Goal: Task Accomplishment & Management: Use online tool/utility

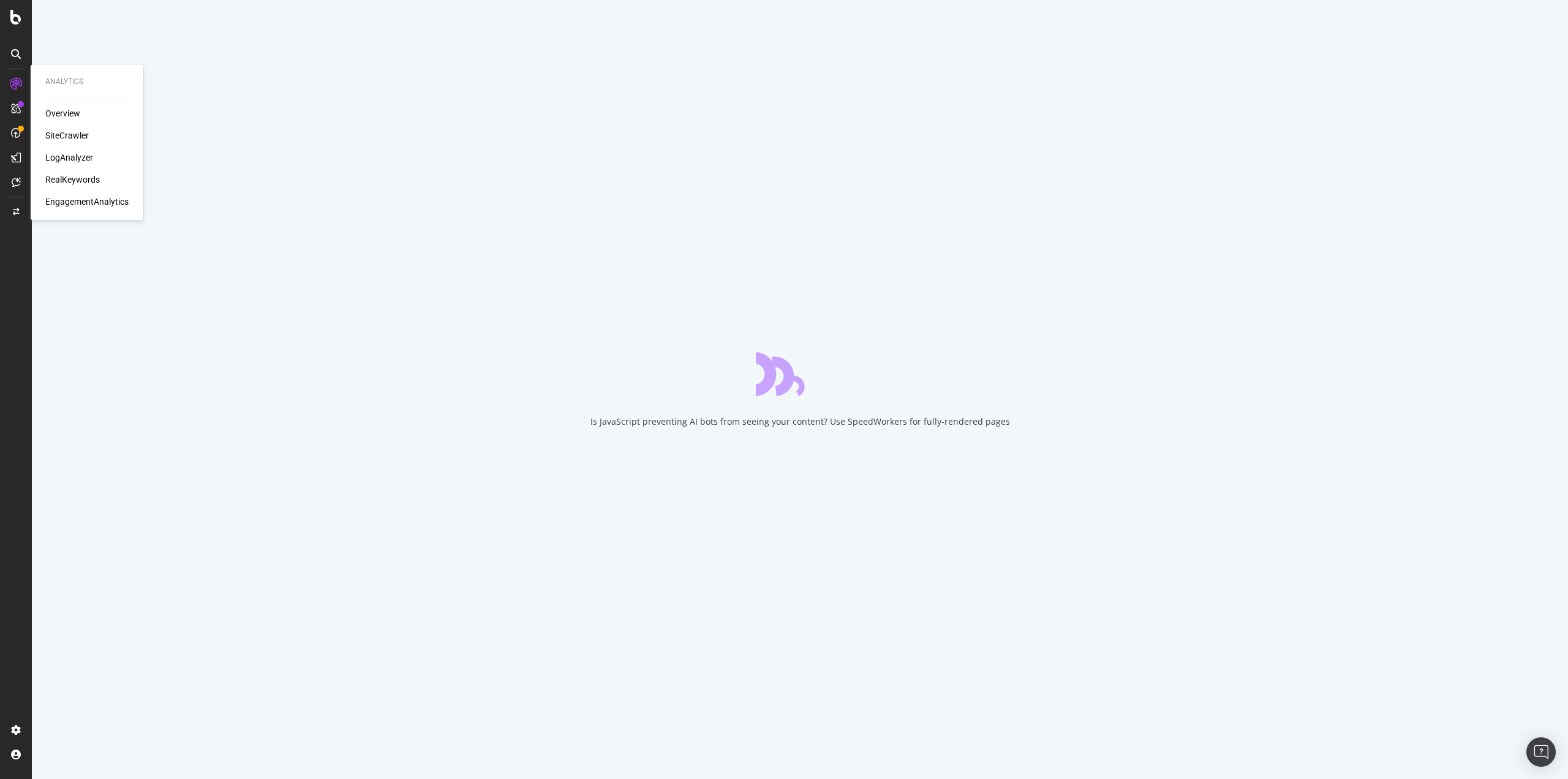
click at [72, 159] on div "LogAnalyzer" at bounding box center [69, 157] width 47 height 12
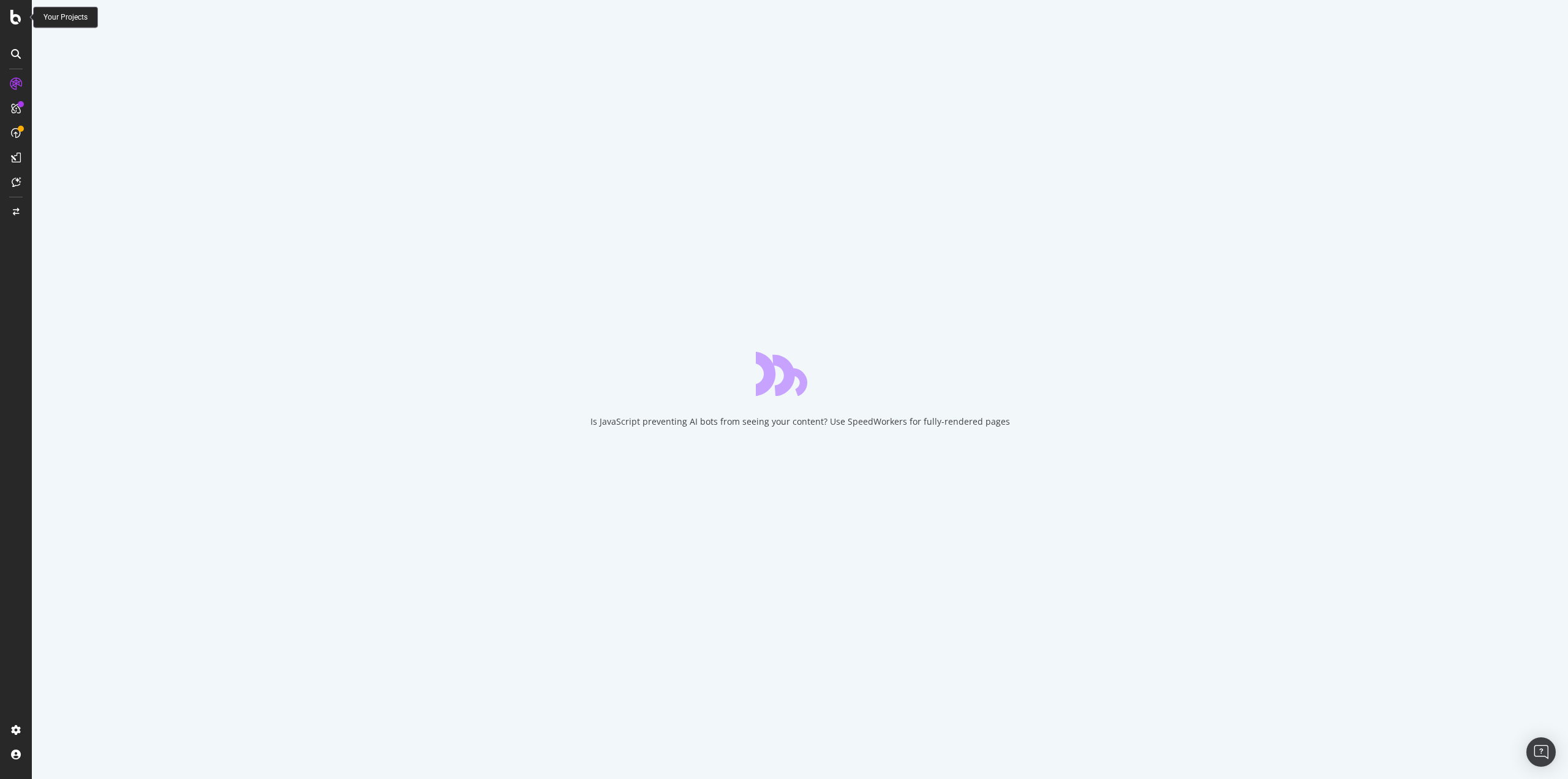
click at [15, 19] on icon at bounding box center [16, 18] width 11 height 15
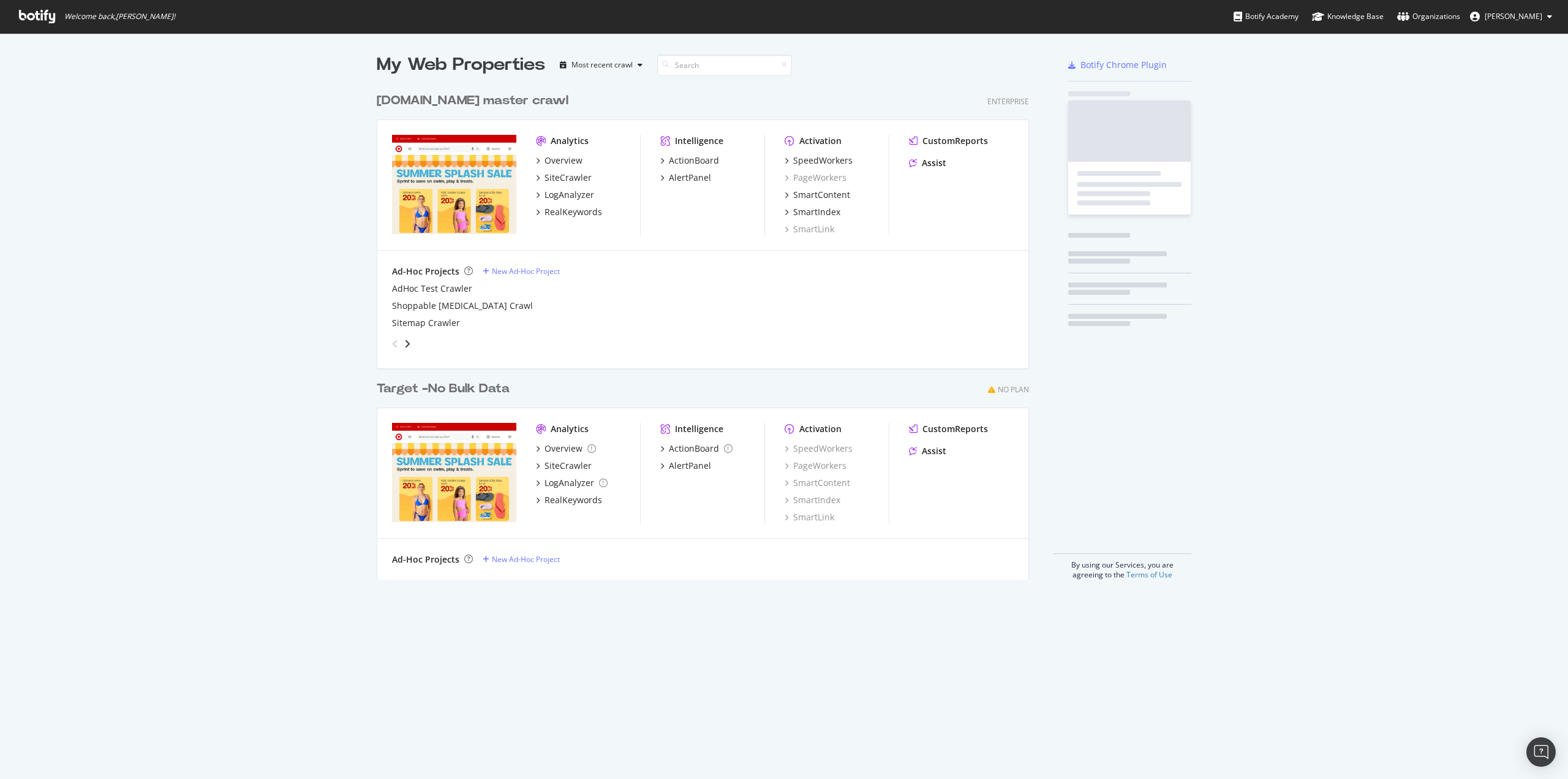
scroll to position [770, 1549]
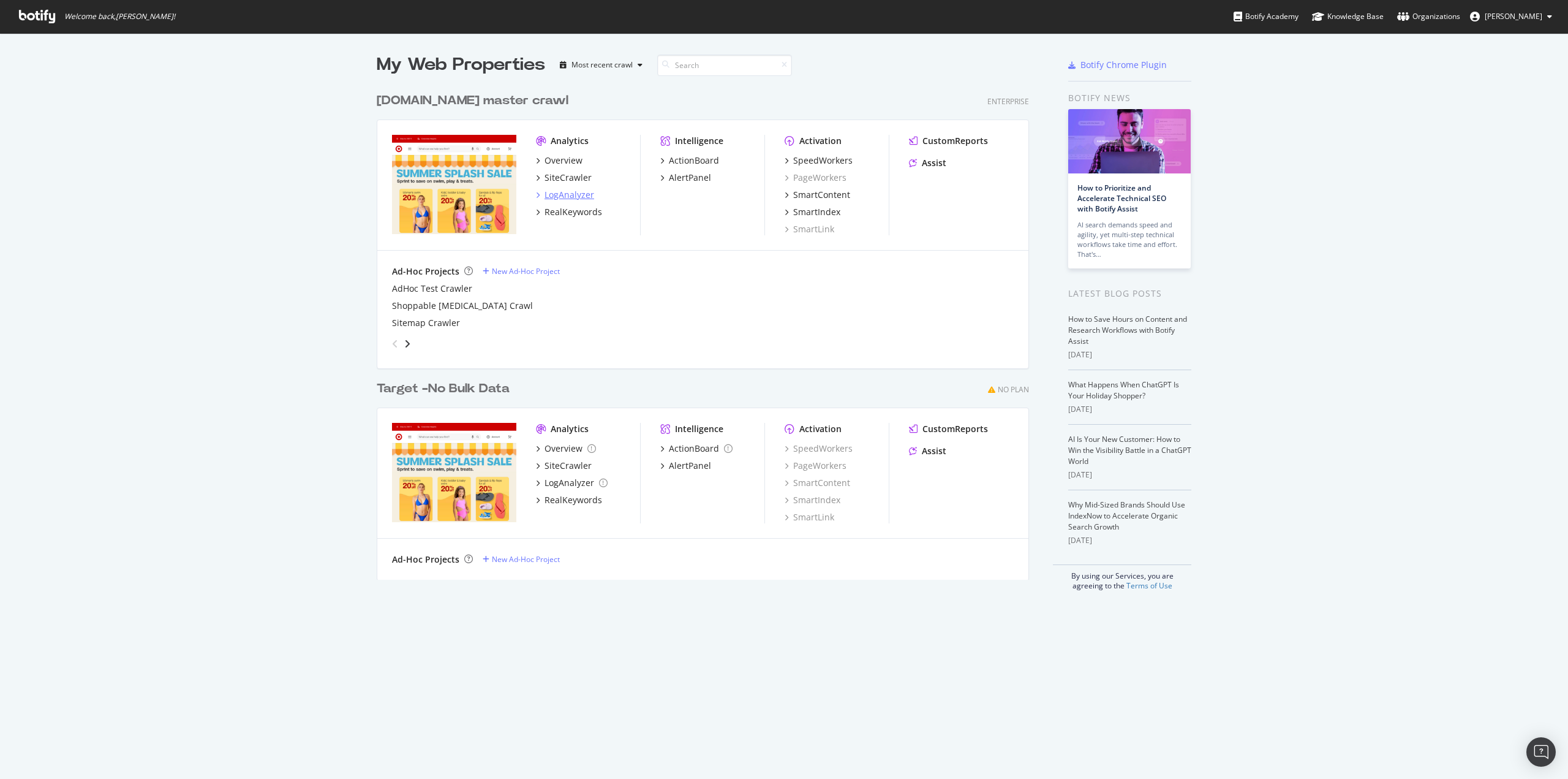
click at [571, 198] on div "LogAnalyzer" at bounding box center [569, 194] width 49 height 12
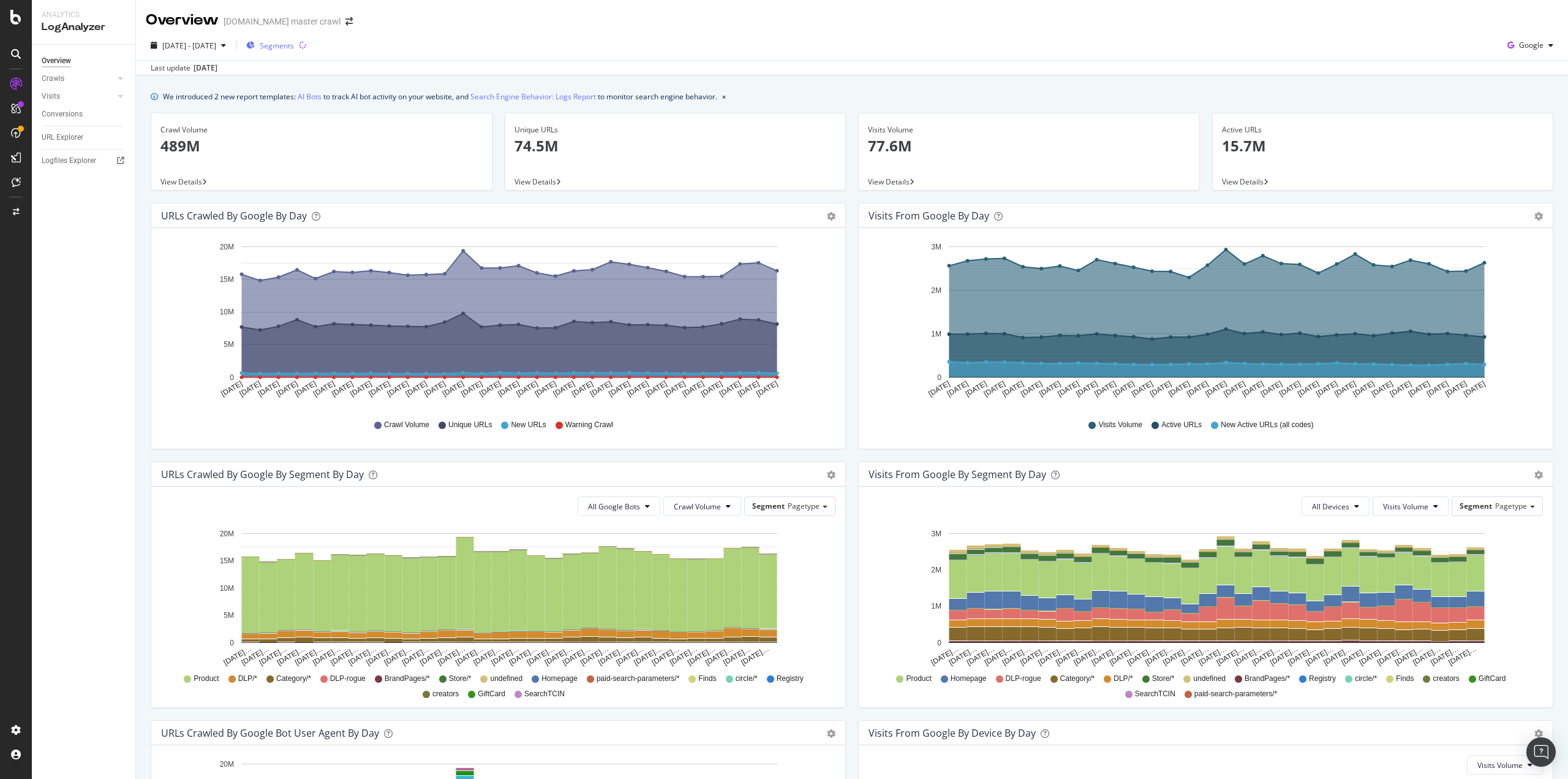
click at [294, 47] on span "Segments" at bounding box center [276, 45] width 34 height 10
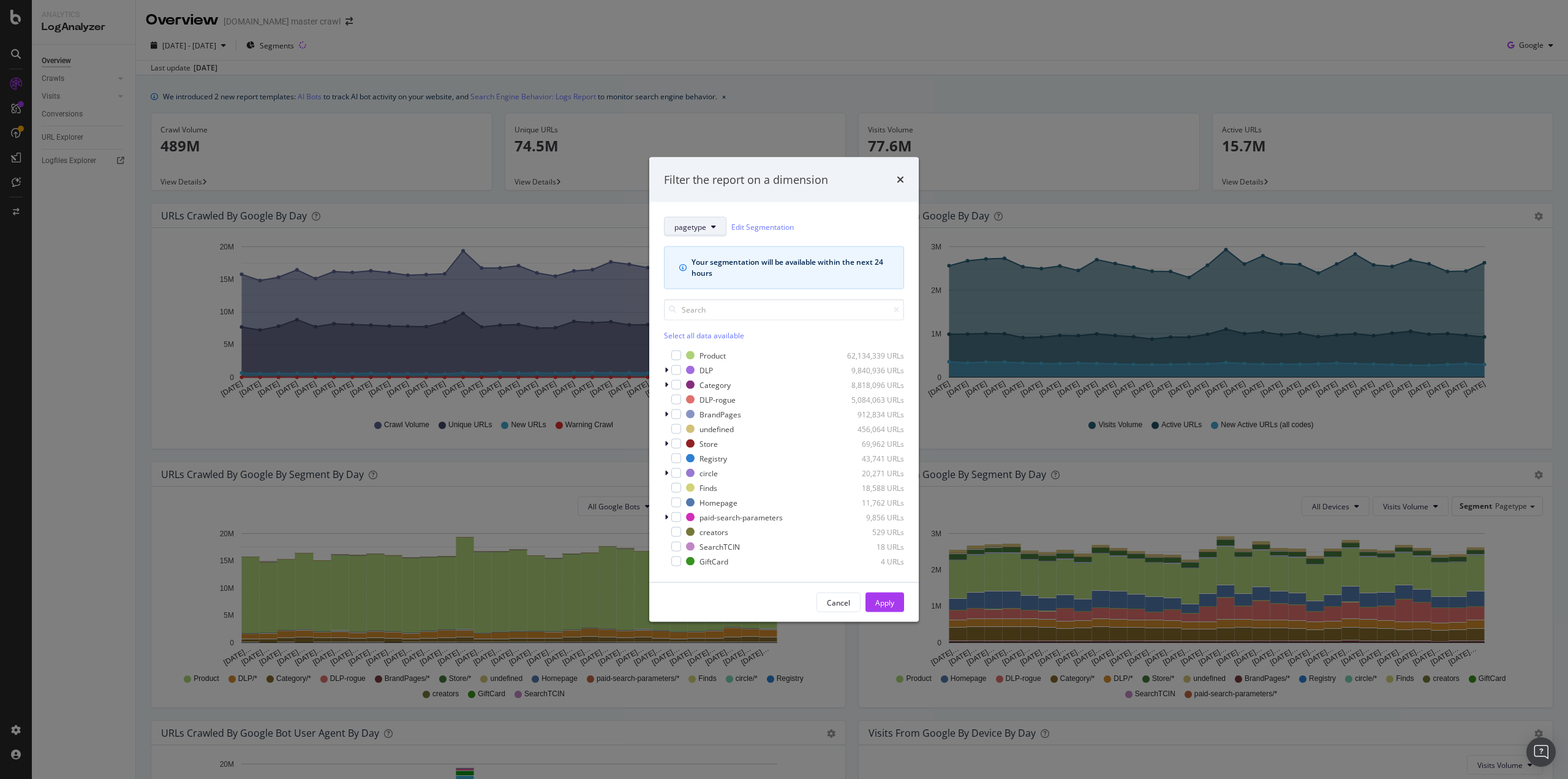
click at [700, 227] on span "pagetype" at bounding box center [691, 226] width 32 height 10
click at [893, 177] on div "Filter the report on a dimension" at bounding box center [784, 179] width 240 height 16
click at [901, 177] on icon "times" at bounding box center [901, 179] width 7 height 10
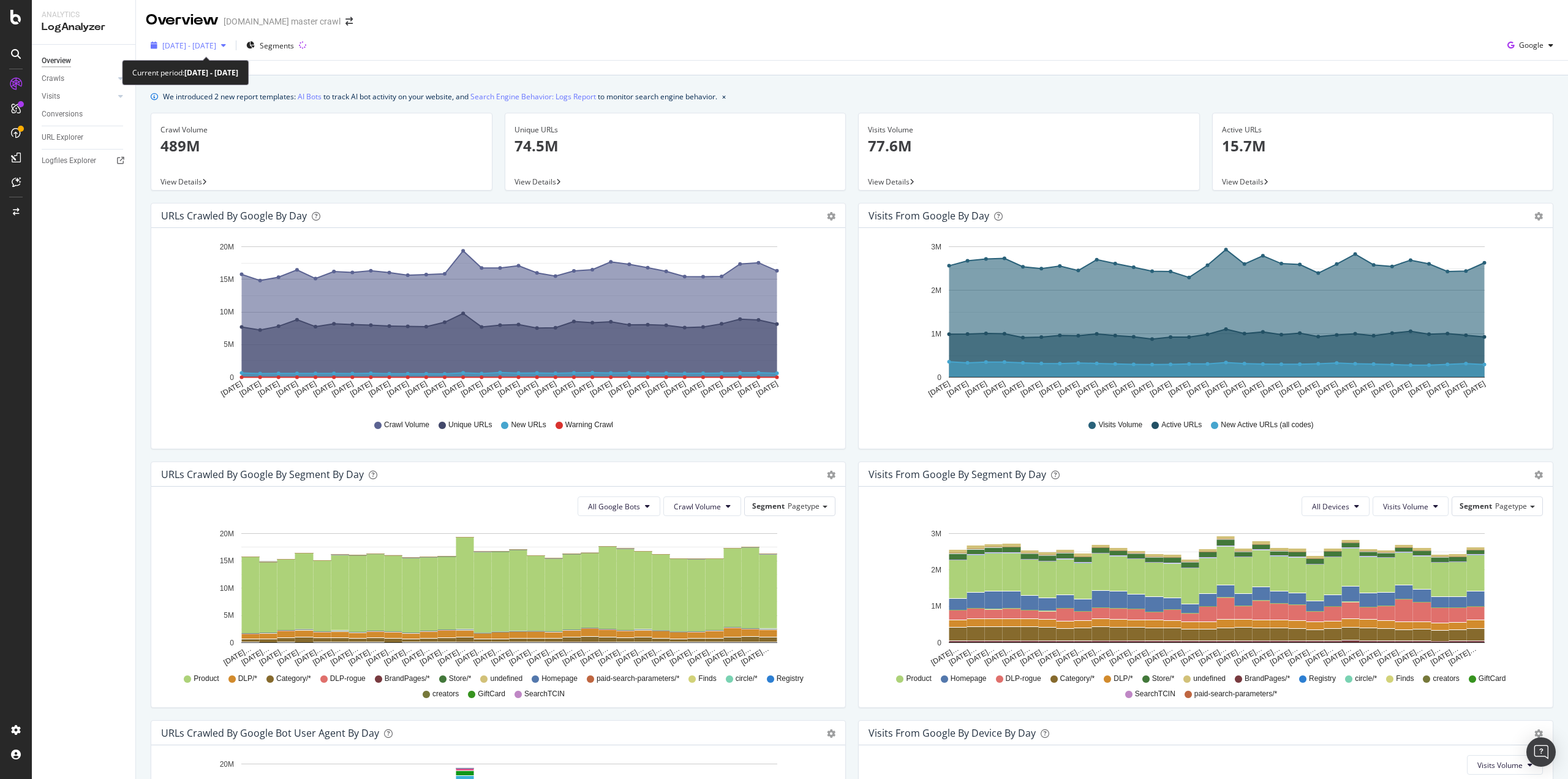
click at [231, 46] on div "button" at bounding box center [224, 46] width 15 height 7
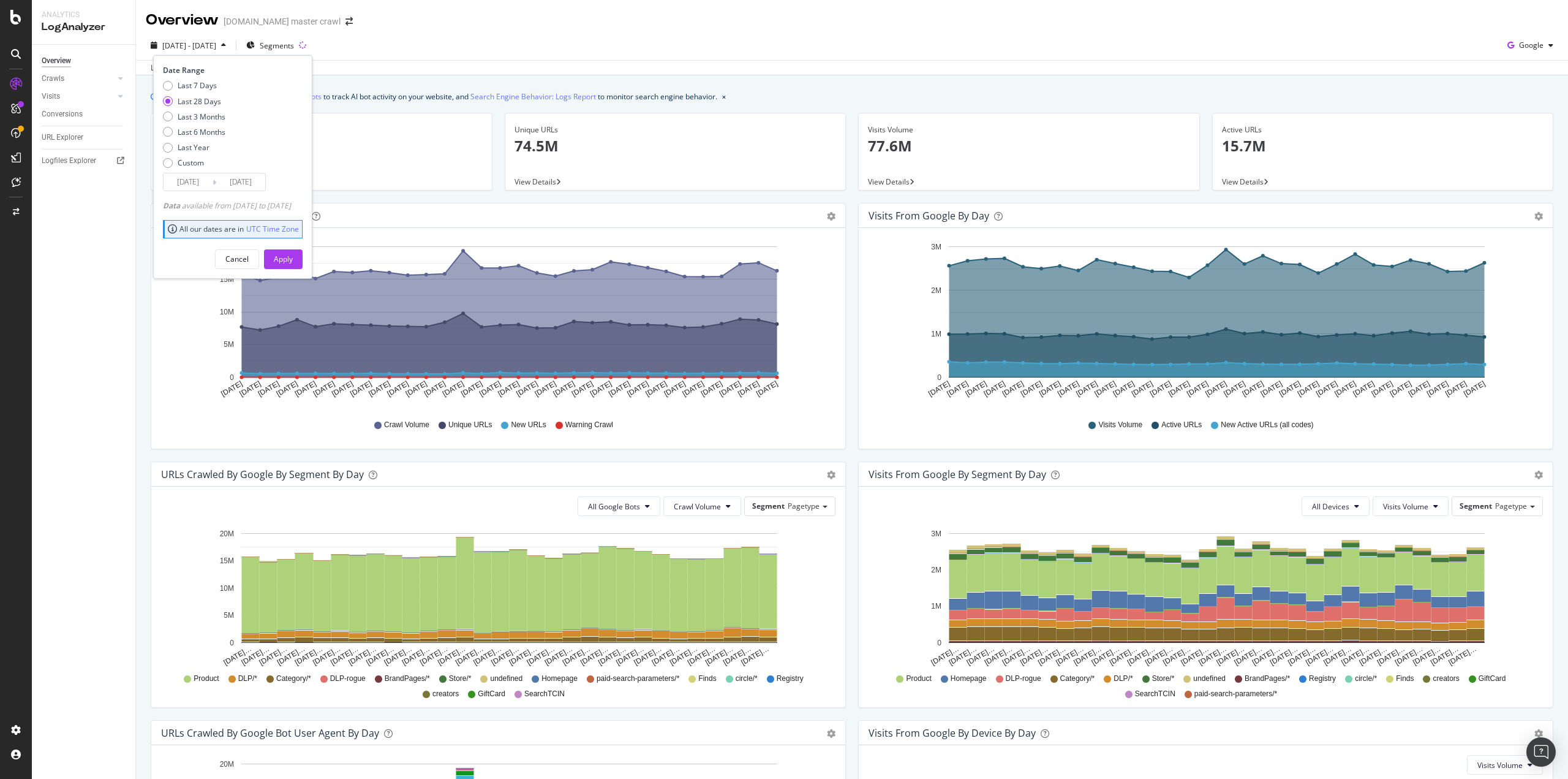
click at [231, 46] on div "button" at bounding box center [224, 46] width 15 height 7
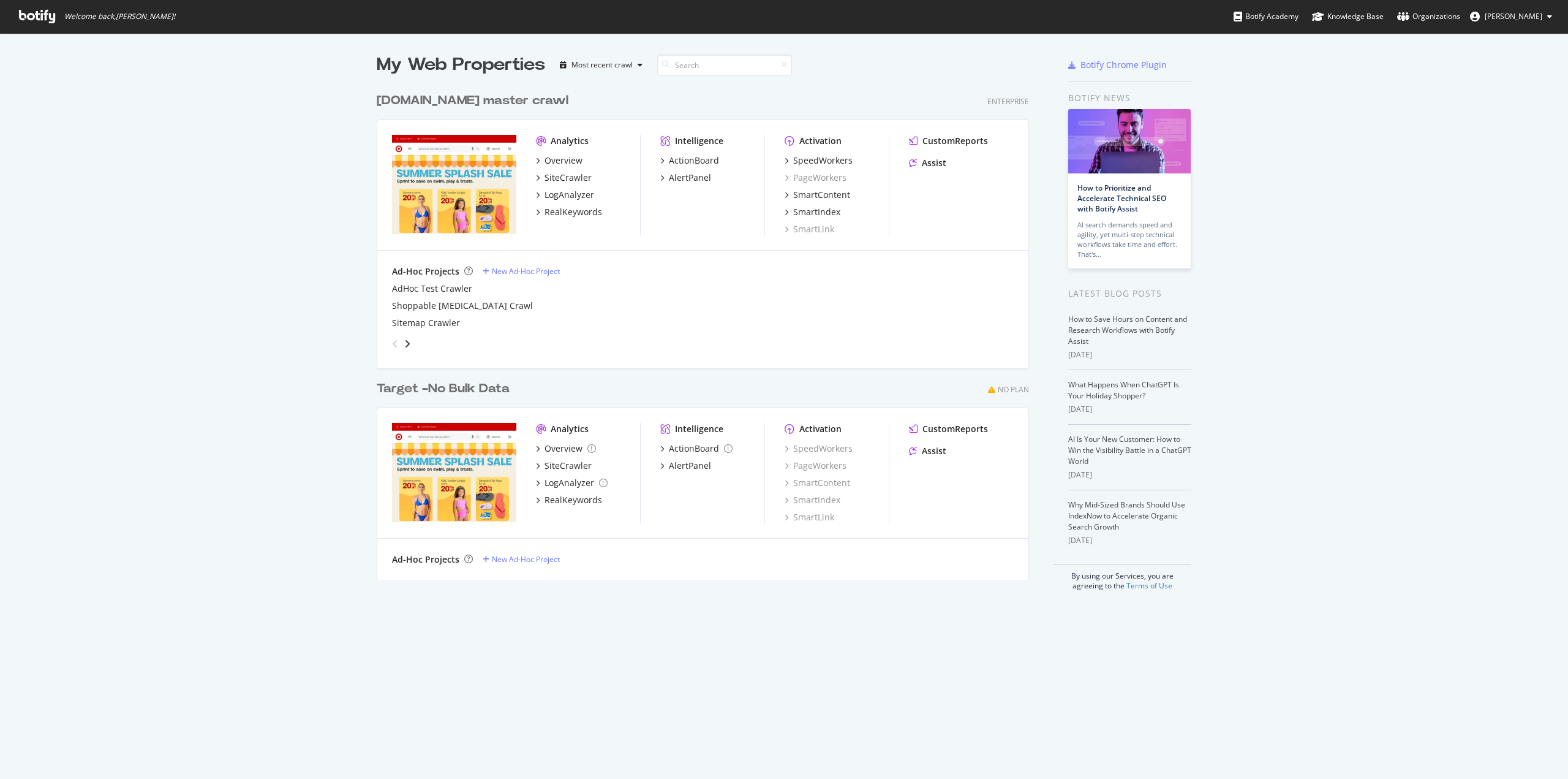
scroll to position [770, 1549]
click at [577, 196] on div "LogAnalyzer" at bounding box center [569, 194] width 49 height 12
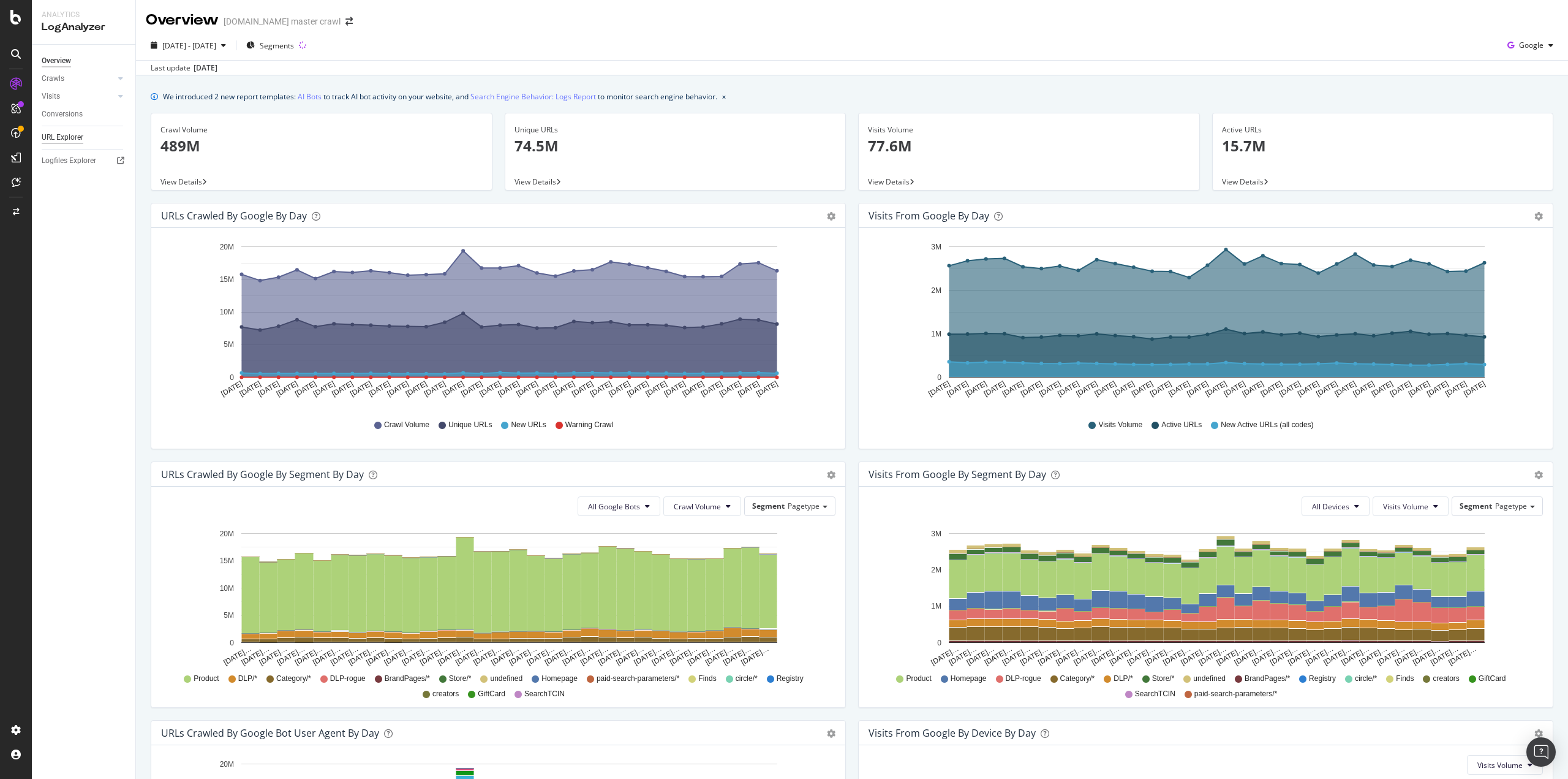
click at [52, 139] on div "URL Explorer" at bounding box center [62, 138] width 42 height 13
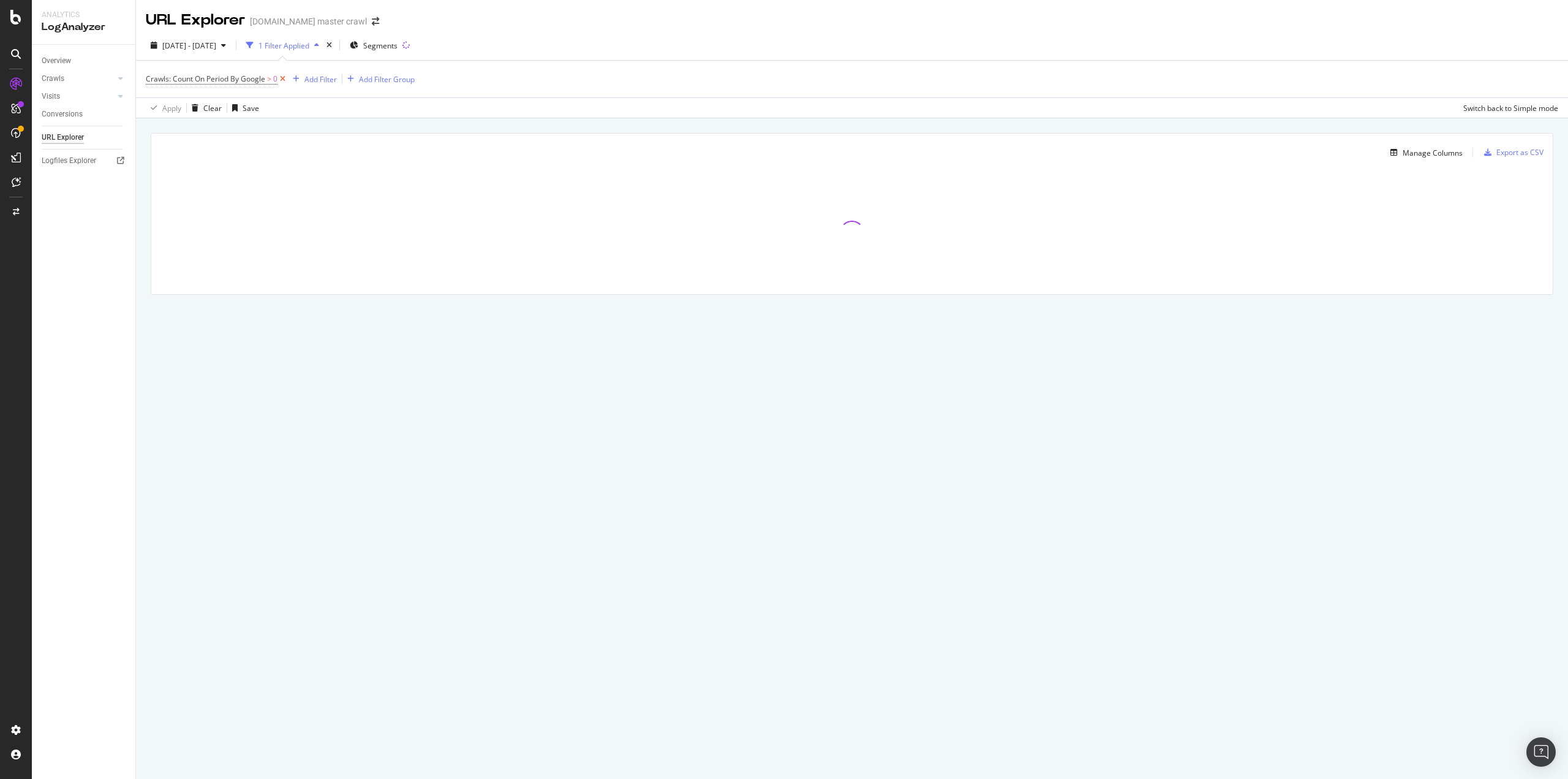
click at [286, 79] on icon at bounding box center [283, 78] width 10 height 12
click at [181, 80] on div "Add Filter" at bounding box center [178, 78] width 33 height 10
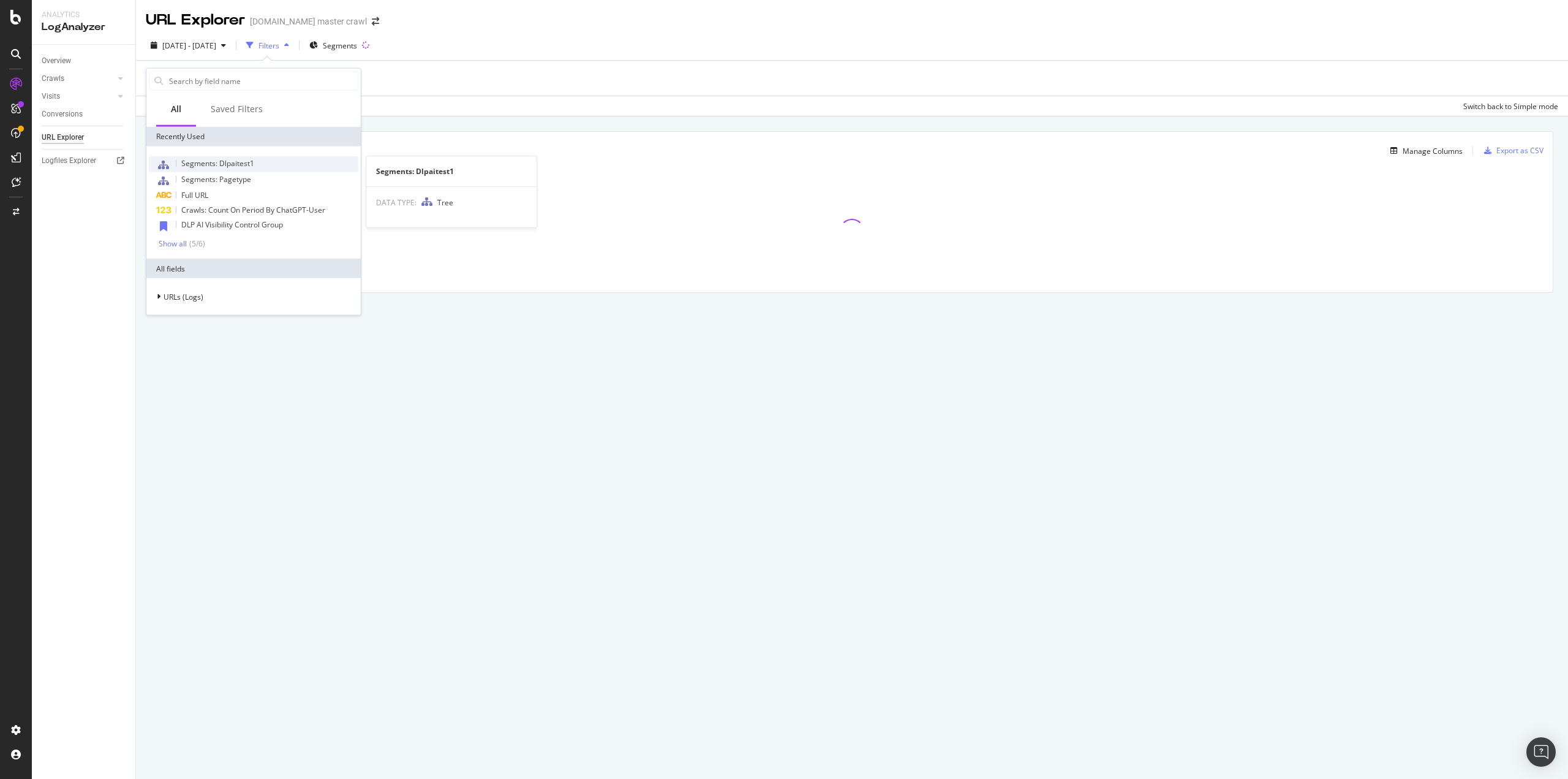
click at [243, 164] on span "Segments: Dlpaitest1" at bounding box center [217, 163] width 72 height 10
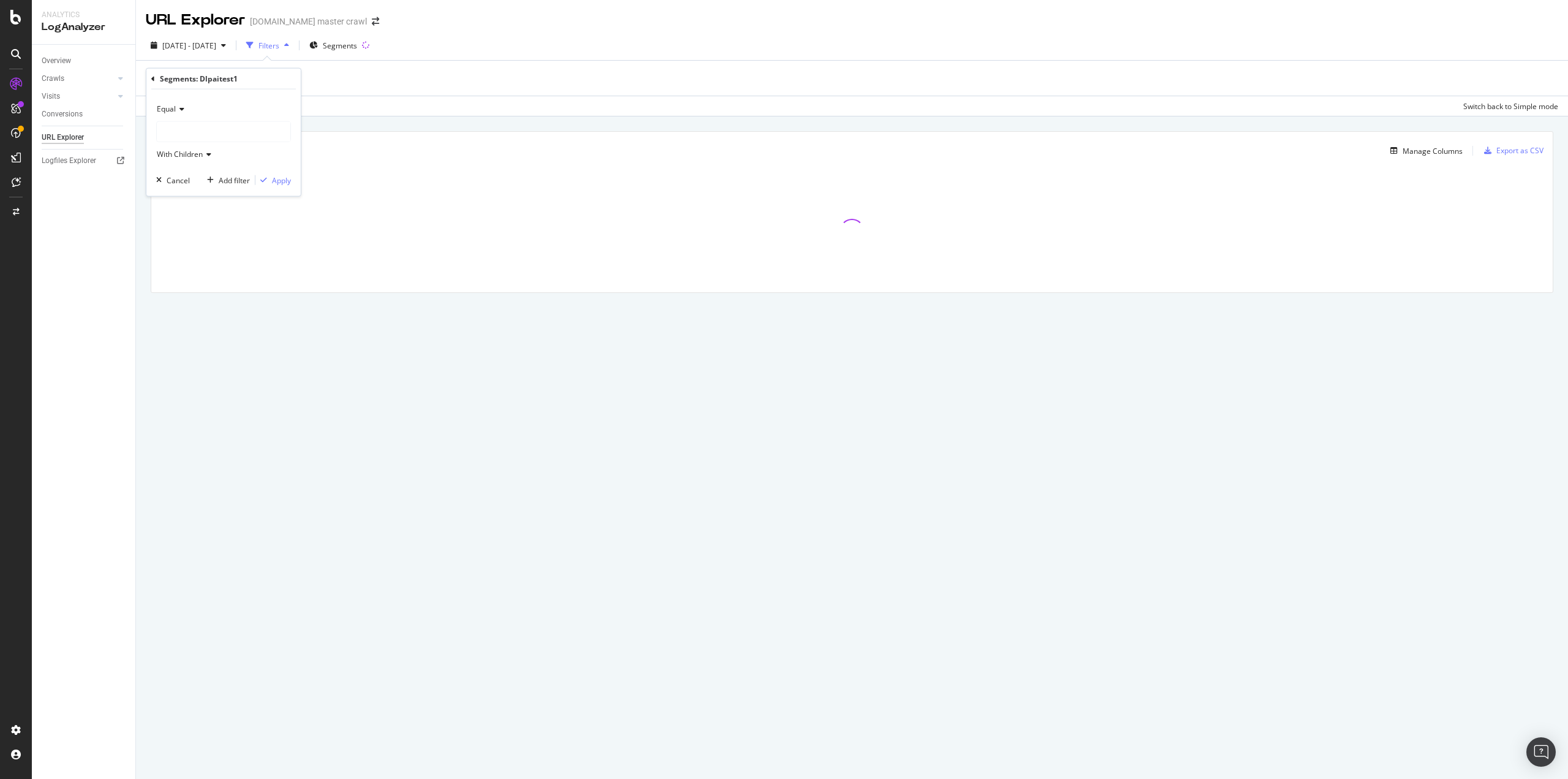
click at [176, 120] on div "Equal With Children" at bounding box center [223, 132] width 135 height 65
click at [175, 125] on div at bounding box center [224, 131] width 134 height 20
click at [164, 170] on icon at bounding box center [165, 172] width 5 height 7
click at [228, 185] on span "236,980 URLS" at bounding box center [222, 185] width 50 height 10
click at [283, 177] on div "Apply" at bounding box center [282, 179] width 19 height 10
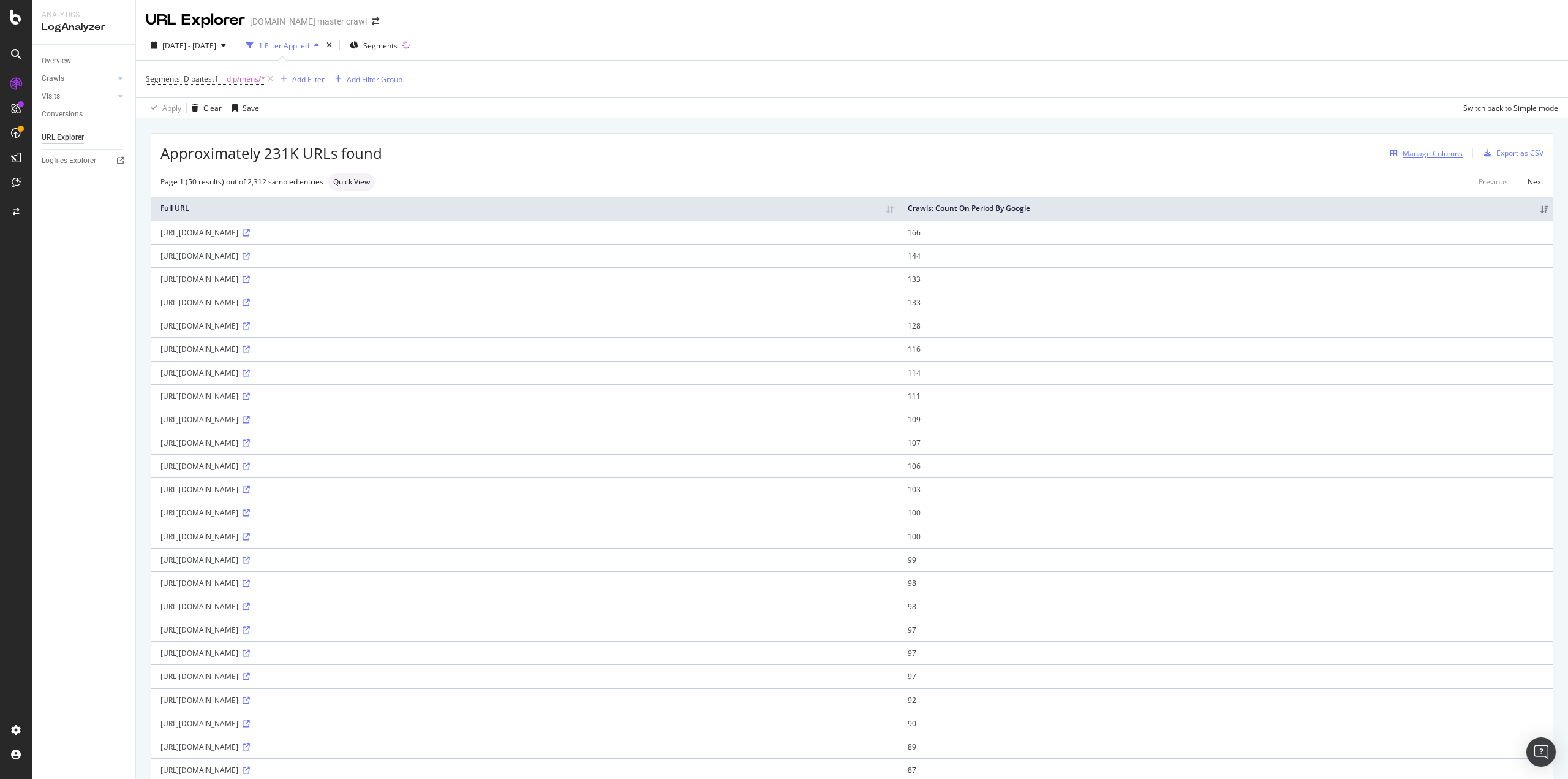
click at [1390, 150] on icon "button" at bounding box center [1394, 153] width 7 height 7
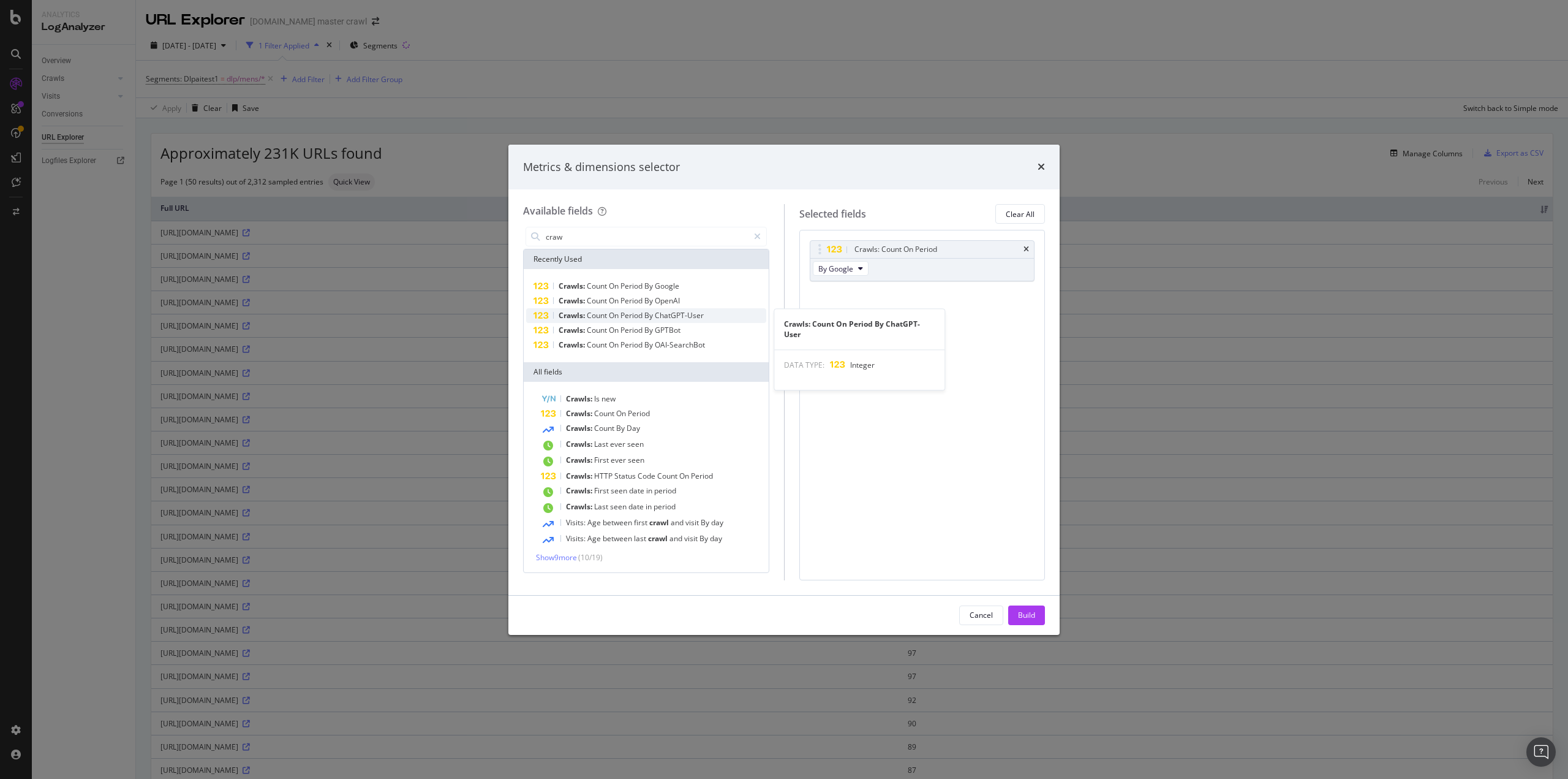
type input "craw"
click at [662, 314] on span "ChatGPT-User" at bounding box center [679, 314] width 49 height 10
click at [671, 298] on span "OpenAI" at bounding box center [666, 300] width 25 height 10
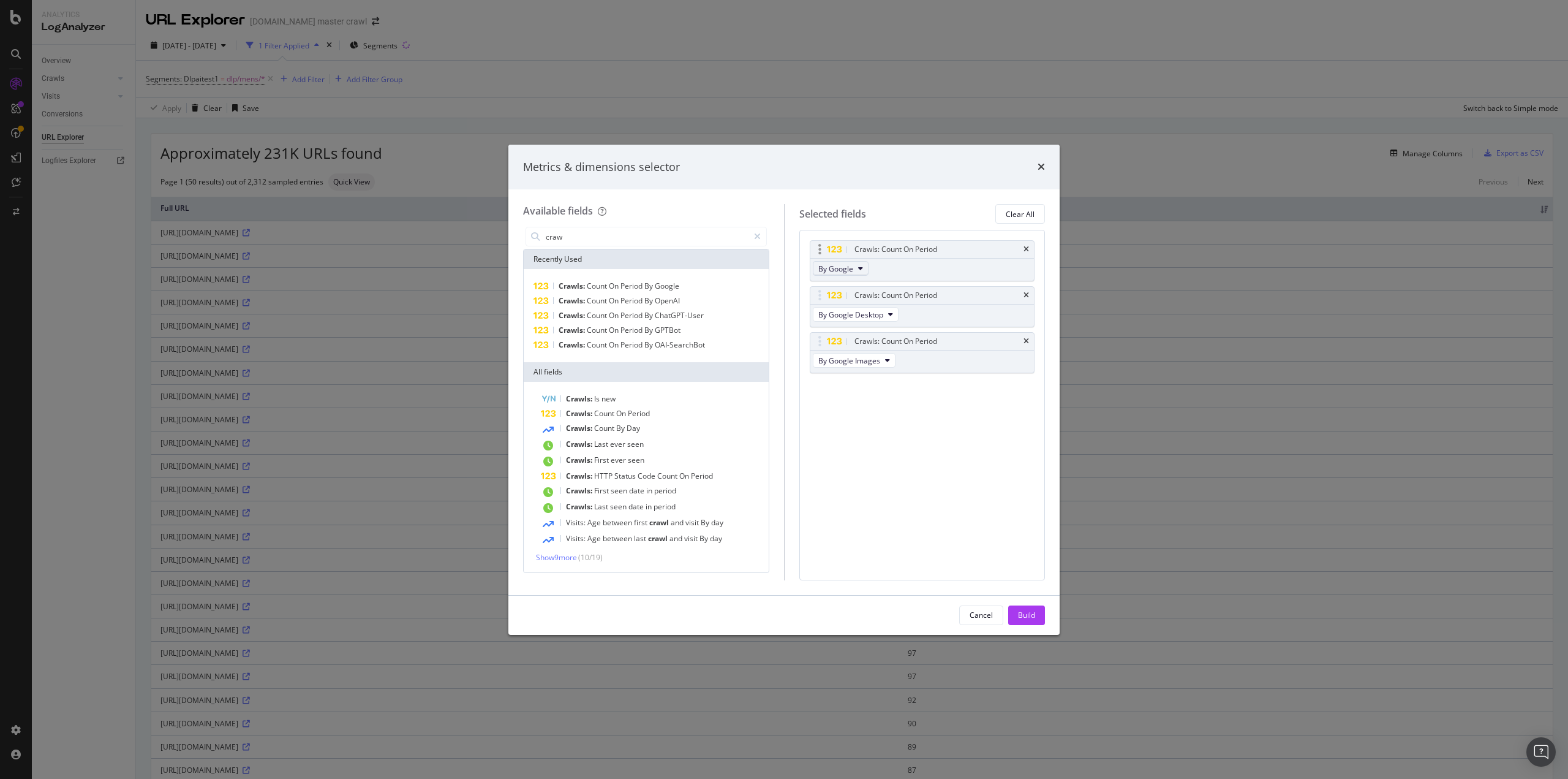
click at [852, 267] on button "By Google" at bounding box center [840, 269] width 56 height 15
click at [852, 302] on span "By OpenAI" at bounding box center [871, 301] width 97 height 11
click at [1034, 291] on div "Crawls: Count On Period By OpenAI Crawls: Count On Period By Google Desktop Cra…" at bounding box center [922, 404] width 246 height 350
click at [1028, 292] on icon "times" at bounding box center [1026, 296] width 6 height 7
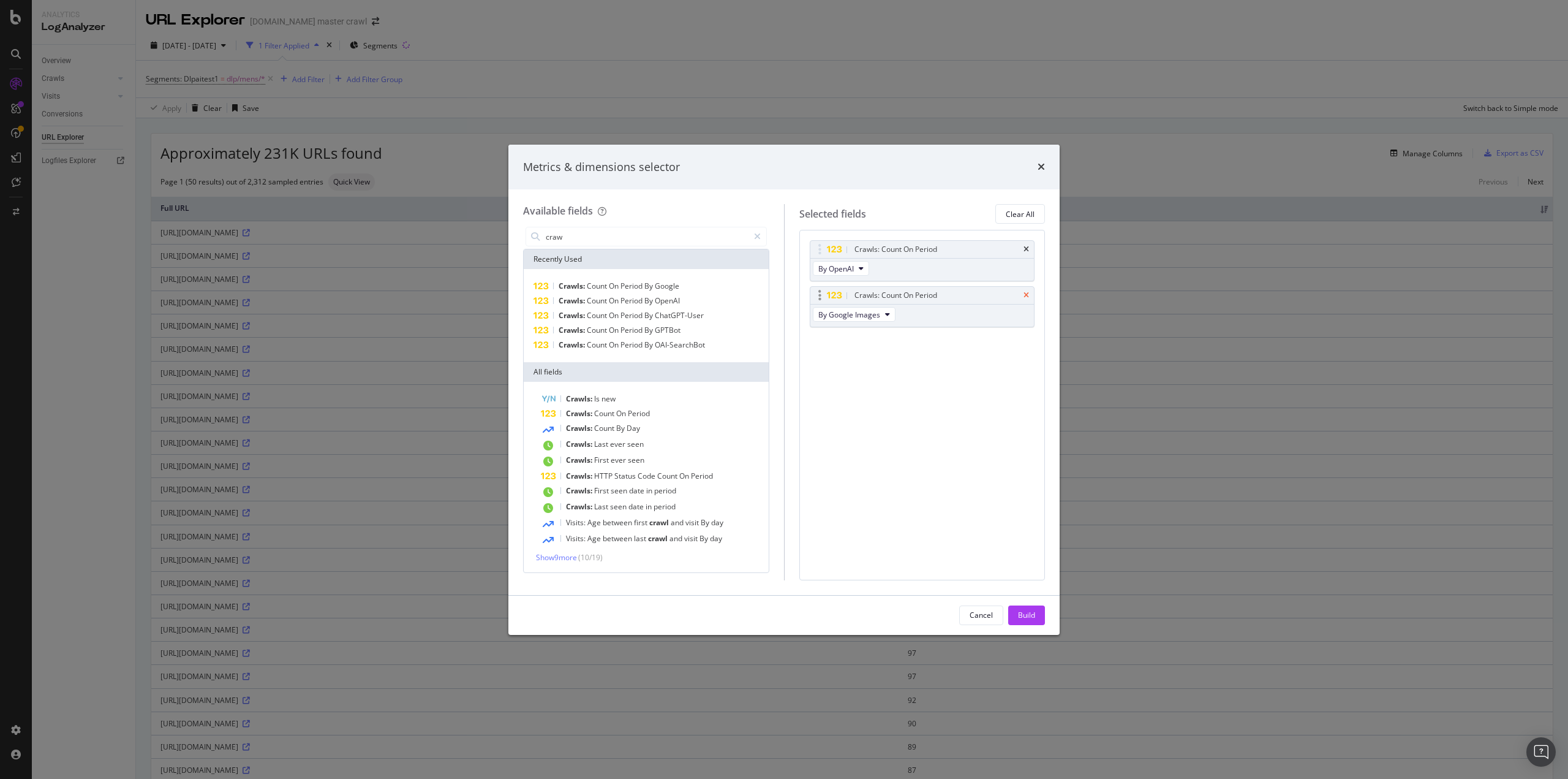
click at [1026, 296] on icon "times" at bounding box center [1026, 296] width 6 height 7
click at [1034, 614] on div "Build" at bounding box center [1026, 614] width 17 height 10
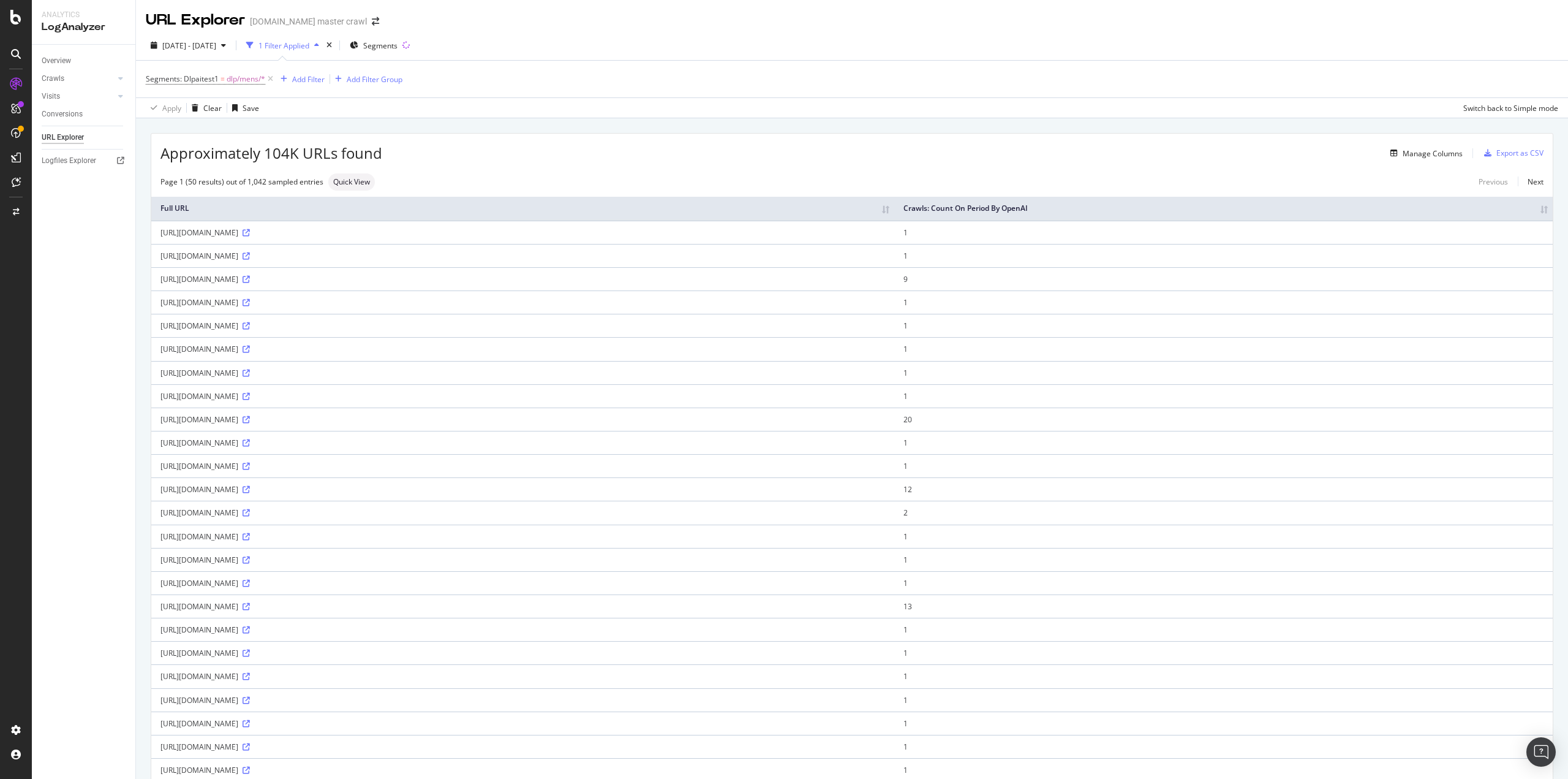
click at [1536, 215] on th "Crawls: Count On Period By OpenAI" at bounding box center [1223, 209] width 658 height 24
click at [1531, 207] on th "Crawls: Count On Period By OpenAI" at bounding box center [1223, 209] width 658 height 24
click at [1430, 158] on div "Manage Columns" at bounding box center [1424, 152] width 77 height 13
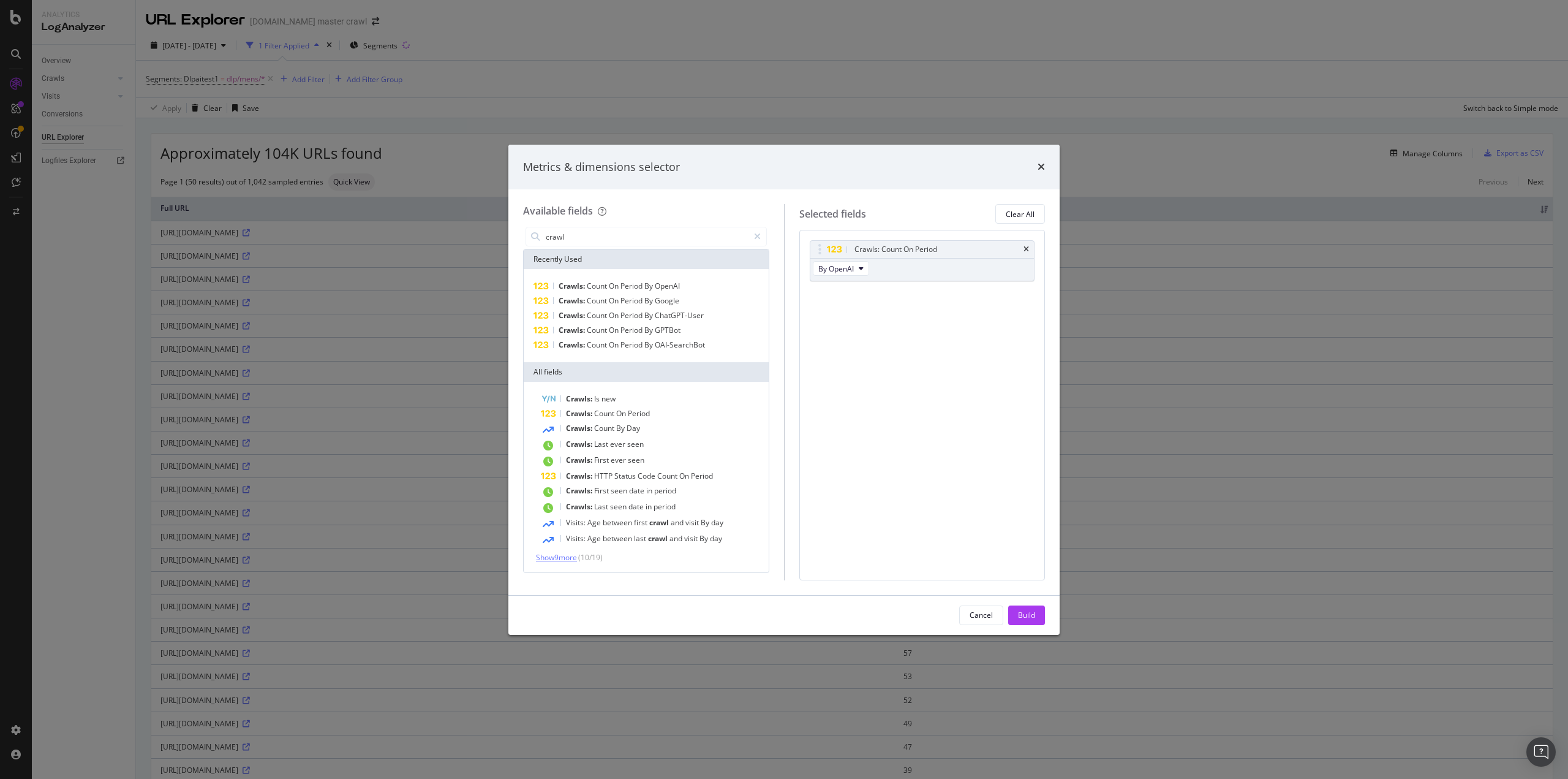
type input "crawl"
click at [560, 560] on span "Show 9 more" at bounding box center [557, 557] width 41 height 10
click at [644, 284] on span "Period" at bounding box center [633, 285] width 24 height 10
click at [837, 313] on span "By Google" at bounding box center [836, 314] width 35 height 10
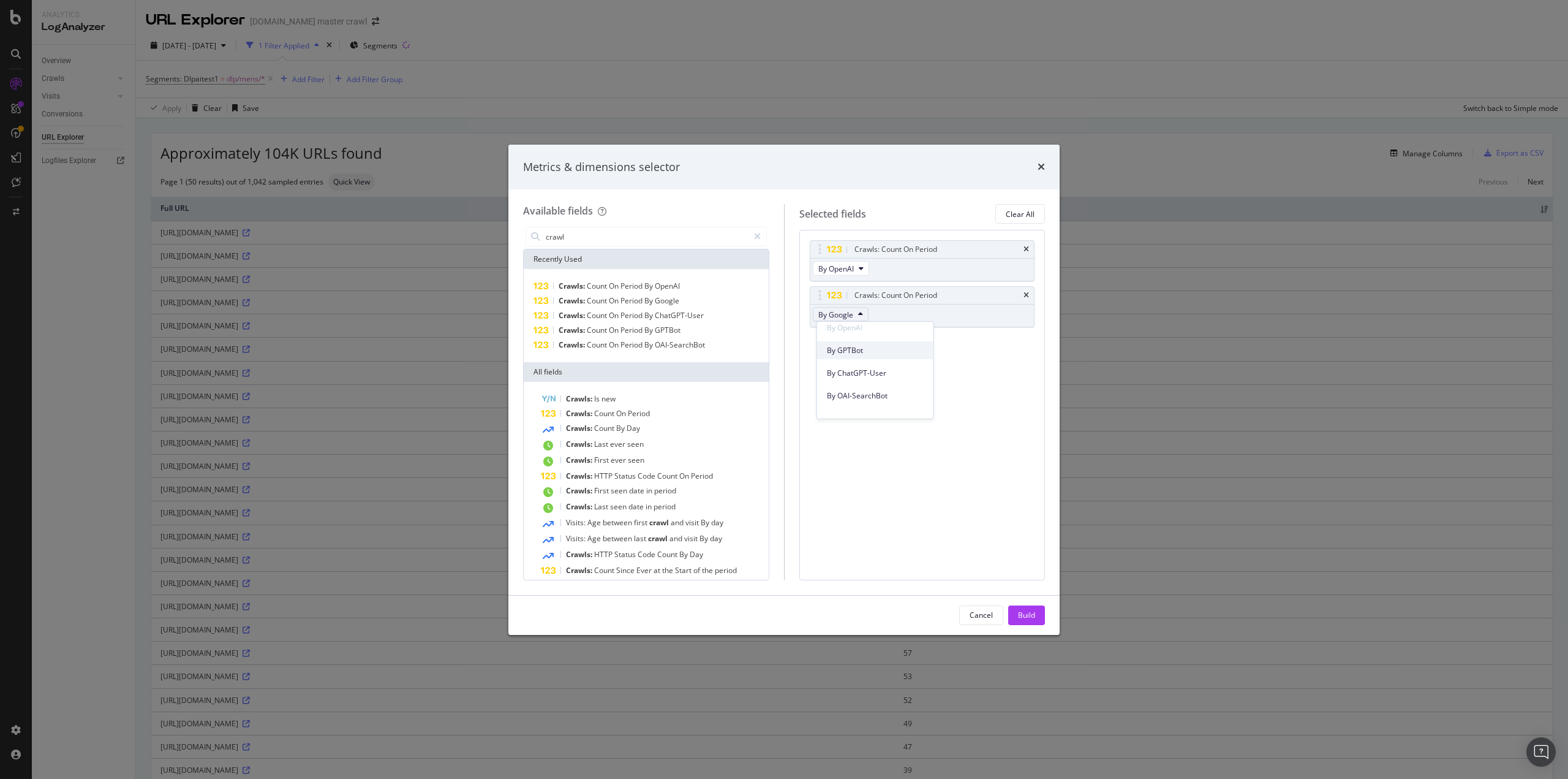
scroll to position [306, 0]
click at [876, 394] on span "By ChatGPT-User" at bounding box center [876, 392] width 97 height 11
click at [1018, 609] on div "Build" at bounding box center [1026, 615] width 17 height 19
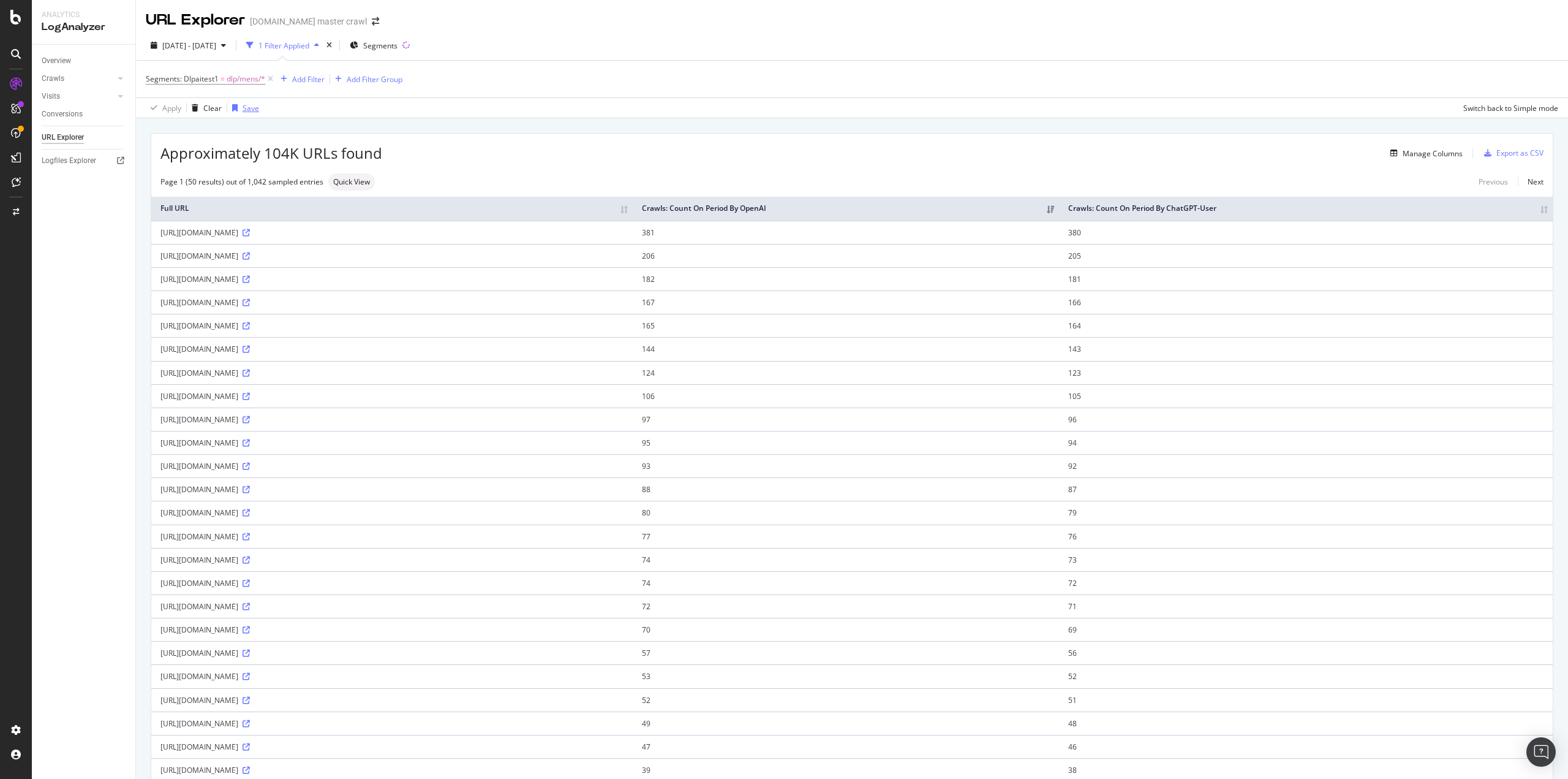
click at [249, 108] on div "Save" at bounding box center [251, 108] width 17 height 10
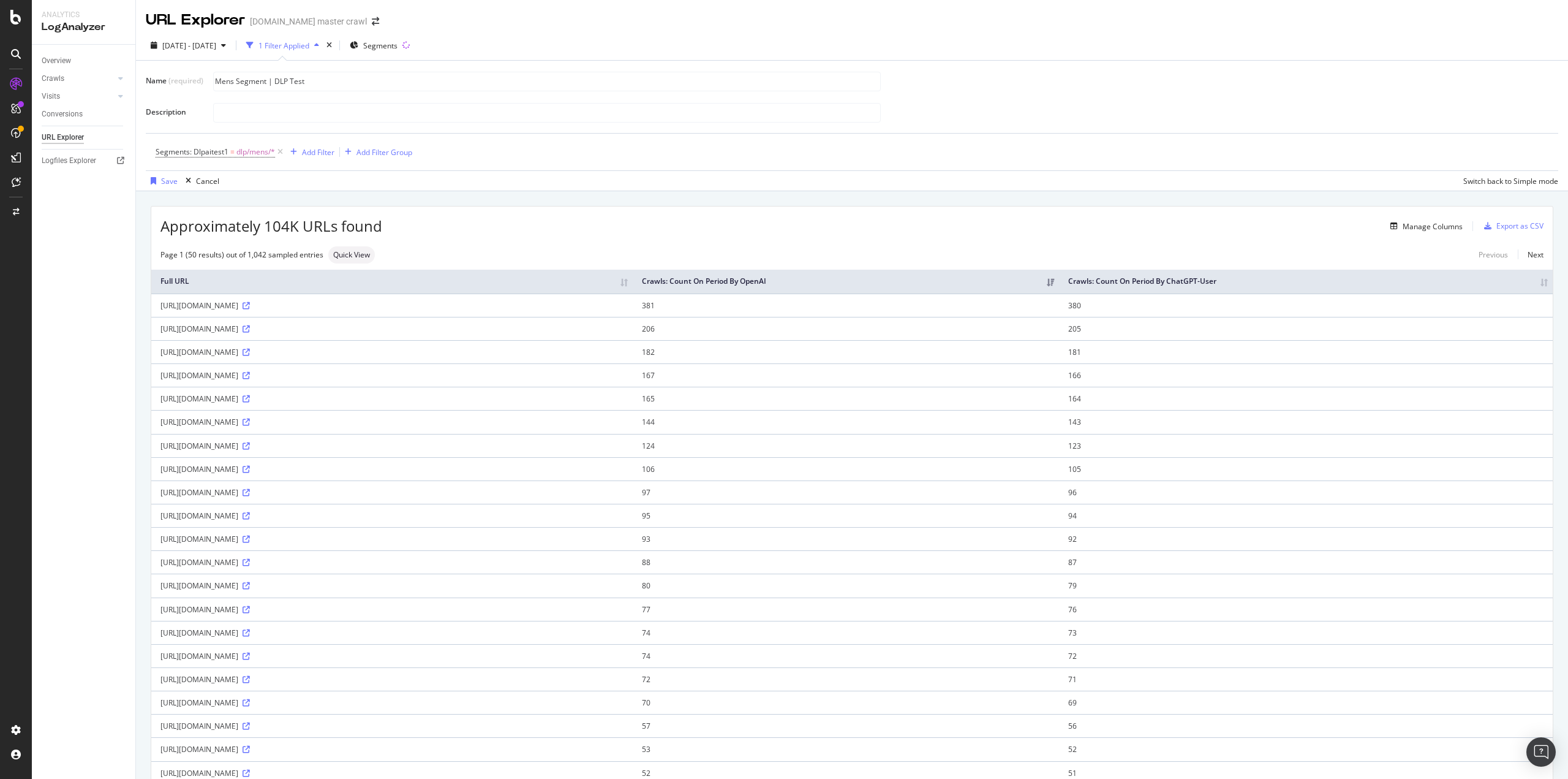
type input "Mens Segment | DLP Test"
click at [168, 179] on div "Save" at bounding box center [169, 180] width 17 height 10
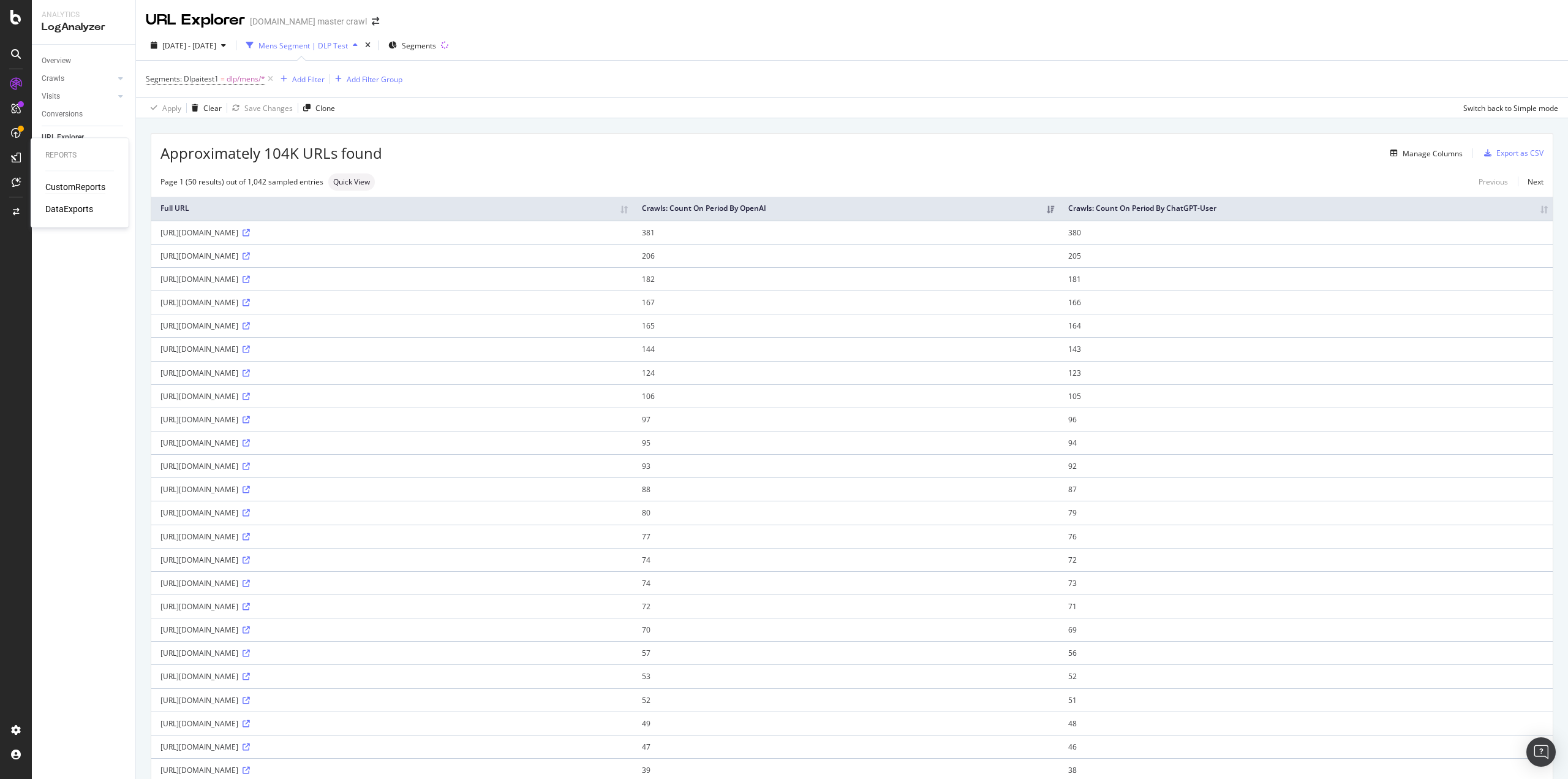
click at [53, 191] on div "CustomReports" at bounding box center [75, 186] width 60 height 12
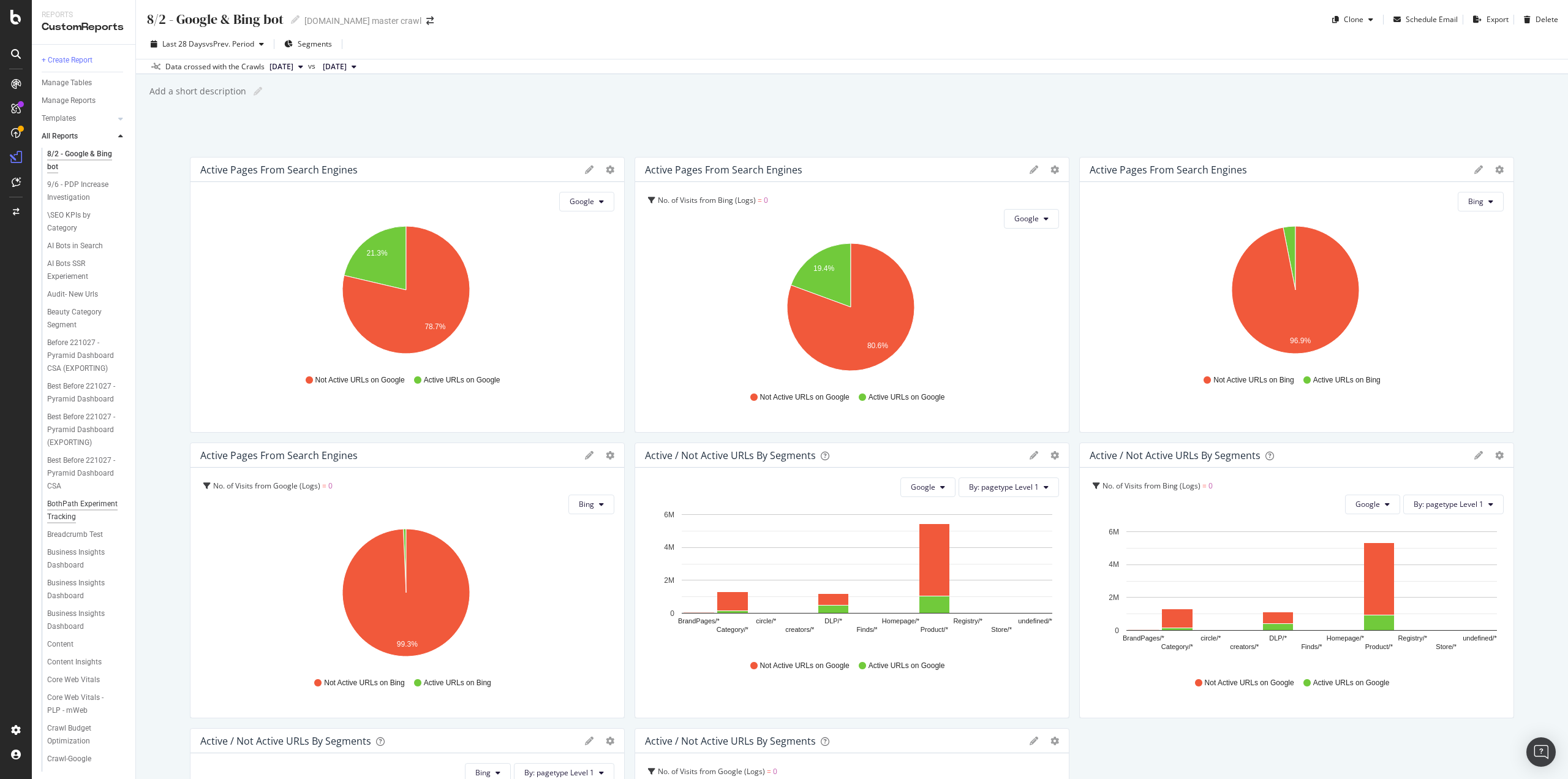
click at [73, 523] on div "BothPath Experiment Tracking" at bounding box center [83, 510] width 71 height 26
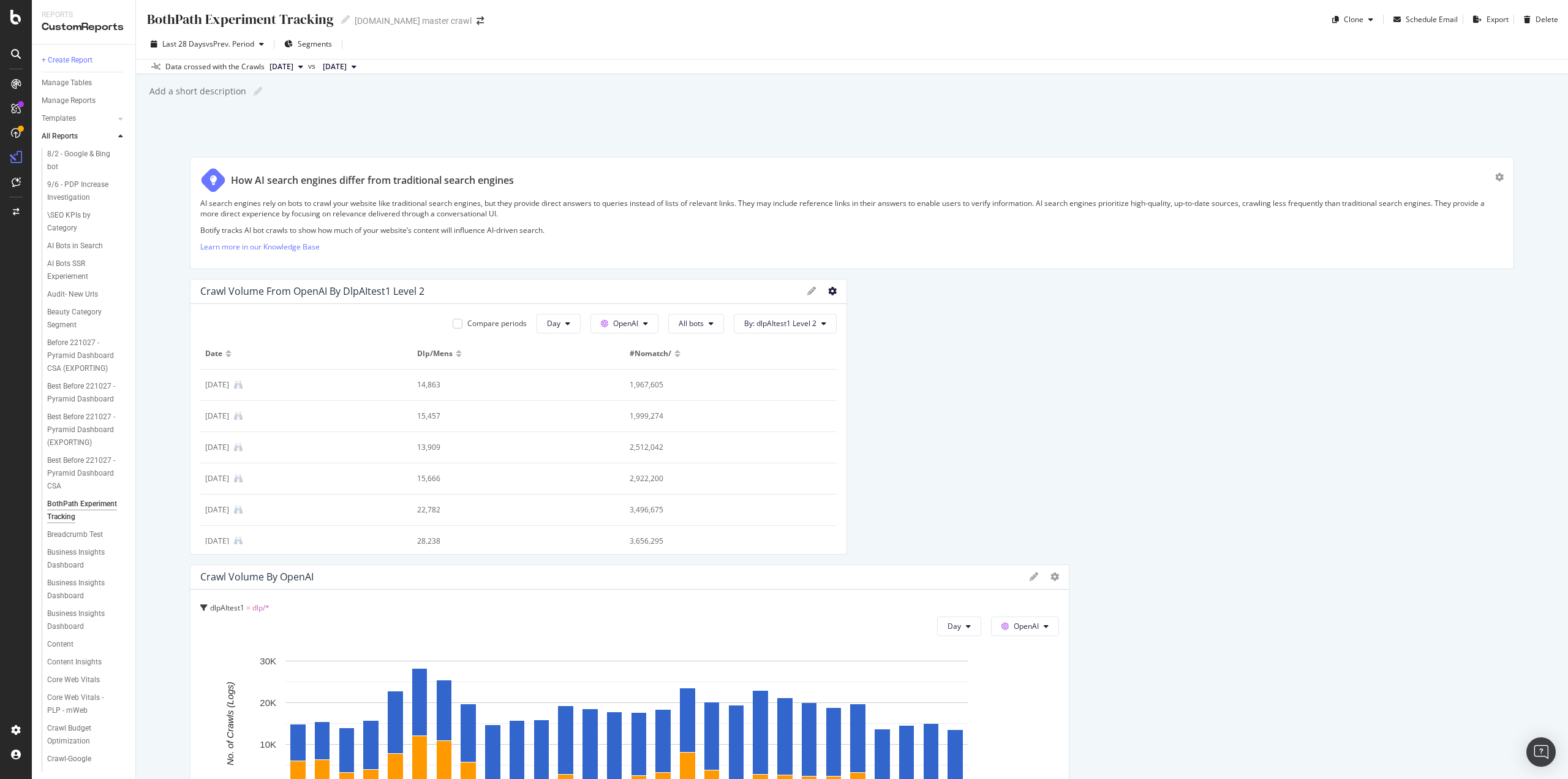
click at [828, 292] on icon at bounding box center [832, 290] width 8 height 8
click at [828, 290] on icon at bounding box center [832, 290] width 8 height 8
click at [877, 333] on span "Bar (by Value)" at bounding box center [900, 332] width 92 height 11
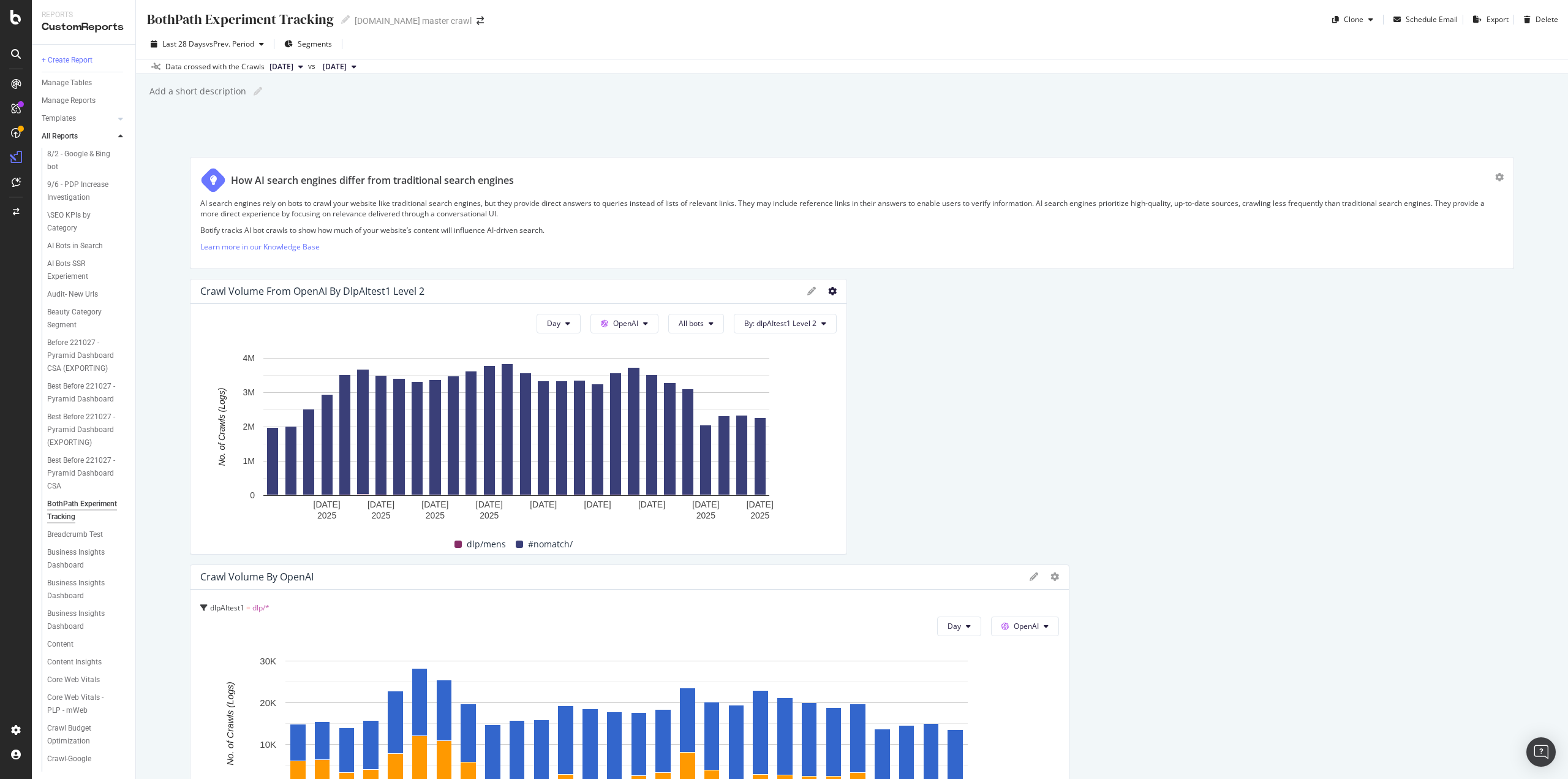
click at [828, 292] on icon at bounding box center [832, 290] width 8 height 8
click at [868, 401] on span "Table" at bounding box center [900, 400] width 92 height 11
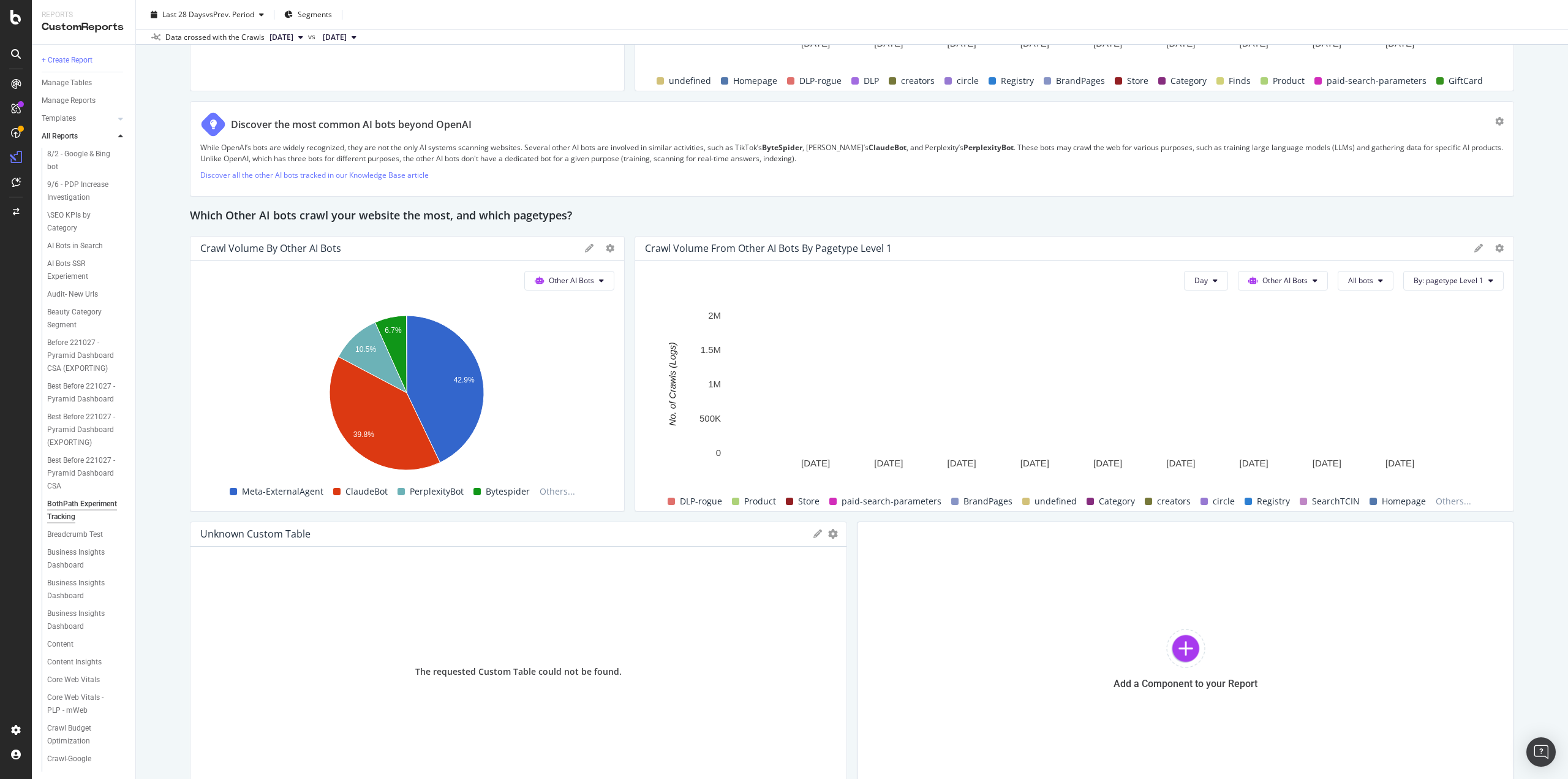
scroll to position [2502, 0]
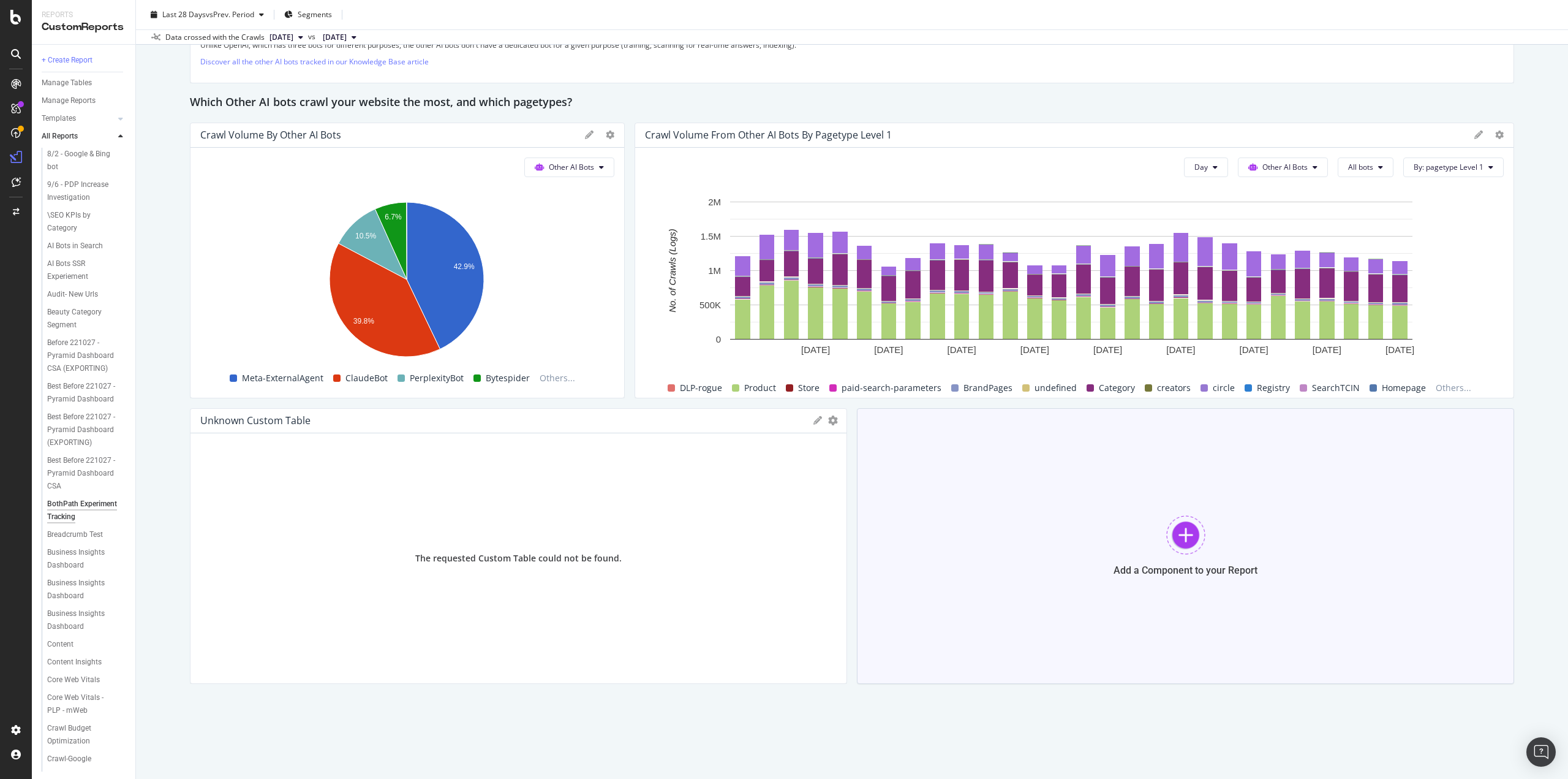
click at [1155, 568] on div "Add a Component to your Report" at bounding box center [1185, 570] width 144 height 12
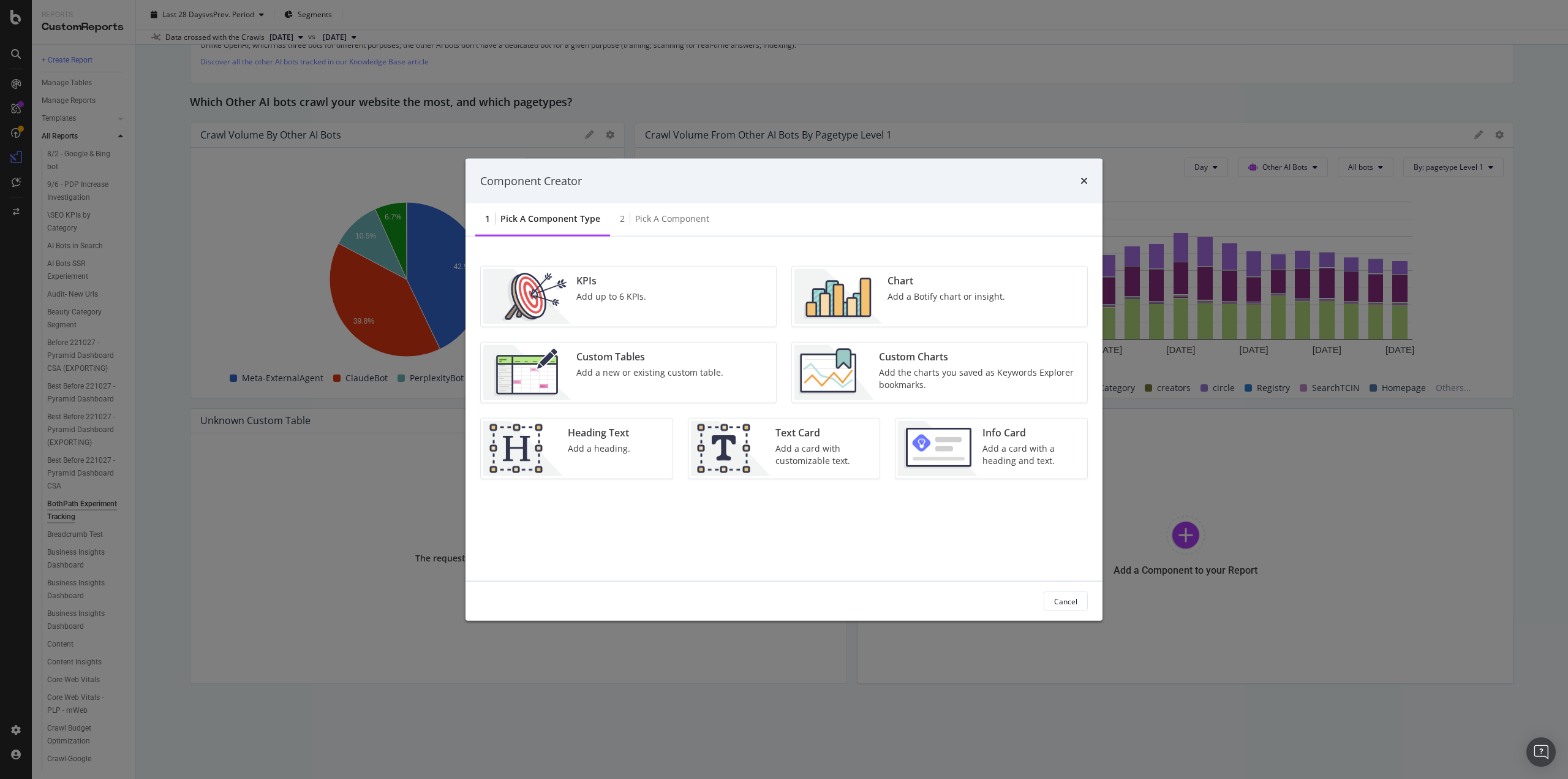
click at [936, 305] on div "Chart Add a Botify chart or insight." at bounding box center [946, 296] width 127 height 55
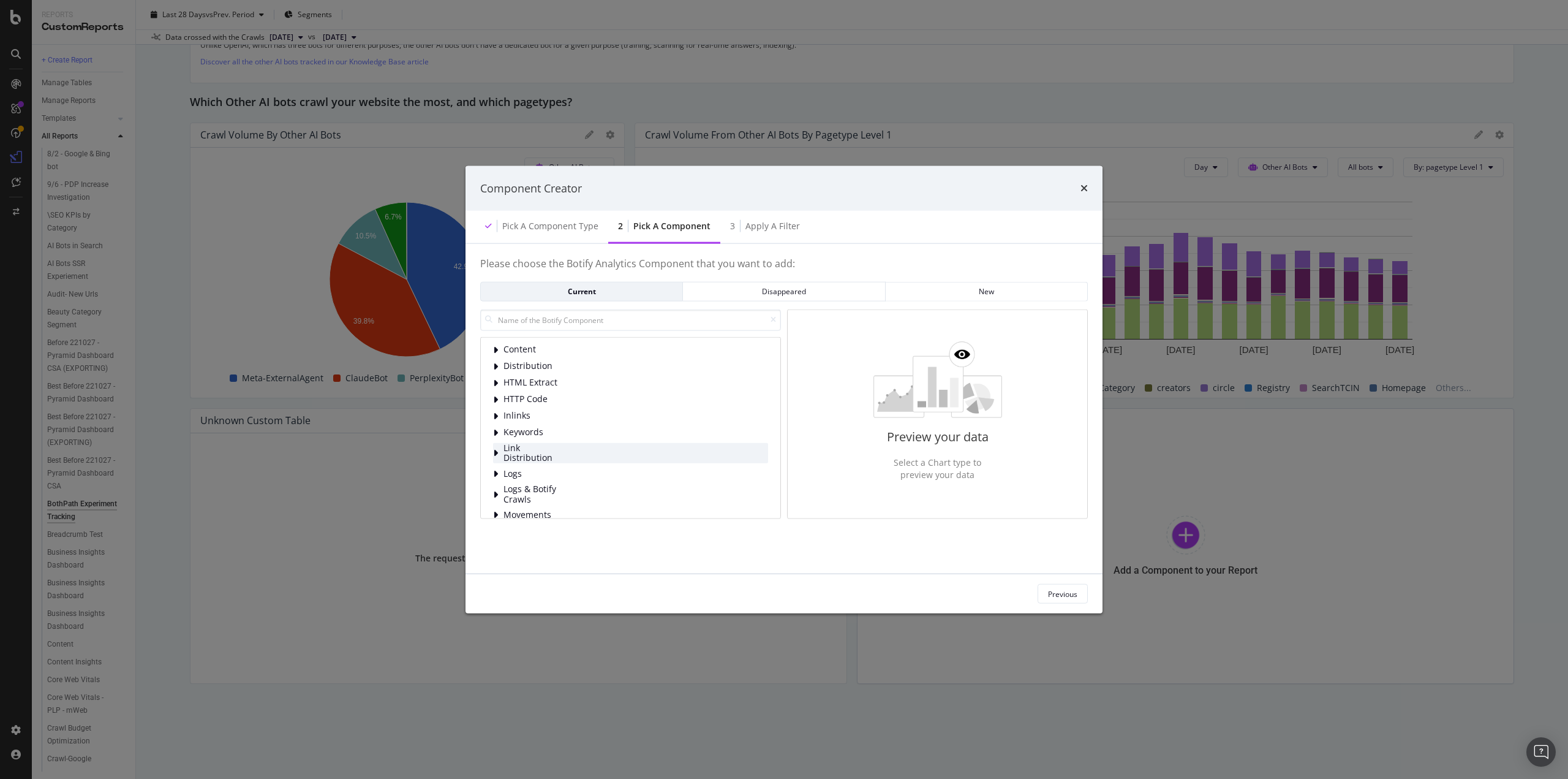
scroll to position [61, 0]
click at [507, 411] on span "Logs" at bounding box center [531, 412] width 55 height 10
drag, startPoint x: 1082, startPoint y: 189, endPoint x: 836, endPoint y: 46, distance: 284.5
click at [1082, 190] on icon "times" at bounding box center [1084, 188] width 7 height 10
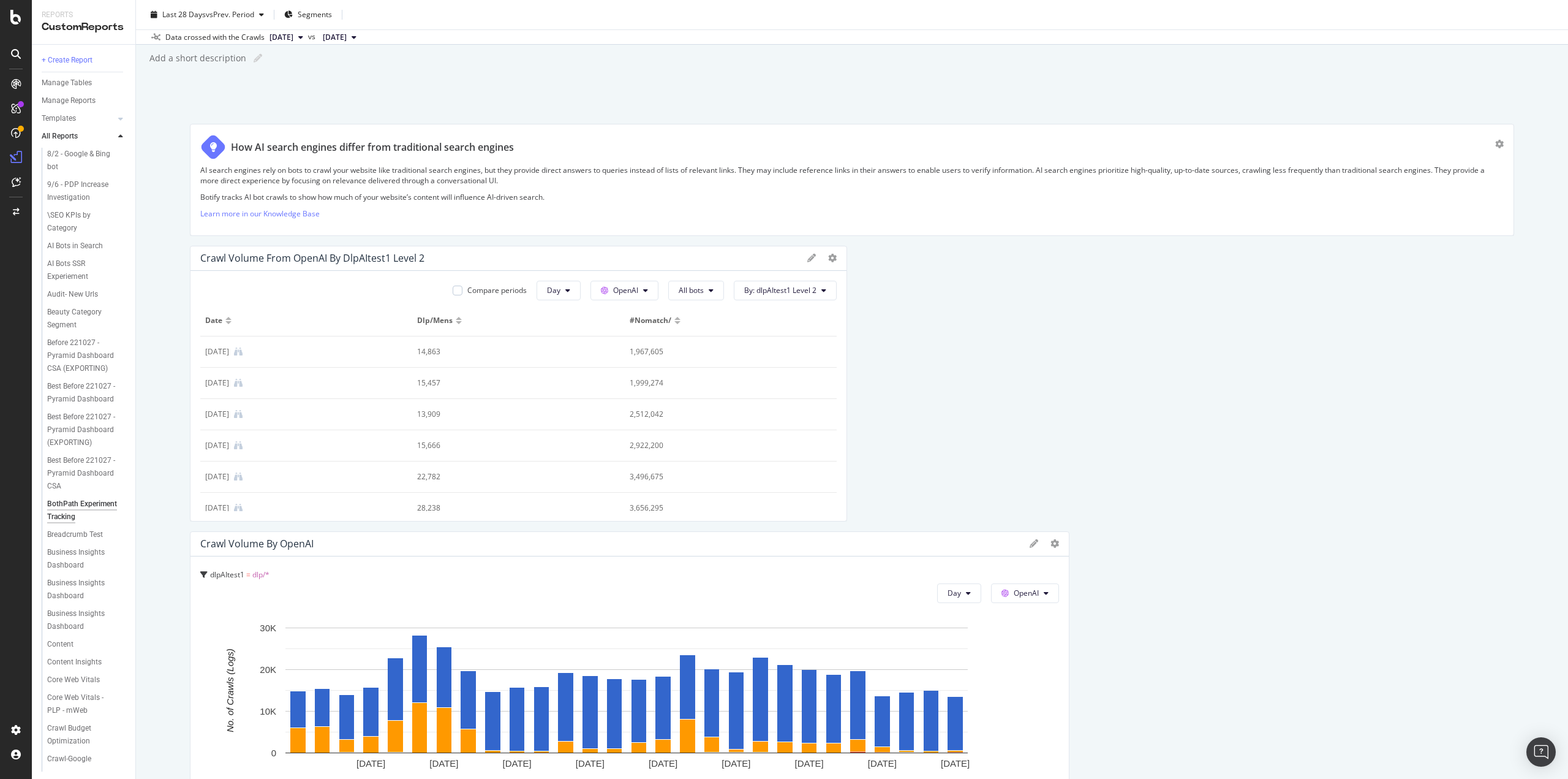
scroll to position [0, 0]
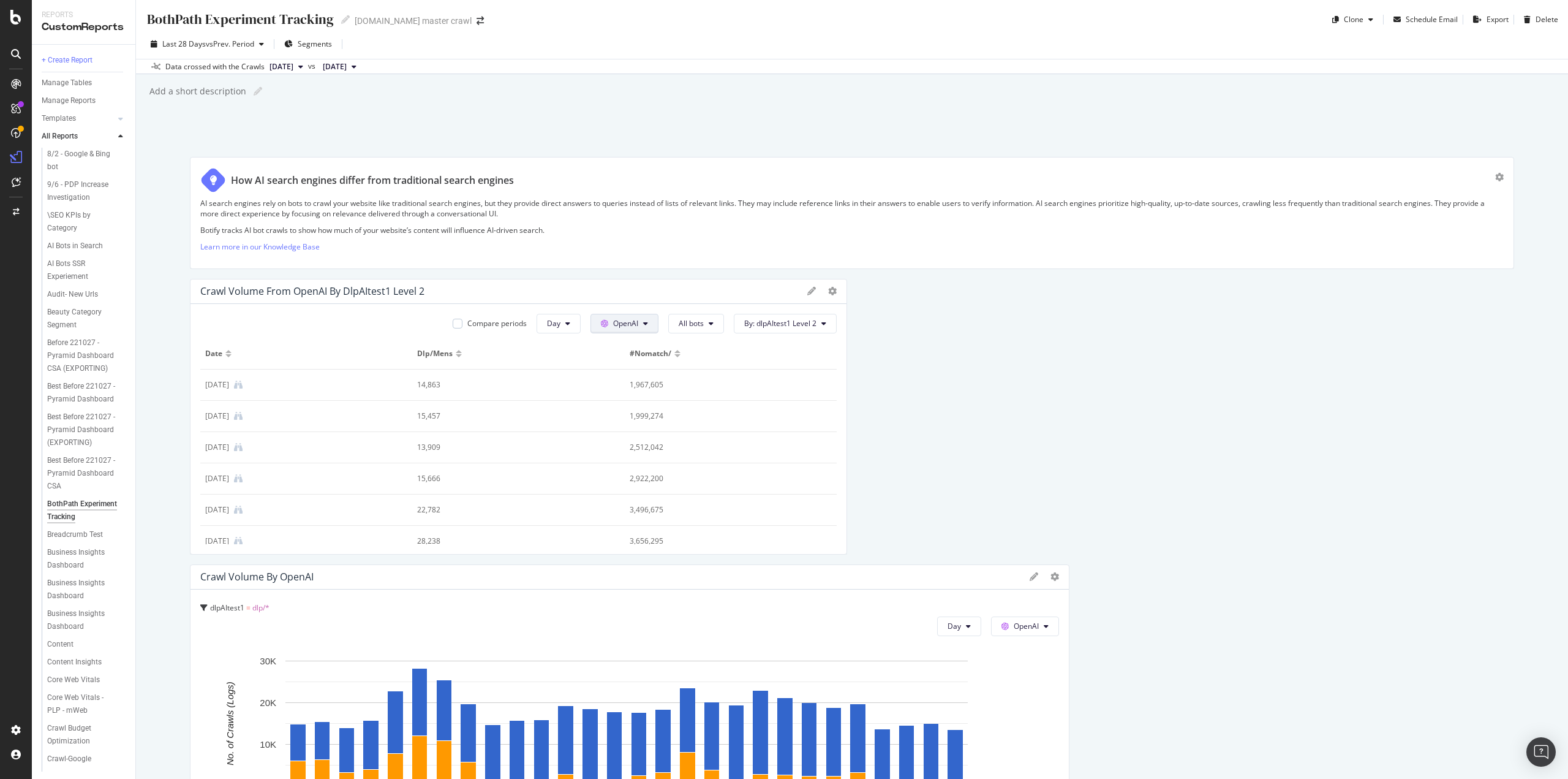
click at [648, 317] on button "OpenAI" at bounding box center [624, 323] width 68 height 20
click at [625, 257] on div "How AI search engines differ from traditional search engines AI search engines …" at bounding box center [851, 213] width 1324 height 112
click at [835, 294] on div at bounding box center [840, 416] width 12 height 276
click at [810, 287] on div at bounding box center [823, 290] width 30 height 12
click at [808, 284] on div at bounding box center [823, 290] width 30 height 12
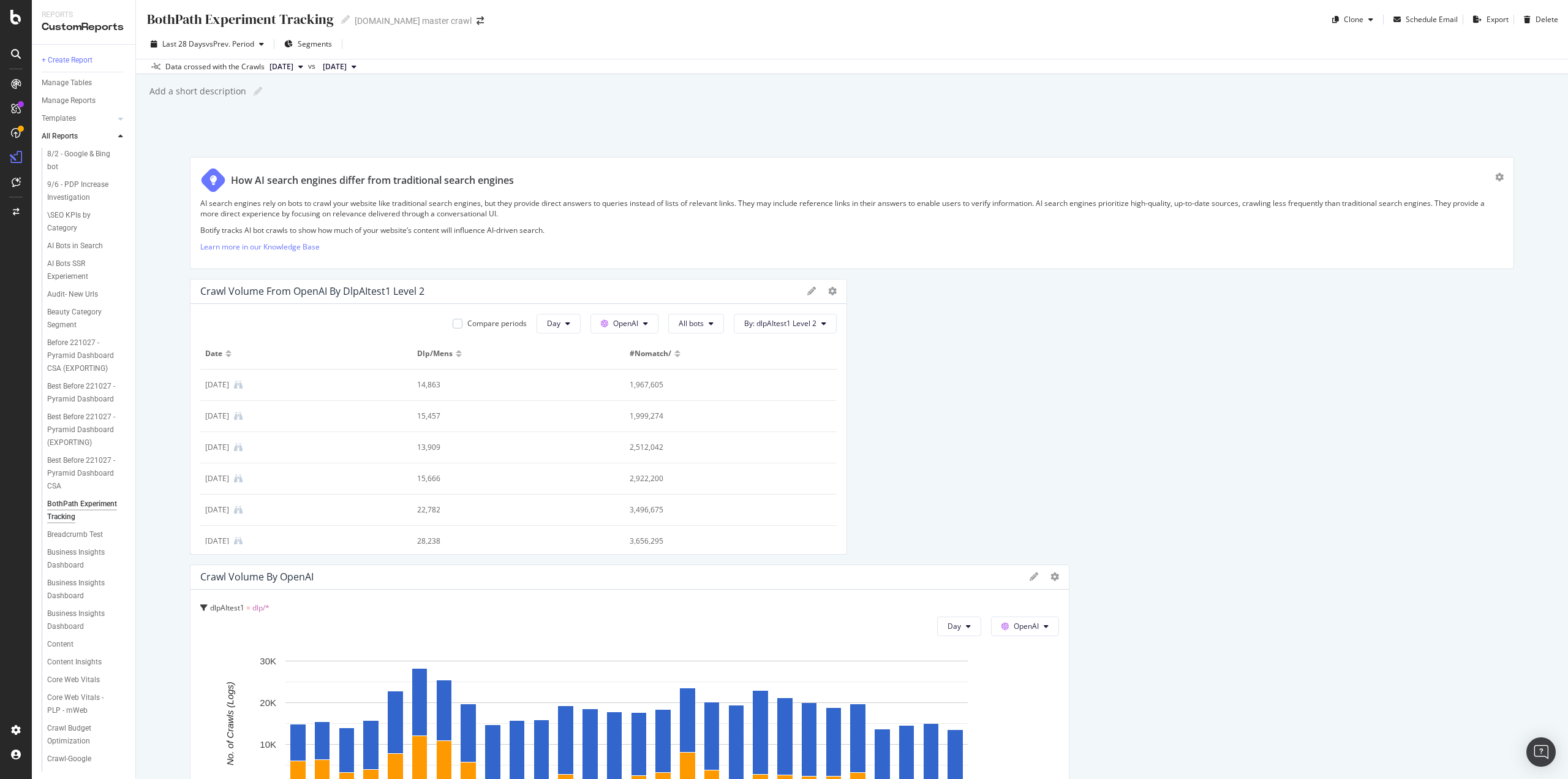
click at [808, 288] on icon at bounding box center [811, 290] width 8 height 8
click at [771, 494] on div "Cancel" at bounding box center [771, 497] width 31 height 14
click at [828, 295] on div at bounding box center [832, 290] width 8 height 12
click at [828, 288] on icon at bounding box center [832, 290] width 8 height 8
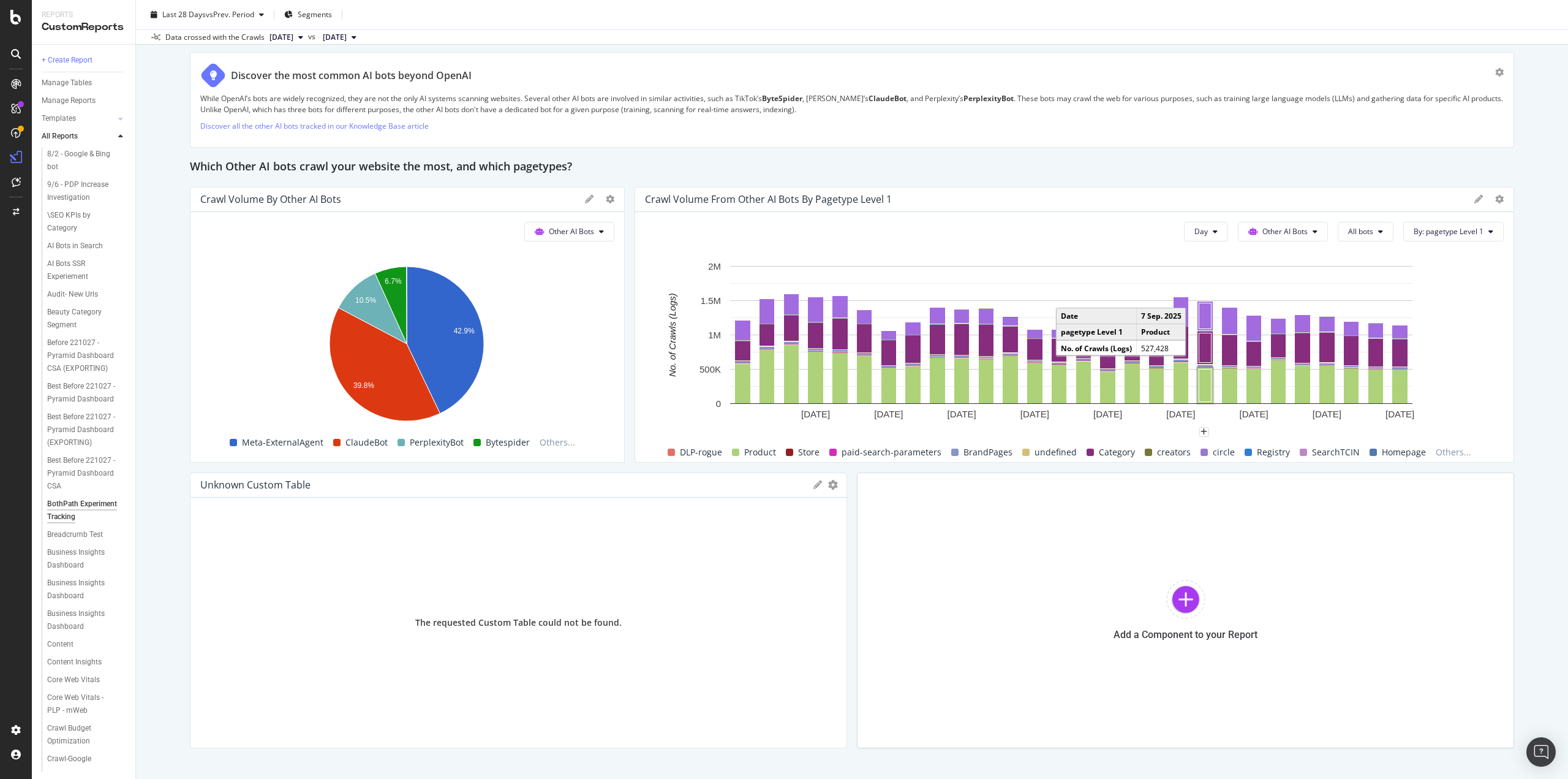
scroll to position [2502, 0]
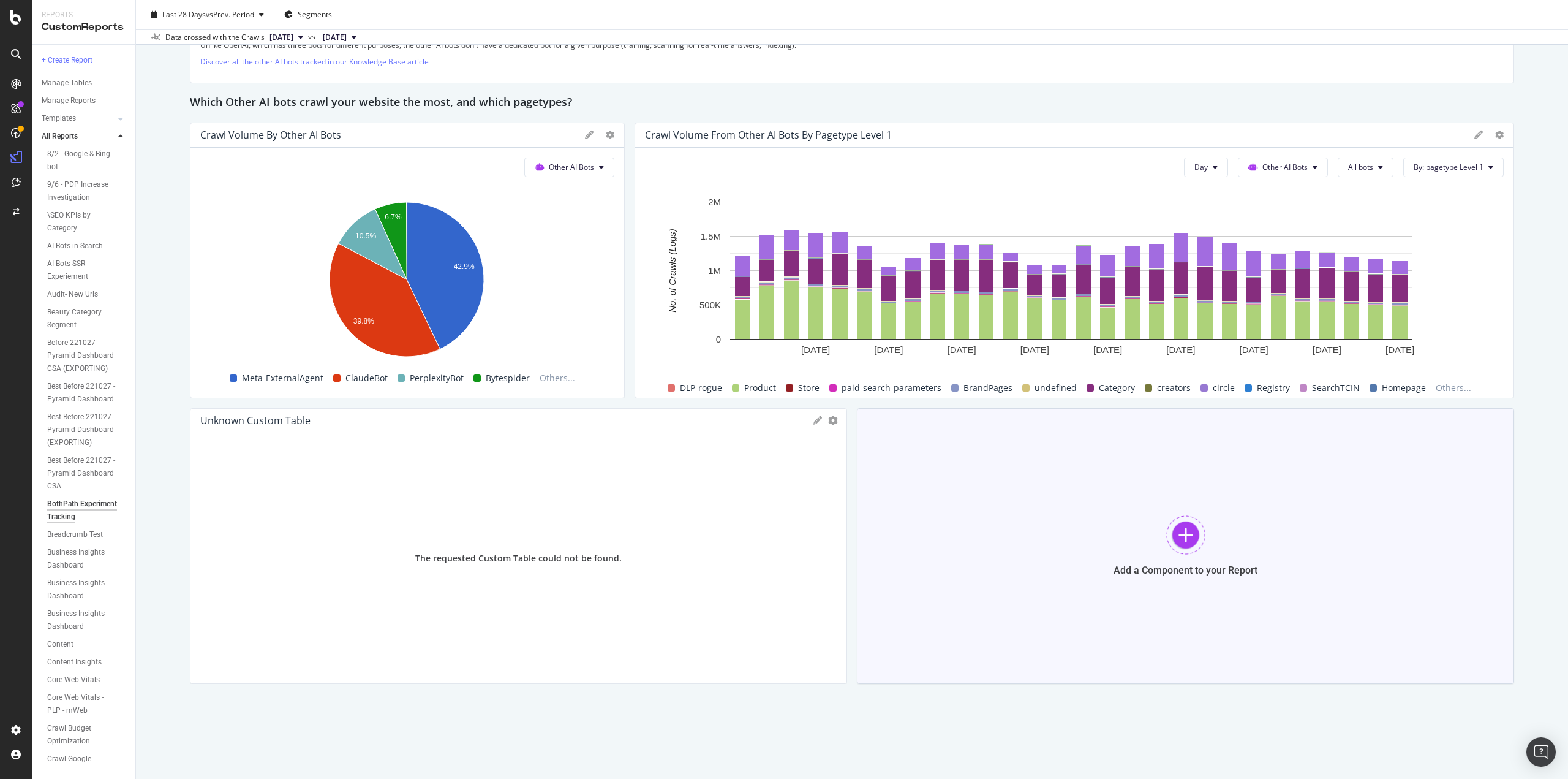
click at [1203, 537] on div "Add a Component to your Report" at bounding box center [1185, 546] width 657 height 276
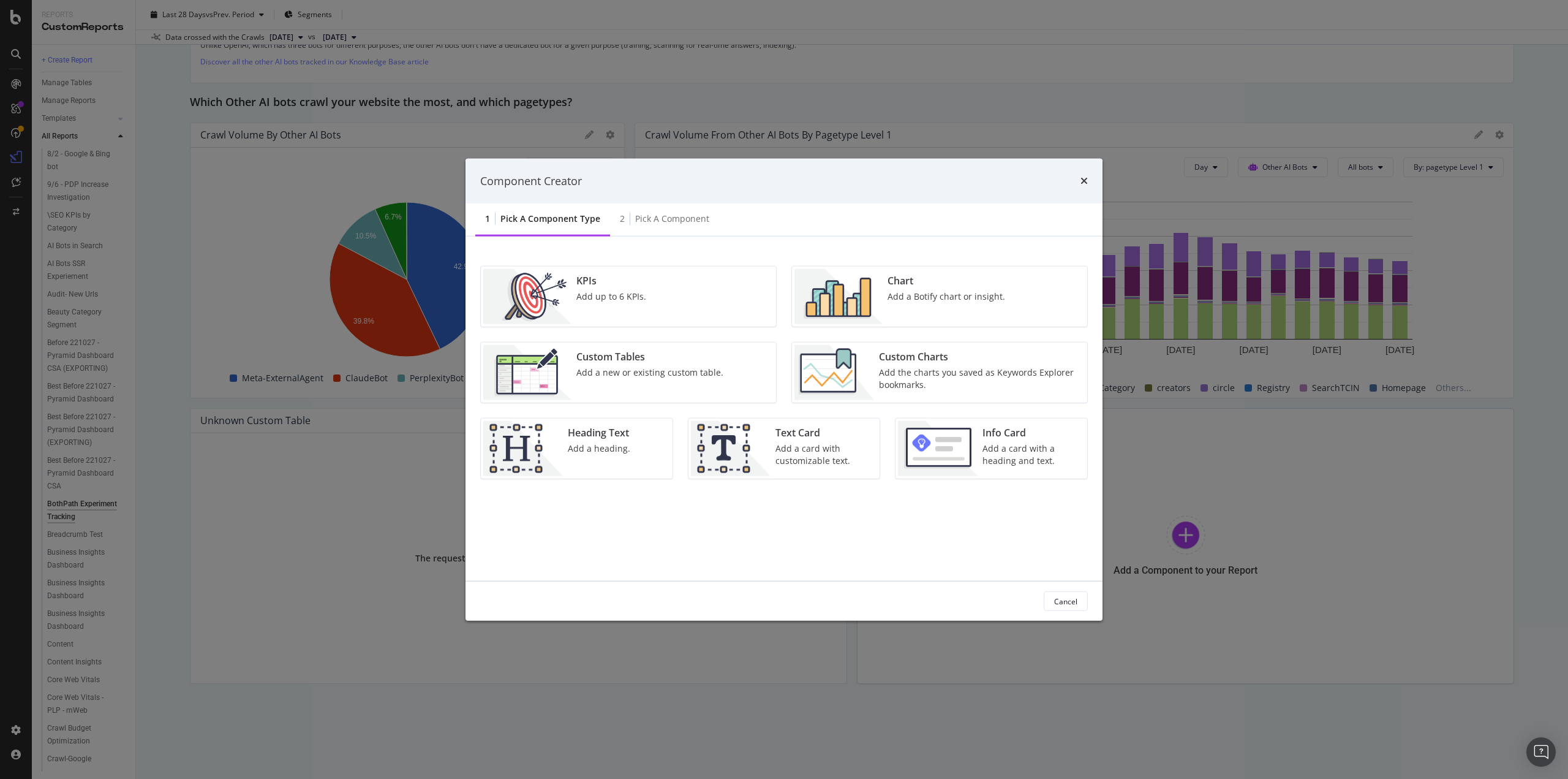
click at [908, 303] on div "Chart Add a Botify chart or insight." at bounding box center [946, 296] width 127 height 55
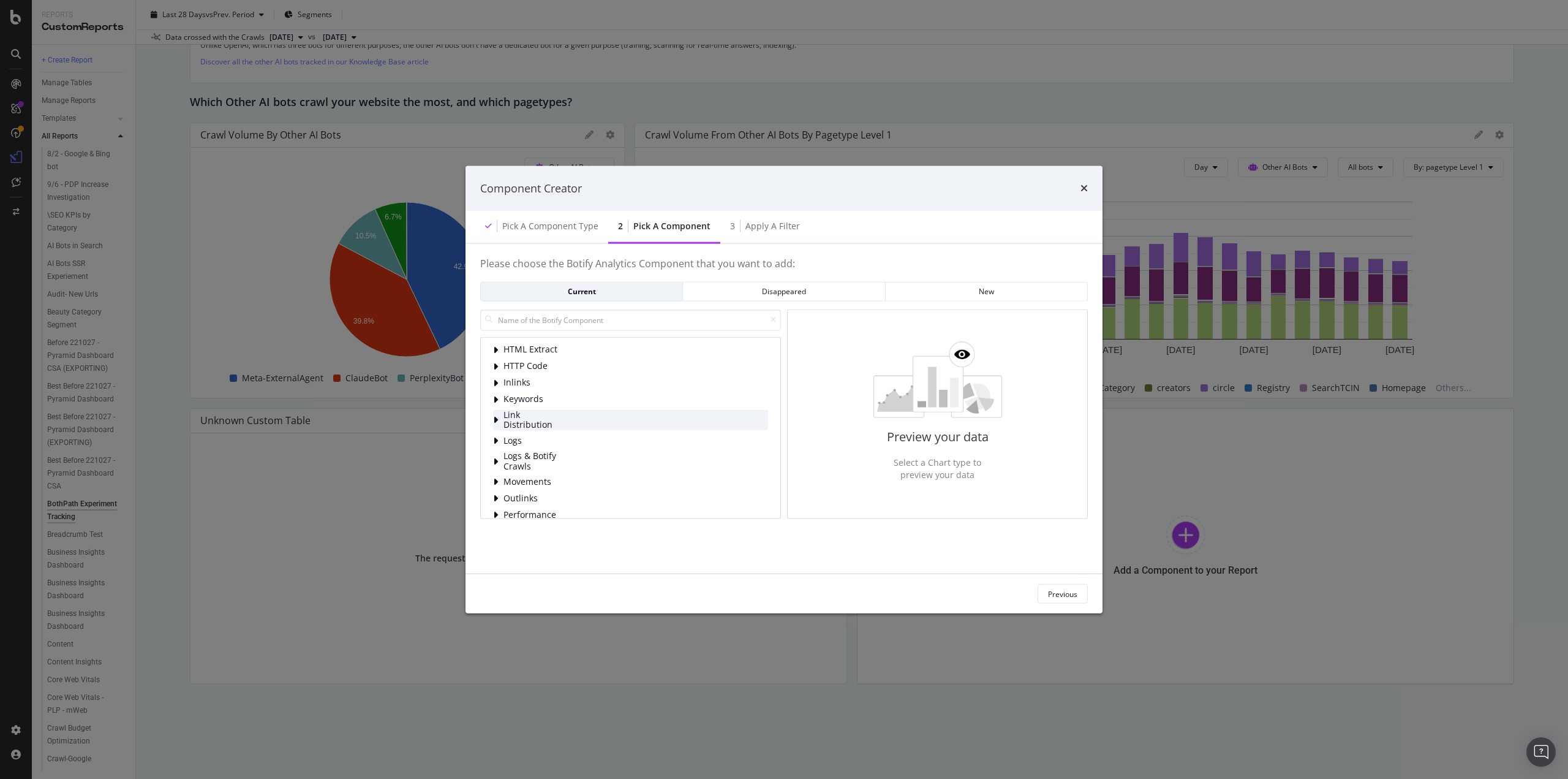
scroll to position [61, 0]
click at [509, 412] on span "Logs" at bounding box center [531, 412] width 55 height 10
click at [529, 427] on div "Bot Behavior" at bounding box center [640, 429] width 255 height 12
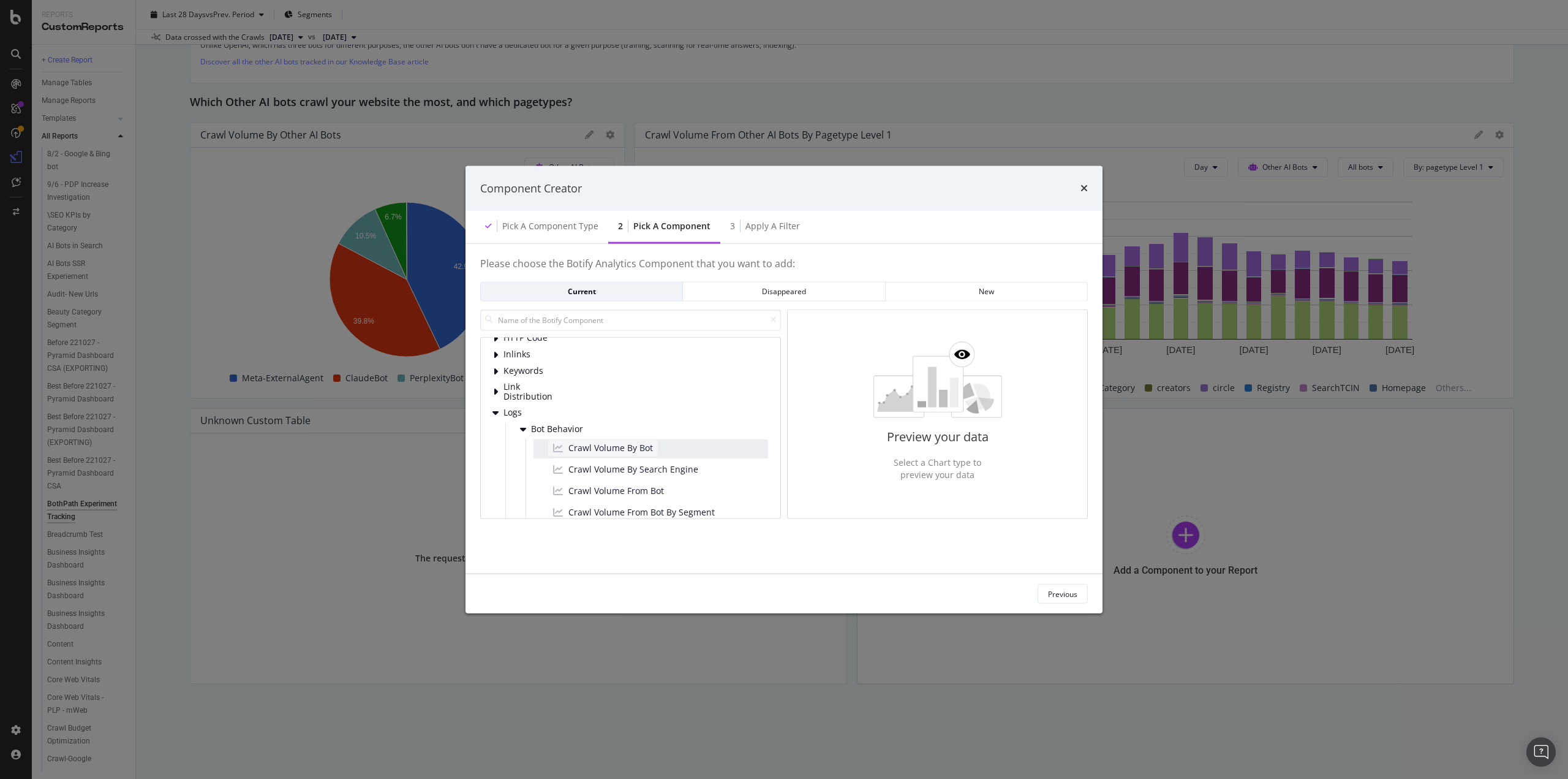
click at [575, 443] on span "Crawl Volume By Bot" at bounding box center [611, 447] width 85 height 12
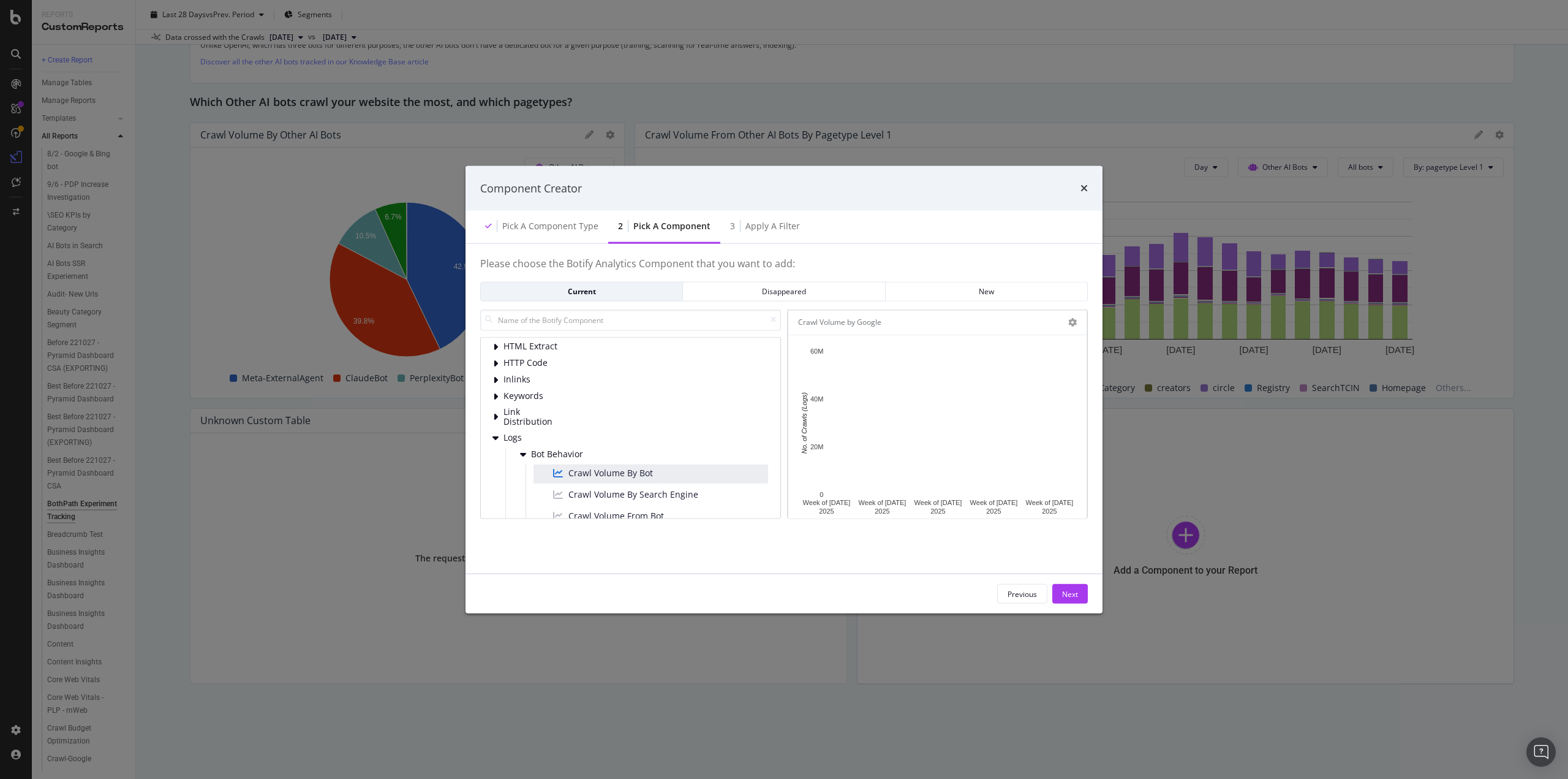
scroll to position [0, 0]
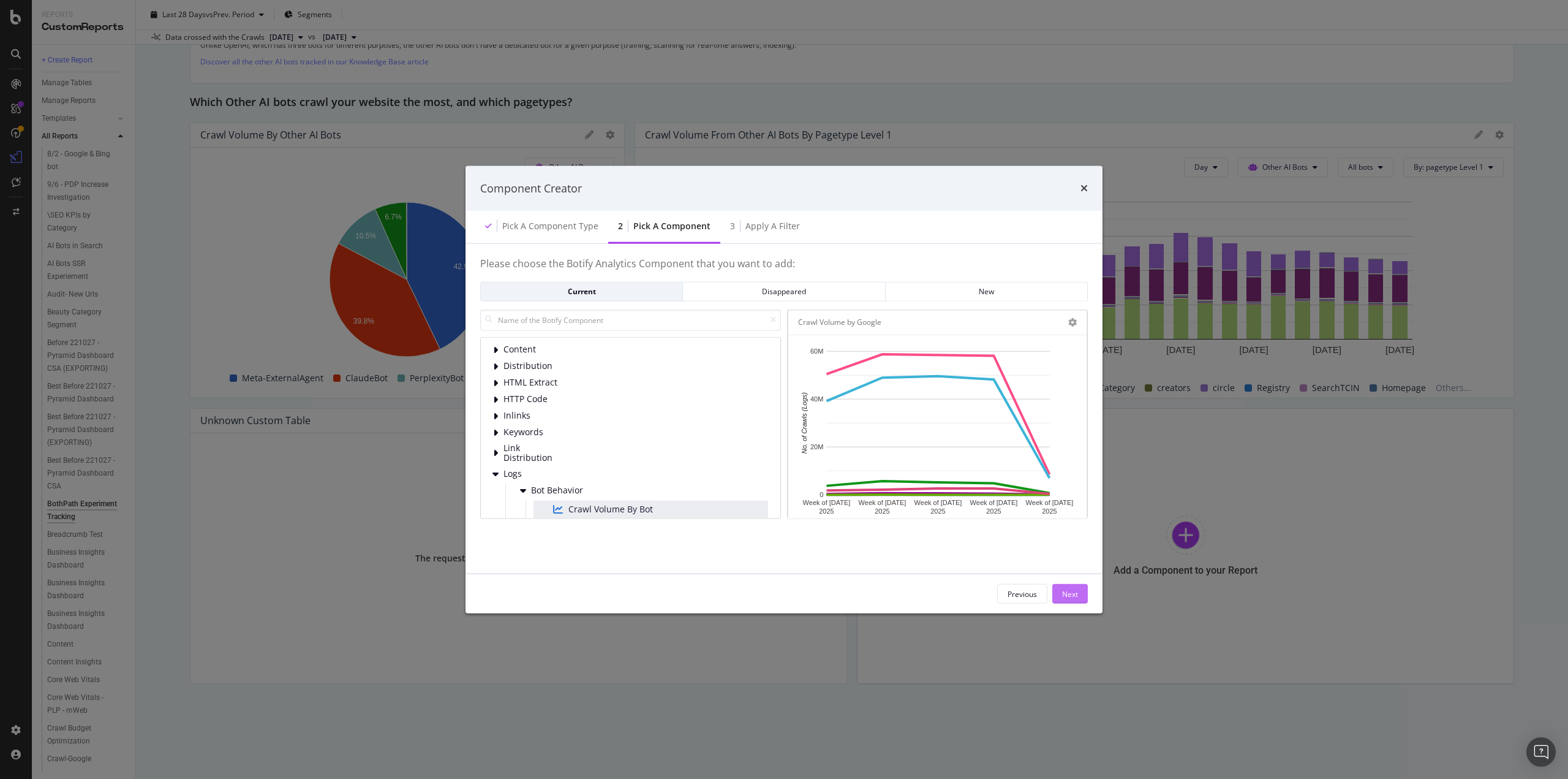
click at [1083, 588] on button "Next" at bounding box center [1070, 593] width 35 height 20
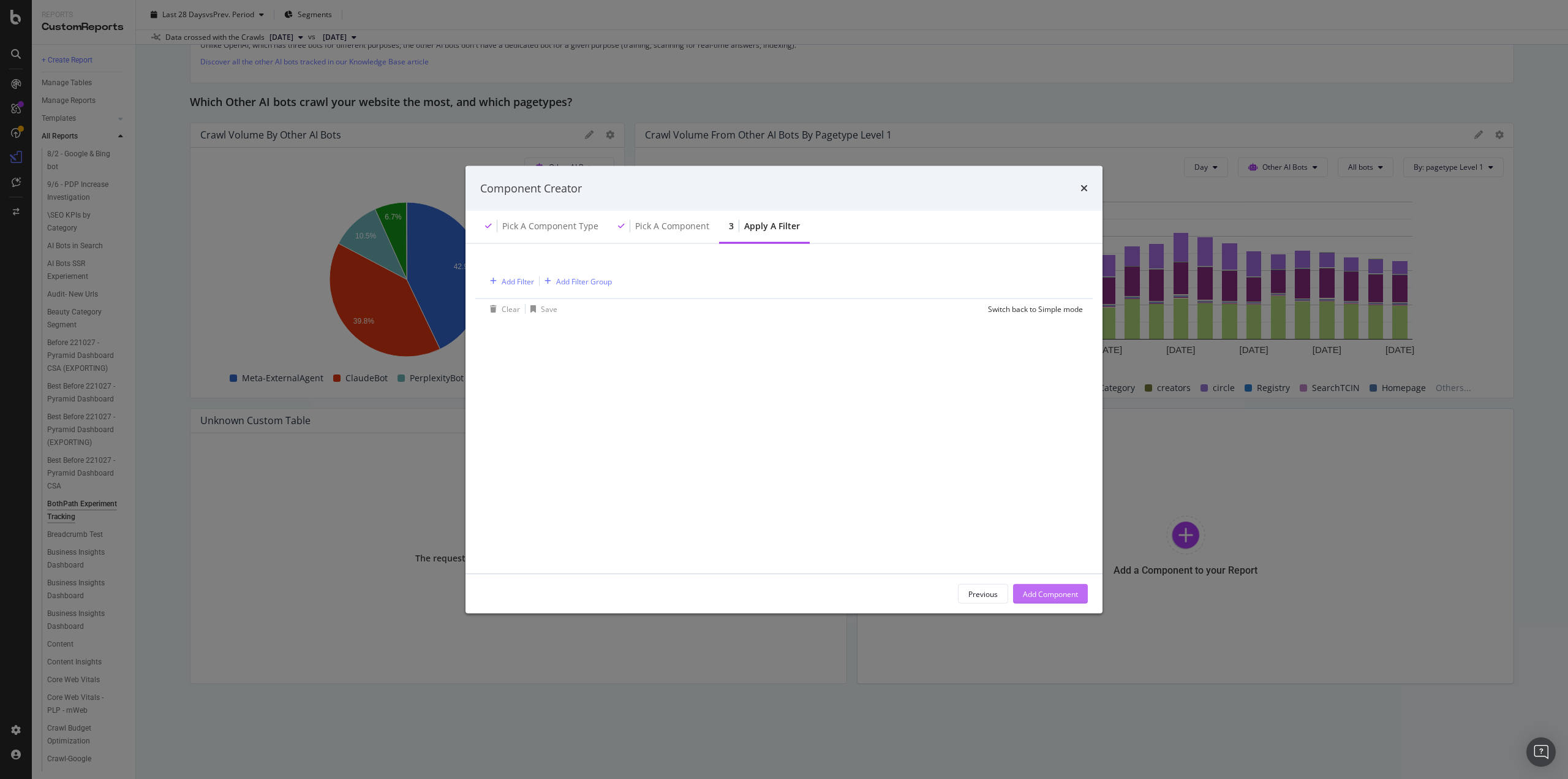
click at [1072, 590] on div "Add Component" at bounding box center [1049, 593] width 55 height 10
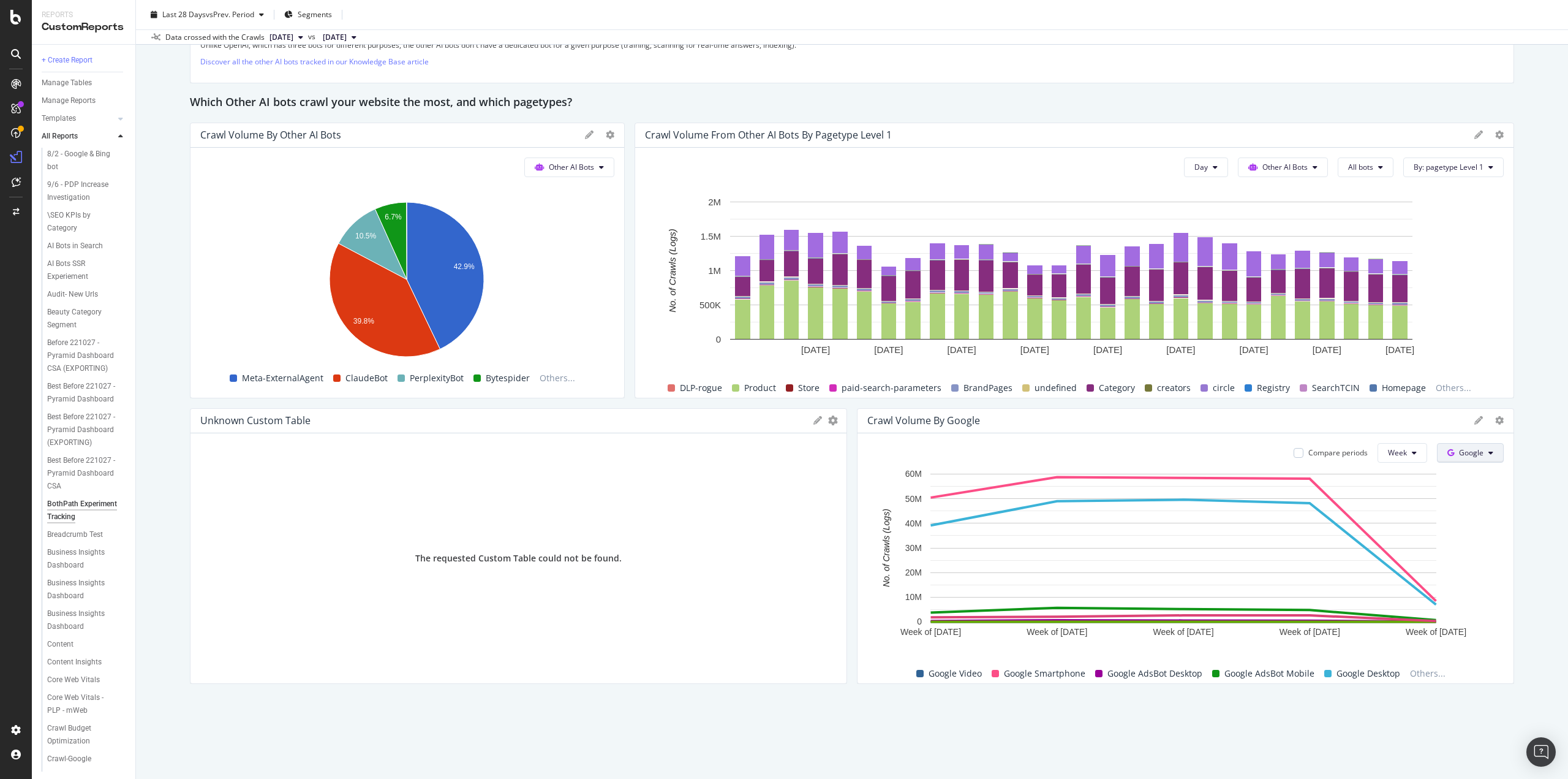
click at [1459, 452] on span "Google" at bounding box center [1471, 452] width 24 height 10
click at [1457, 520] on div "OpenAI" at bounding box center [1470, 520] width 85 height 18
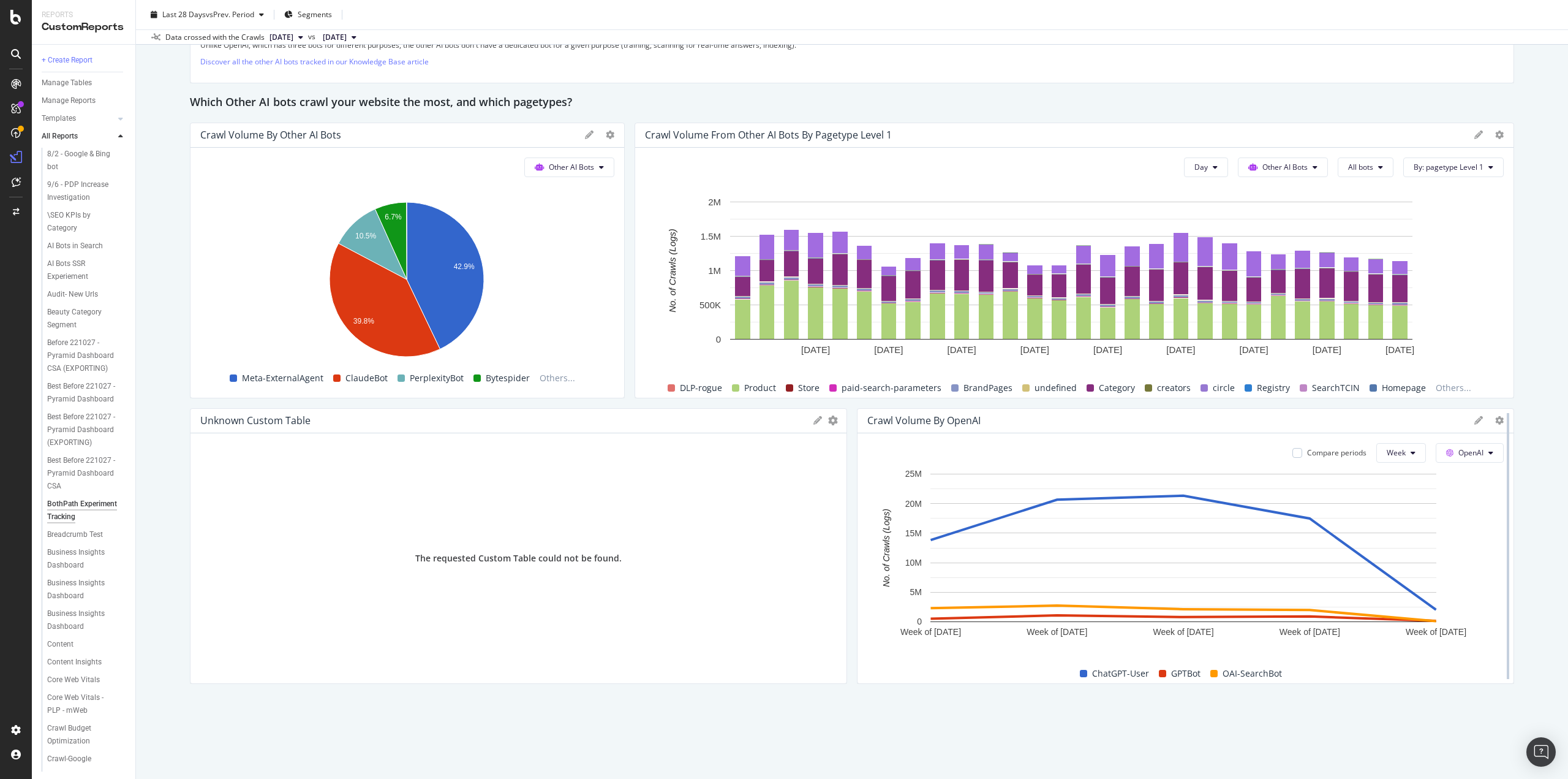
click at [1502, 418] on div at bounding box center [1508, 546] width 12 height 276
click at [1496, 419] on icon at bounding box center [1499, 419] width 8 height 8
click at [1411, 466] on span "Apply Filter" at bounding box center [1430, 465] width 92 height 11
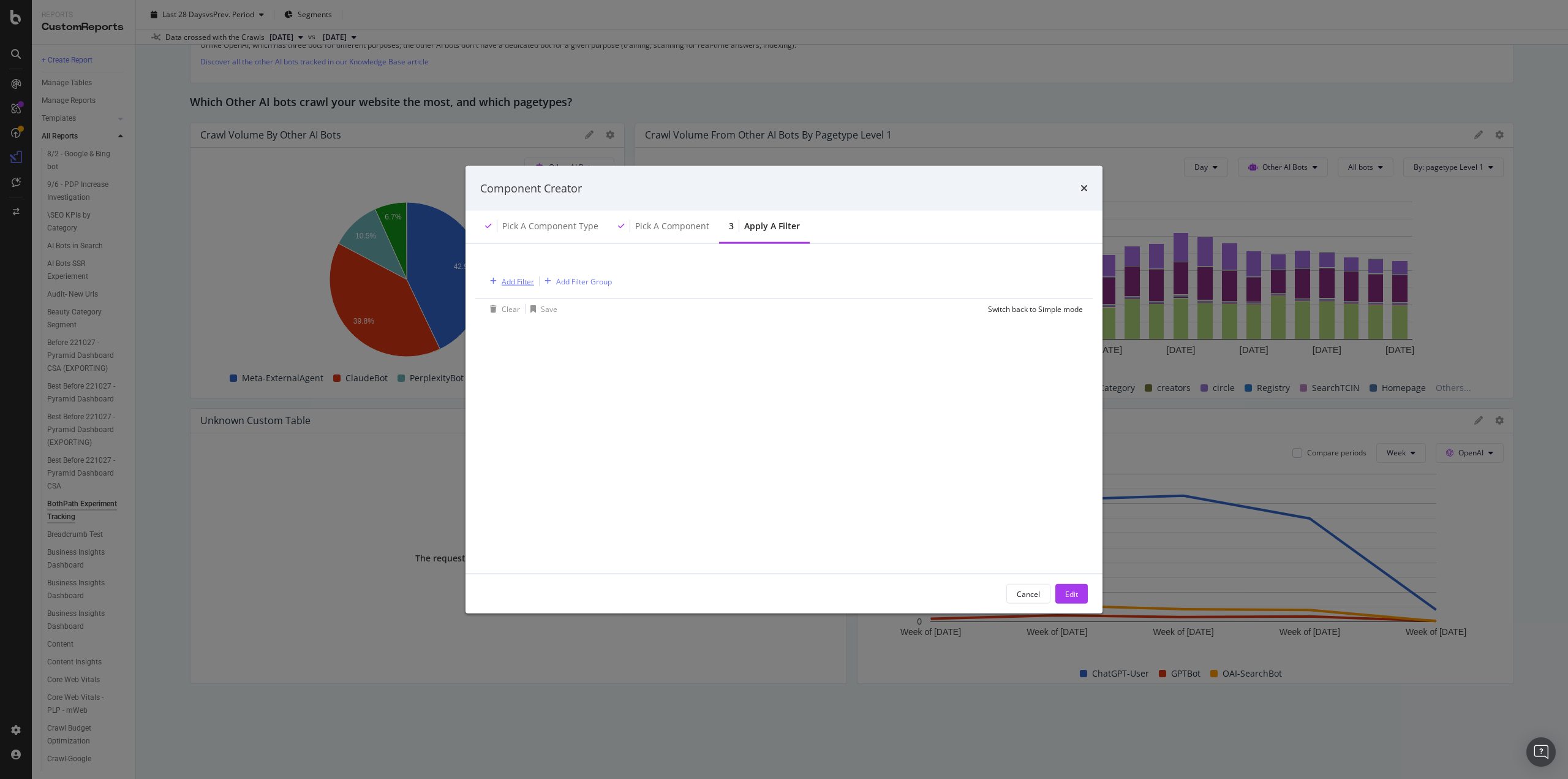
click at [520, 284] on div "Add Filter" at bounding box center [518, 281] width 33 height 10
click at [517, 385] on span "Logs" at bounding box center [510, 387] width 16 height 10
click at [529, 403] on span "Segments" at bounding box center [527, 403] width 34 height 10
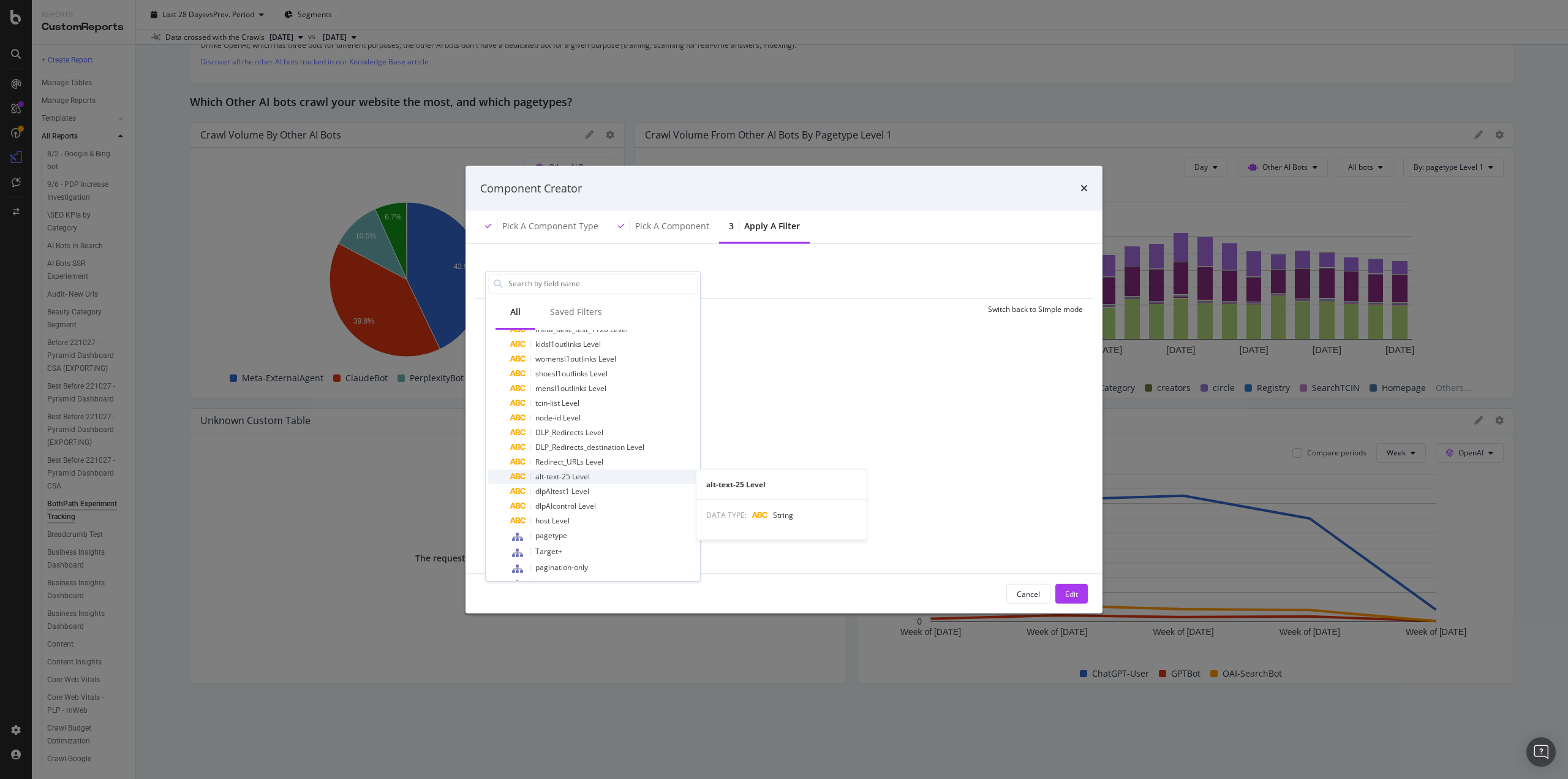
scroll to position [515, 0]
click at [565, 531] on span "dlpAItest1" at bounding box center [552, 530] width 34 height 10
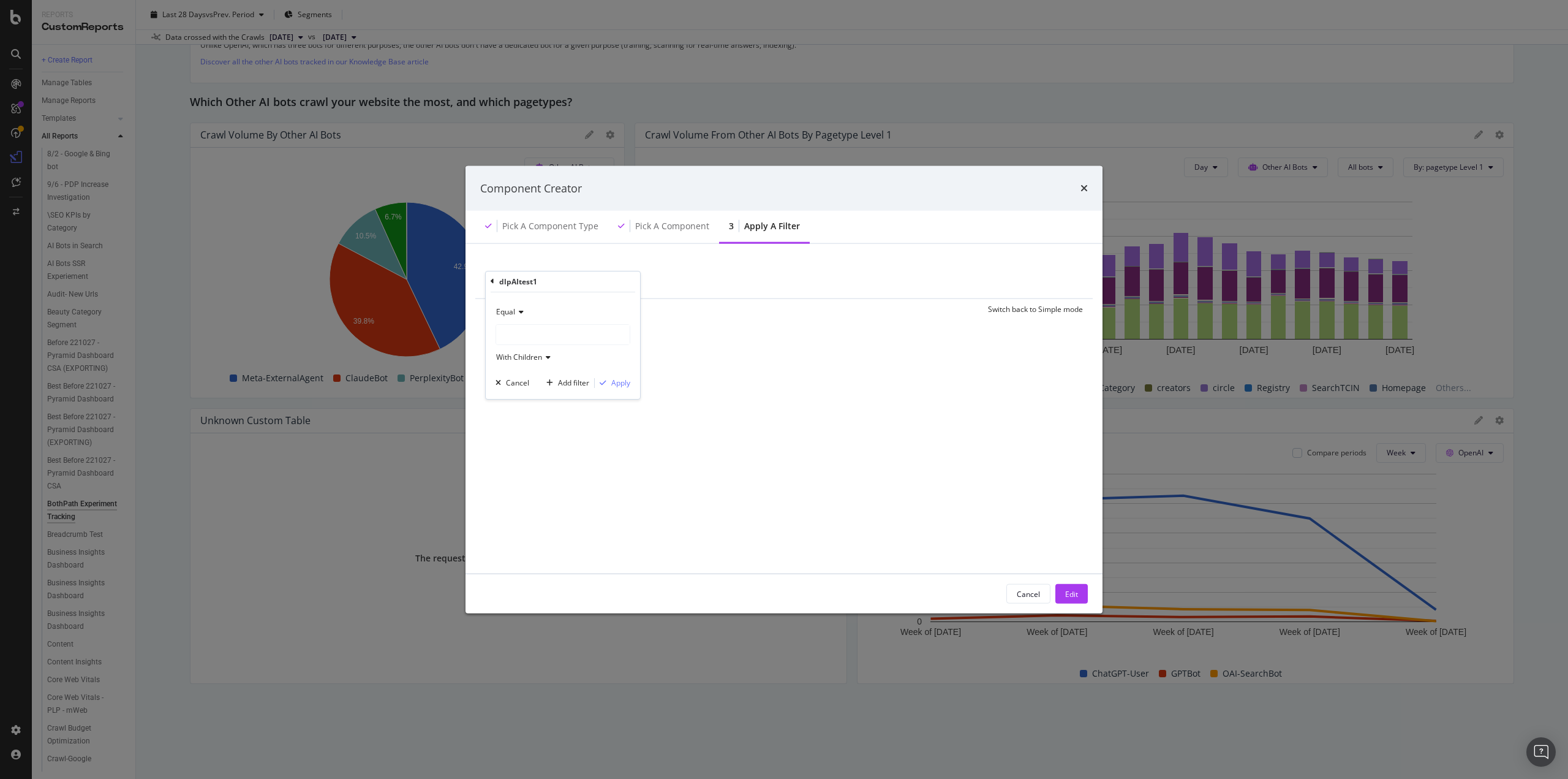
click at [524, 338] on div "modal" at bounding box center [563, 334] width 134 height 20
click at [513, 371] on span "dlp" at bounding box center [513, 374] width 10 height 10
click at [518, 388] on span "mens" at bounding box center [524, 388] width 19 height 10
click at [617, 383] on div "Apply" at bounding box center [621, 382] width 19 height 10
click at [1057, 592] on button "Edit" at bounding box center [1071, 593] width 33 height 20
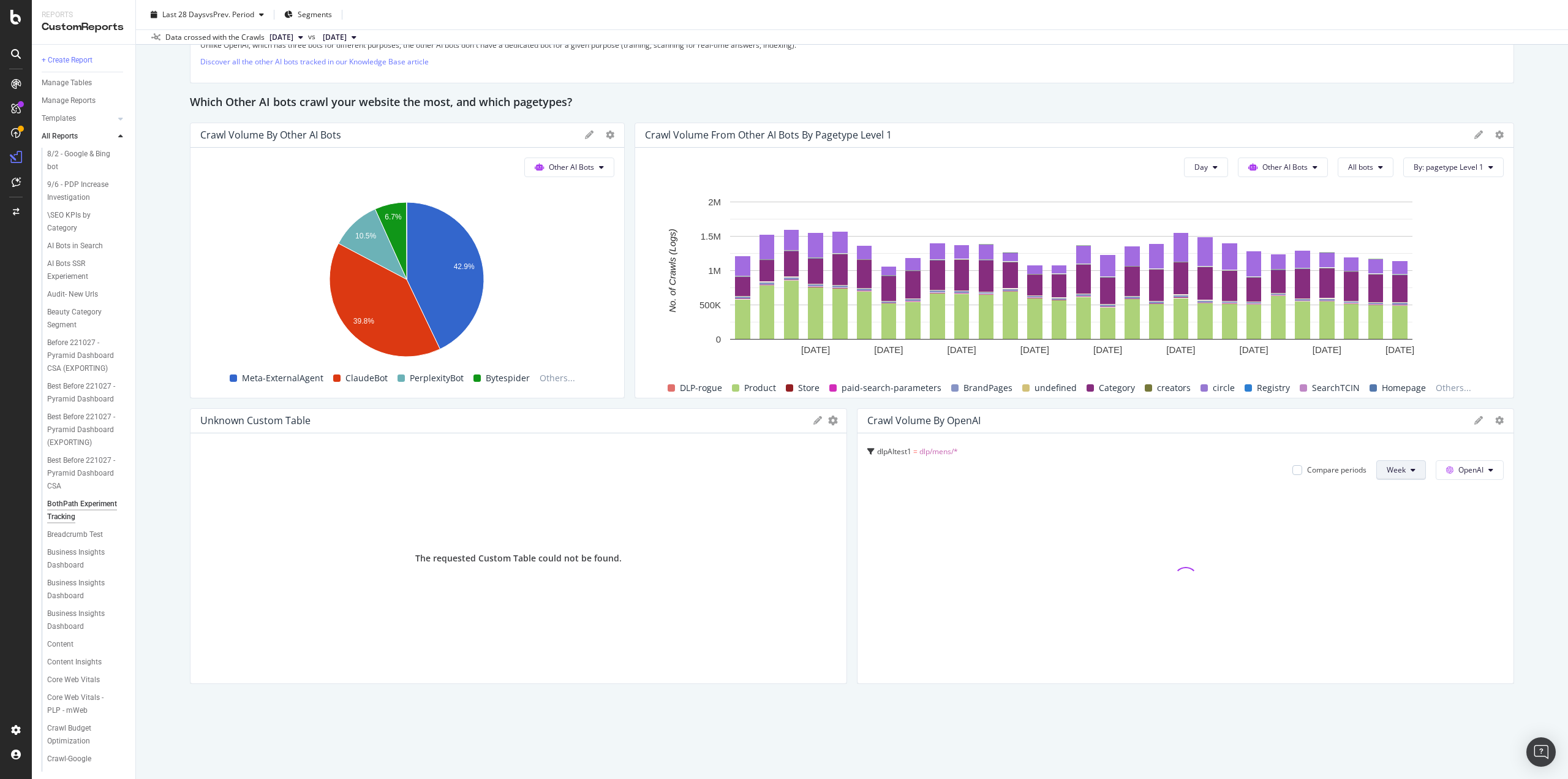
click at [1387, 469] on span "Week" at bounding box center [1396, 469] width 19 height 10
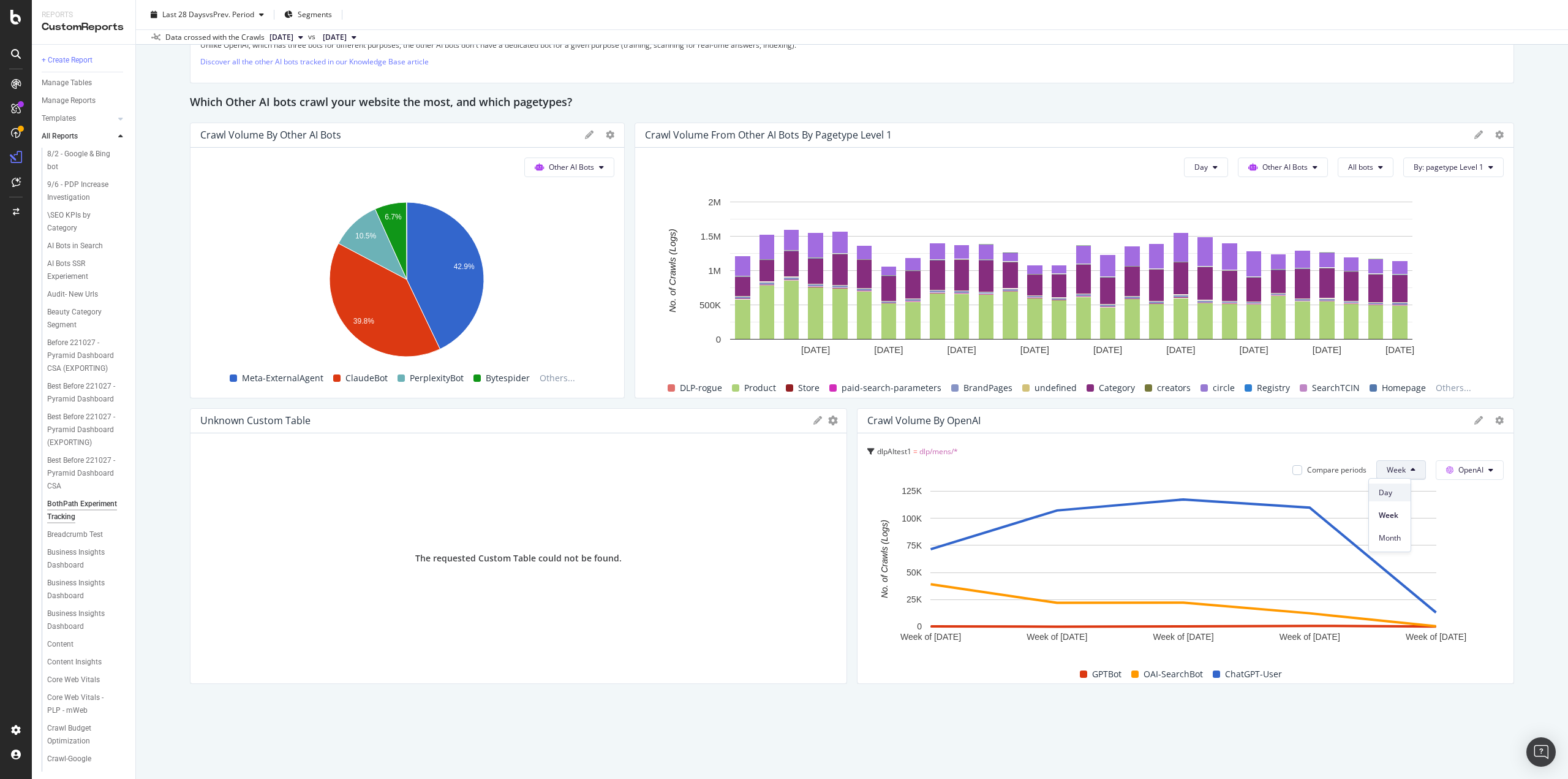
click at [1379, 490] on span "Day" at bounding box center [1390, 493] width 22 height 11
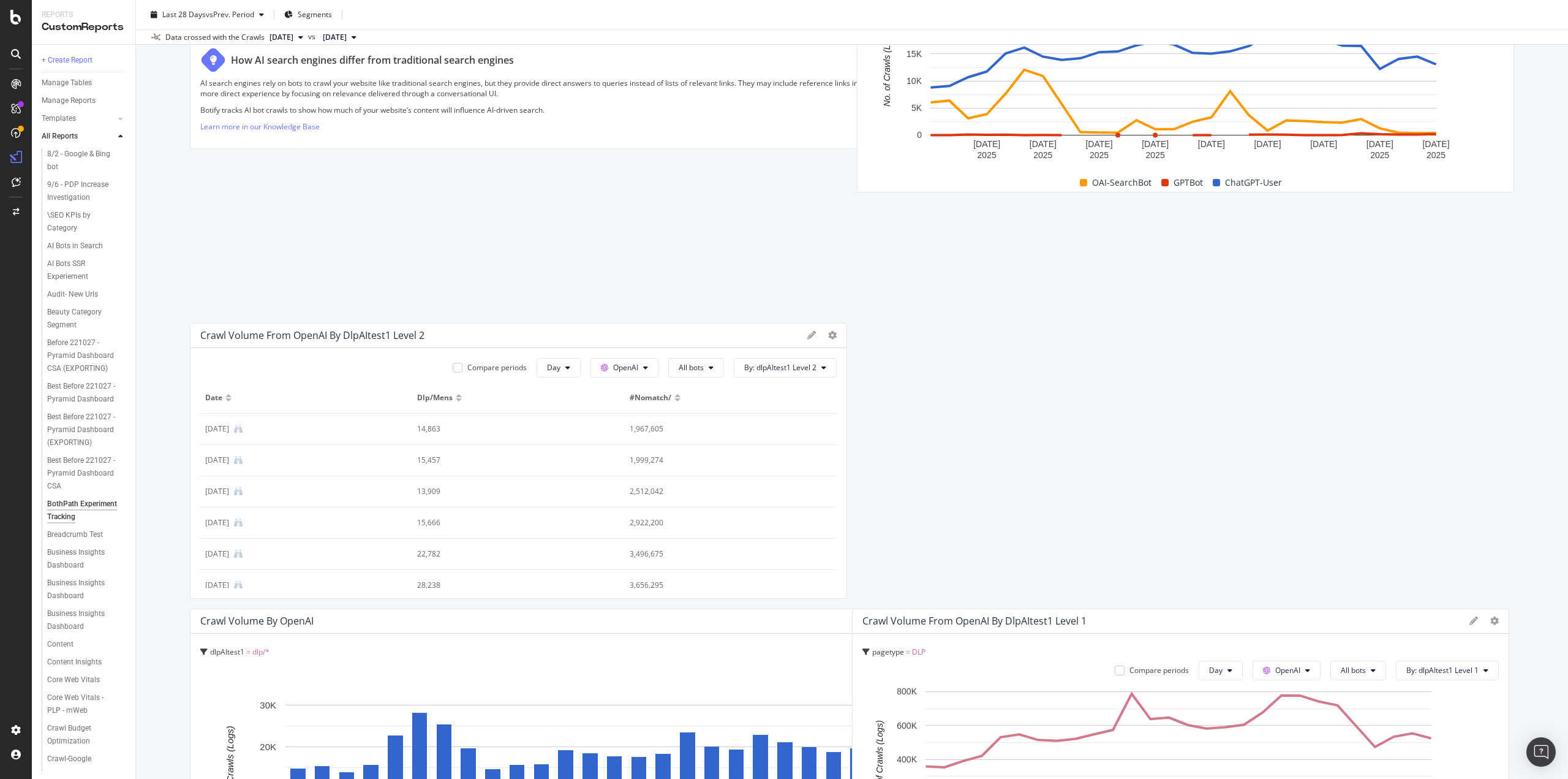
scroll to position [0, 0]
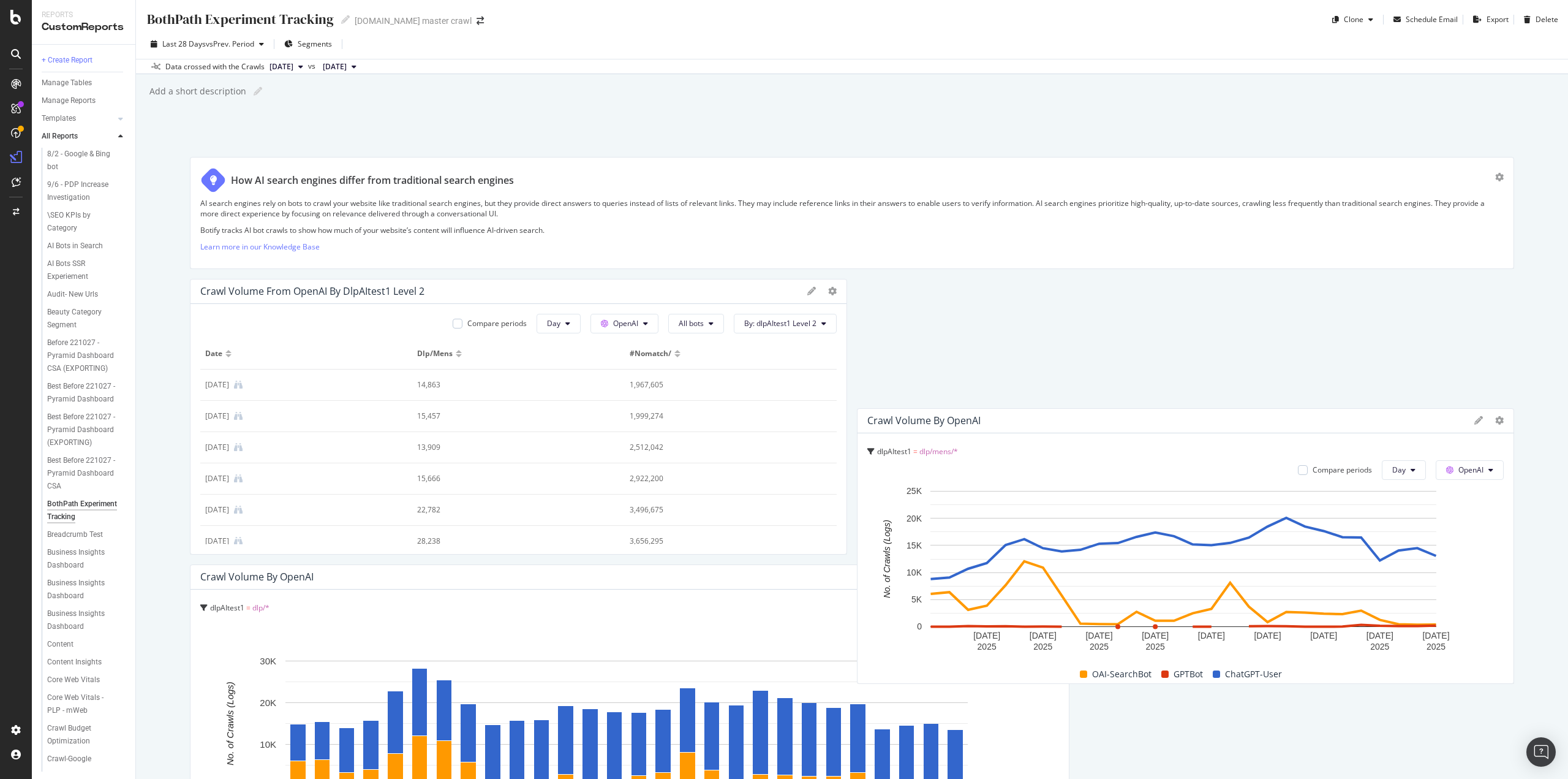
drag, startPoint x: 994, startPoint y: 527, endPoint x: 1055, endPoint y: 466, distance: 86.3
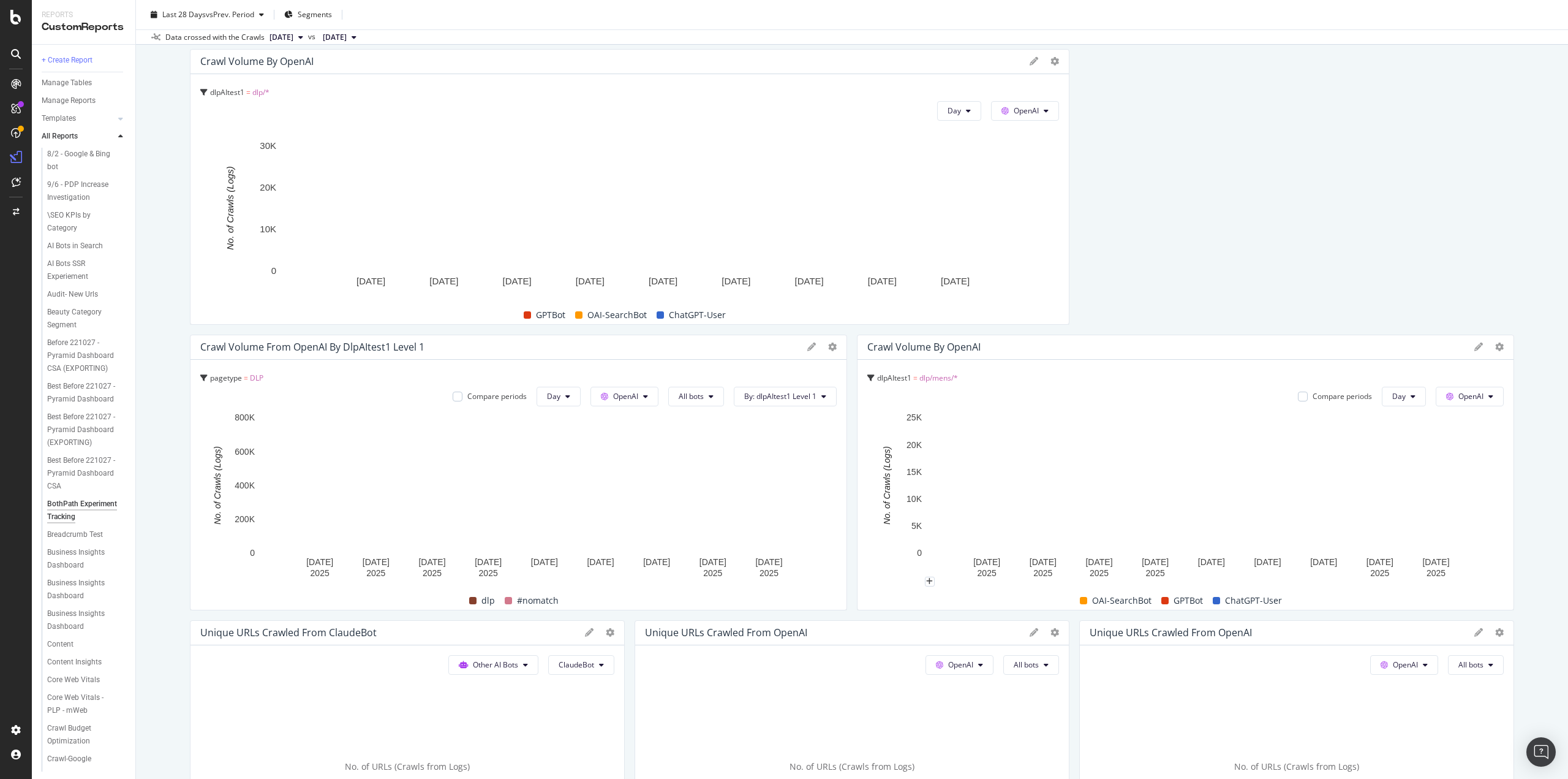
scroll to position [613, 0]
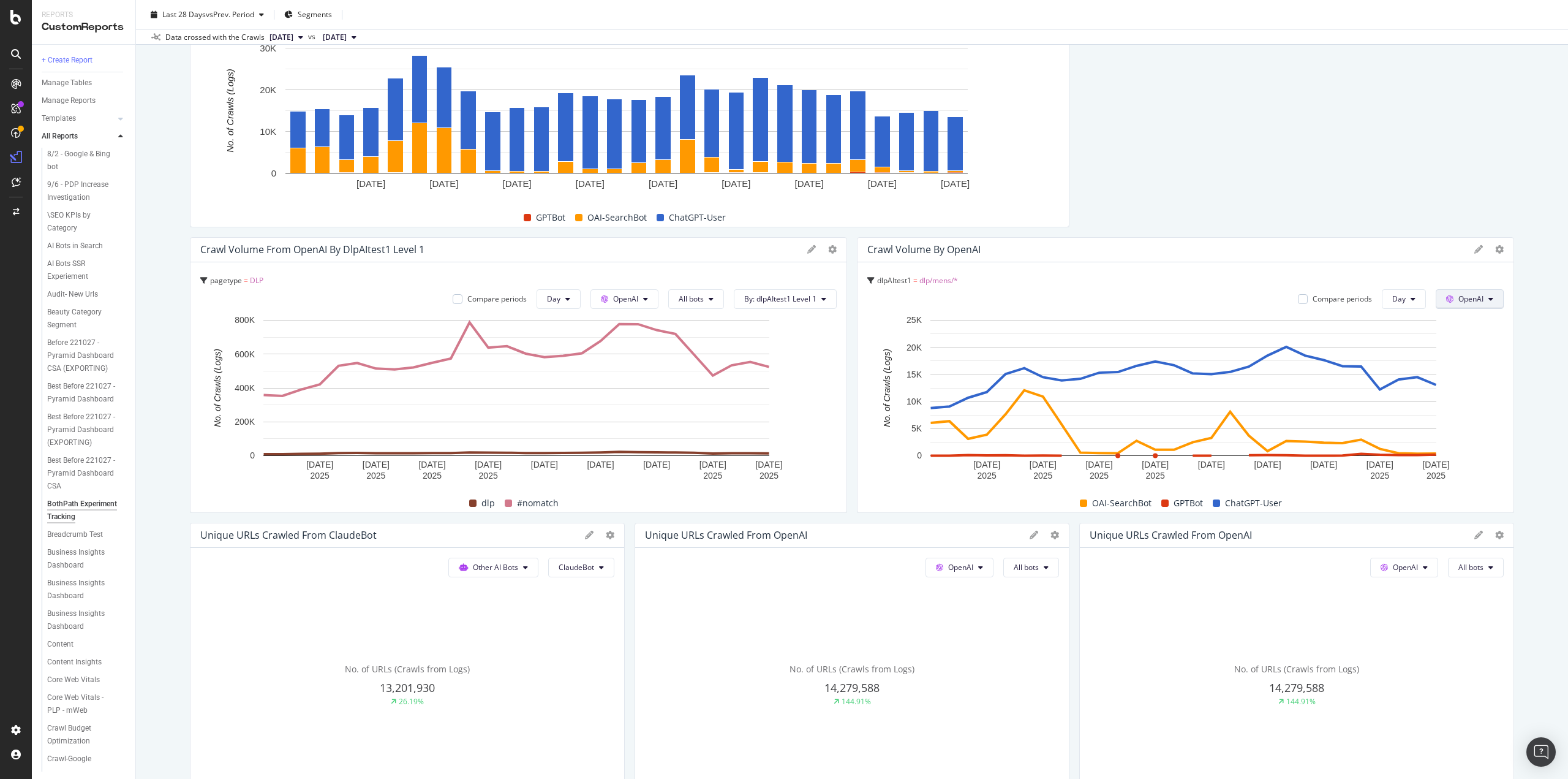
click at [1458, 299] on span "OpenAI" at bounding box center [1470, 298] width 25 height 10
click at [1469, 390] on span "Other AI Bots" at bounding box center [1479, 390] width 46 height 11
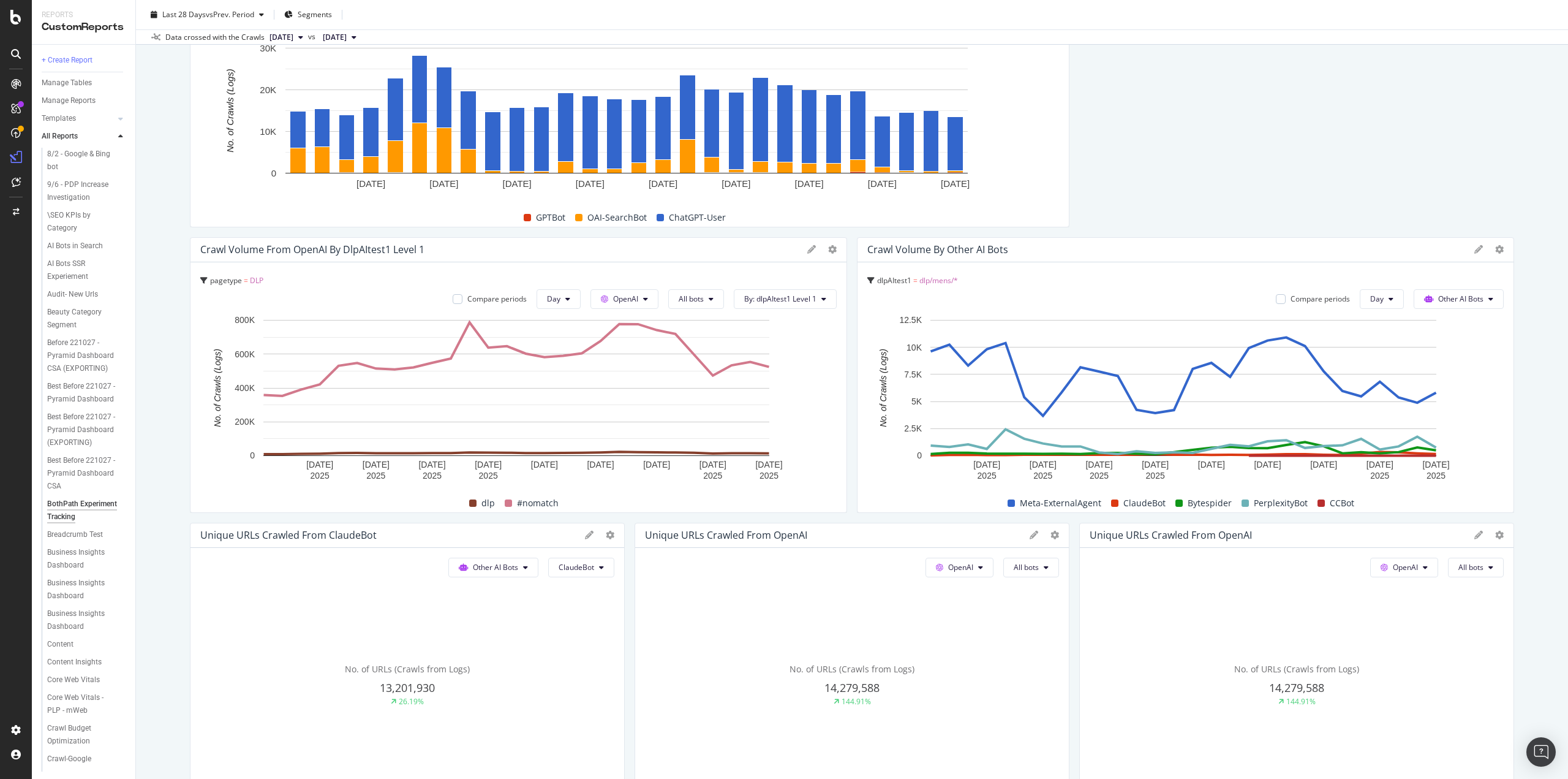
click at [944, 284] on span "dlp/mens/*" at bounding box center [939, 280] width 39 height 10
click at [1174, 268] on div "dlpAItest1 = dlp/mens/* Compare periods Day Other AI Bots [DATE] [DATE] [DATE] …" at bounding box center [1186, 387] width 656 height 250
click at [1496, 251] on icon at bounding box center [1499, 249] width 8 height 8
click at [1432, 294] on span "Edit Filter" at bounding box center [1430, 295] width 92 height 11
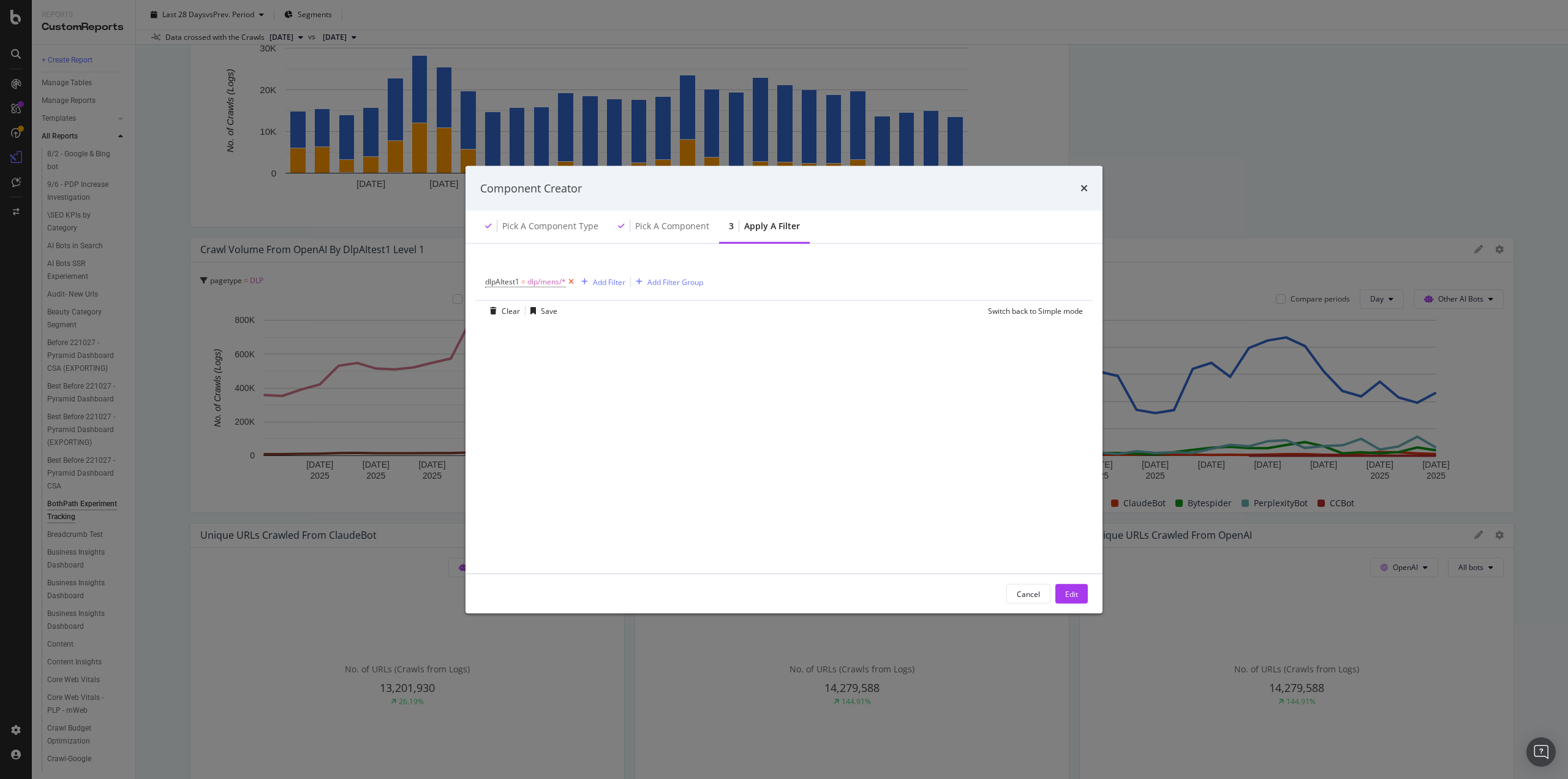
click at [573, 284] on icon "modal" at bounding box center [571, 282] width 10 height 12
click at [517, 281] on div "Add Filter" at bounding box center [518, 281] width 33 height 10
click at [517, 391] on div "Logs" at bounding box center [510, 387] width 16 height 10
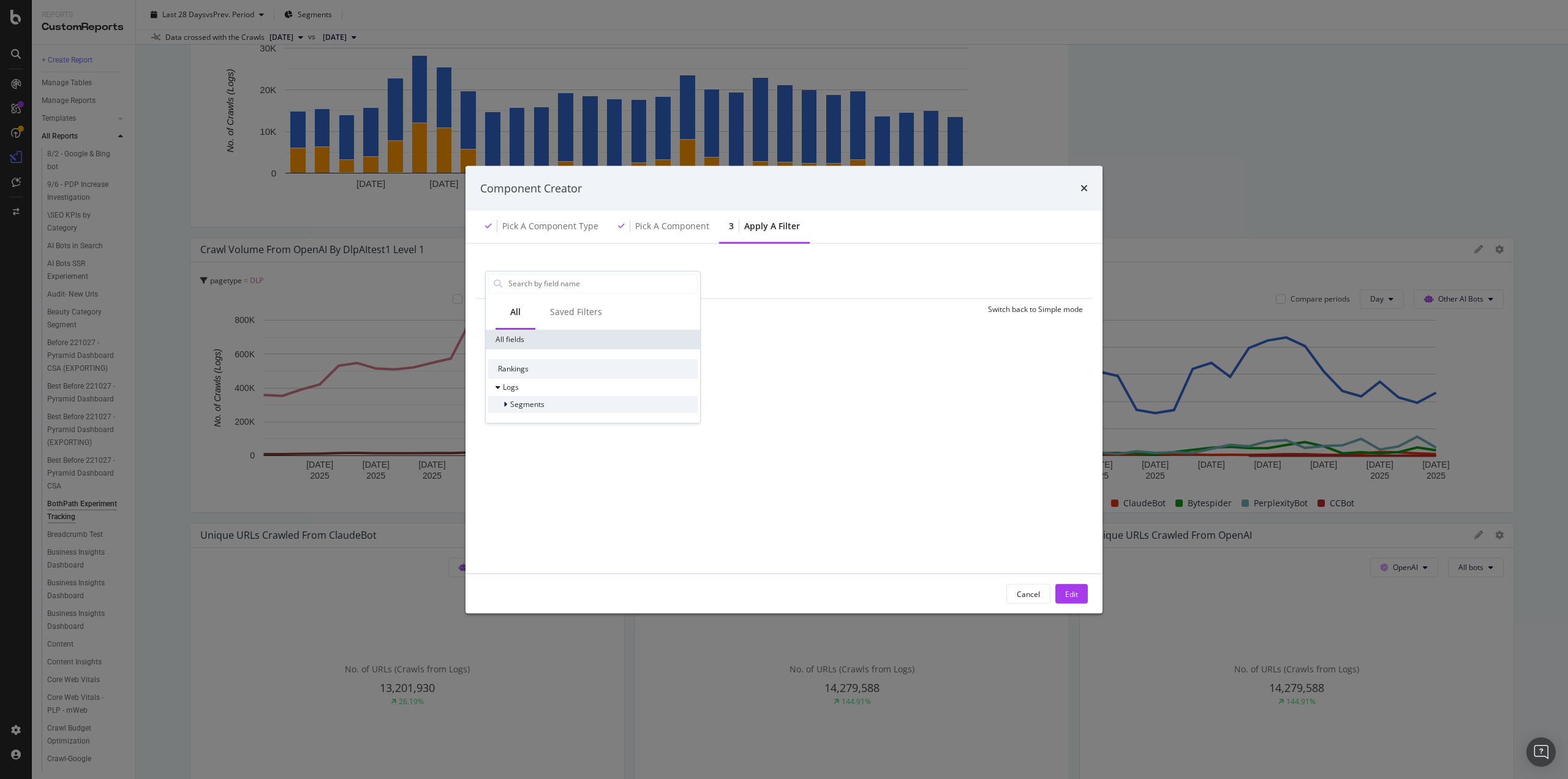
click at [523, 402] on span "Segments" at bounding box center [527, 403] width 34 height 10
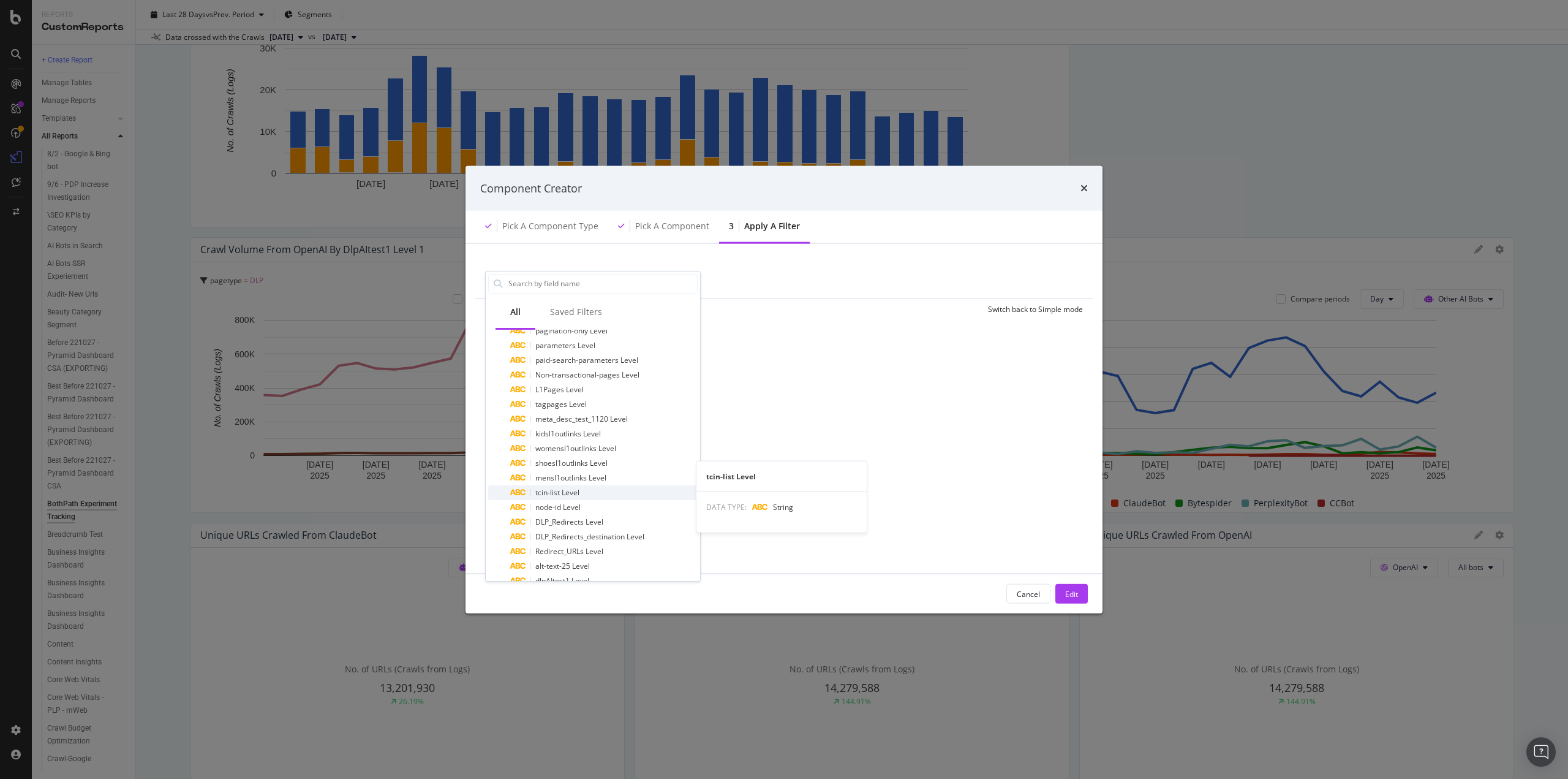
scroll to position [0, 0]
click at [596, 323] on div "Saved Filters" at bounding box center [576, 312] width 82 height 33
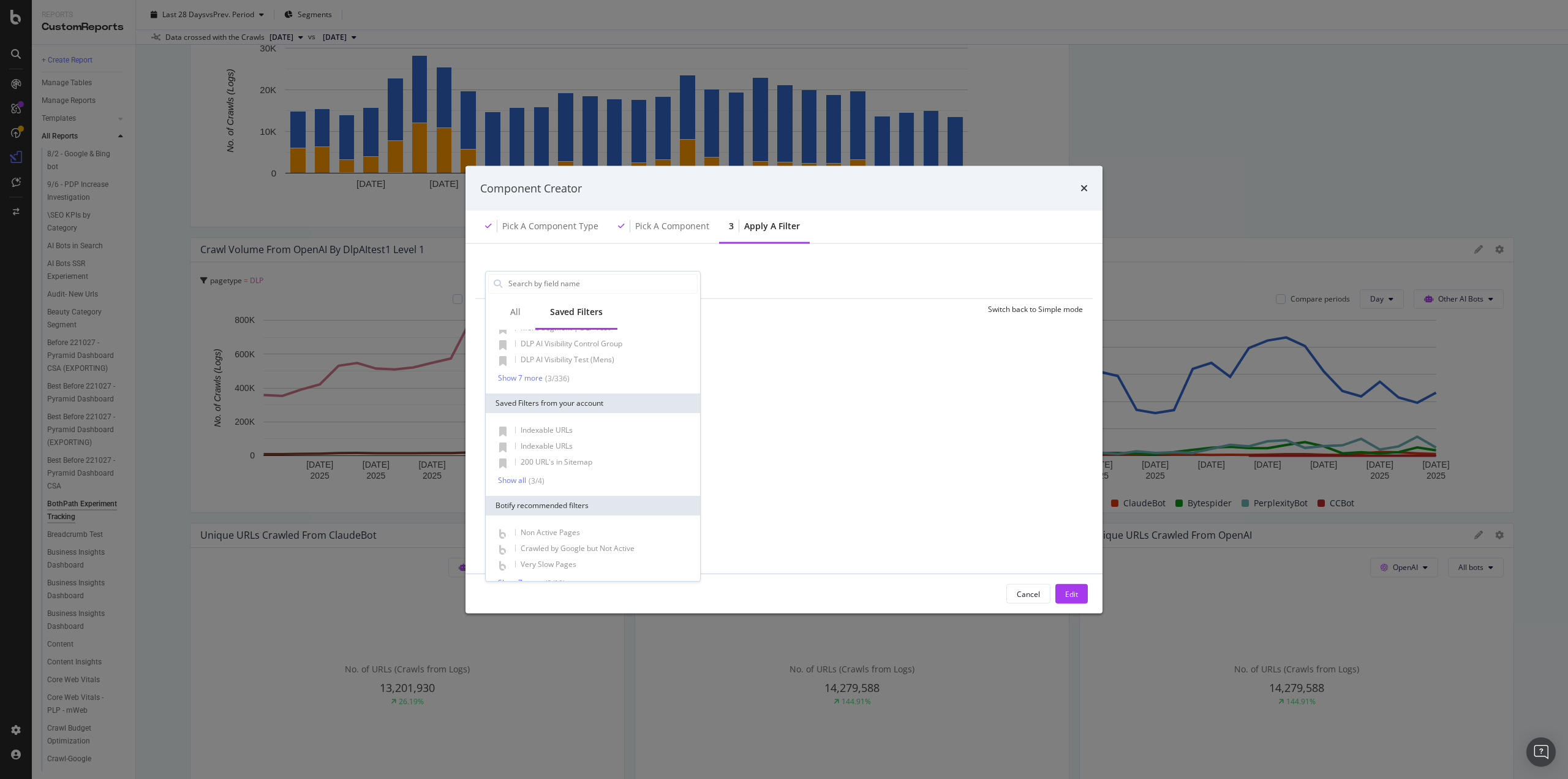
scroll to position [55, 0]
click at [509, 567] on div "Show 7 more" at bounding box center [520, 565] width 45 height 8
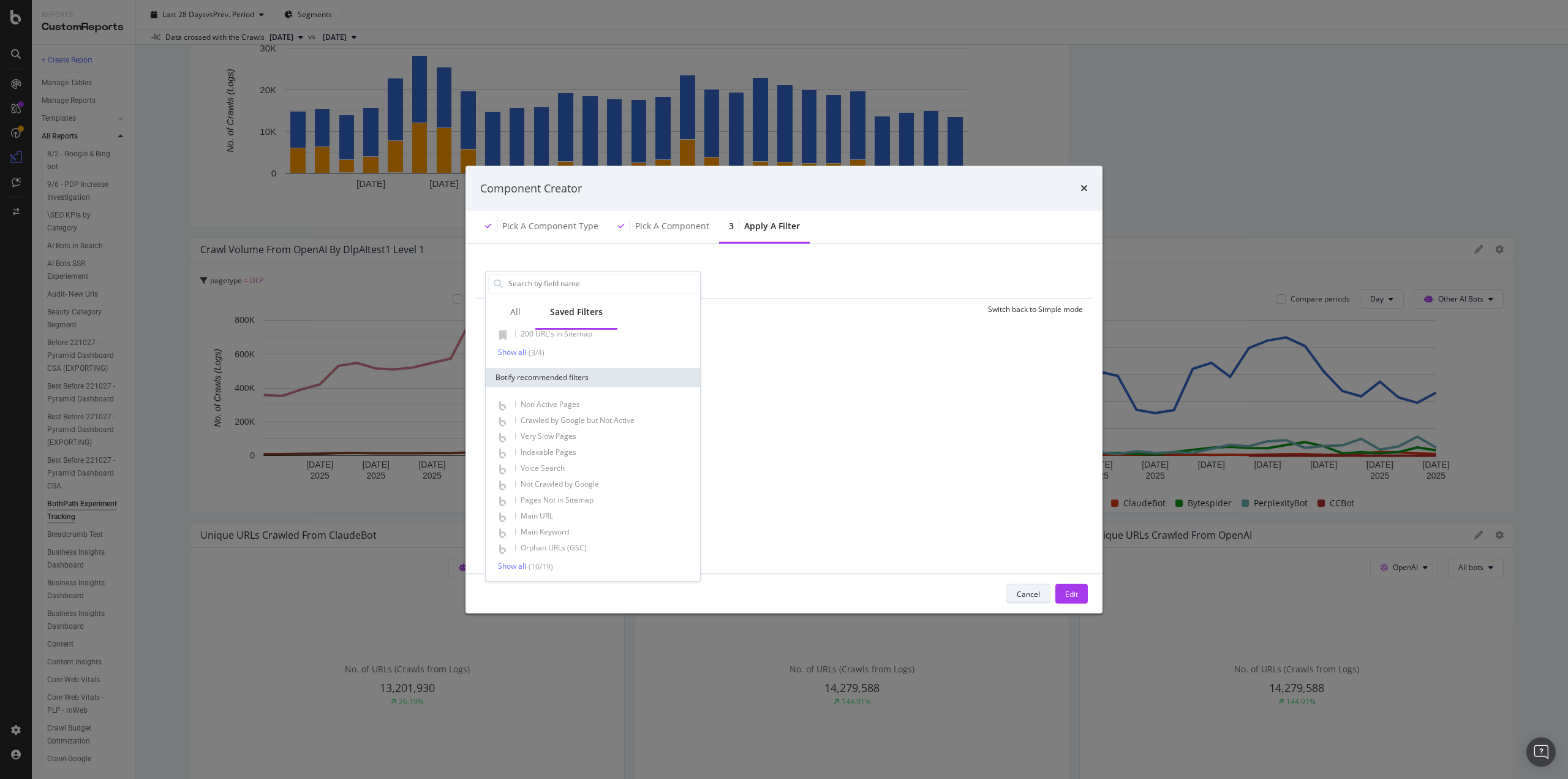
click at [1020, 595] on div "Cancel" at bounding box center [1028, 593] width 23 height 10
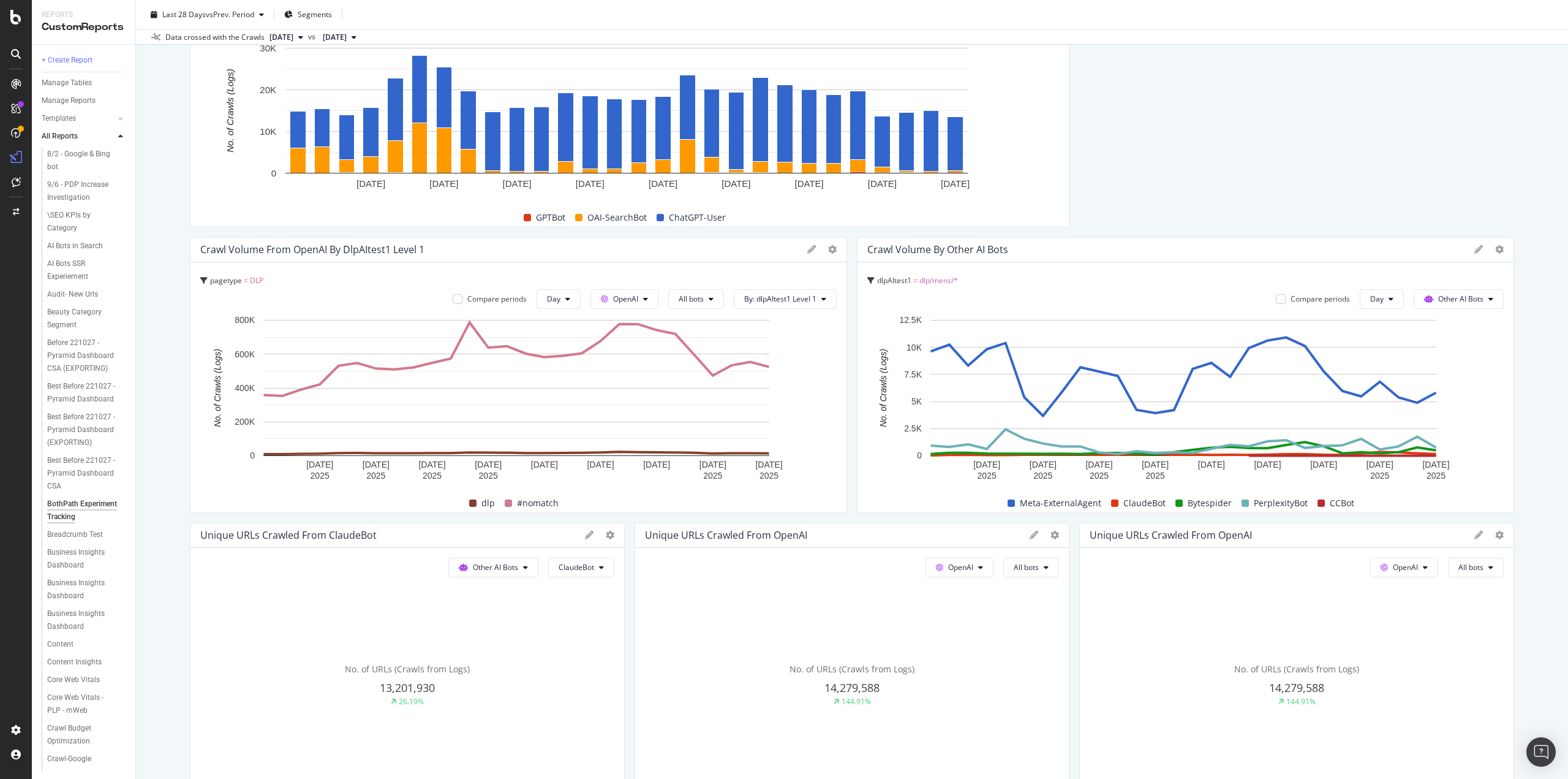
click at [941, 282] on span "dlp/mens/*" at bounding box center [939, 280] width 39 height 10
click at [1474, 245] on div at bounding box center [1489, 249] width 30 height 12
click at [1496, 250] on icon at bounding box center [1499, 249] width 8 height 8
click at [1398, 296] on span "Edit Filter" at bounding box center [1430, 295] width 92 height 11
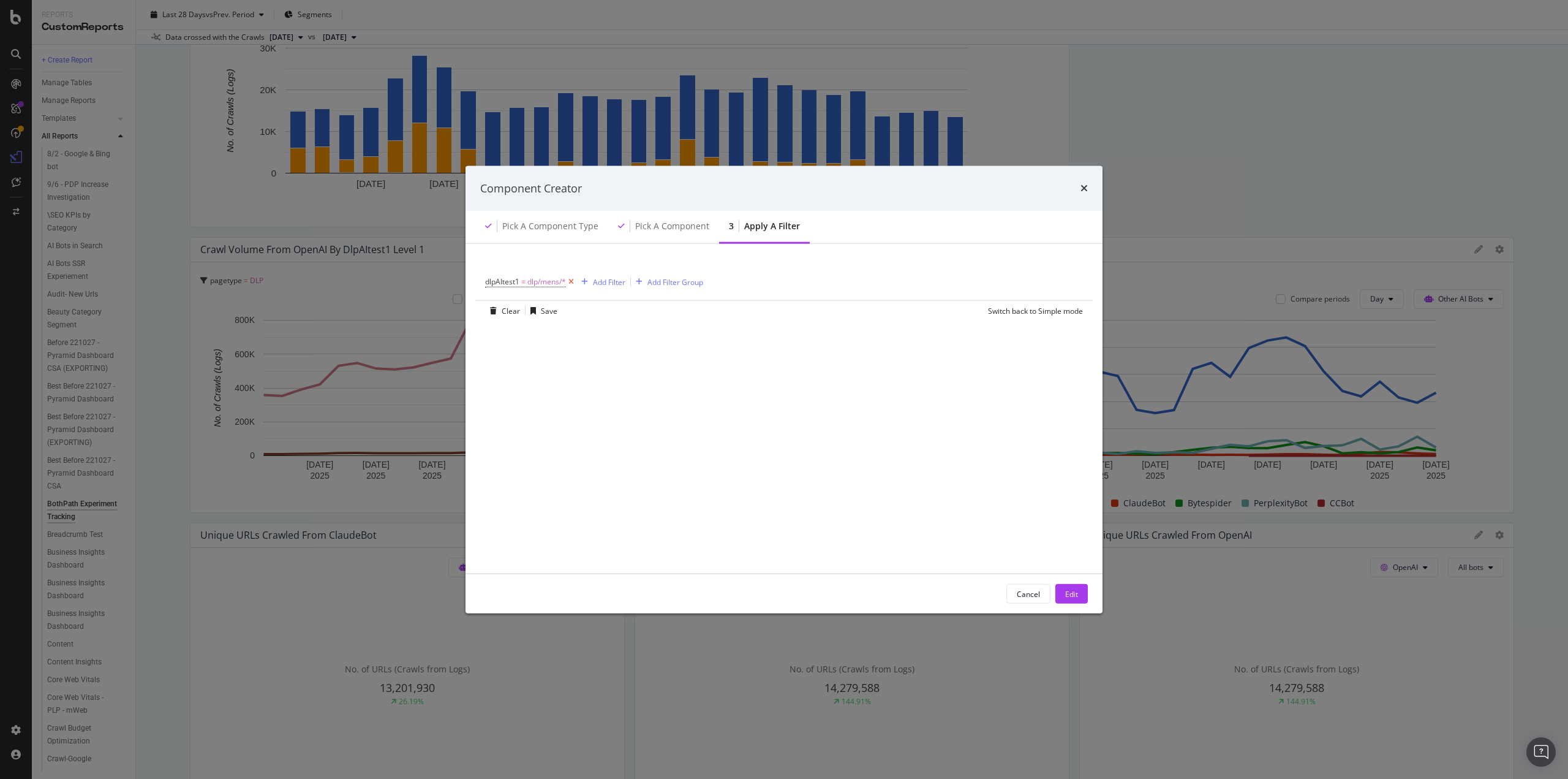
click at [571, 281] on icon "modal" at bounding box center [571, 282] width 10 height 12
click at [1063, 597] on button "Edit" at bounding box center [1071, 593] width 33 height 20
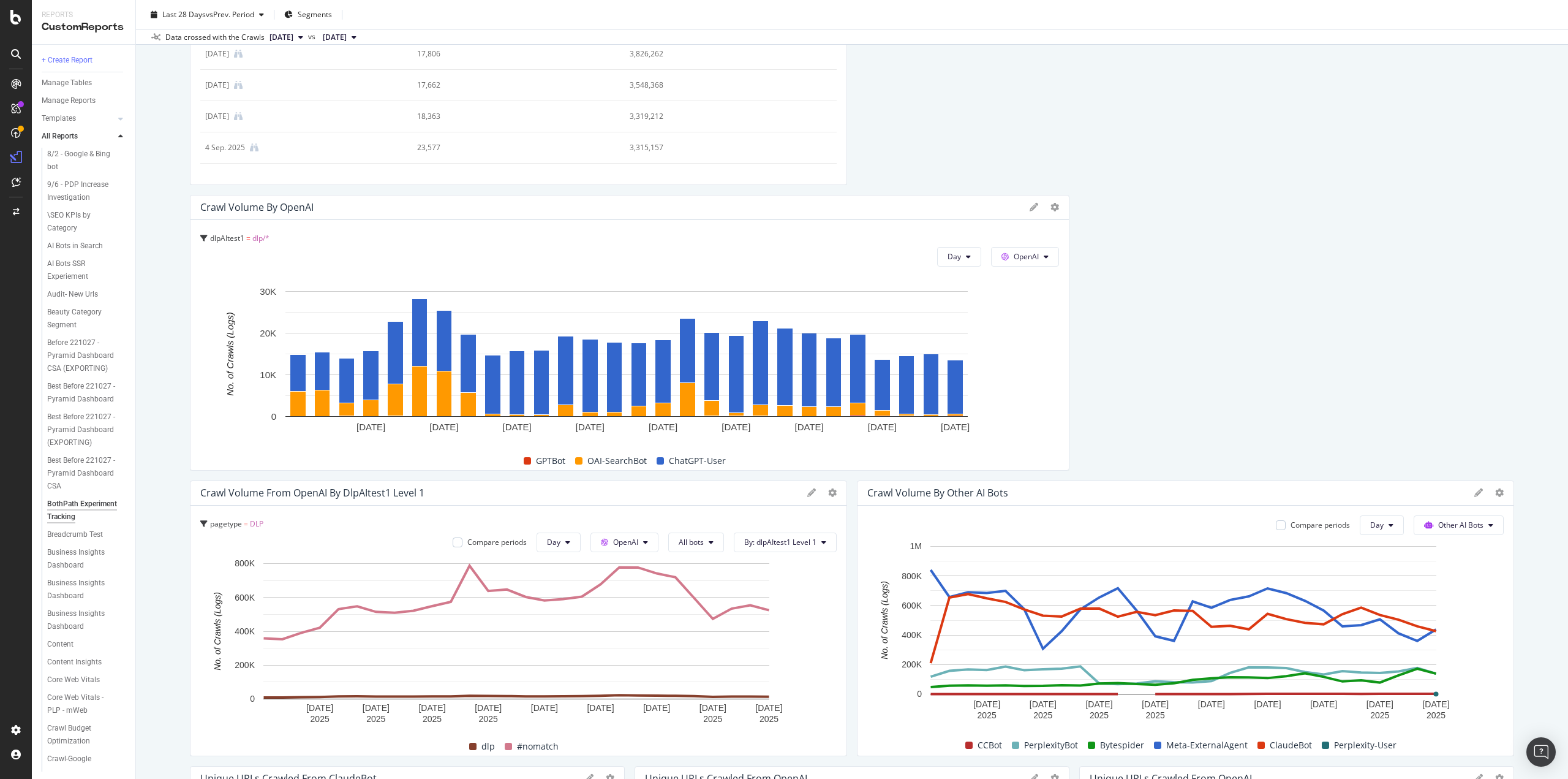
scroll to position [429, 0]
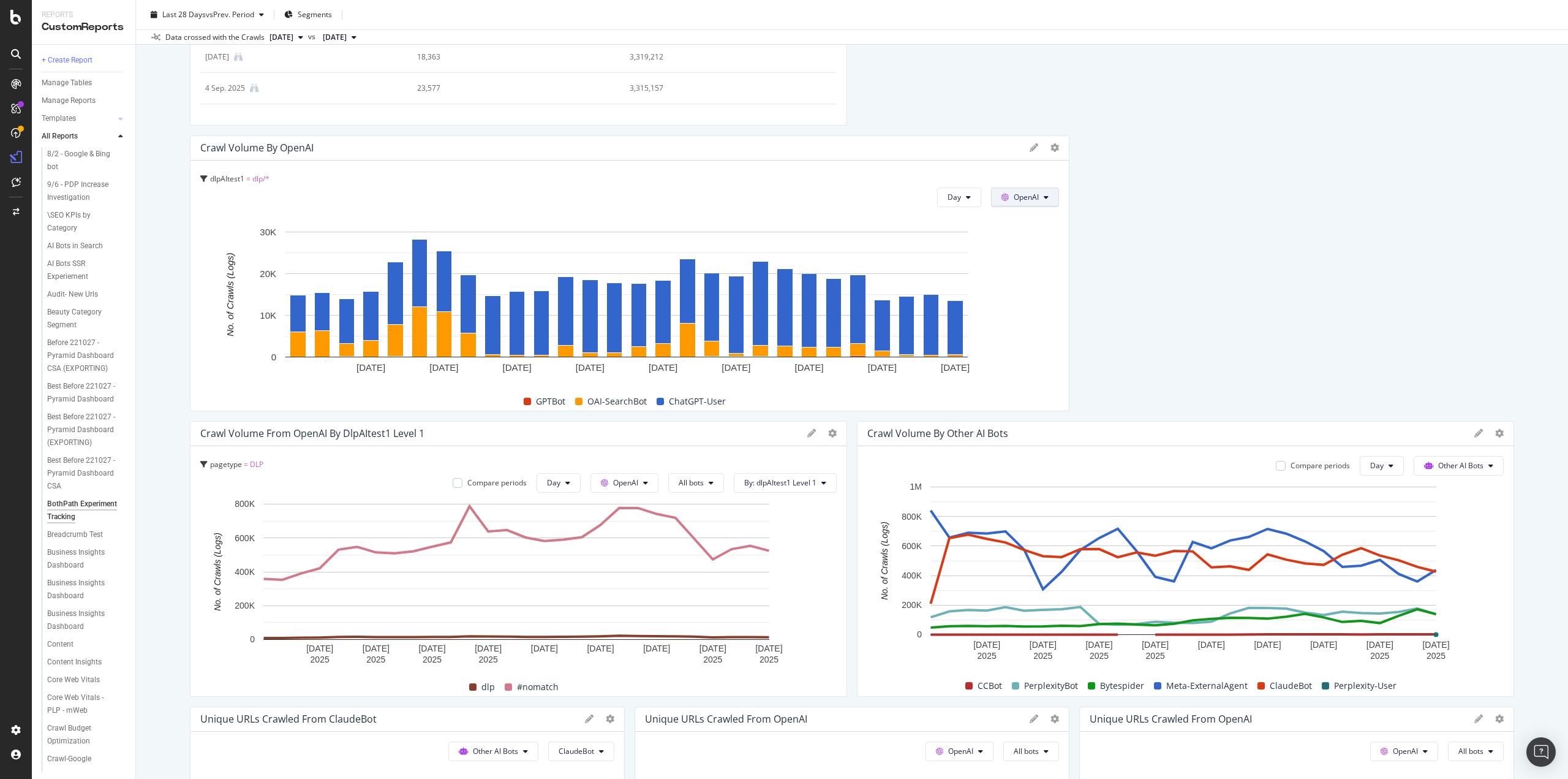
click at [1028, 198] on span "OpenAI" at bounding box center [1026, 196] width 25 height 10
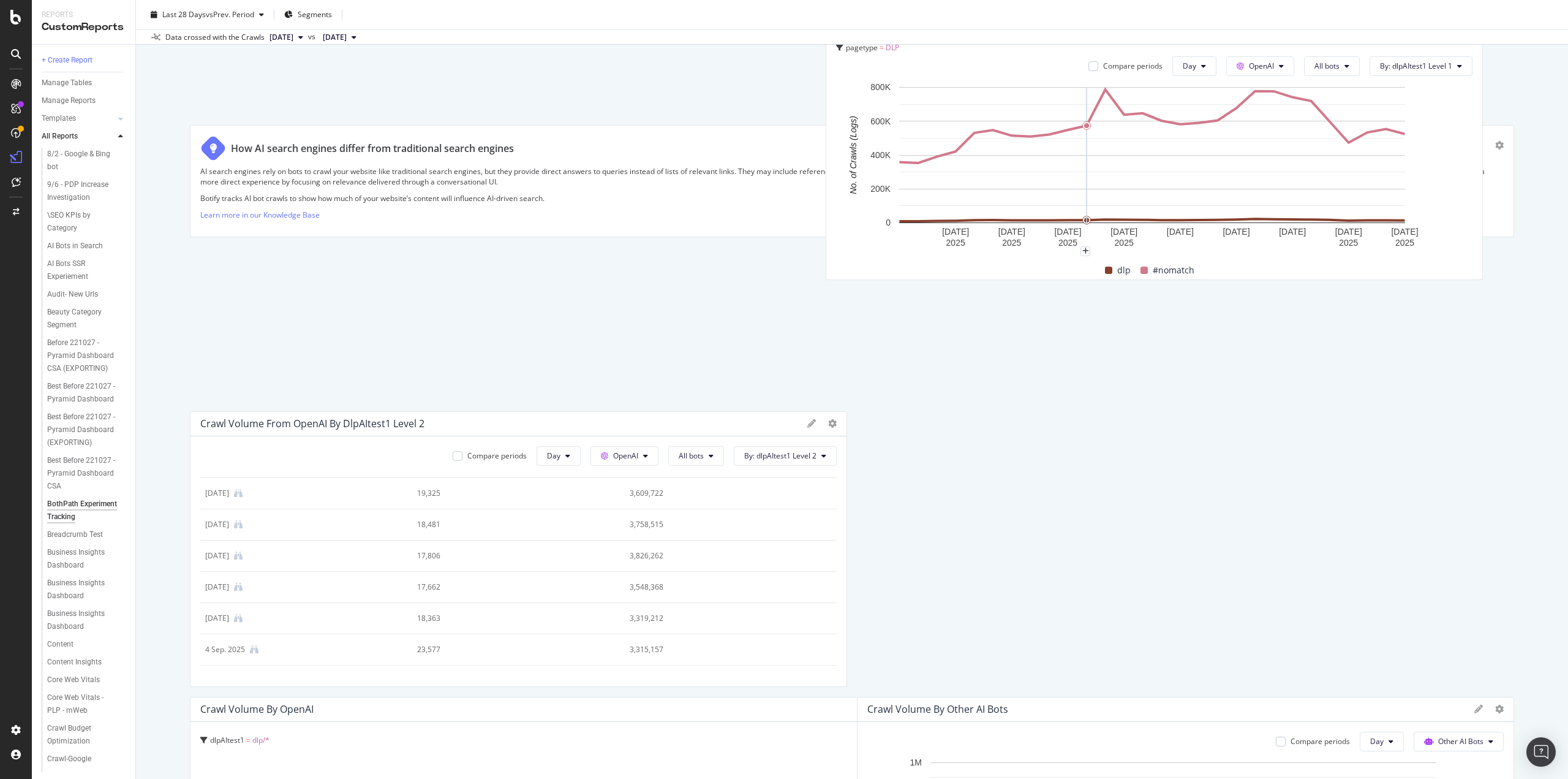
scroll to position [151, 0]
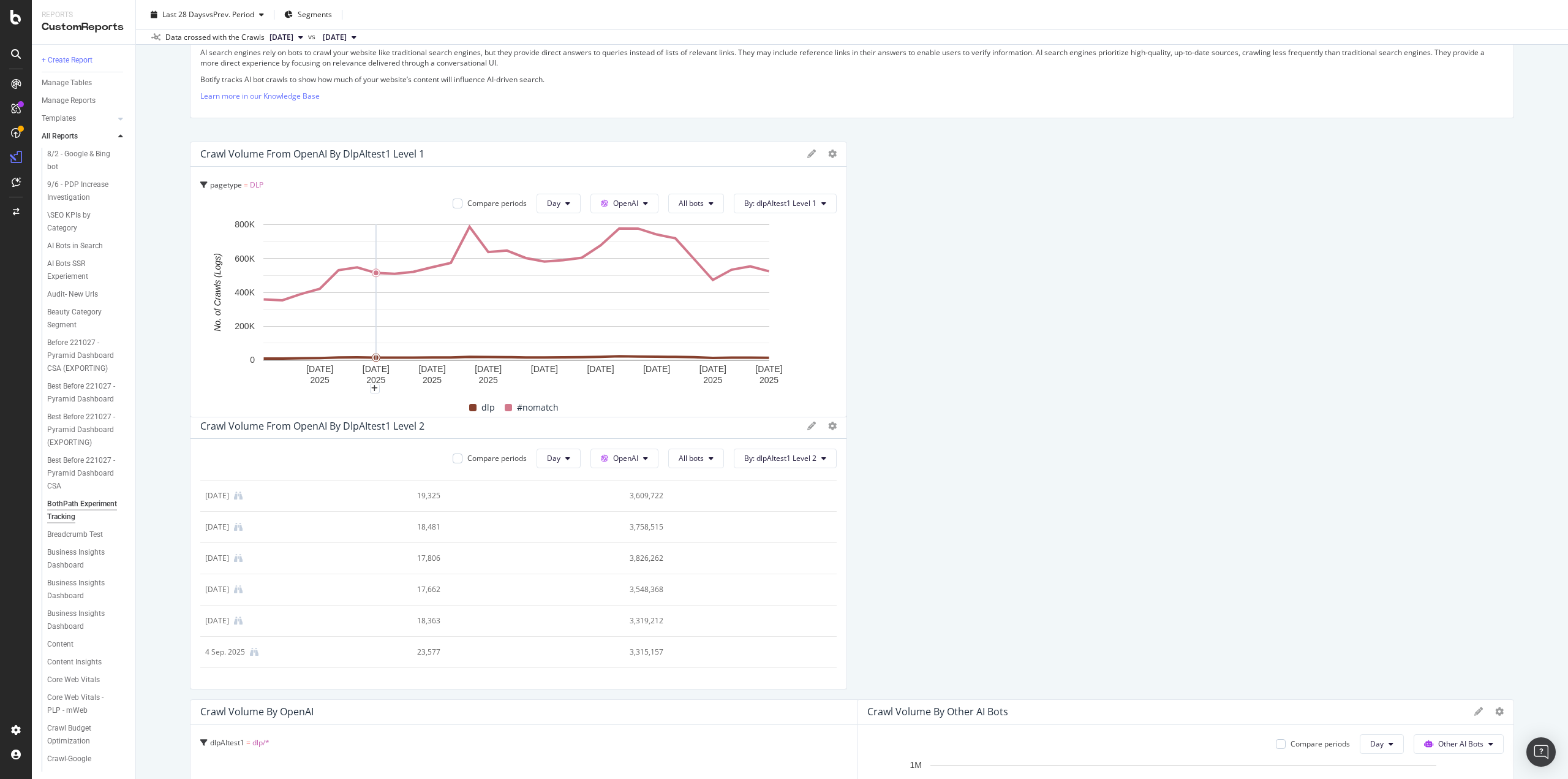
drag, startPoint x: 447, startPoint y: 630, endPoint x: 370, endPoint y: 290, distance: 348.6
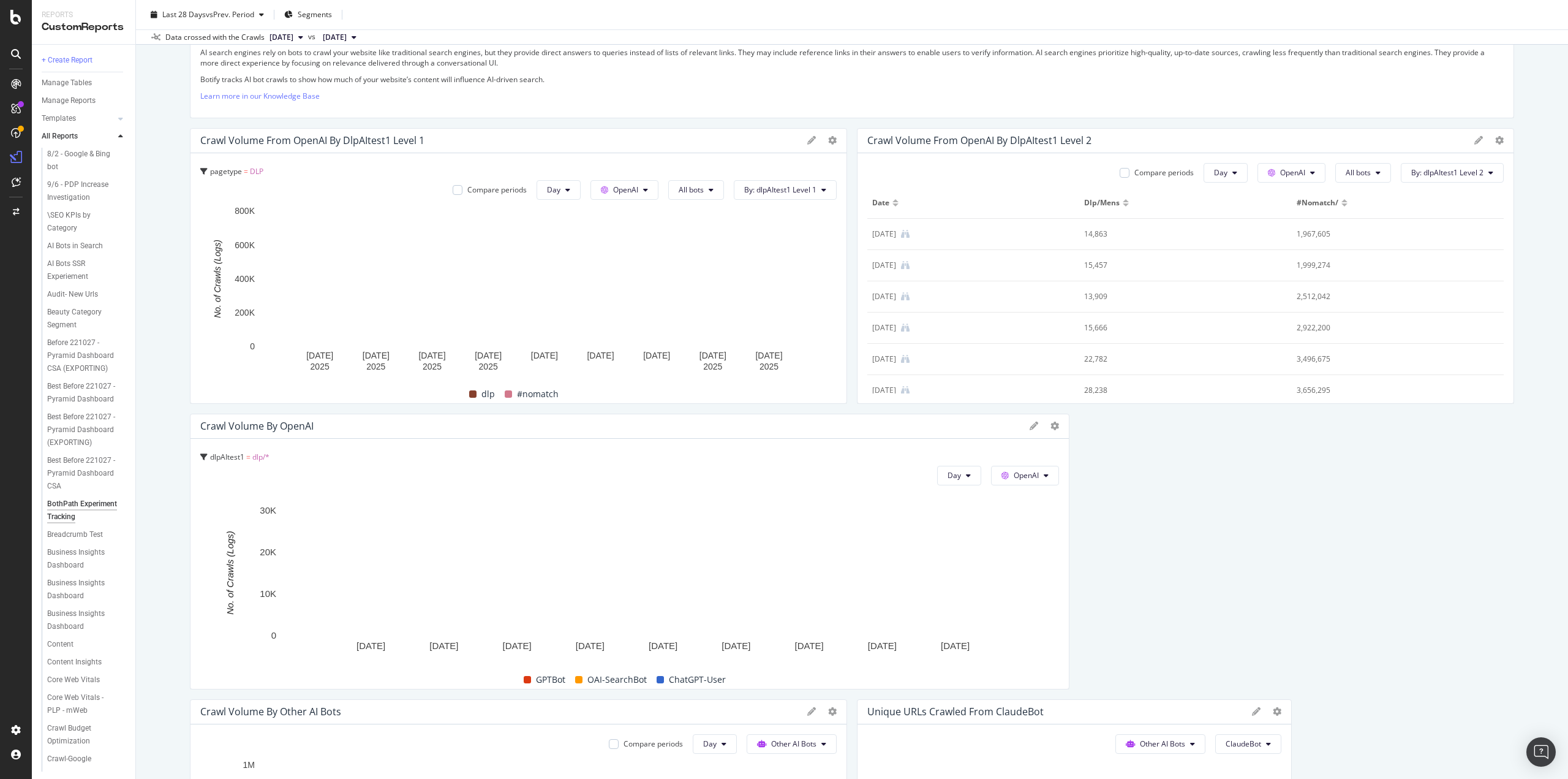
scroll to position [0, 0]
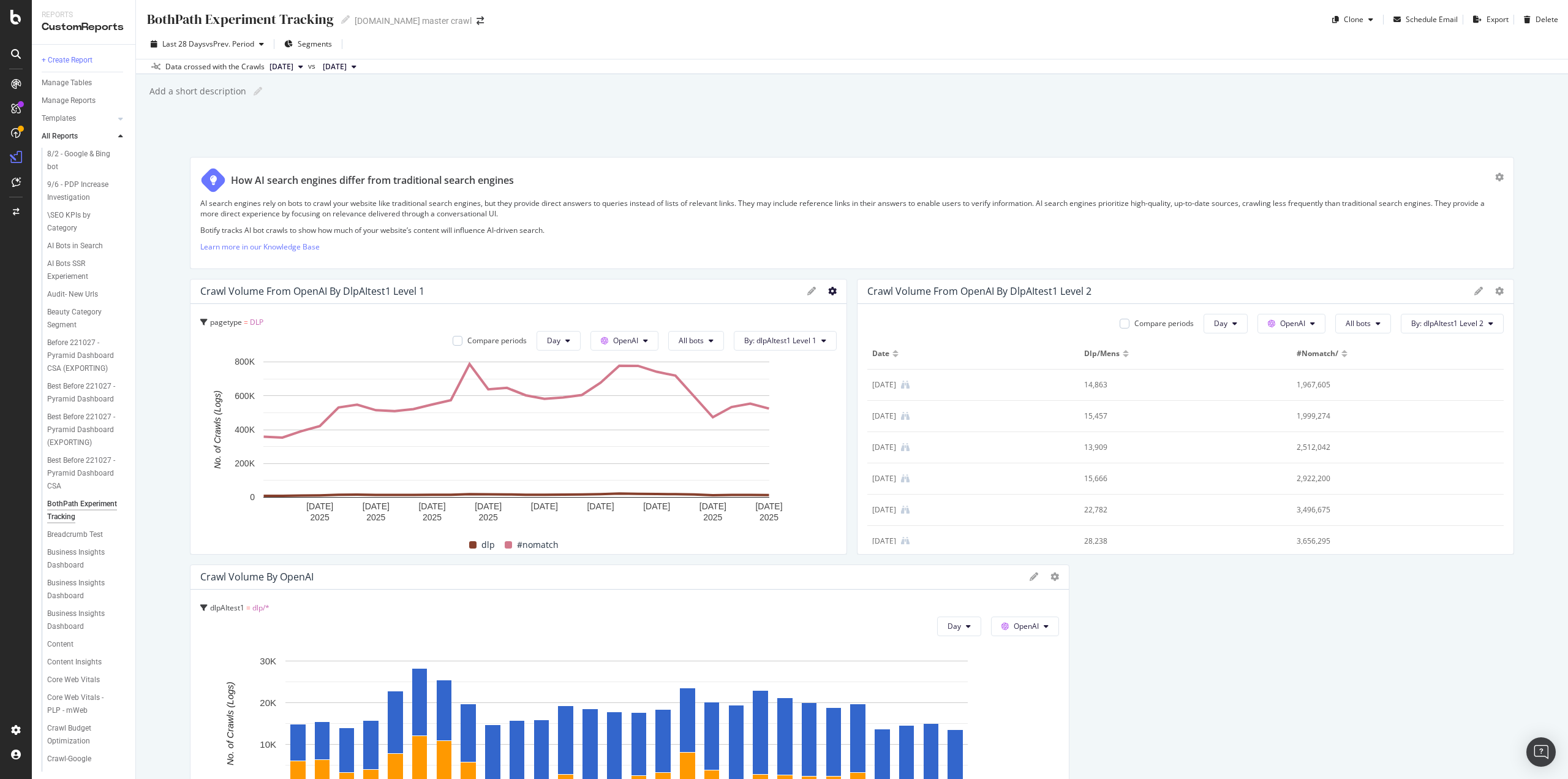
click at [828, 288] on icon at bounding box center [832, 290] width 8 height 8
click at [872, 445] on span "Edit Filter" at bounding box center [900, 446] width 92 height 11
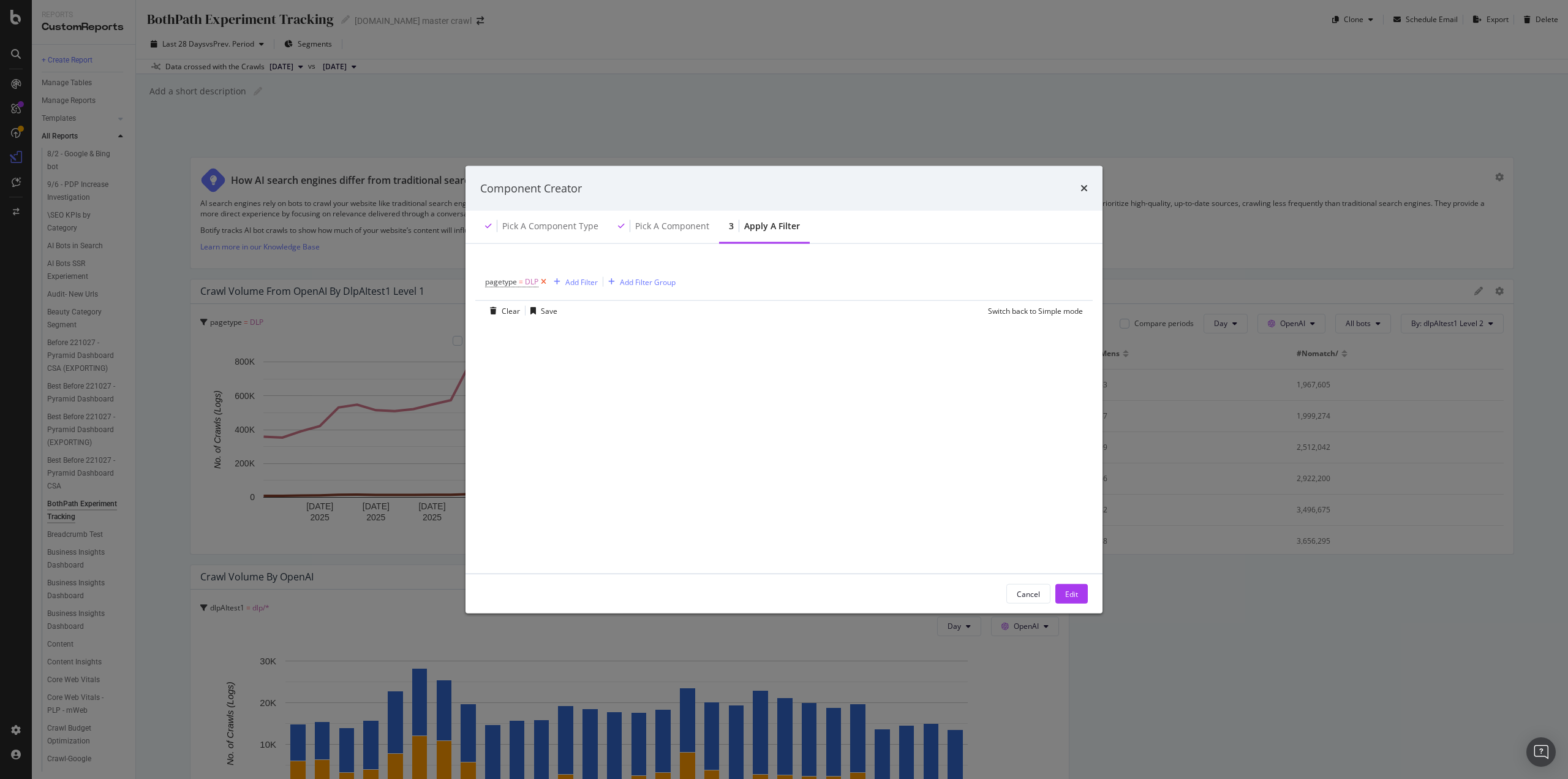
click at [545, 284] on icon "modal" at bounding box center [543, 282] width 10 height 12
click at [519, 284] on div "Add Filter" at bounding box center [518, 281] width 33 height 10
click at [516, 390] on span "Logs" at bounding box center [510, 387] width 16 height 10
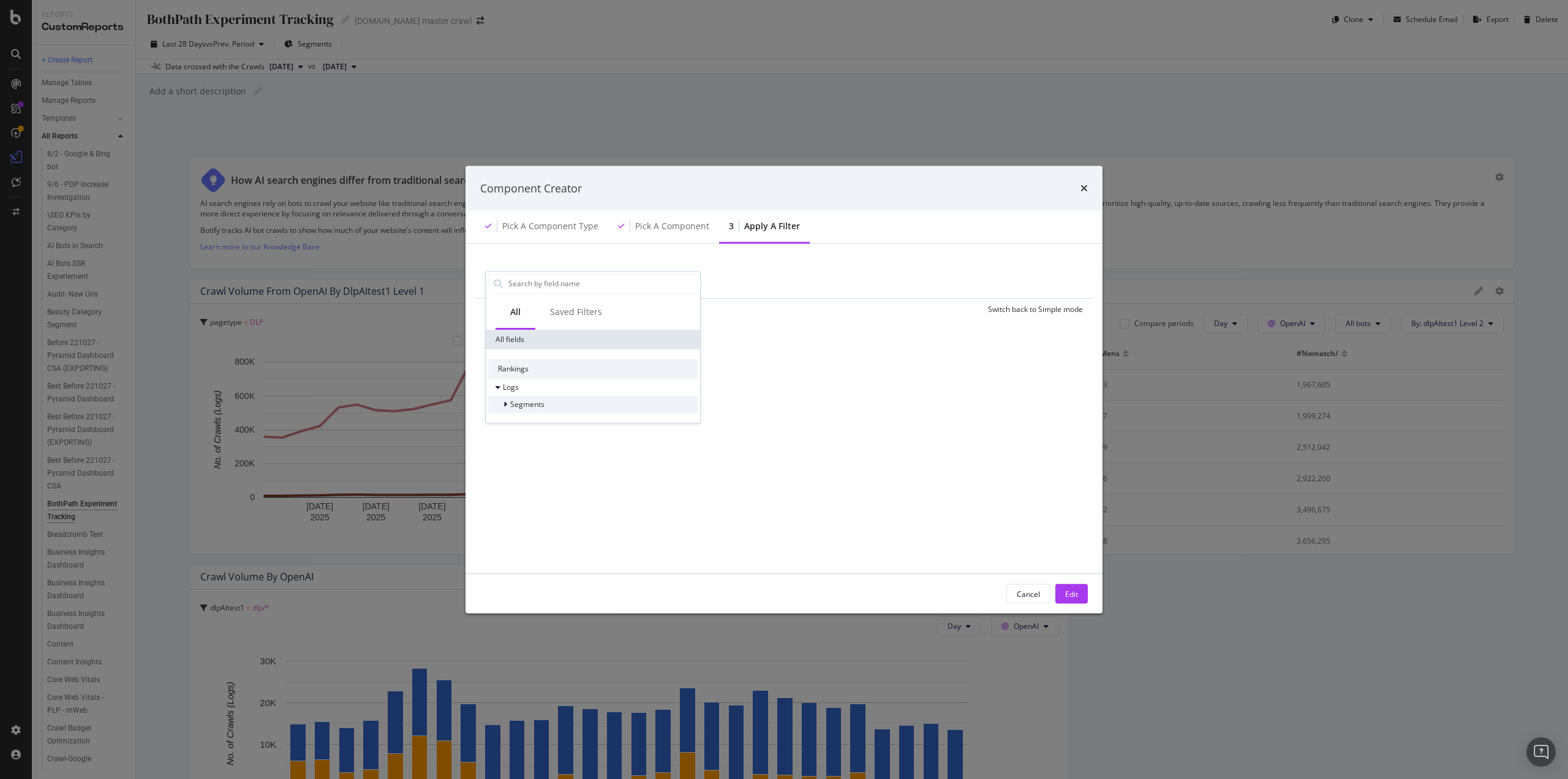
click at [527, 403] on span "Segments" at bounding box center [527, 403] width 34 height 10
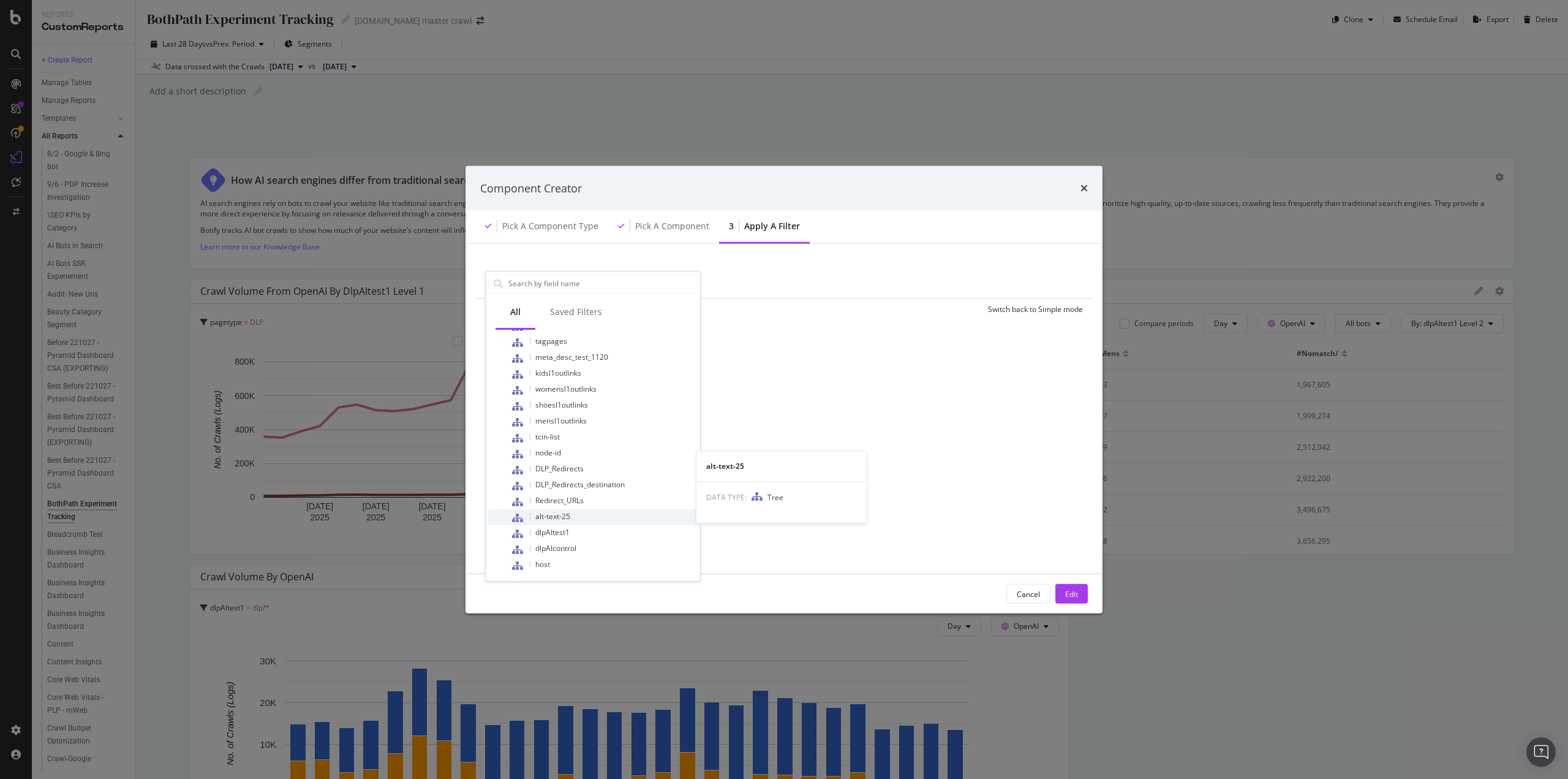
scroll to position [515, 0]
click at [561, 531] on span "dlpAItest1" at bounding box center [552, 530] width 34 height 10
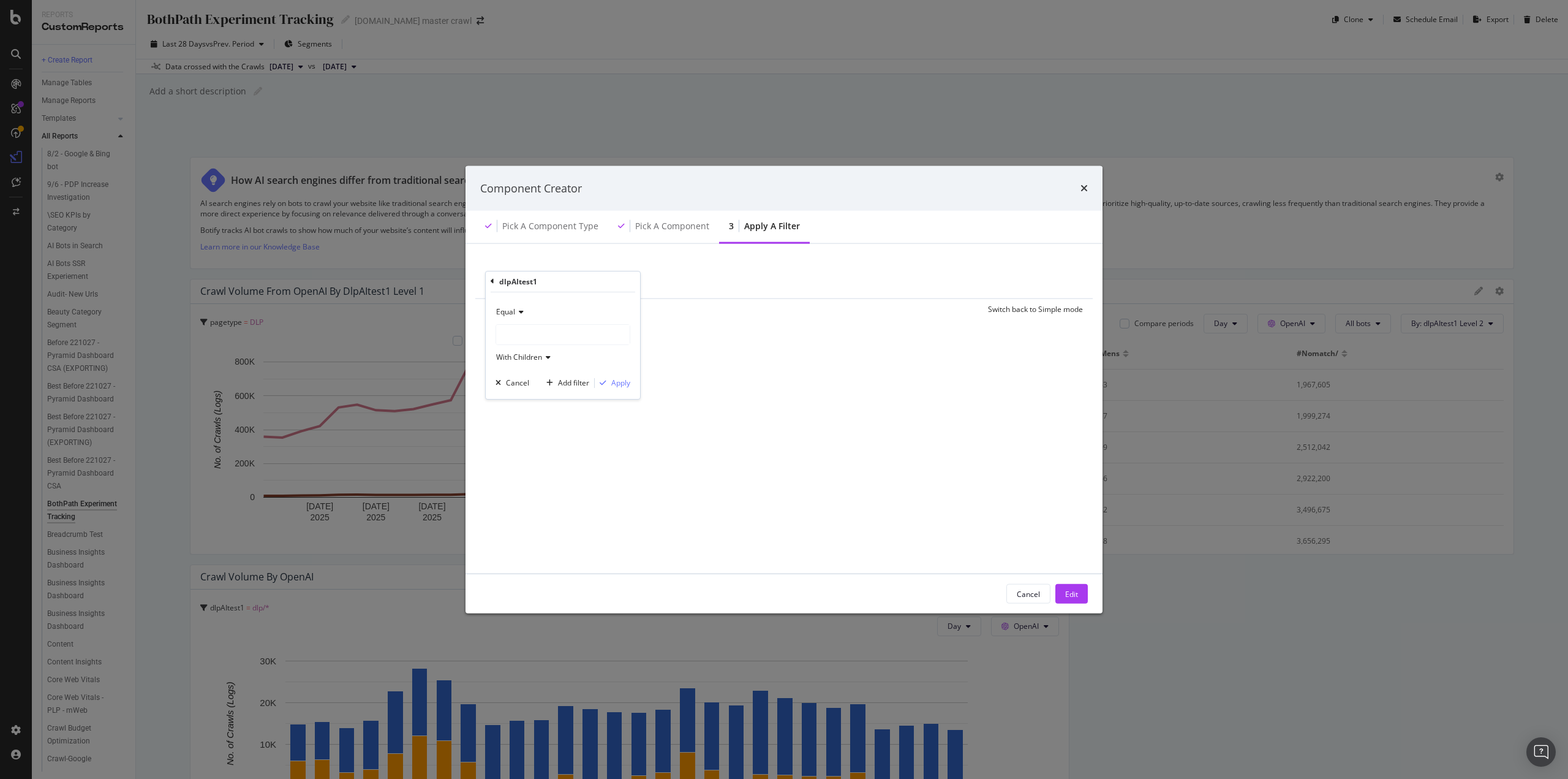
click at [527, 324] on div "modal" at bounding box center [563, 334] width 134 height 20
click at [505, 373] on icon "modal" at bounding box center [504, 375] width 5 height 7
click at [527, 389] on span "mens" at bounding box center [524, 388] width 19 height 10
click at [547, 357] on icon "modal" at bounding box center [546, 357] width 8 height 7
click at [540, 398] on span "Without Children" at bounding box center [530, 397] width 57 height 10
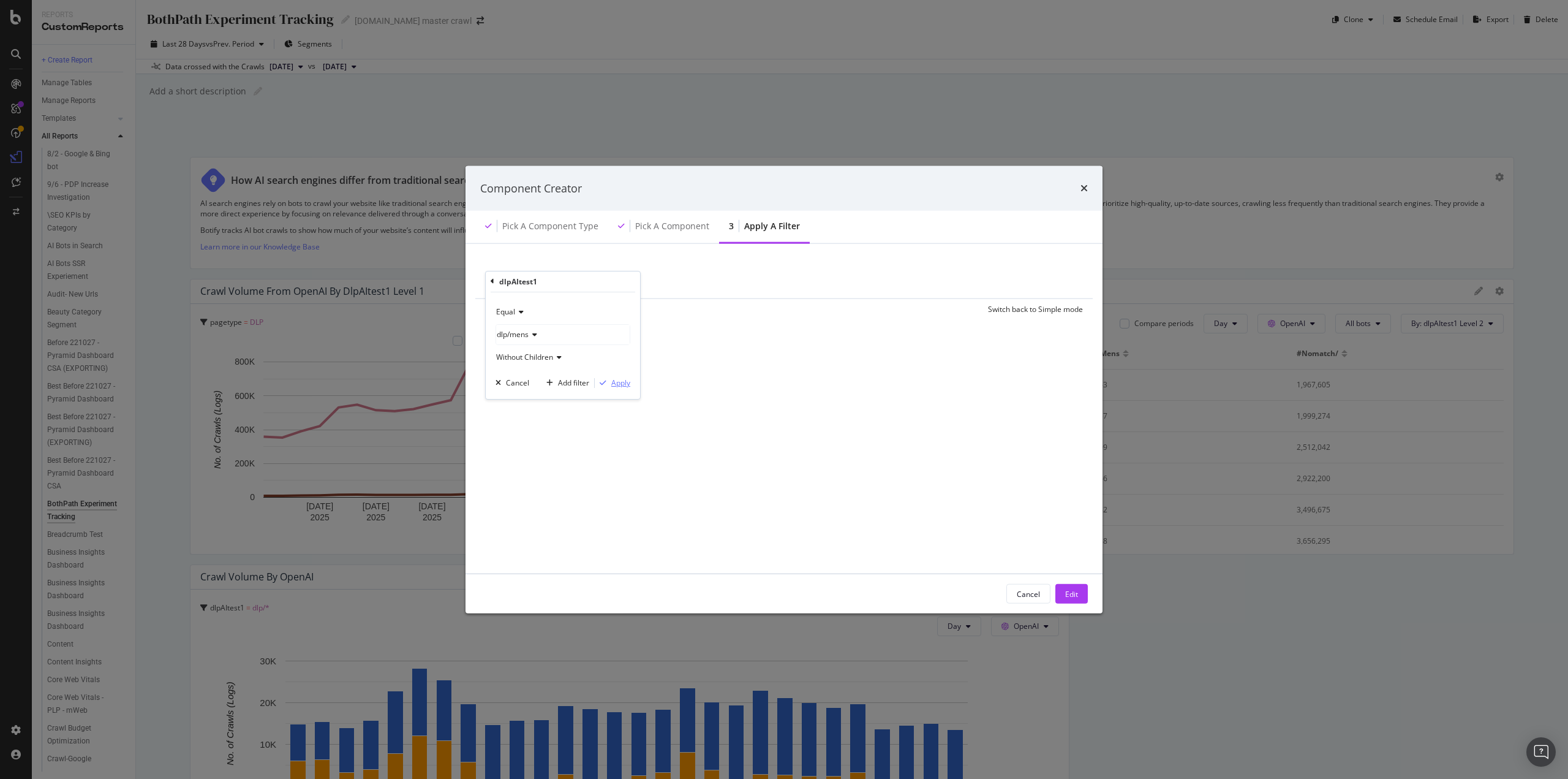
click at [621, 383] on div "Apply" at bounding box center [621, 382] width 19 height 10
click at [1072, 591] on div "Edit" at bounding box center [1072, 593] width 13 height 10
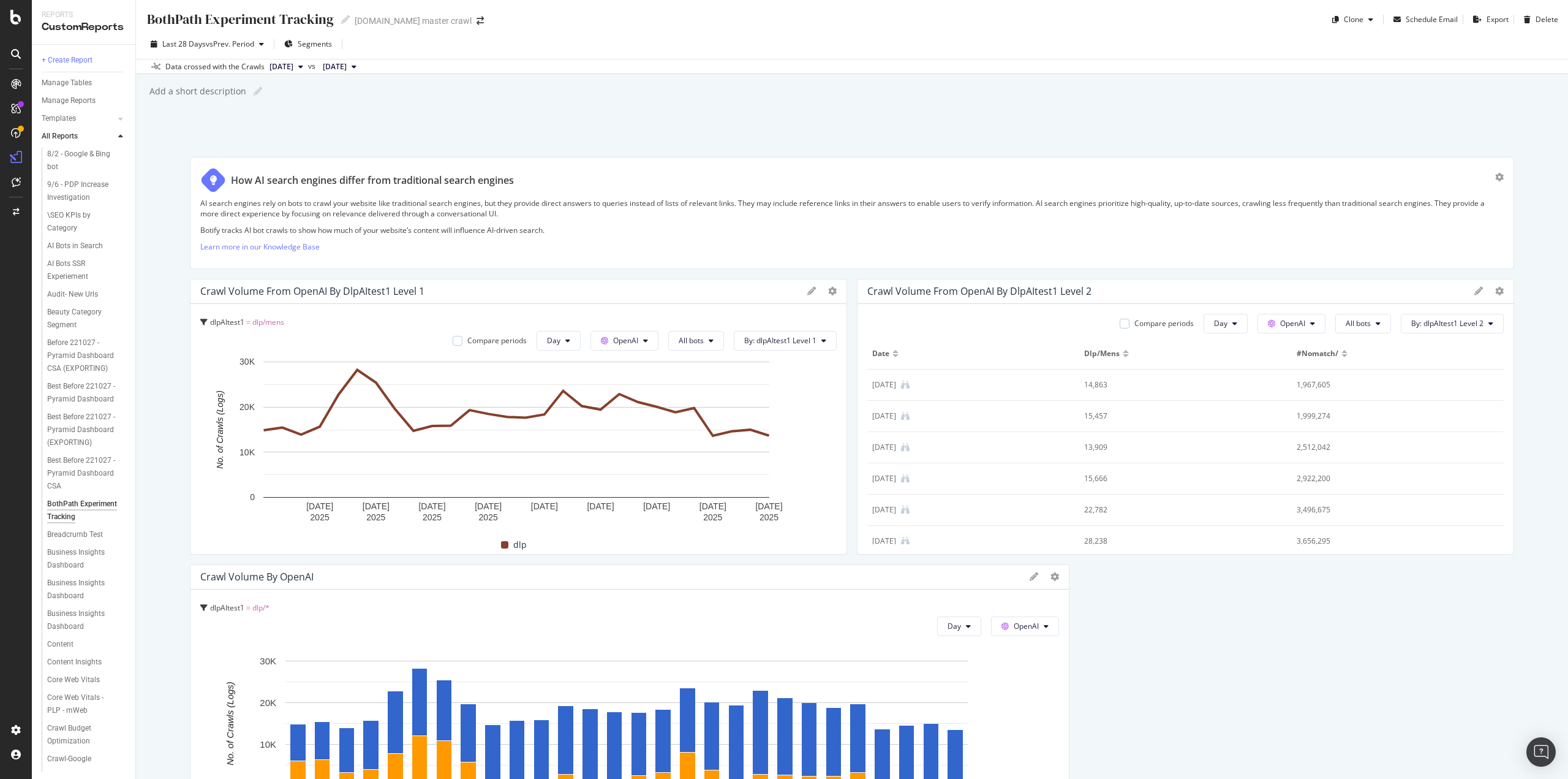
click at [764, 64] on div "Data crossed with the Crawls [DATE] vs [DATE]" at bounding box center [851, 66] width 1432 height 15
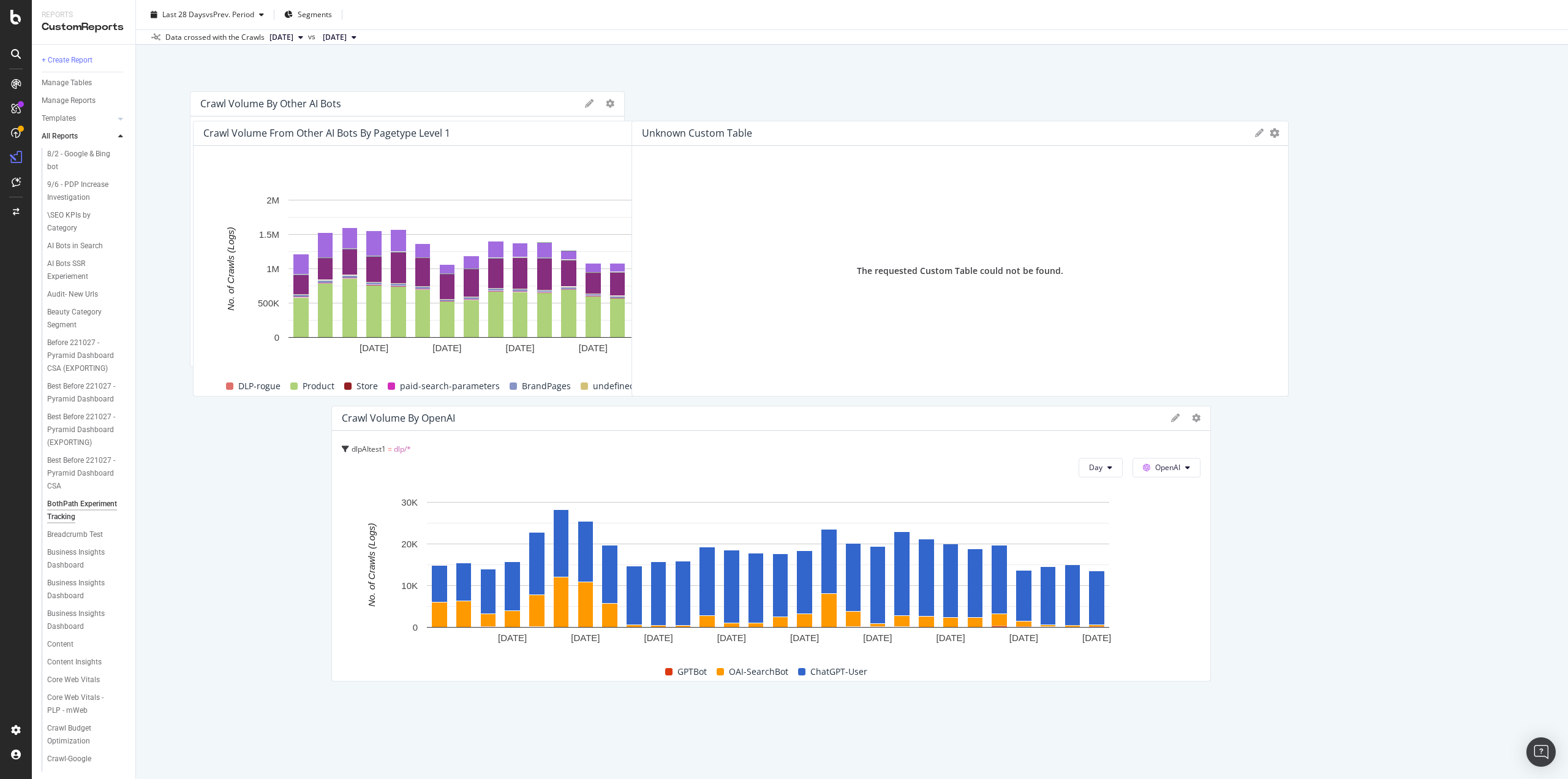
scroll to position [2512, 0]
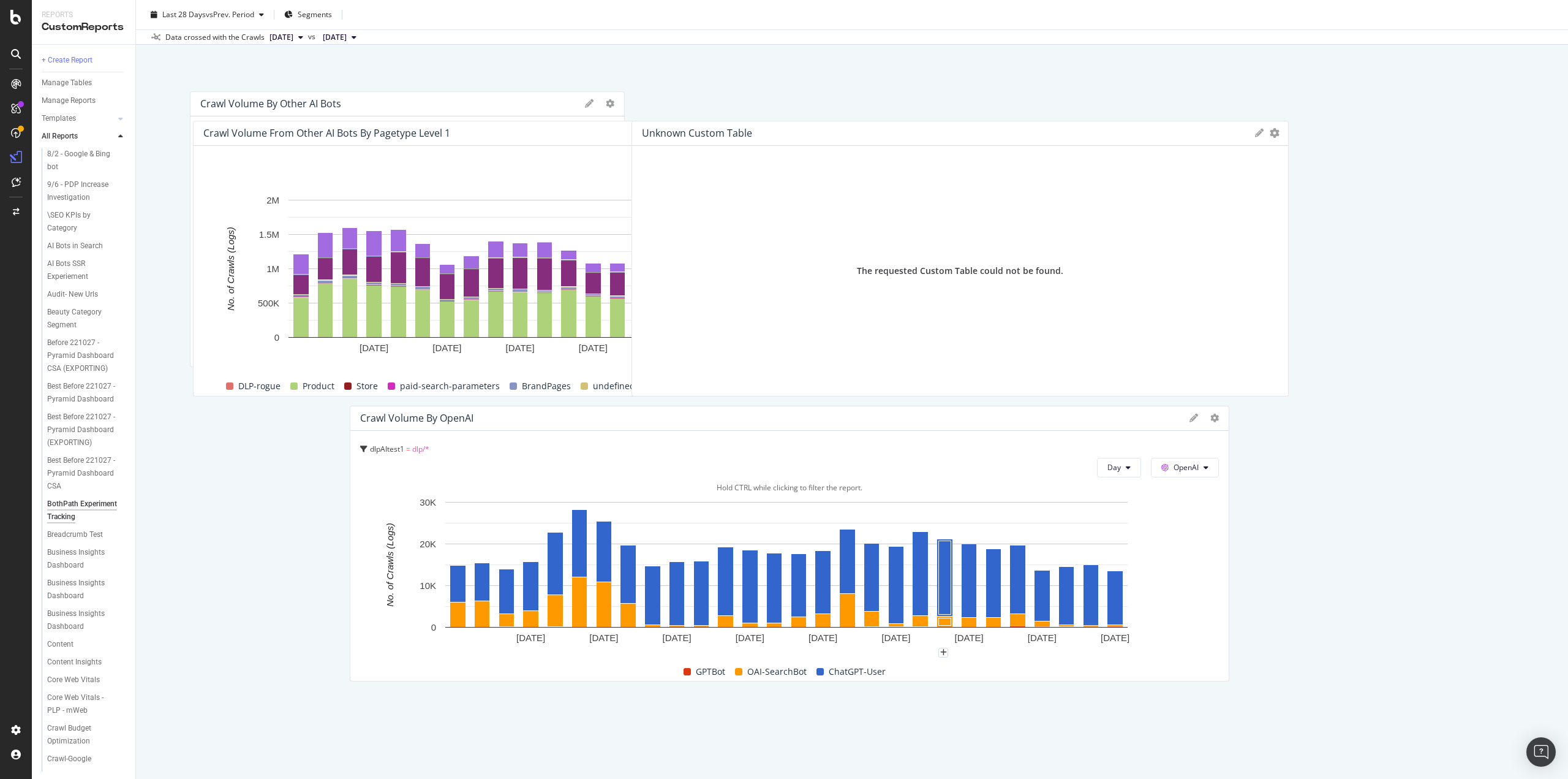
drag, startPoint x: 773, startPoint y: 399, endPoint x: 933, endPoint y: 587, distance: 246.9
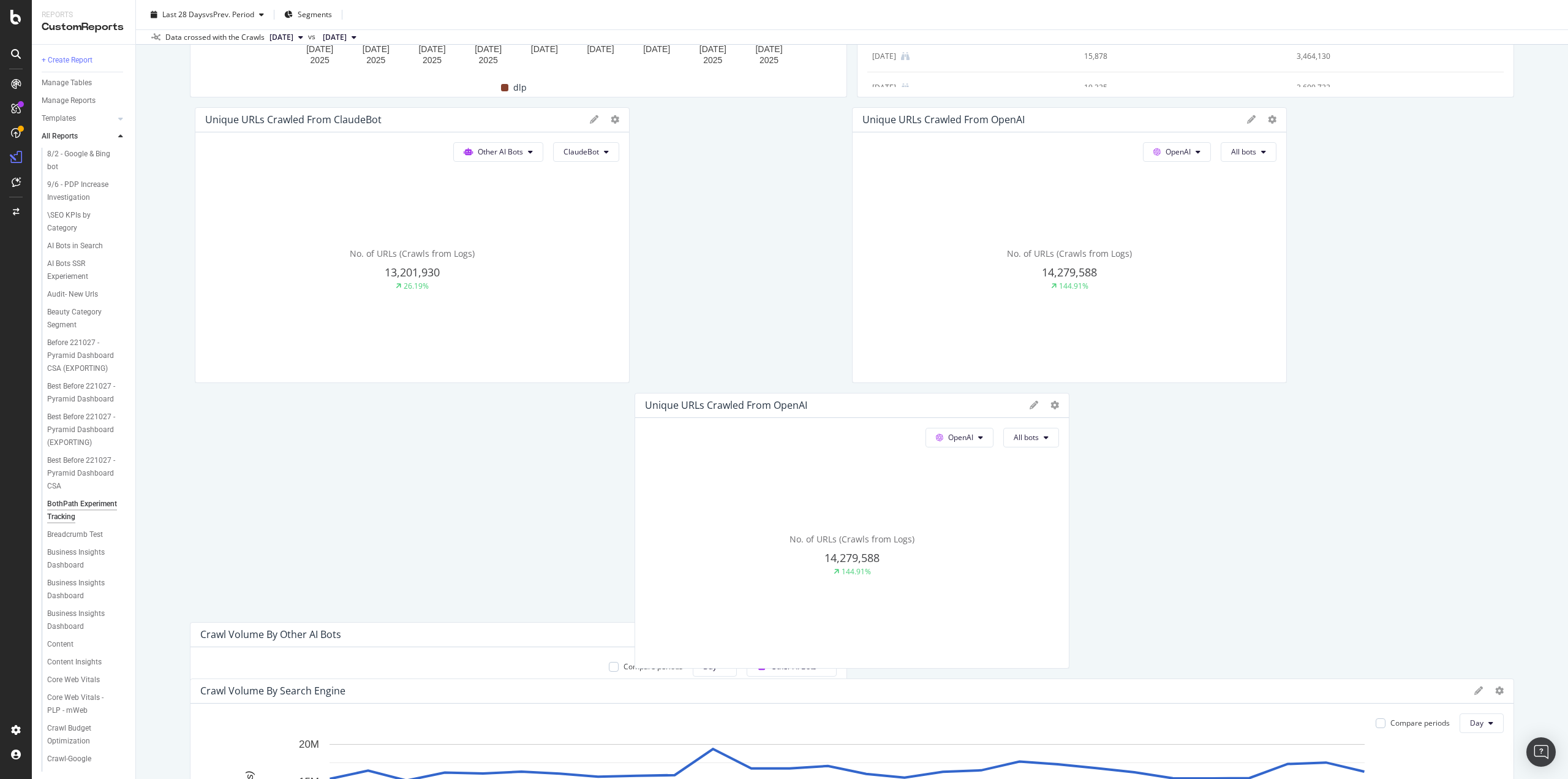
scroll to position [466, 0]
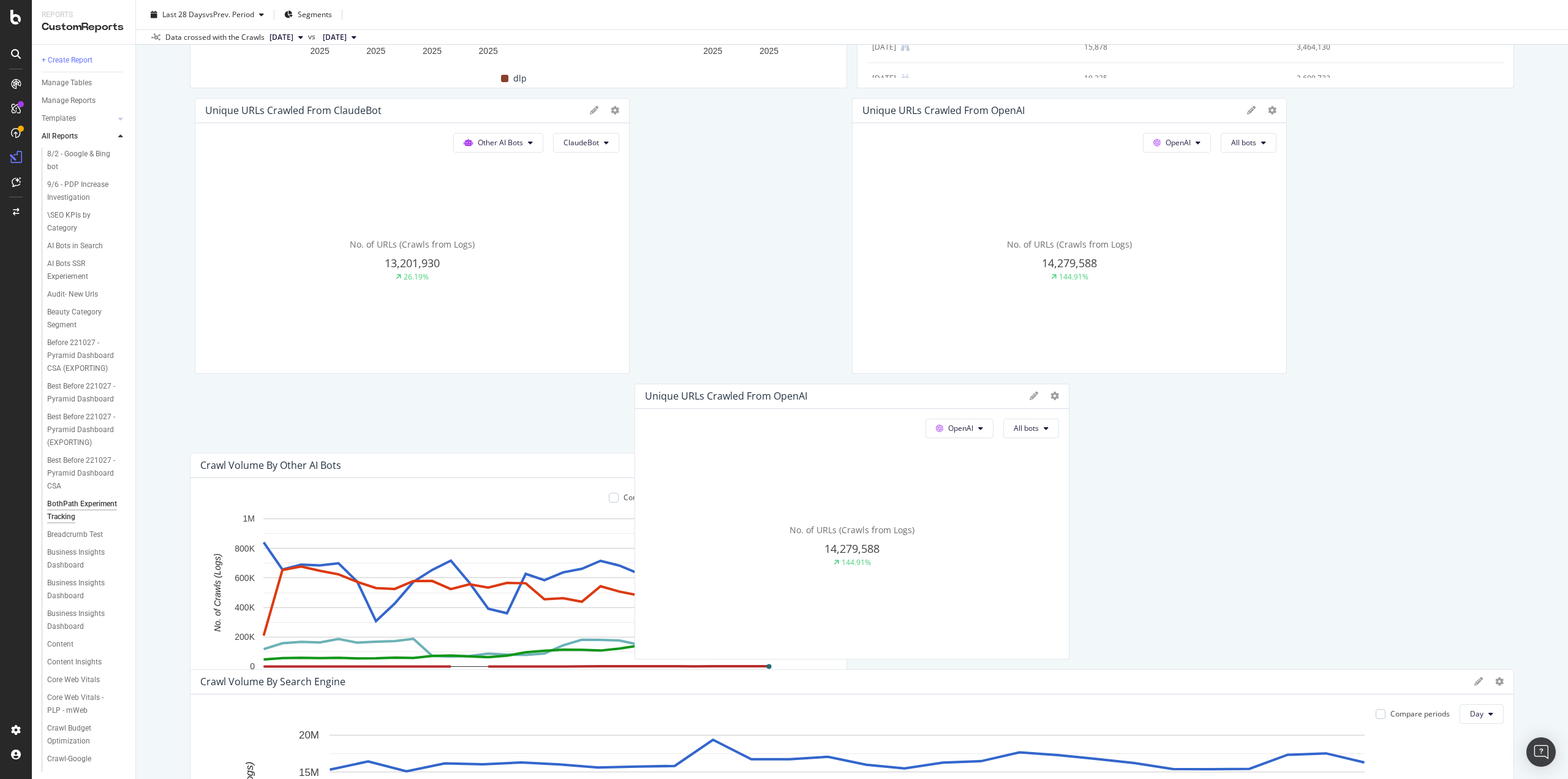
drag, startPoint x: 705, startPoint y: 460, endPoint x: 520, endPoint y: 466, distance: 185.1
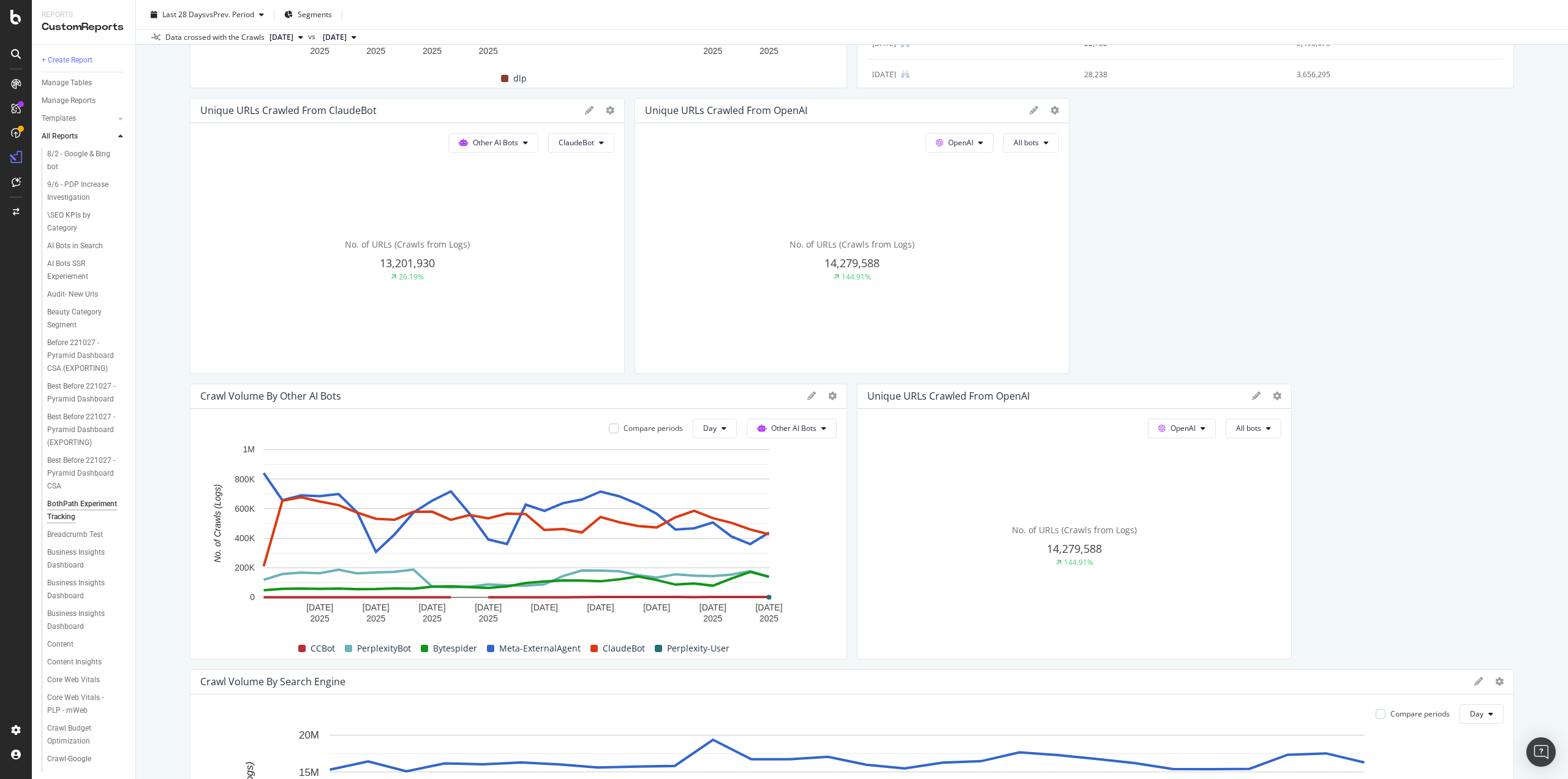
click at [809, 437] on div "Compare periods Day Other AI Bots [DATE] [DATE] [DATE] [DATE] [DATE] [DATE] [DA…" at bounding box center [519, 534] width 656 height 250
click at [806, 429] on span "Other AI Bots" at bounding box center [794, 428] width 46 height 10
click at [785, 495] on span "OpenAI" at bounding box center [796, 496] width 47 height 11
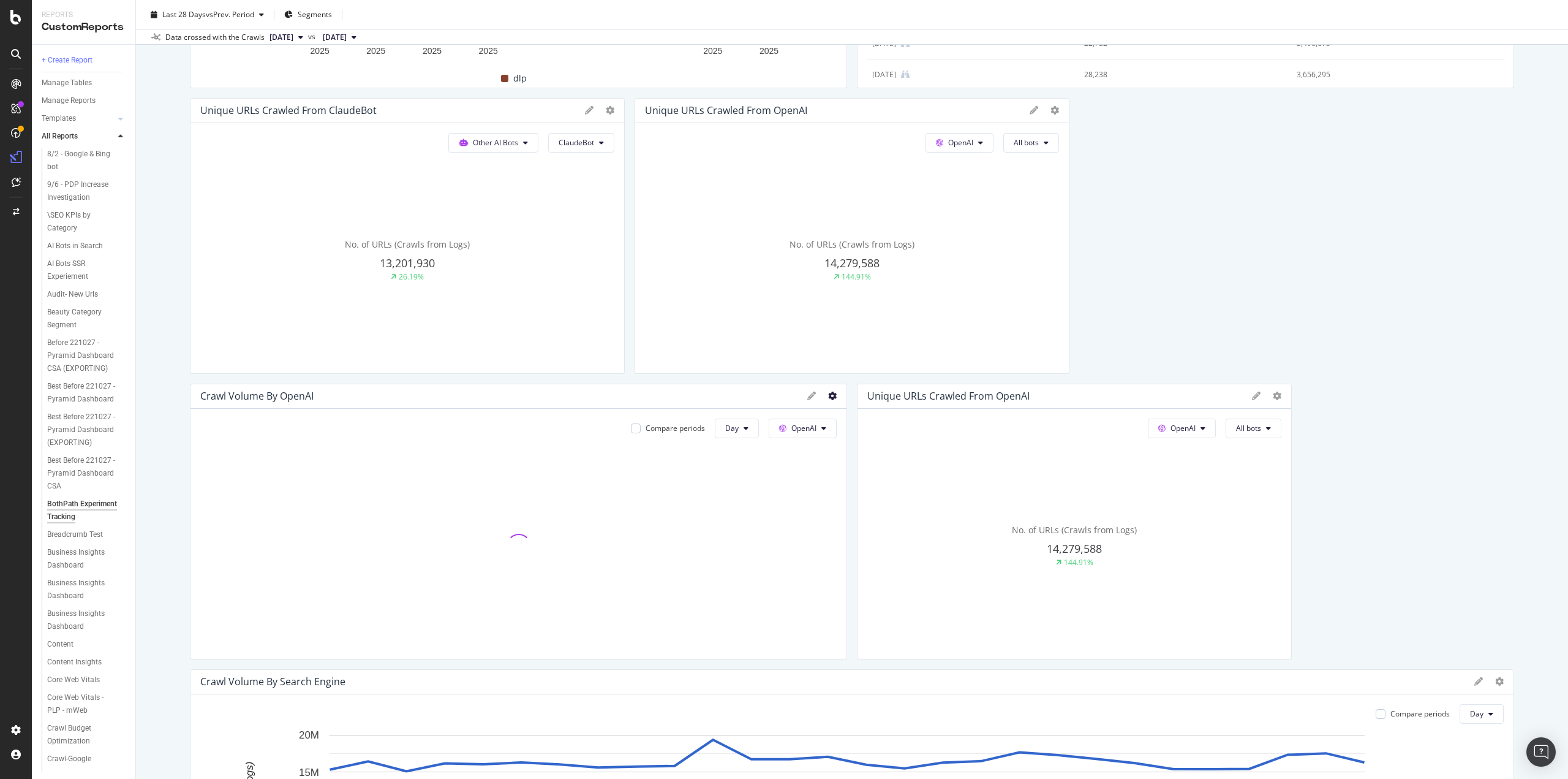
click at [828, 391] on icon at bounding box center [832, 395] width 8 height 8
click at [878, 547] on span "Apply Filter" at bounding box center [900, 550] width 92 height 11
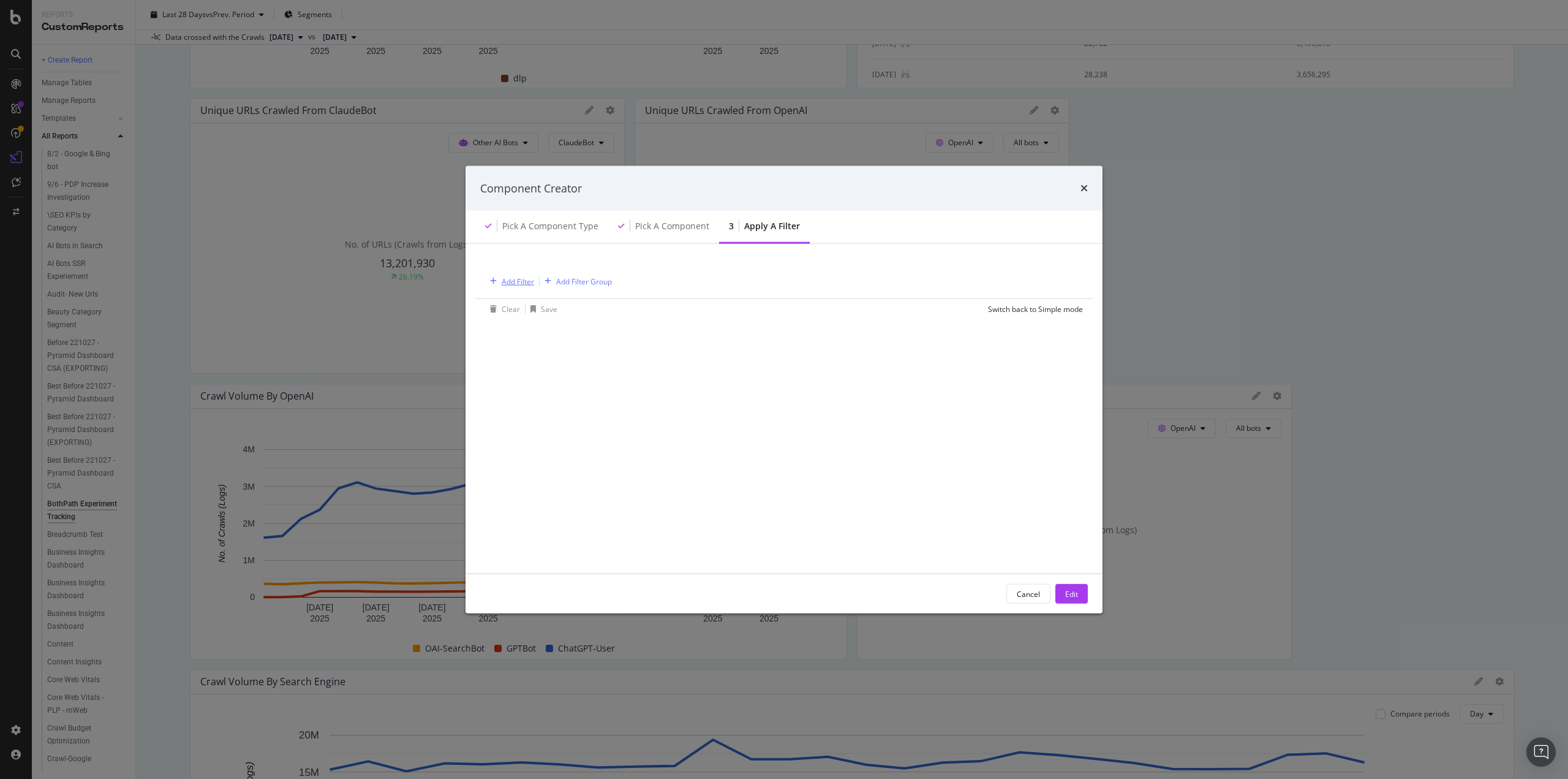
click at [508, 279] on div "Add Filter" at bounding box center [518, 281] width 33 height 10
click at [511, 388] on span "Logs" at bounding box center [510, 387] width 16 height 10
click at [520, 403] on span "Segments" at bounding box center [527, 403] width 34 height 10
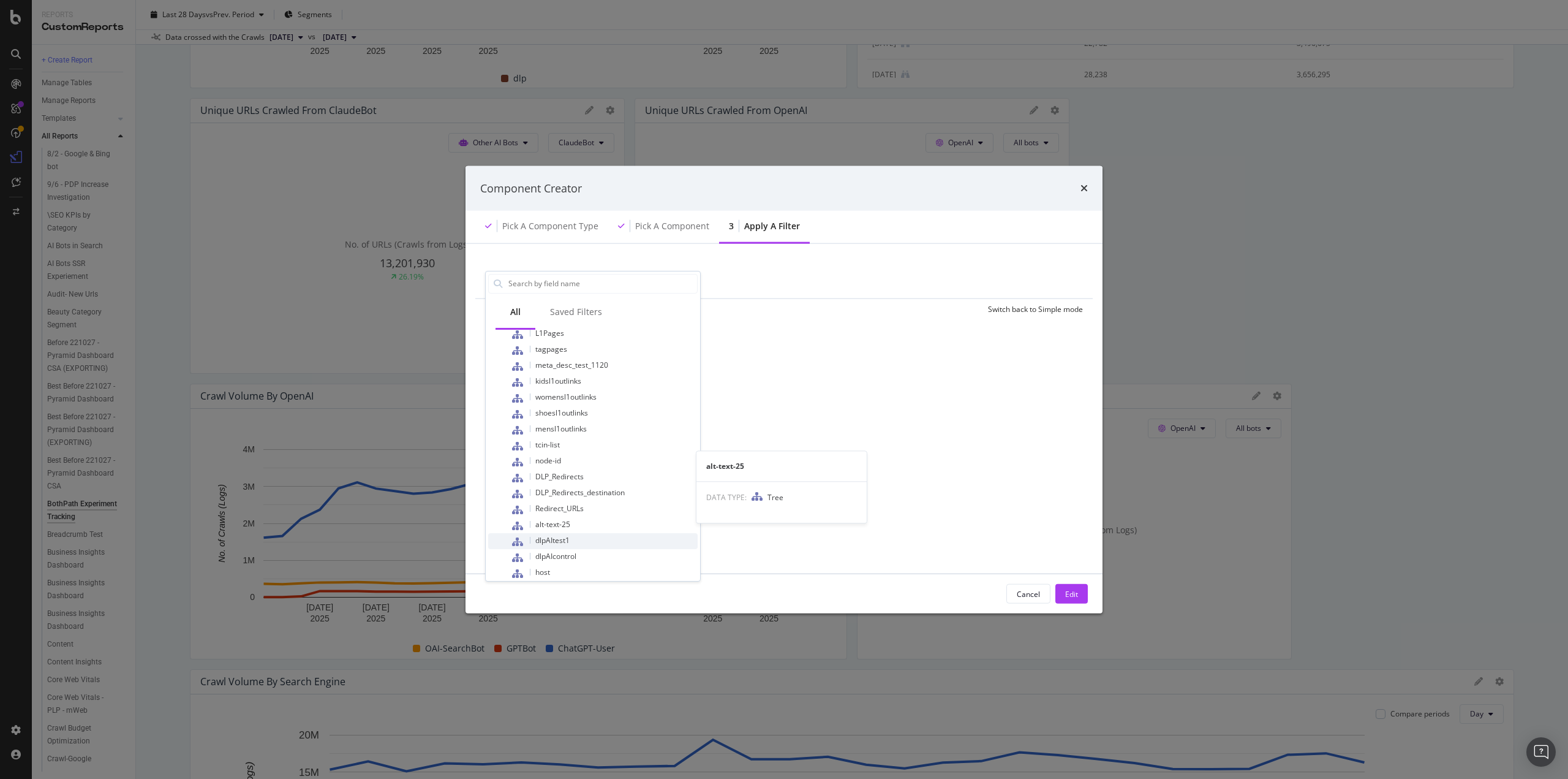
scroll to position [515, 0]
click at [563, 544] on span "dlpAIcontrol" at bounding box center [556, 547] width 41 height 10
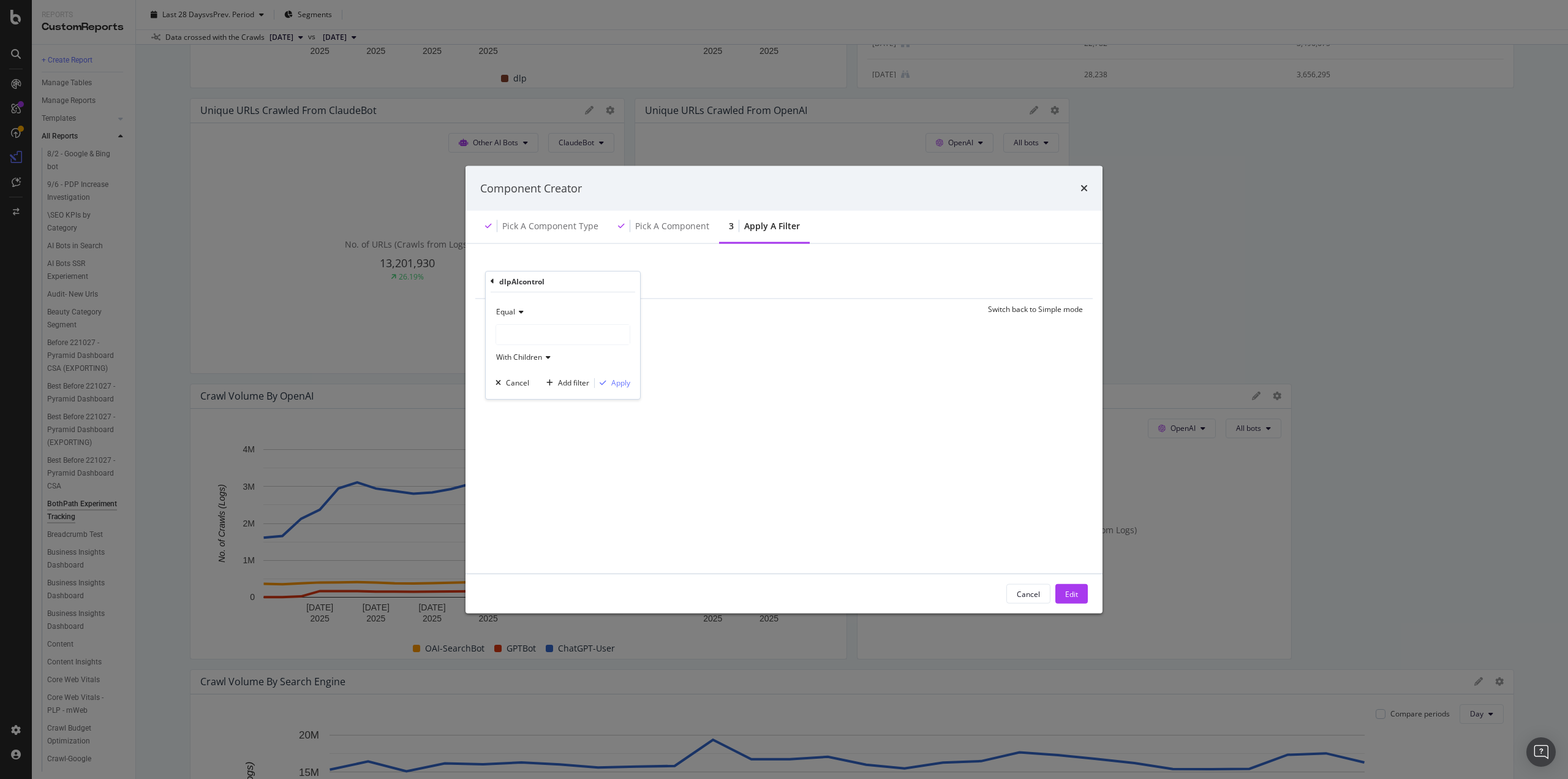
click at [516, 335] on div "modal" at bounding box center [563, 334] width 134 height 20
click at [506, 372] on icon "modal" at bounding box center [504, 375] width 5 height 7
click at [520, 389] on span "control" at bounding box center [527, 388] width 24 height 10
click at [515, 358] on span "With Children" at bounding box center [519, 356] width 46 height 10
click at [538, 400] on span "Without Children" at bounding box center [530, 397] width 57 height 10
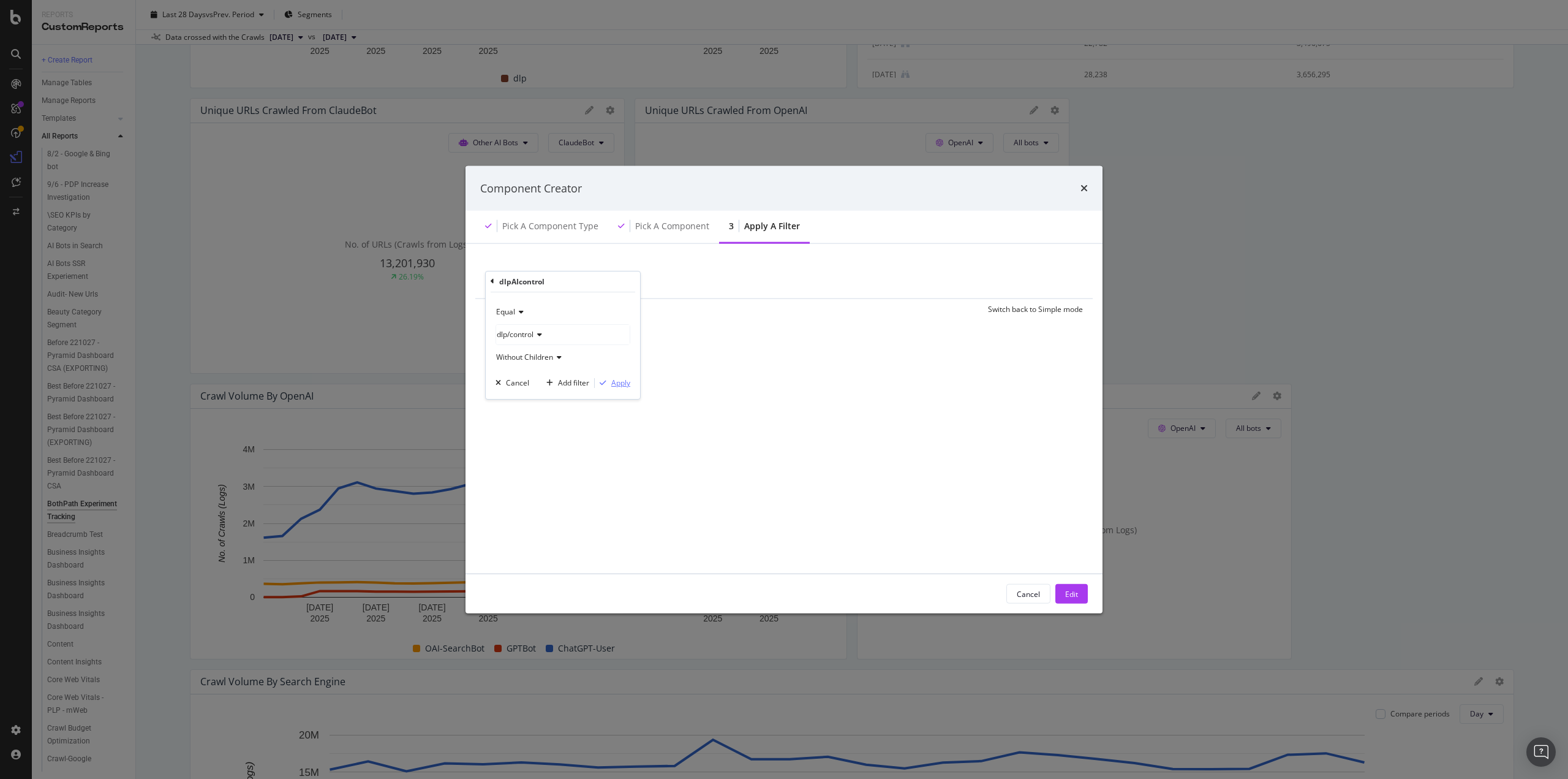
click at [617, 387] on div "Apply" at bounding box center [621, 382] width 19 height 10
click at [1067, 585] on div "Edit" at bounding box center [1072, 594] width 13 height 19
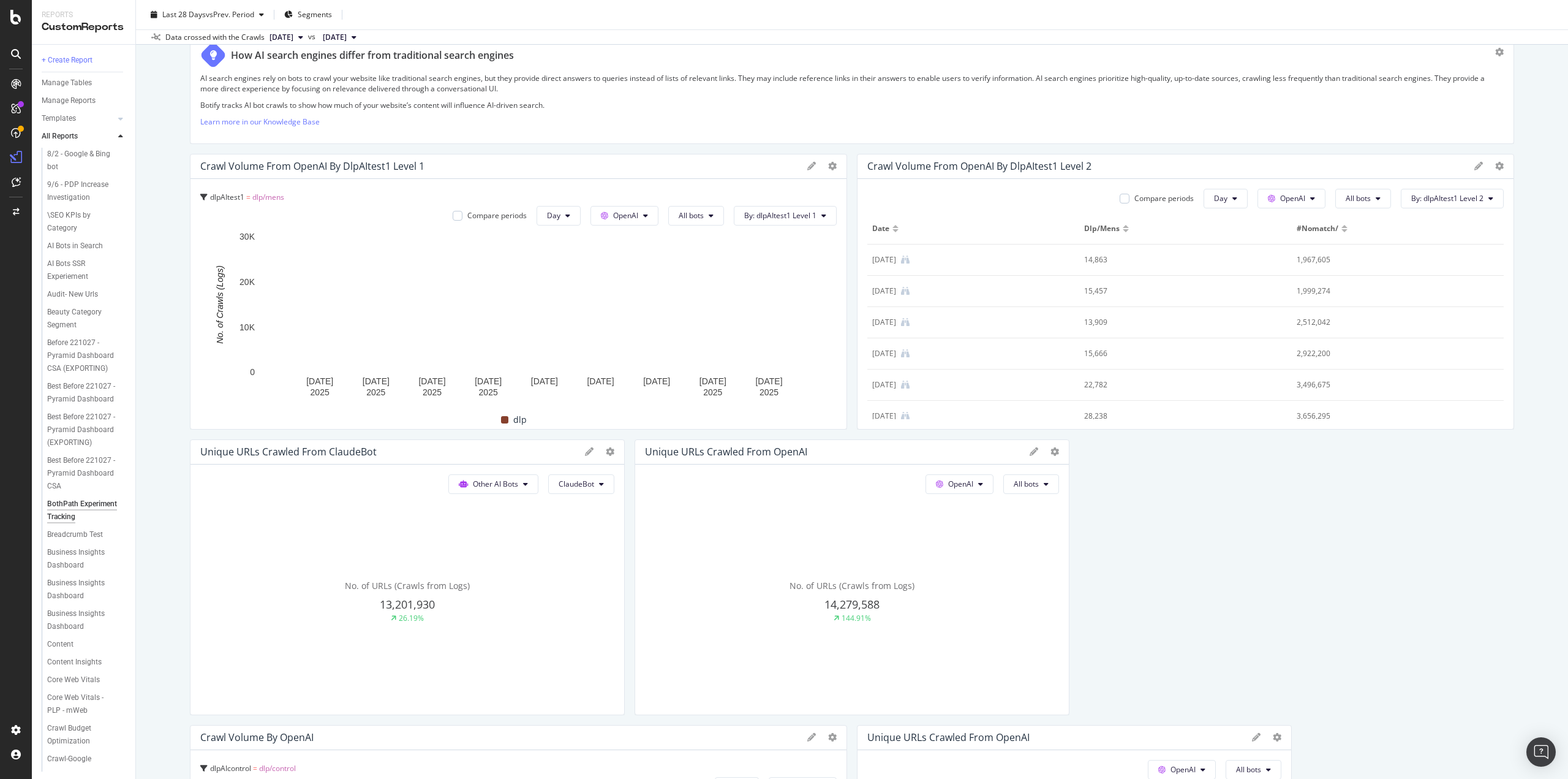
scroll to position [99, 0]
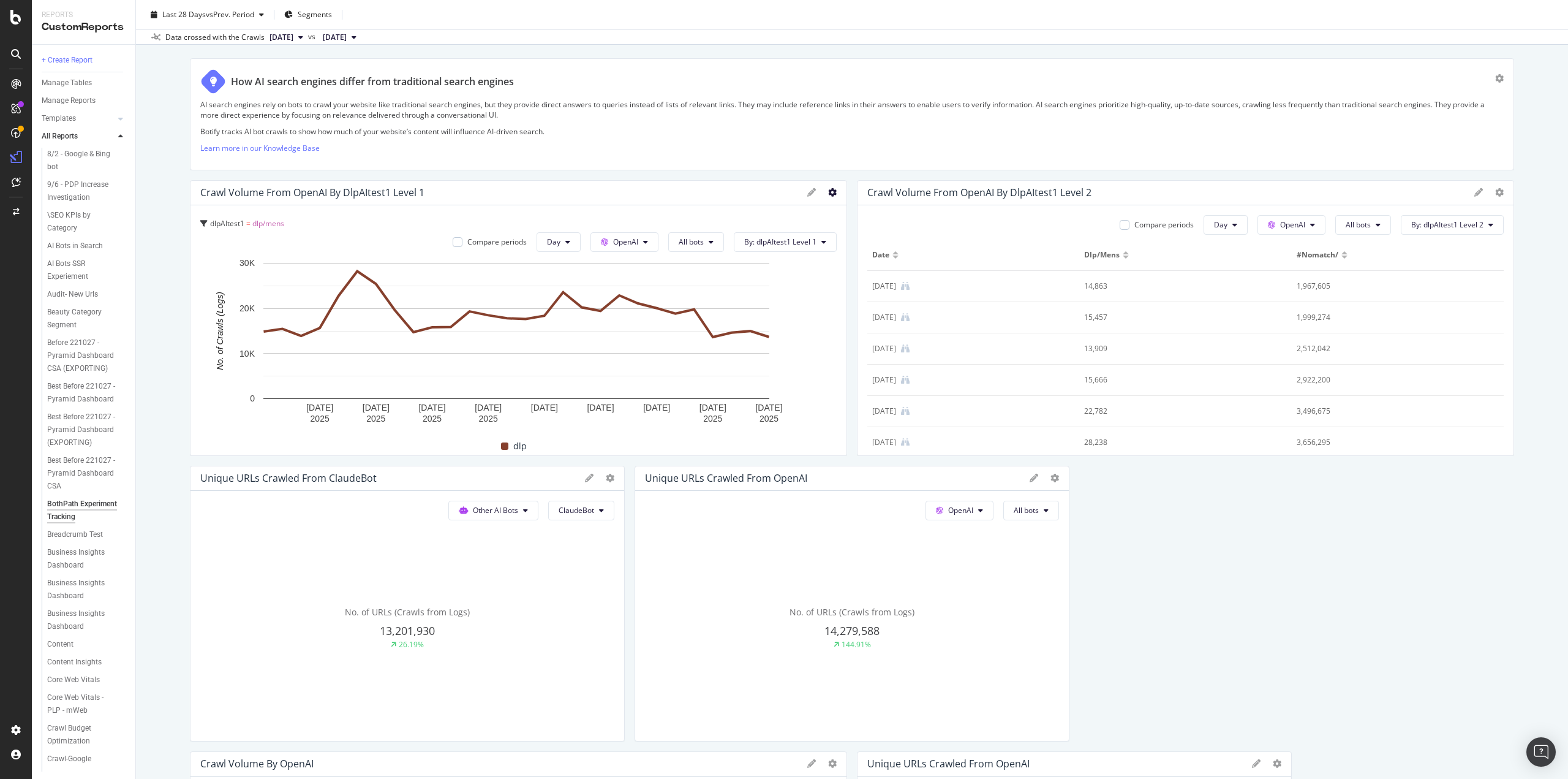
click at [828, 191] on icon at bounding box center [832, 191] width 8 height 8
click at [863, 35] on div "Data crossed with the Crawls [DATE] vs [DATE]" at bounding box center [851, 37] width 1432 height 15
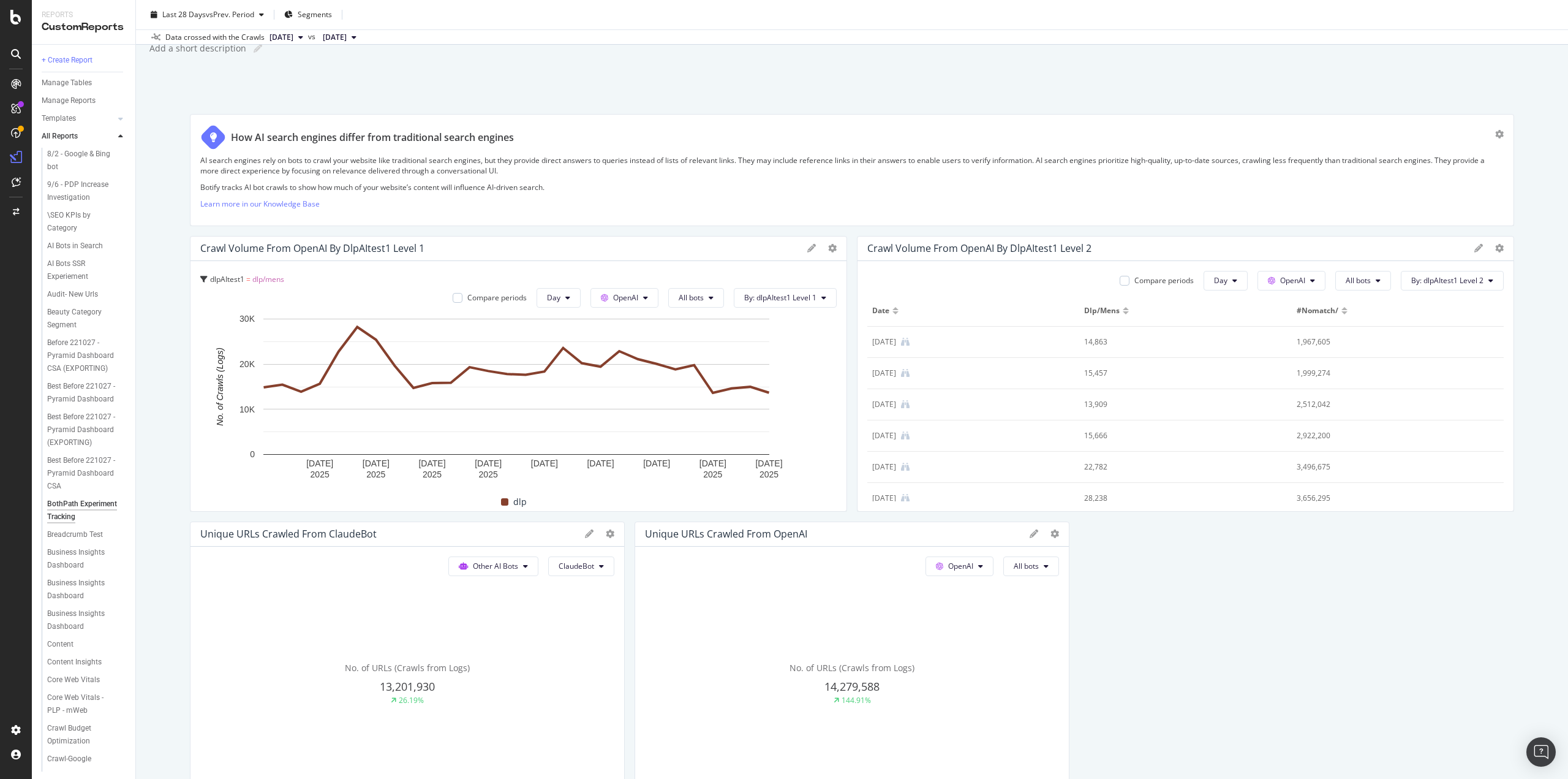
scroll to position [61, 0]
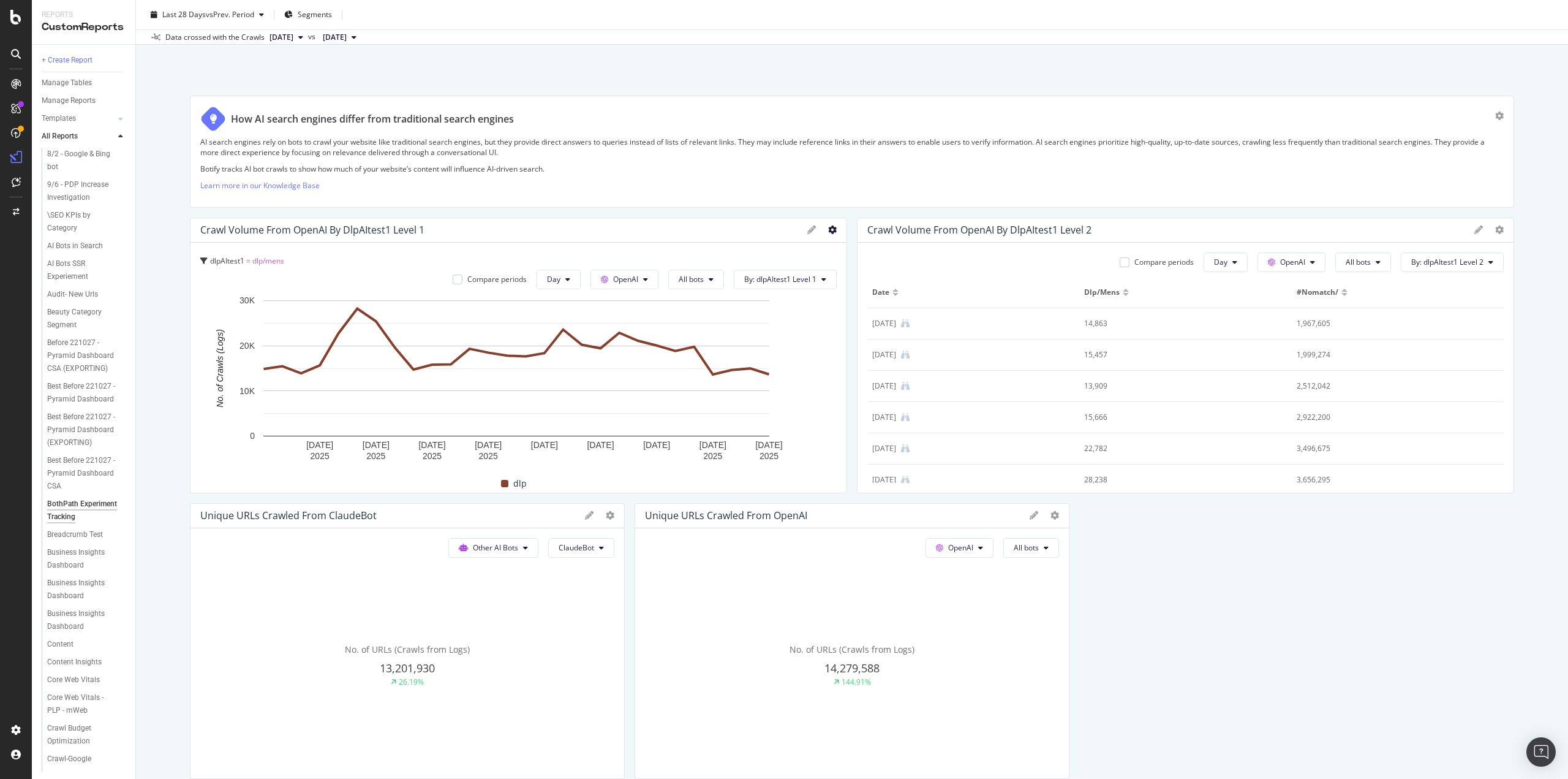
click at [829, 232] on icon at bounding box center [832, 229] width 8 height 8
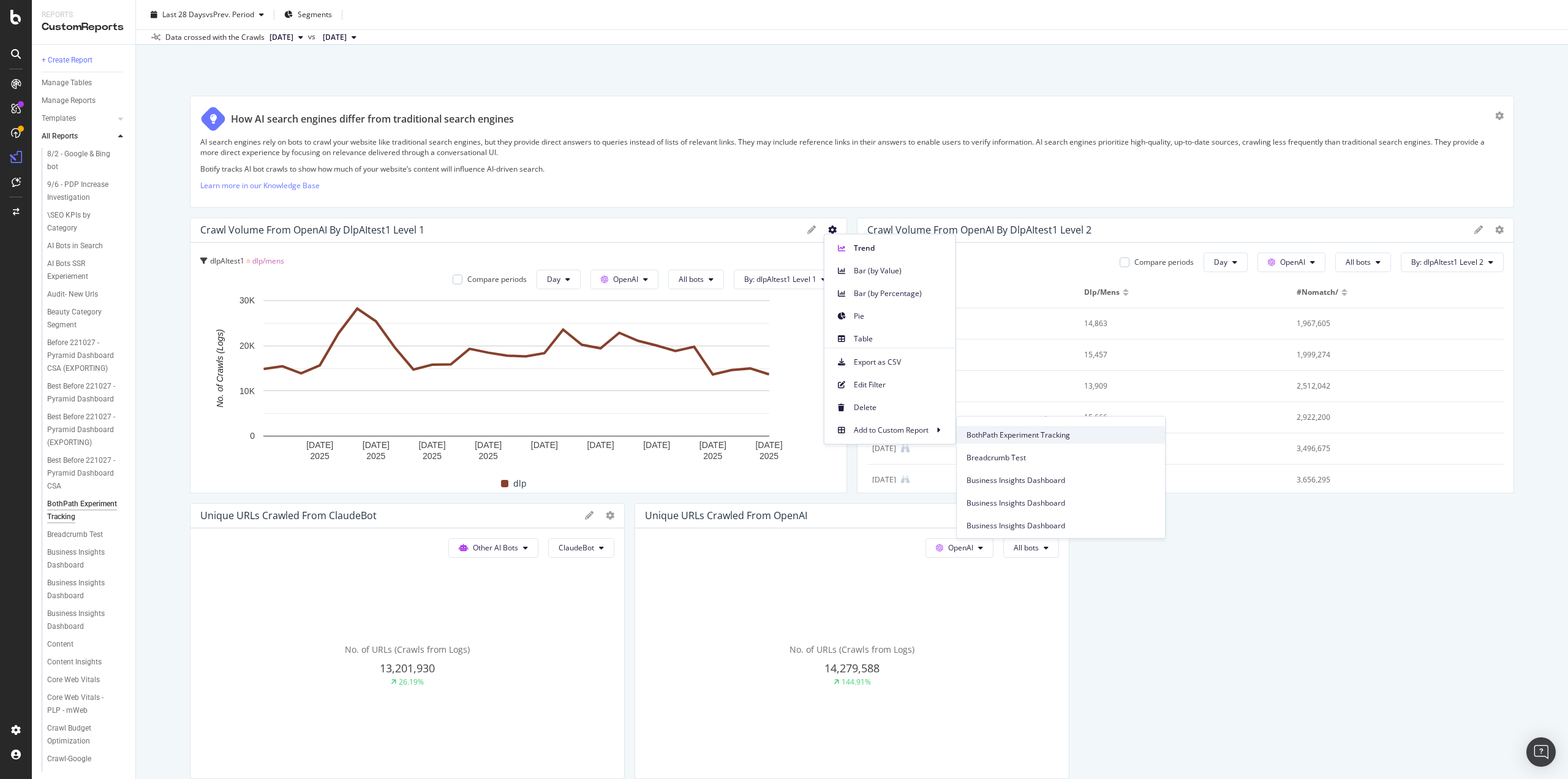
click at [989, 434] on span "BothPath Experiment Tracking" at bounding box center [1061, 434] width 189 height 11
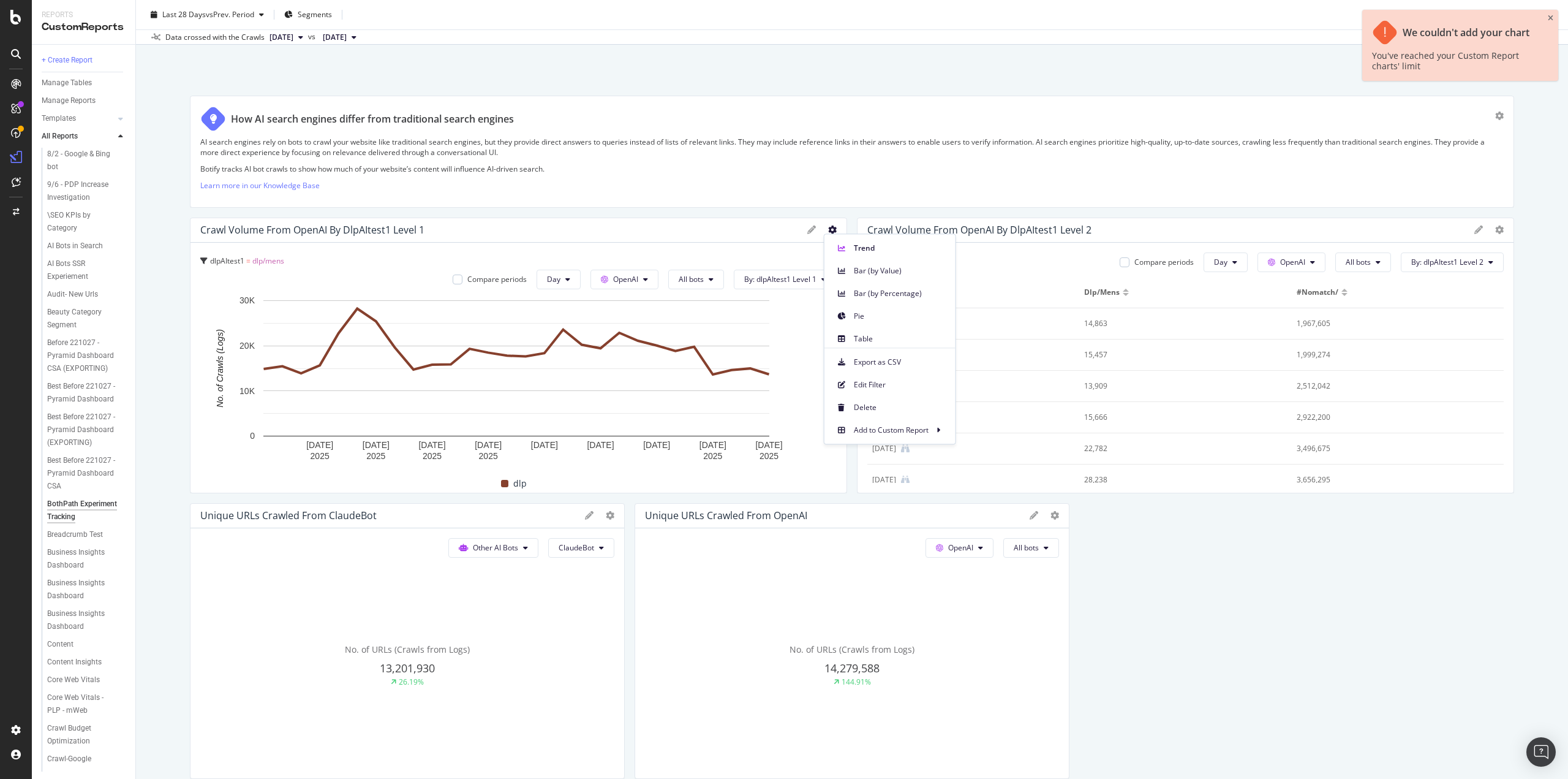
click at [900, 65] on div "BothPath Experiment Tracking BothPath Experiment Tracking [DOMAIN_NAME] master …" at bounding box center [851, 390] width 1432 height 779
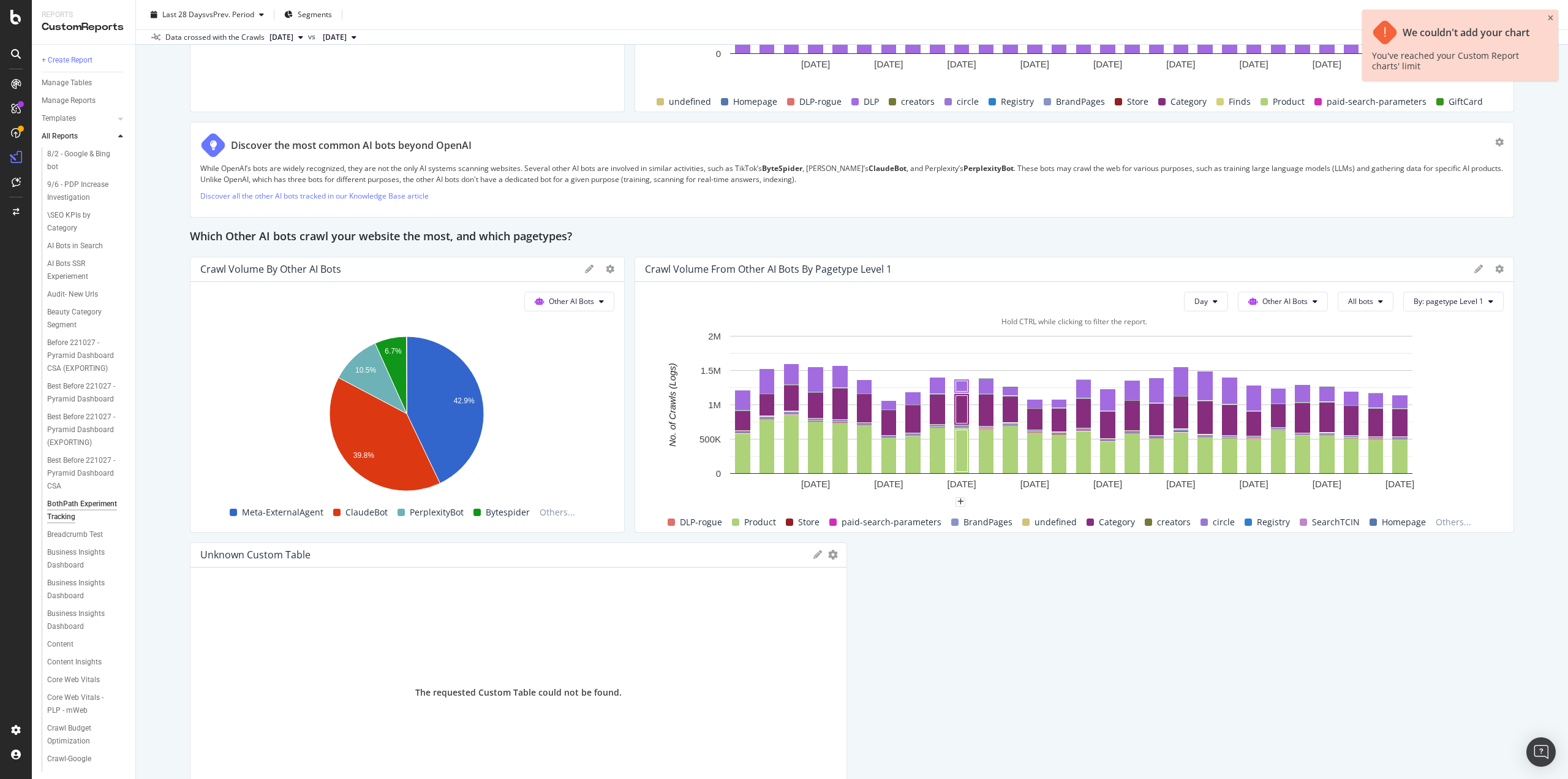
scroll to position [2502, 0]
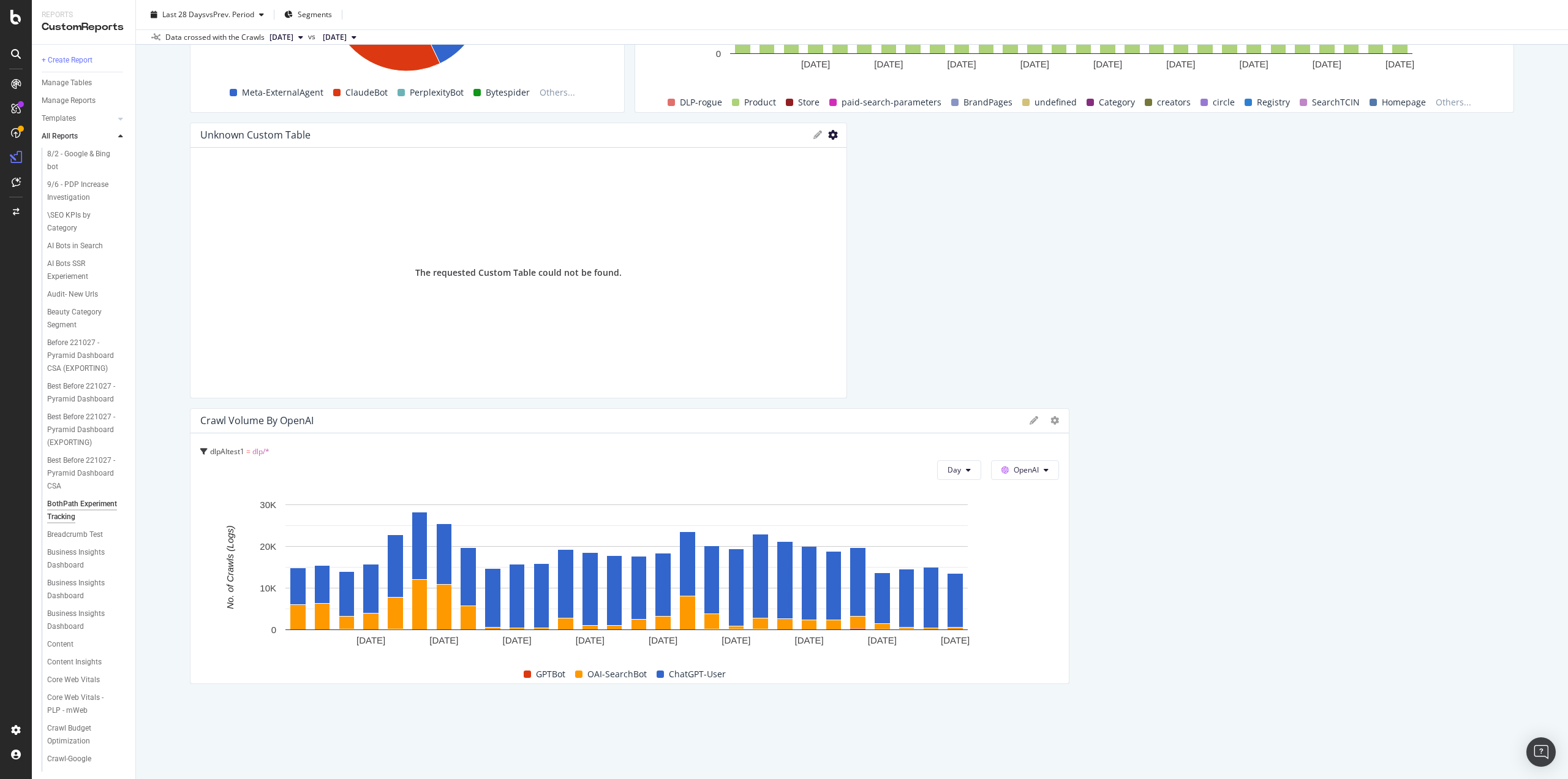
click at [828, 138] on icon "gear" at bounding box center [833, 135] width 10 height 10
click at [752, 176] on span "Delete" at bounding box center [782, 181] width 127 height 17
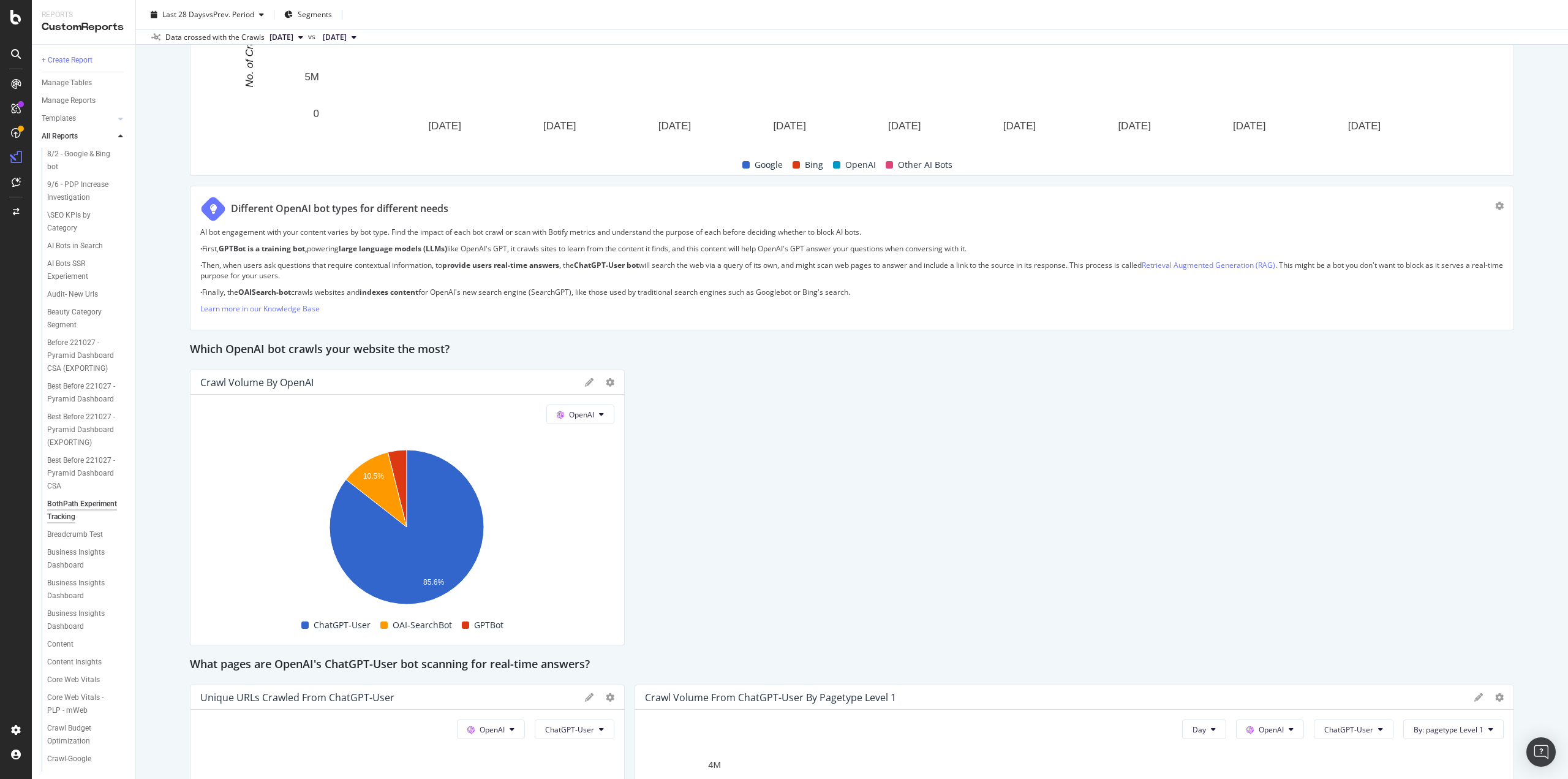
scroll to position [1063, 0]
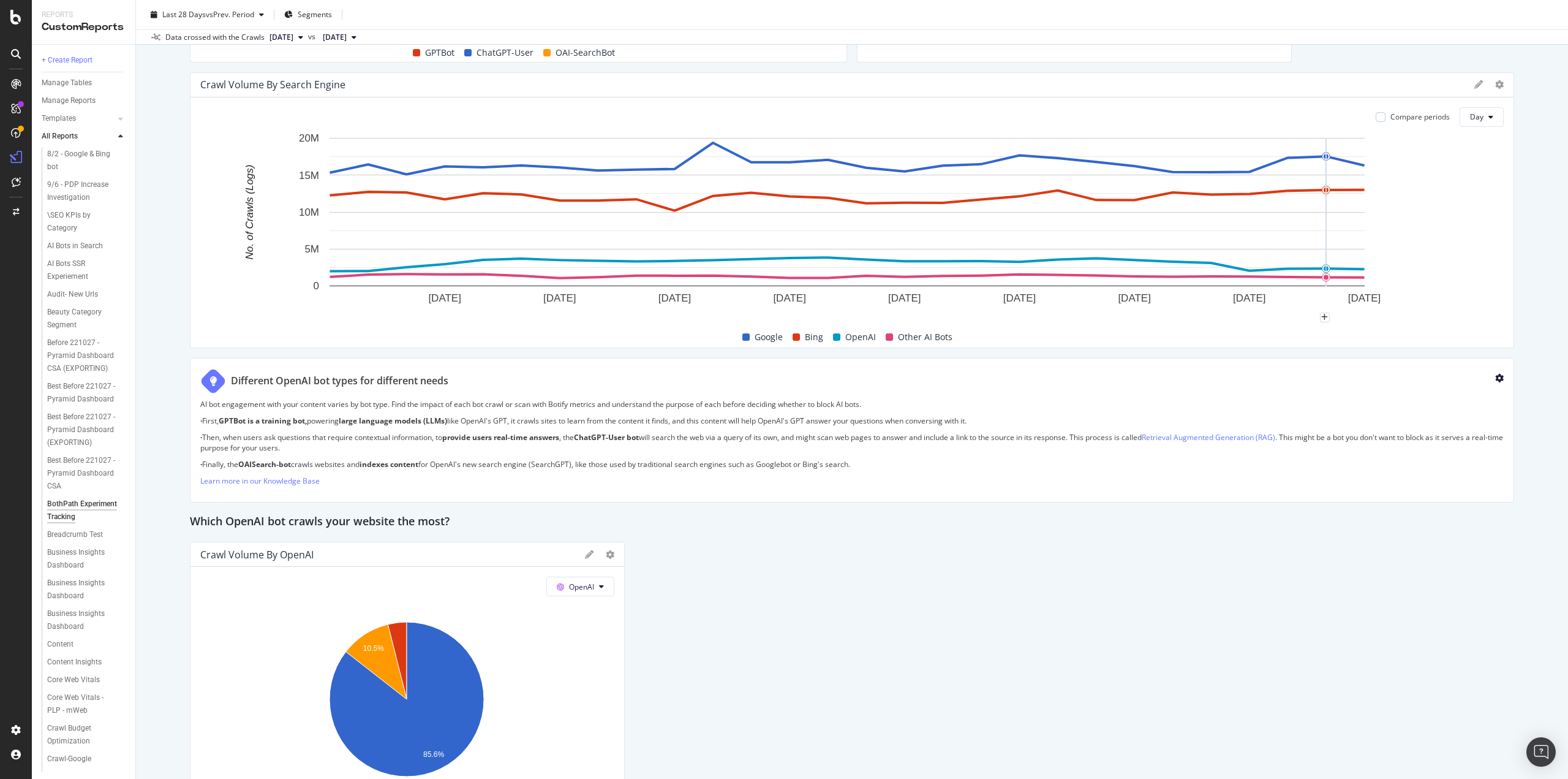
click at [1496, 374] on icon "gear" at bounding box center [1499, 377] width 8 height 8
click at [1459, 377] on div "Delete" at bounding box center [1470, 382] width 22 height 10
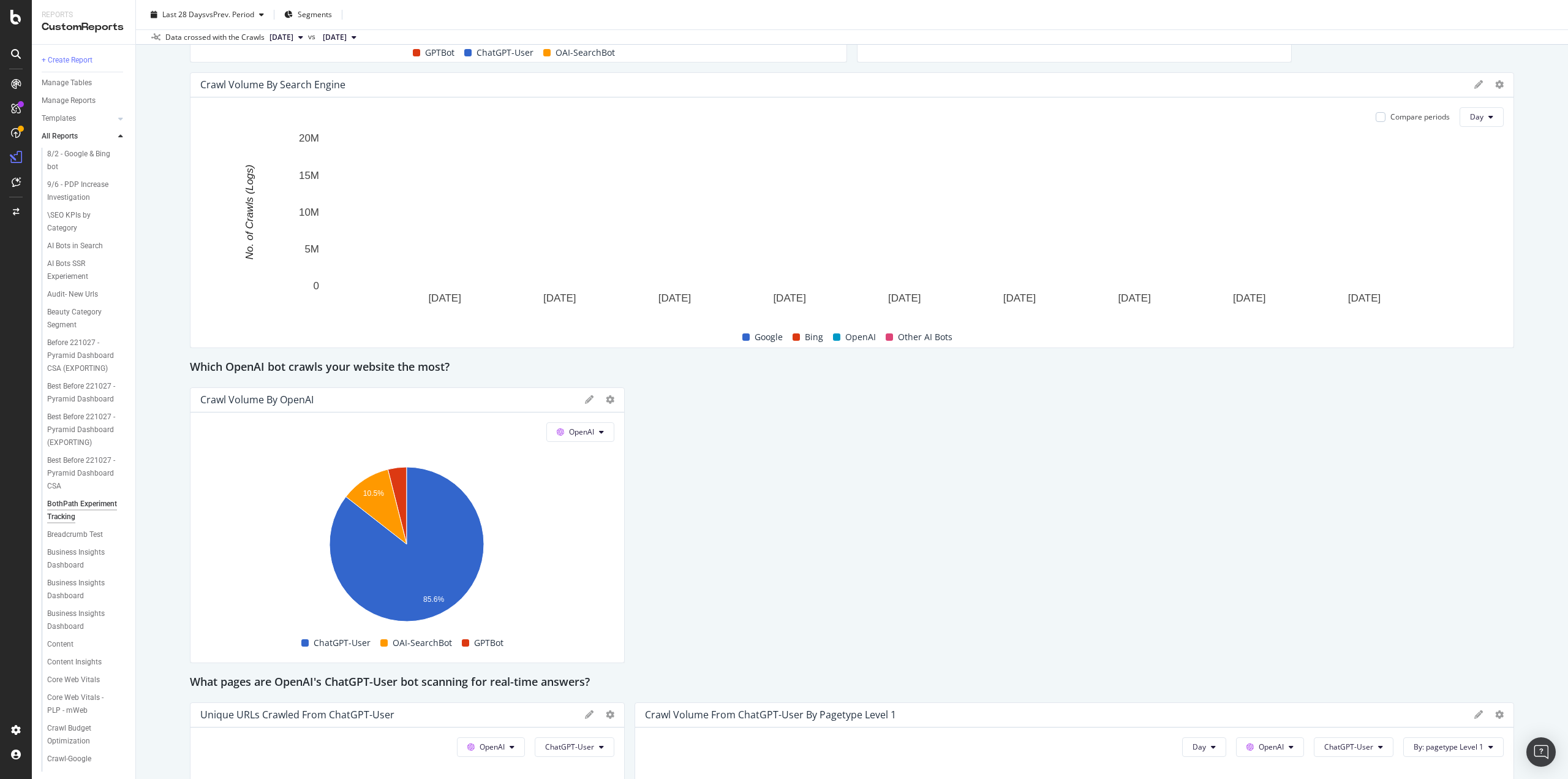
scroll to position [757, 0]
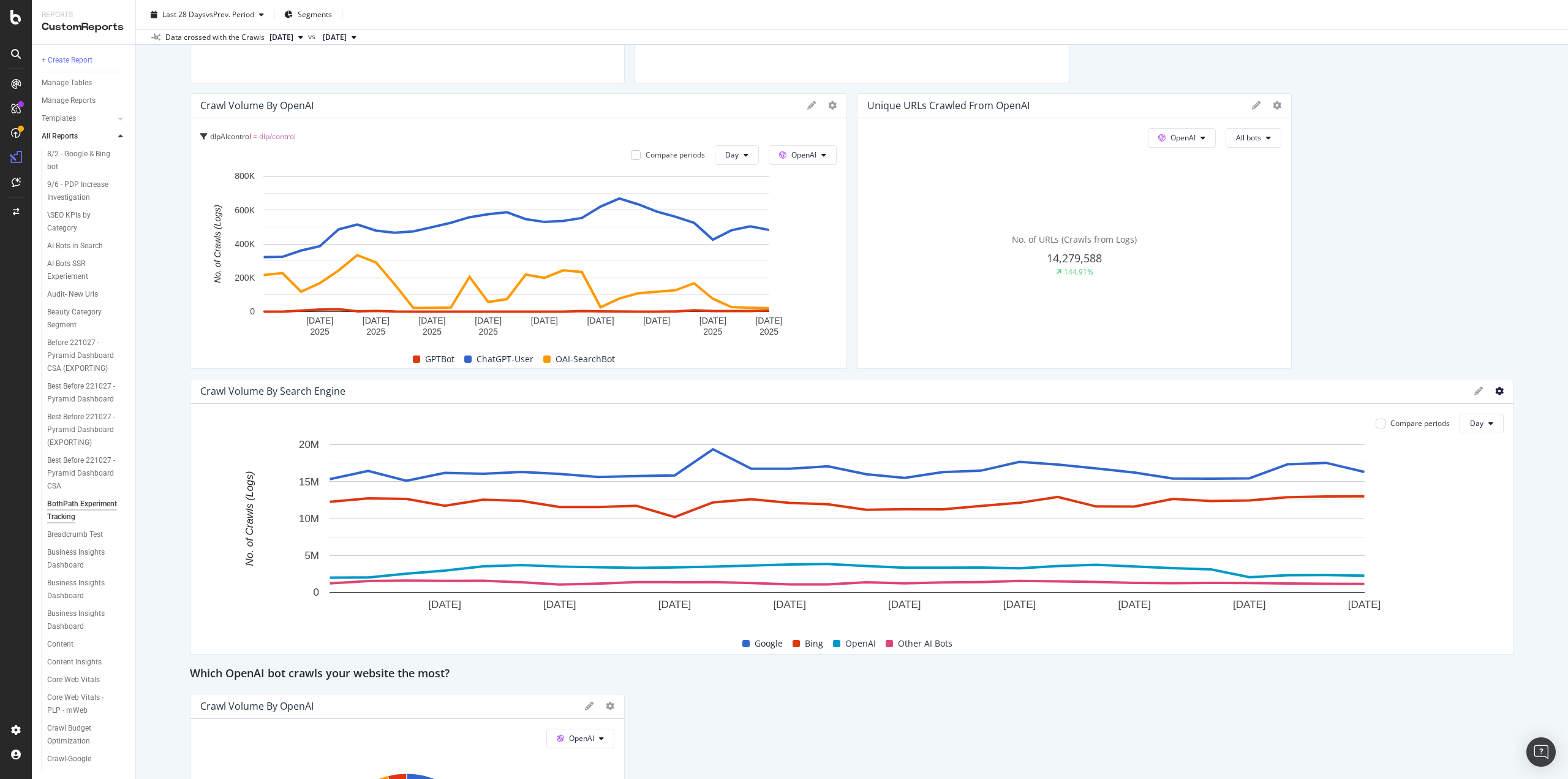
click at [1496, 388] on icon at bounding box center [1499, 390] width 8 height 8
click at [1399, 432] on span "Apply Filter" at bounding box center [1430, 436] width 92 height 11
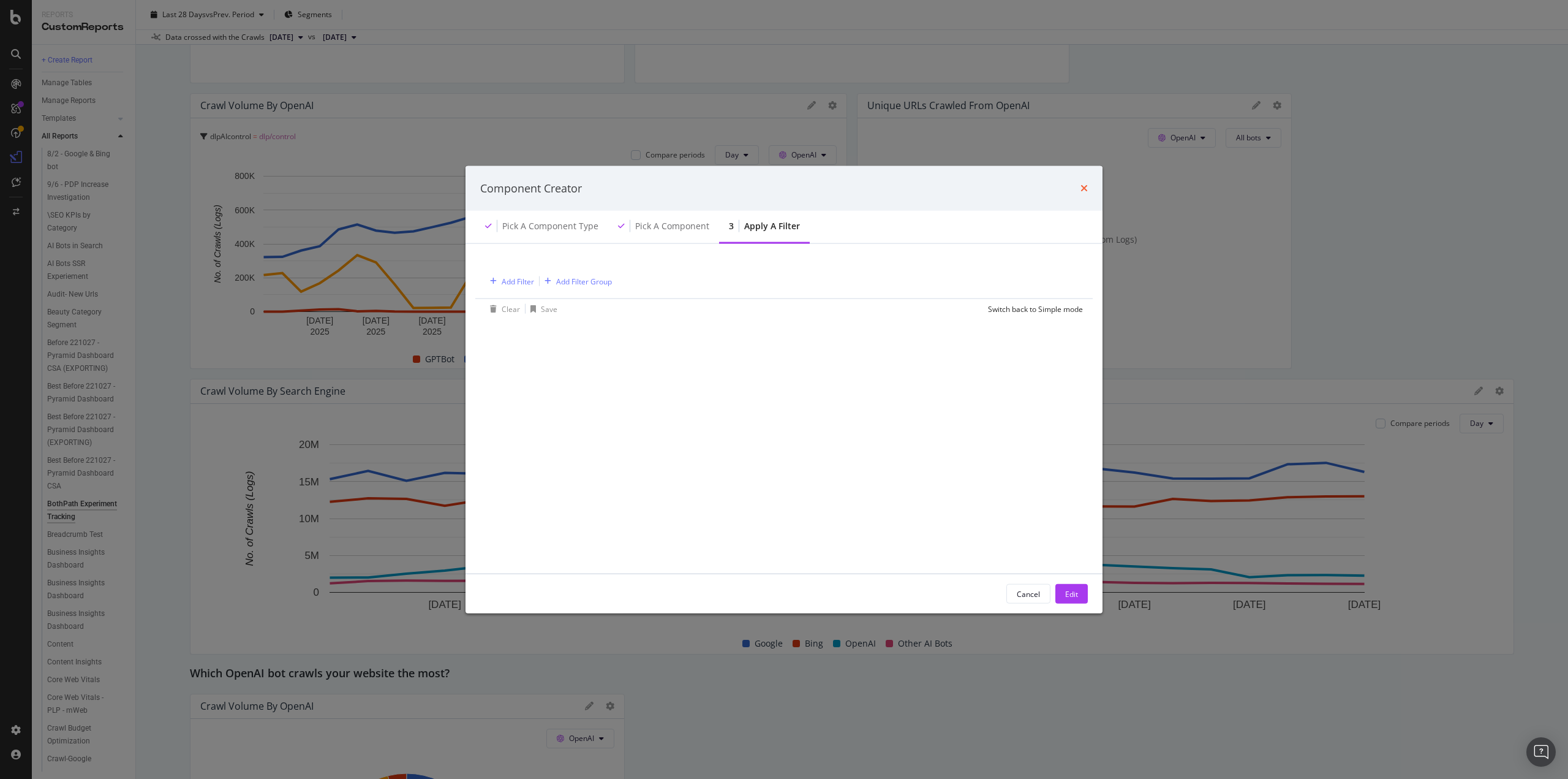
click at [1082, 191] on icon "times" at bounding box center [1084, 188] width 7 height 10
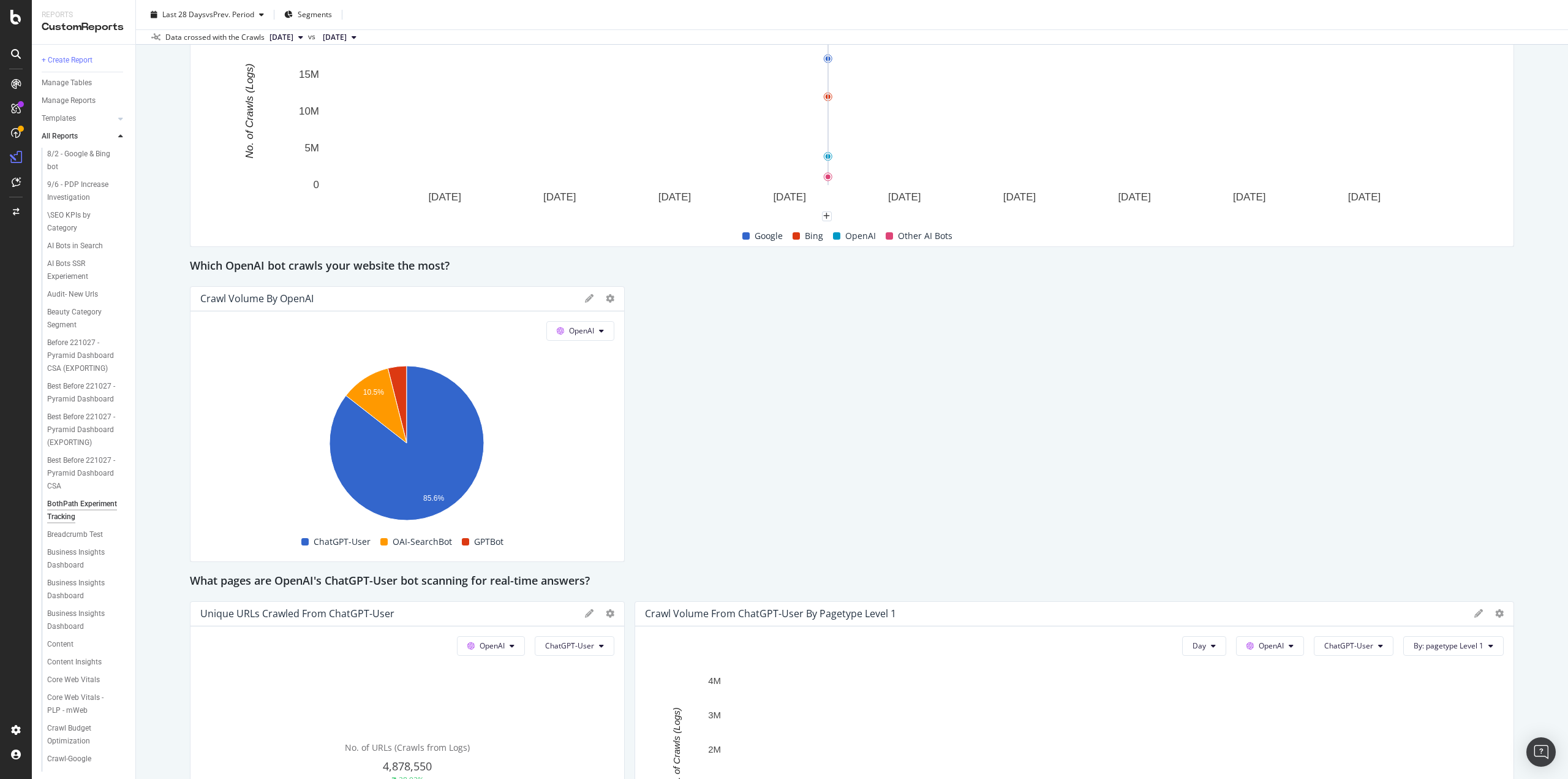
scroll to position [1654, 0]
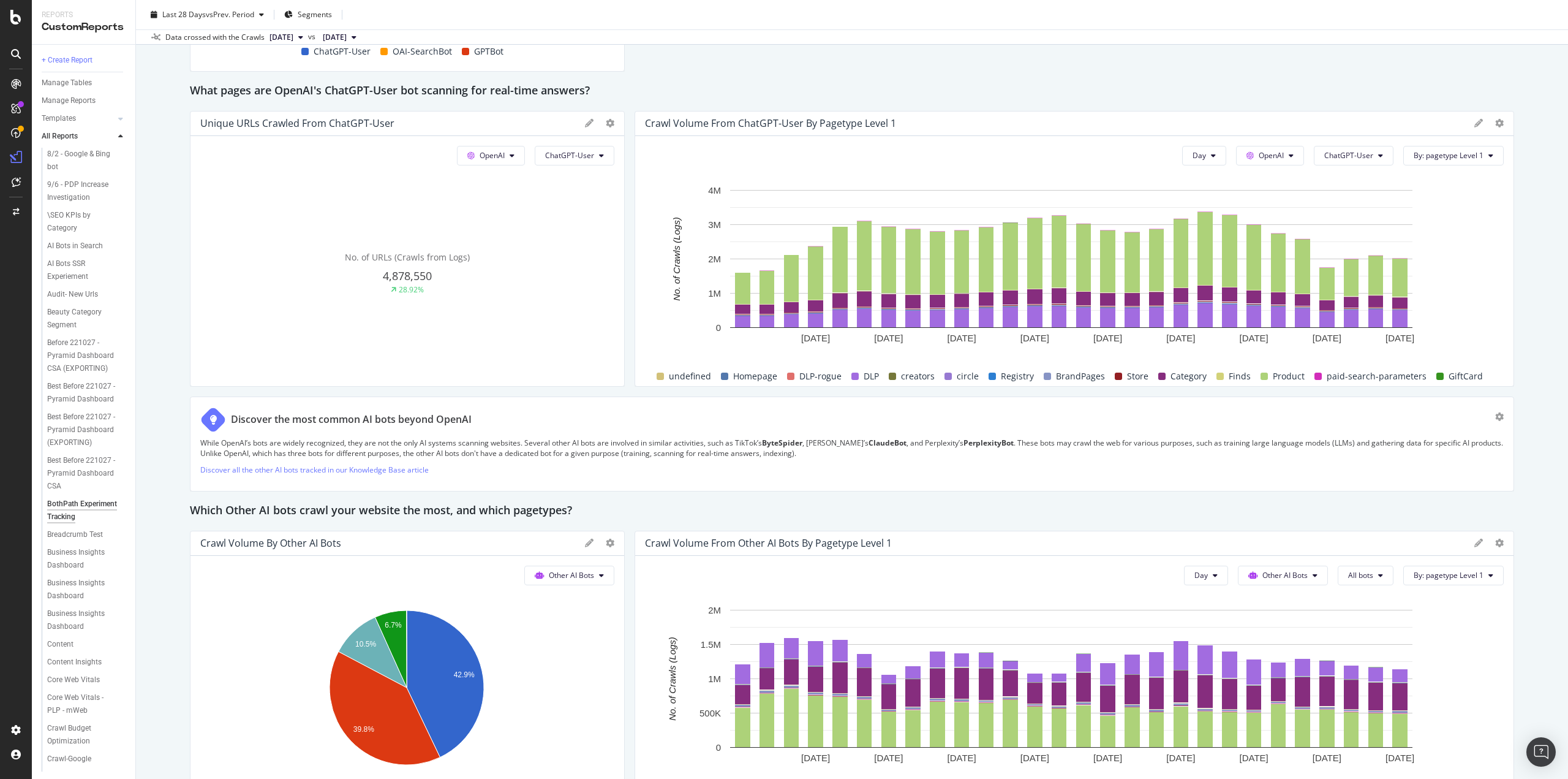
click at [1496, 117] on div at bounding box center [1499, 123] width 8 height 12
click at [1502, 121] on div at bounding box center [1508, 248] width 12 height 276
click at [1496, 122] on icon at bounding box center [1499, 123] width 8 height 8
click at [1399, 190] on span "Delete" at bounding box center [1430, 191] width 92 height 11
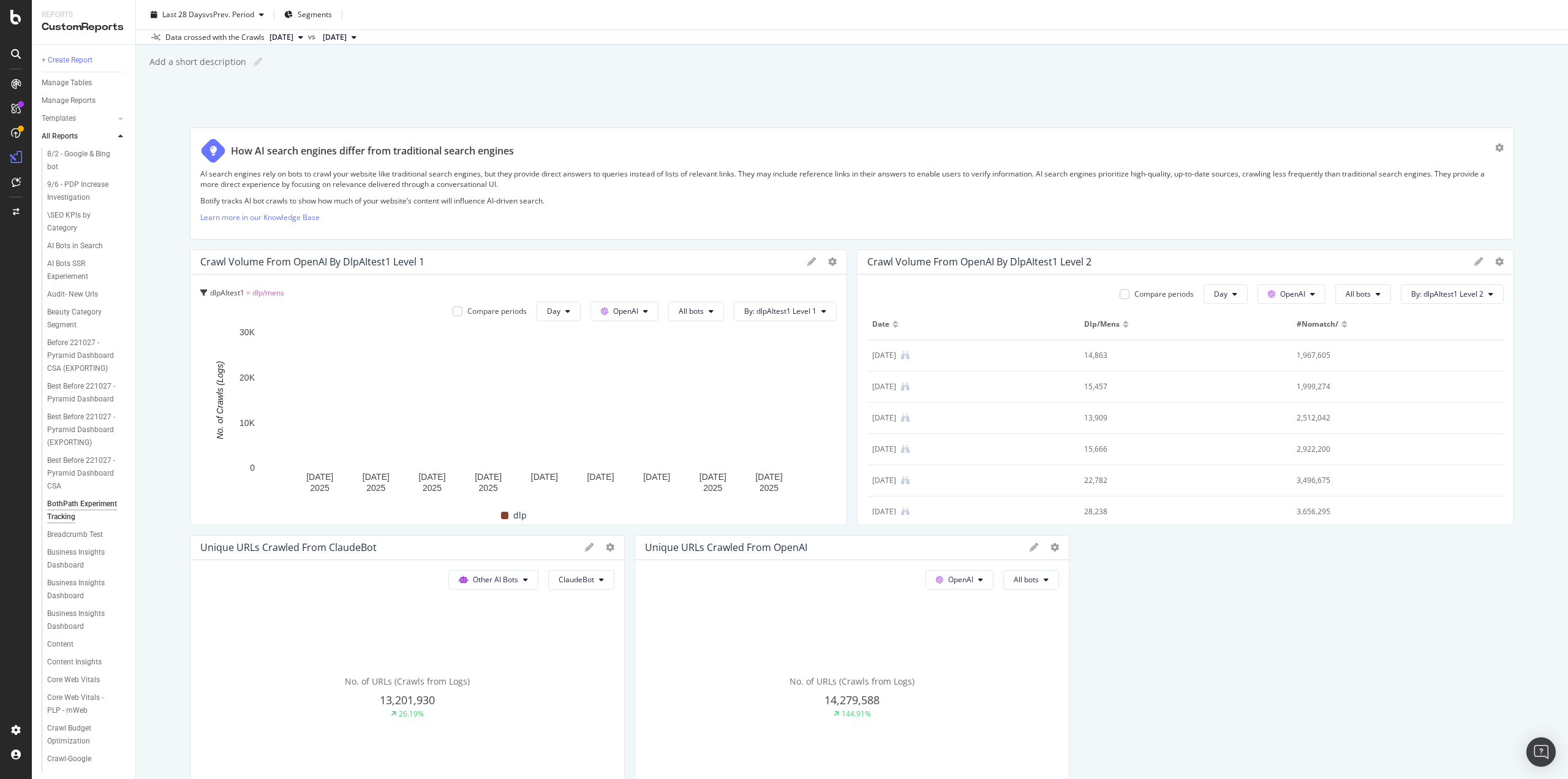
scroll to position [0, 0]
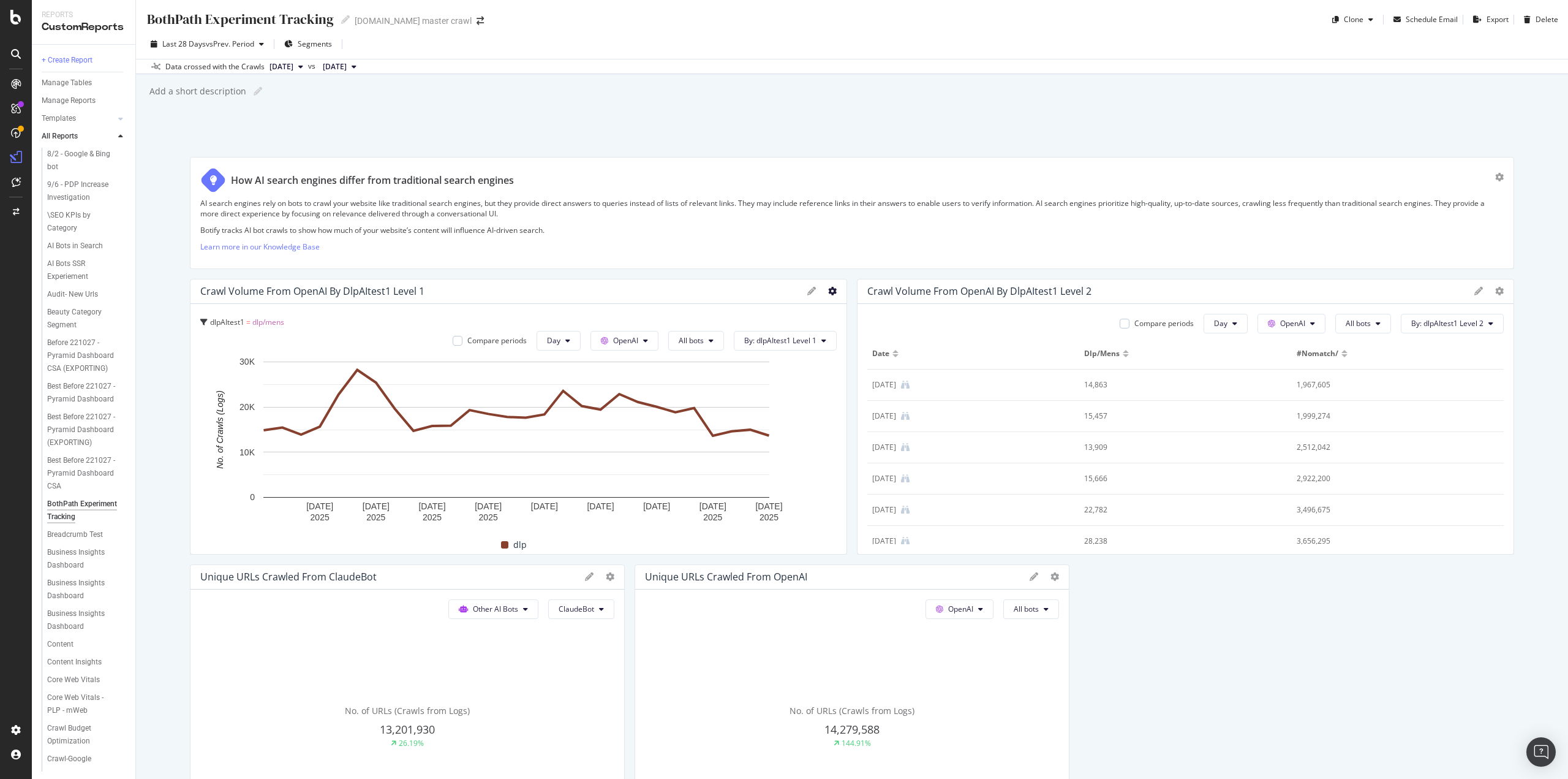
click at [828, 287] on icon at bounding box center [832, 290] width 8 height 8
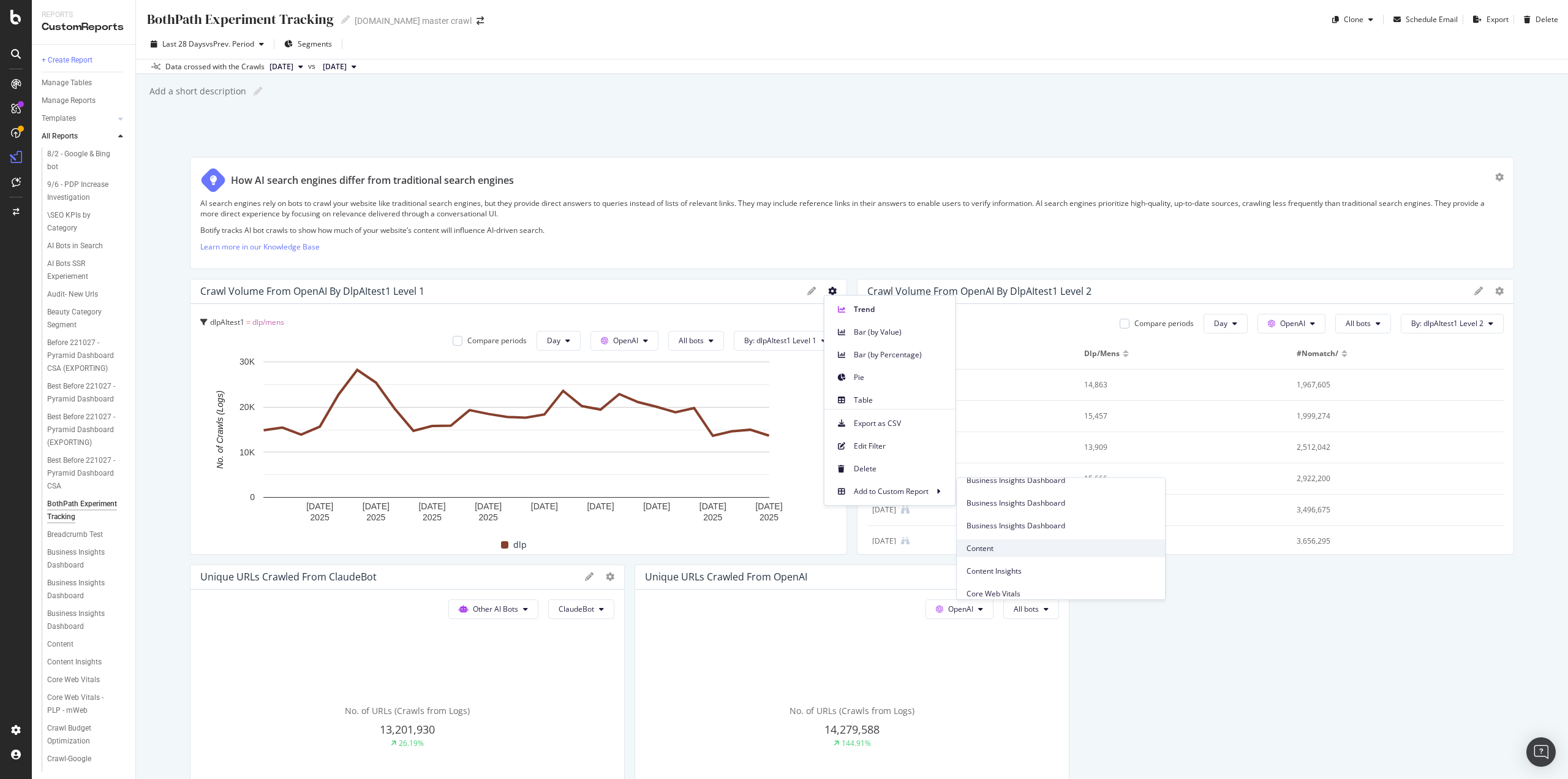
scroll to position [245, 0]
click at [996, 493] on span "BothPath Experiment Tracking" at bounding box center [1061, 495] width 189 height 11
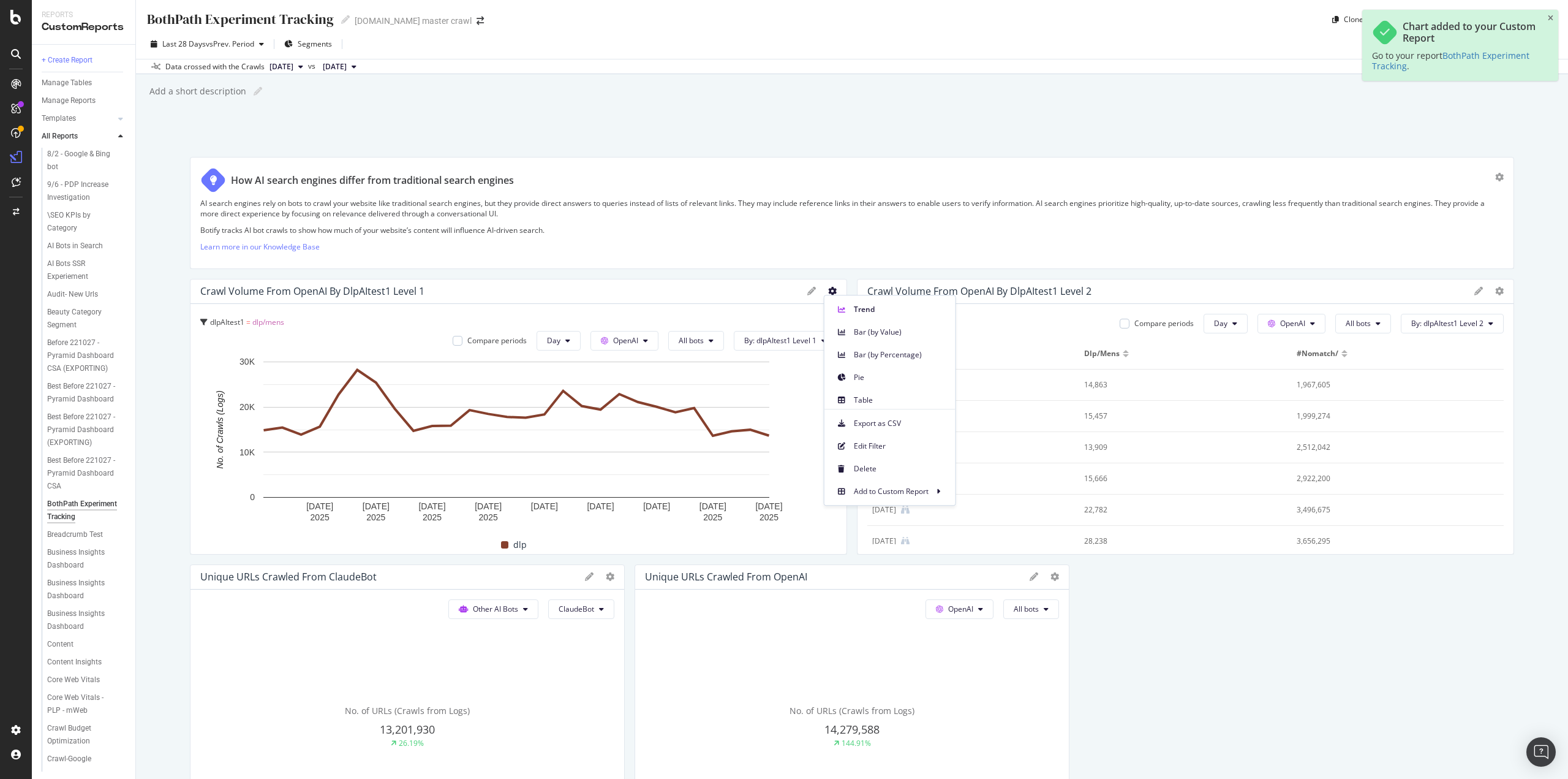
click at [932, 111] on div "BothPath Experiment Tracking BothPath Experiment Tracking [DOMAIN_NAME] master …" at bounding box center [851, 390] width 1432 height 779
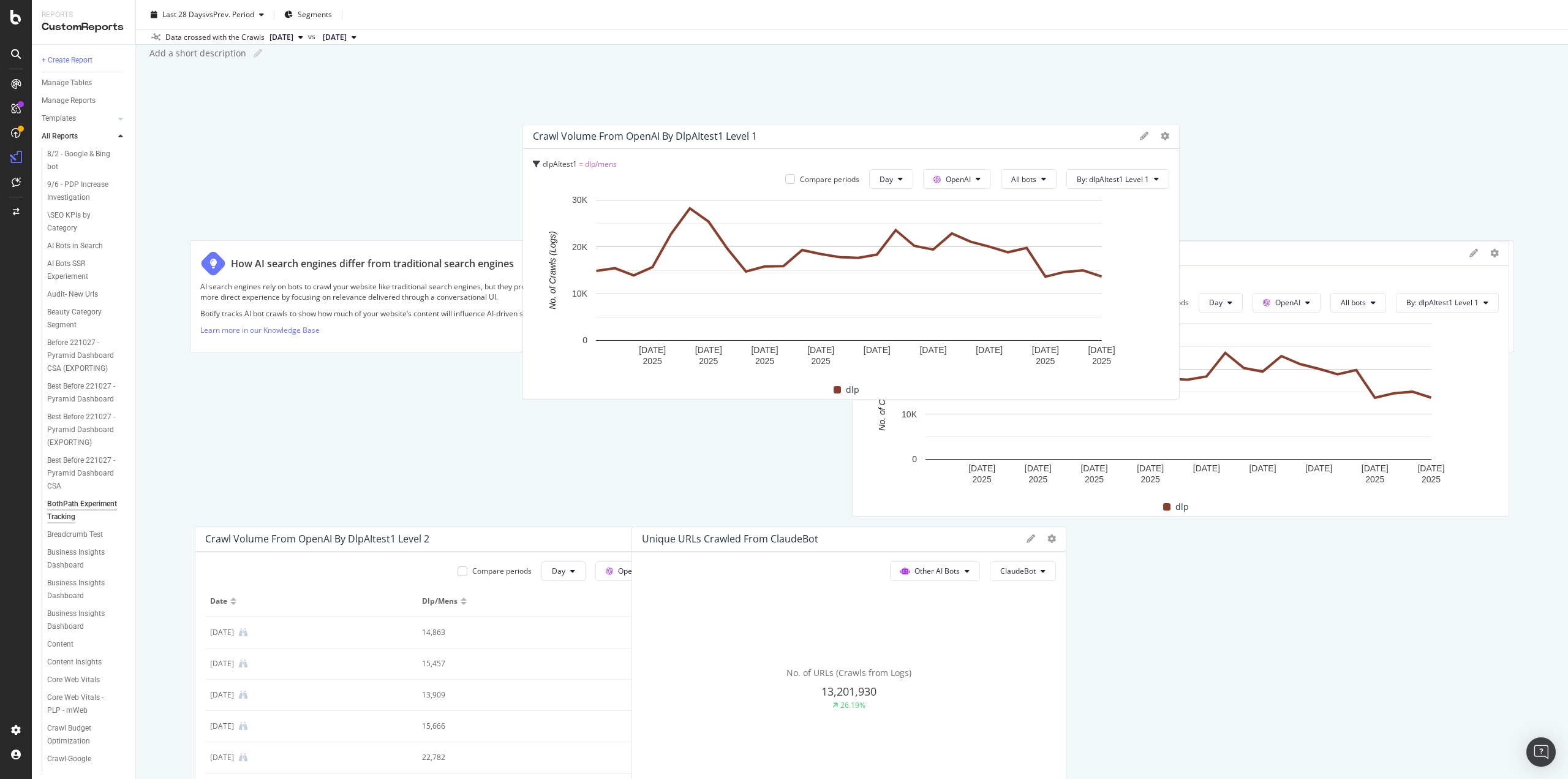
scroll to position [0, 0]
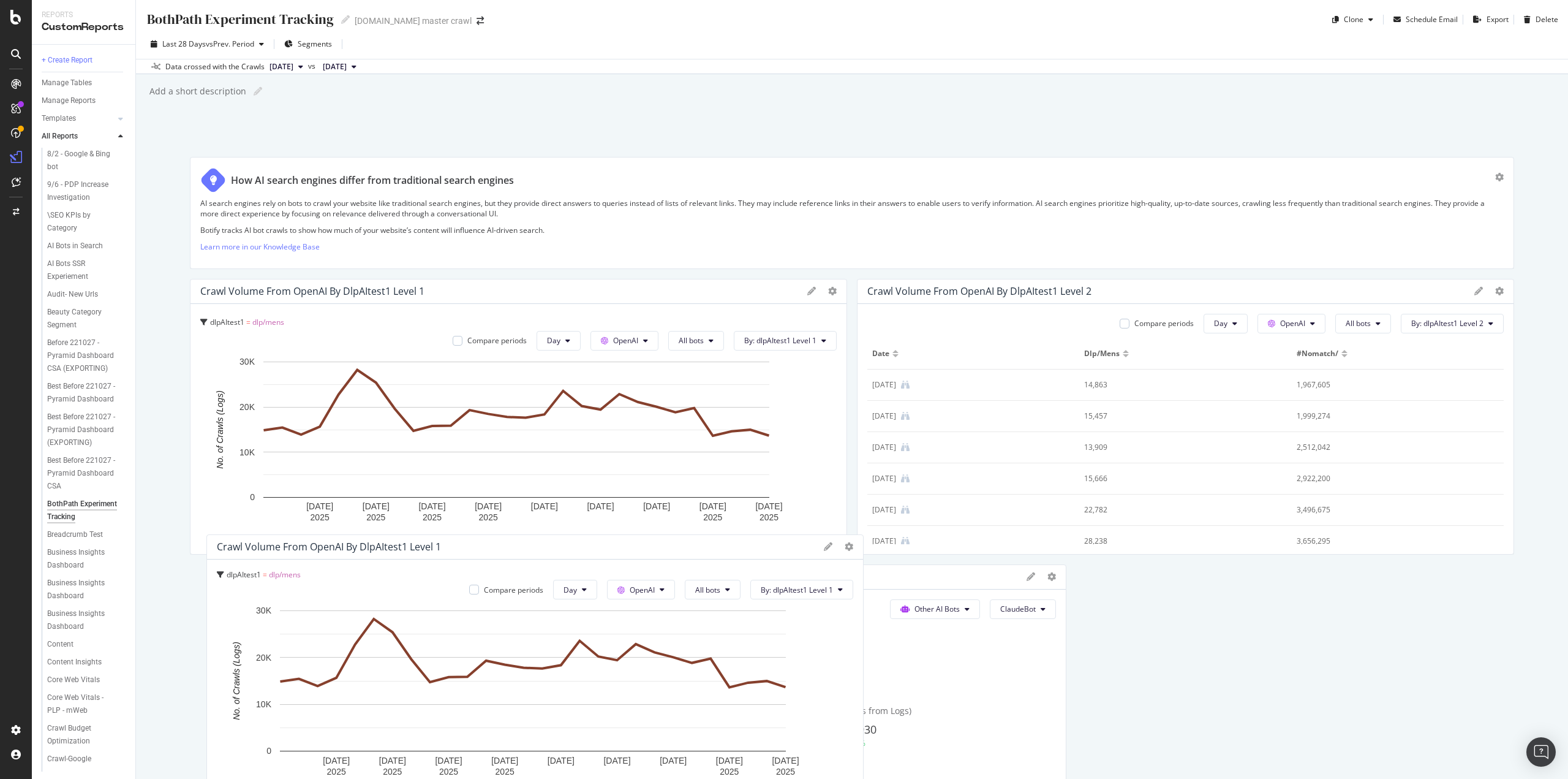
drag, startPoint x: 362, startPoint y: 421, endPoint x: 376, endPoint y: 545, distance: 124.8
click at [376, 545] on div "Crawl Volume from OpenAI by dlpAItest1 Level 1" at bounding box center [328, 546] width 224 height 12
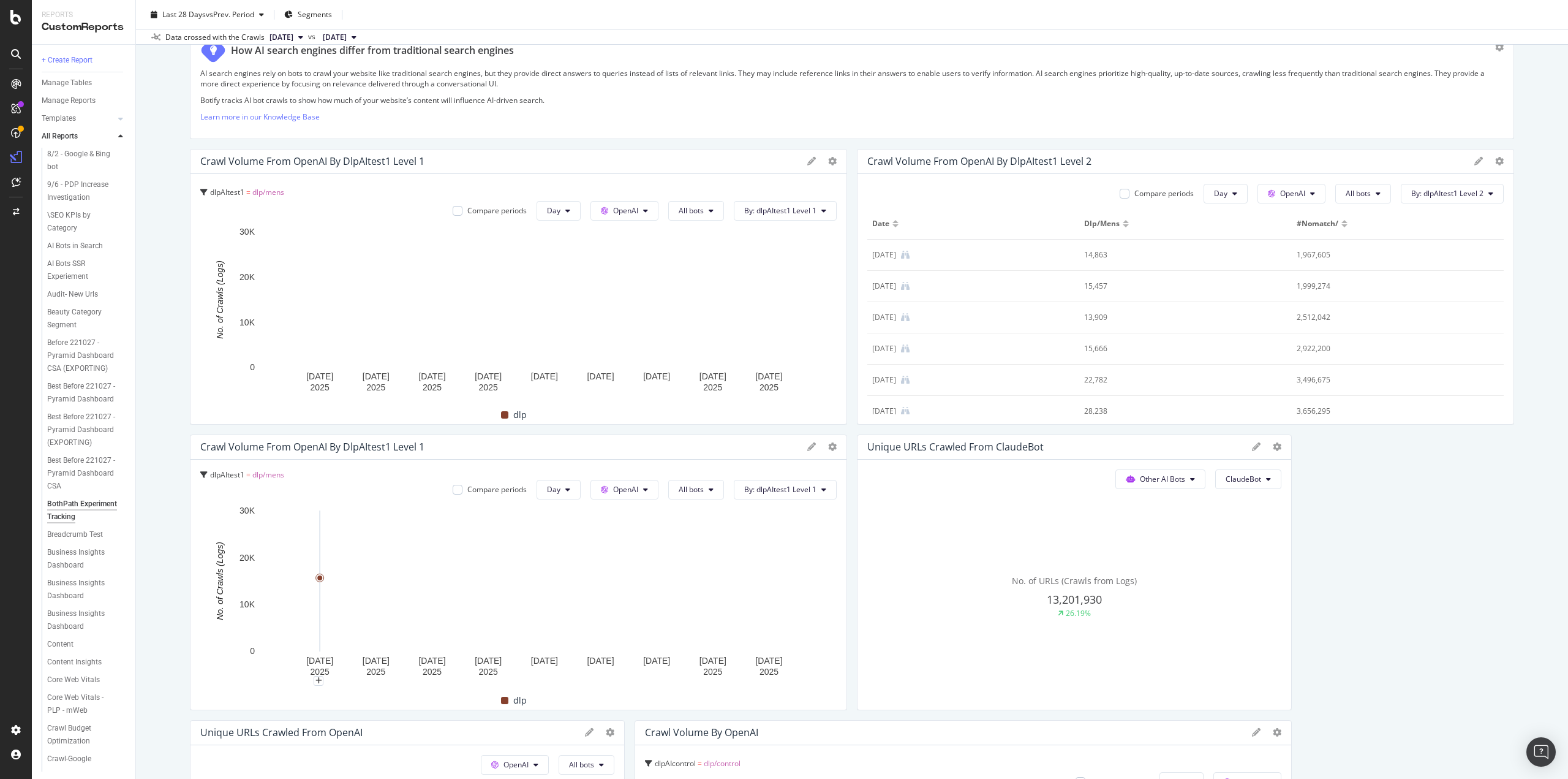
scroll to position [123, 0]
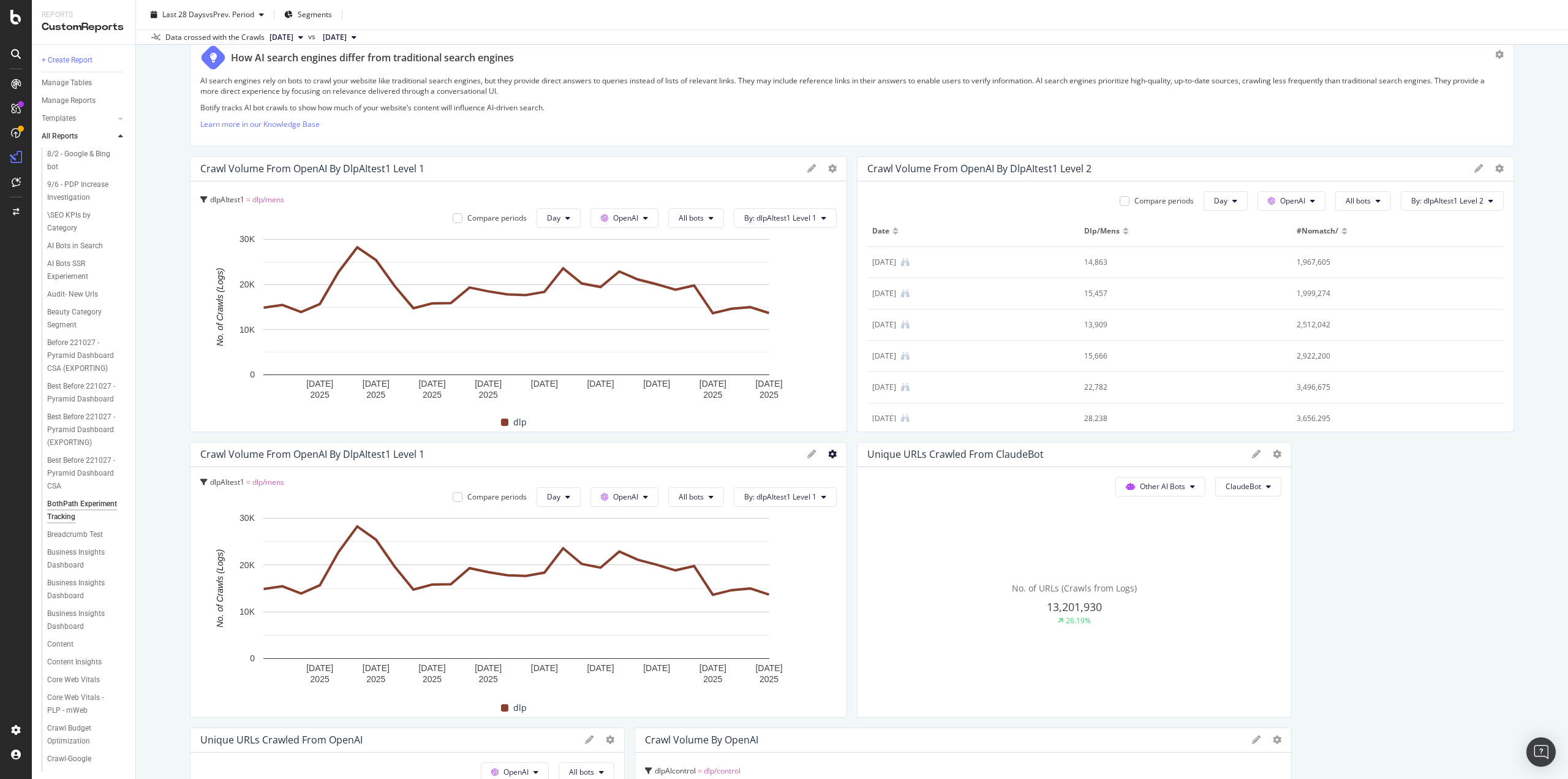
click at [828, 456] on icon at bounding box center [832, 454] width 8 height 8
click at [875, 612] on span "Edit Filter" at bounding box center [900, 609] width 92 height 11
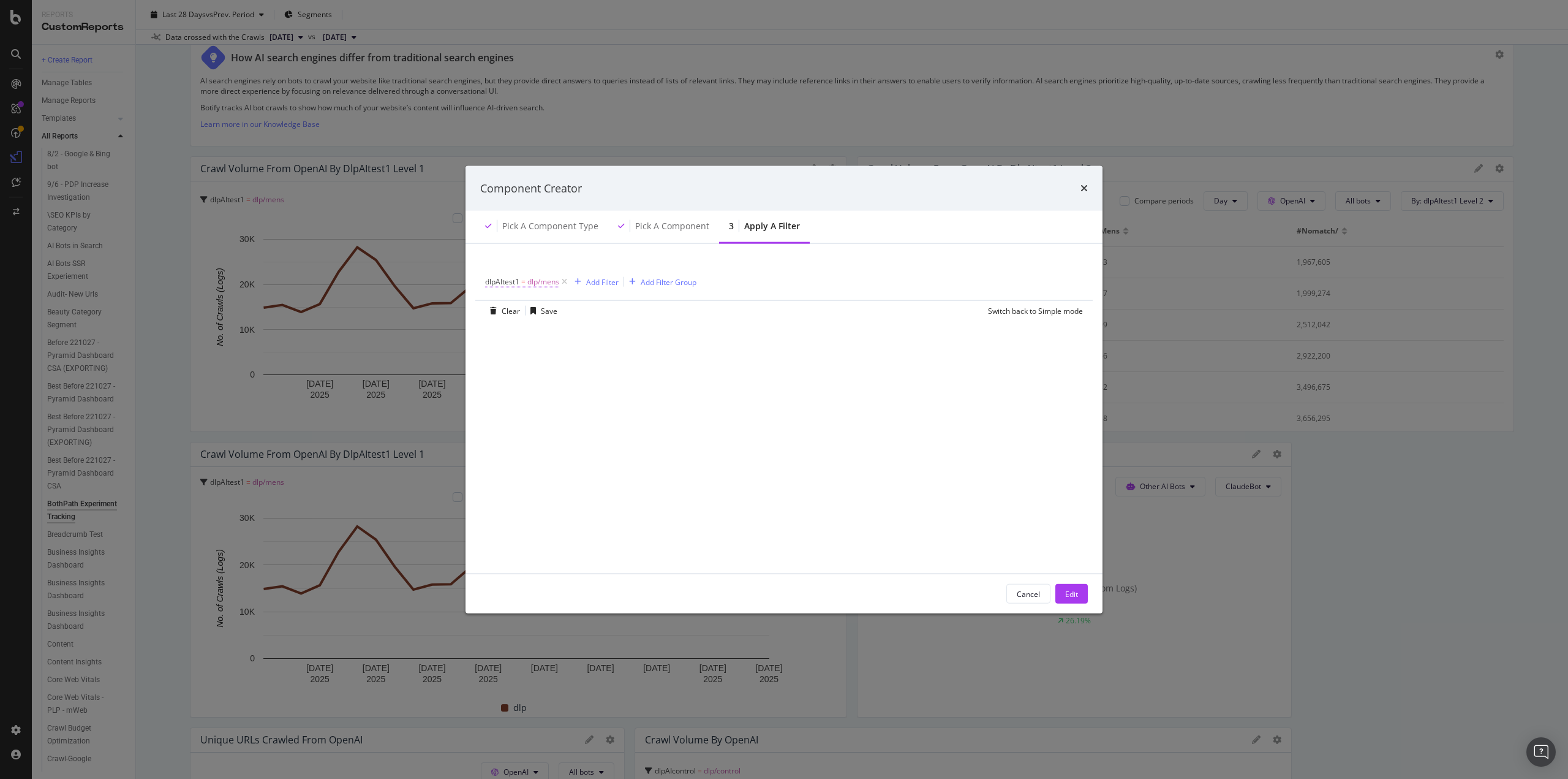
click at [531, 287] on span "dlp/mens" at bounding box center [543, 282] width 32 height 17
click at [493, 280] on icon "modal" at bounding box center [493, 280] width 4 height 7
click at [518, 387] on span "Logs" at bounding box center [510, 385] width 16 height 10
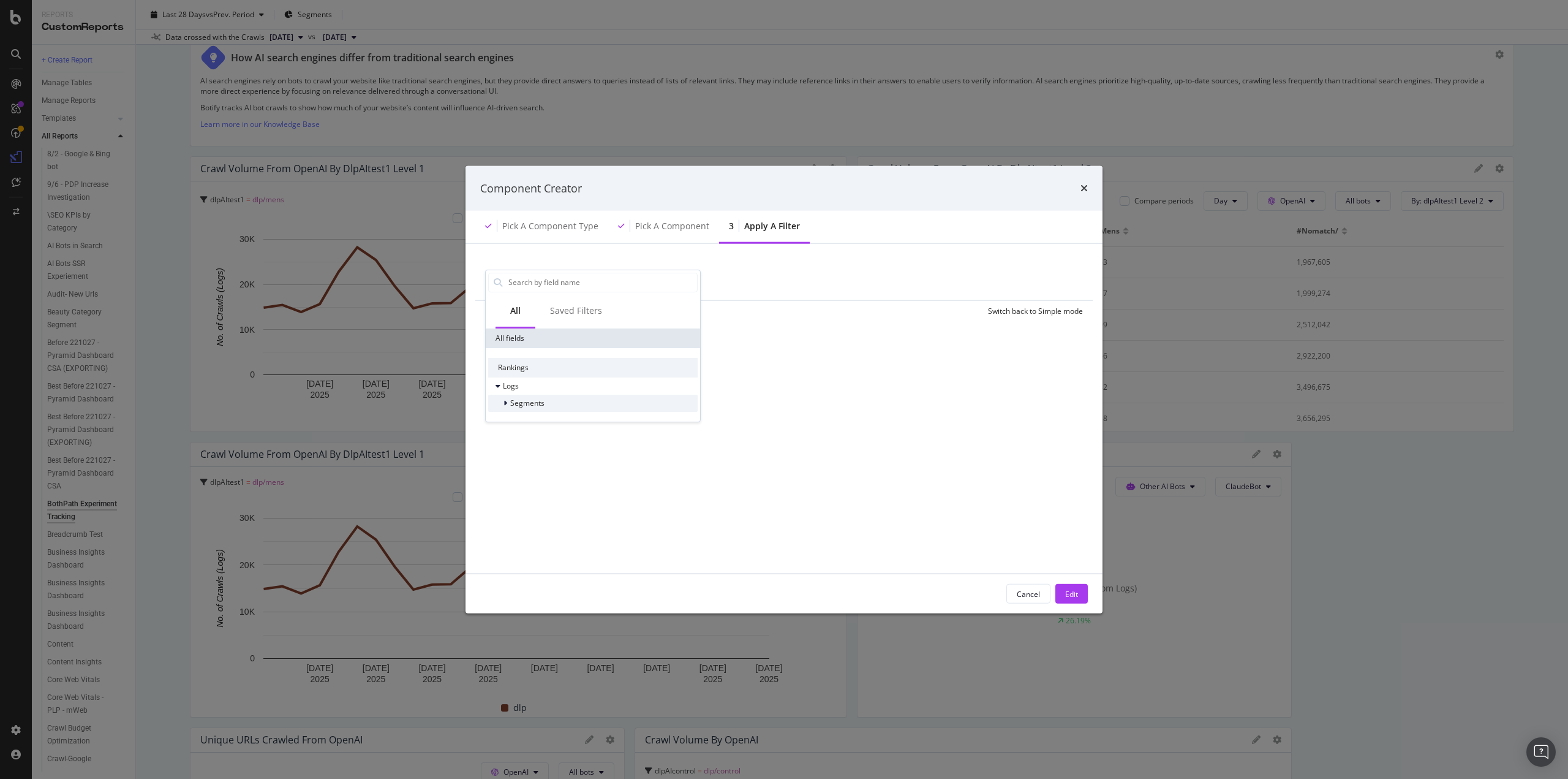
click at [536, 403] on span "Segments" at bounding box center [527, 403] width 34 height 10
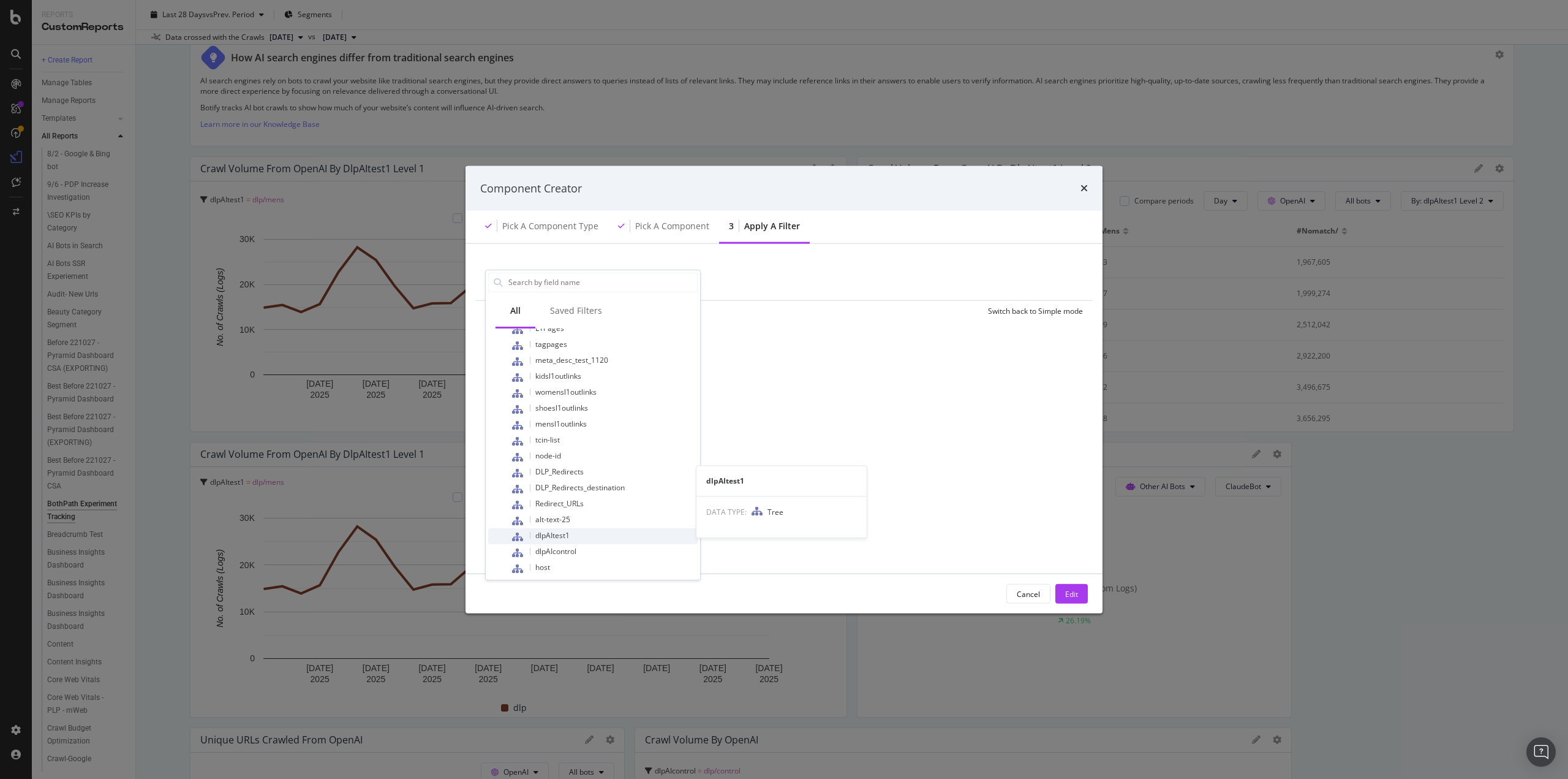
scroll to position [515, 0]
click at [571, 544] on span "dlpAIcontrol" at bounding box center [556, 545] width 41 height 10
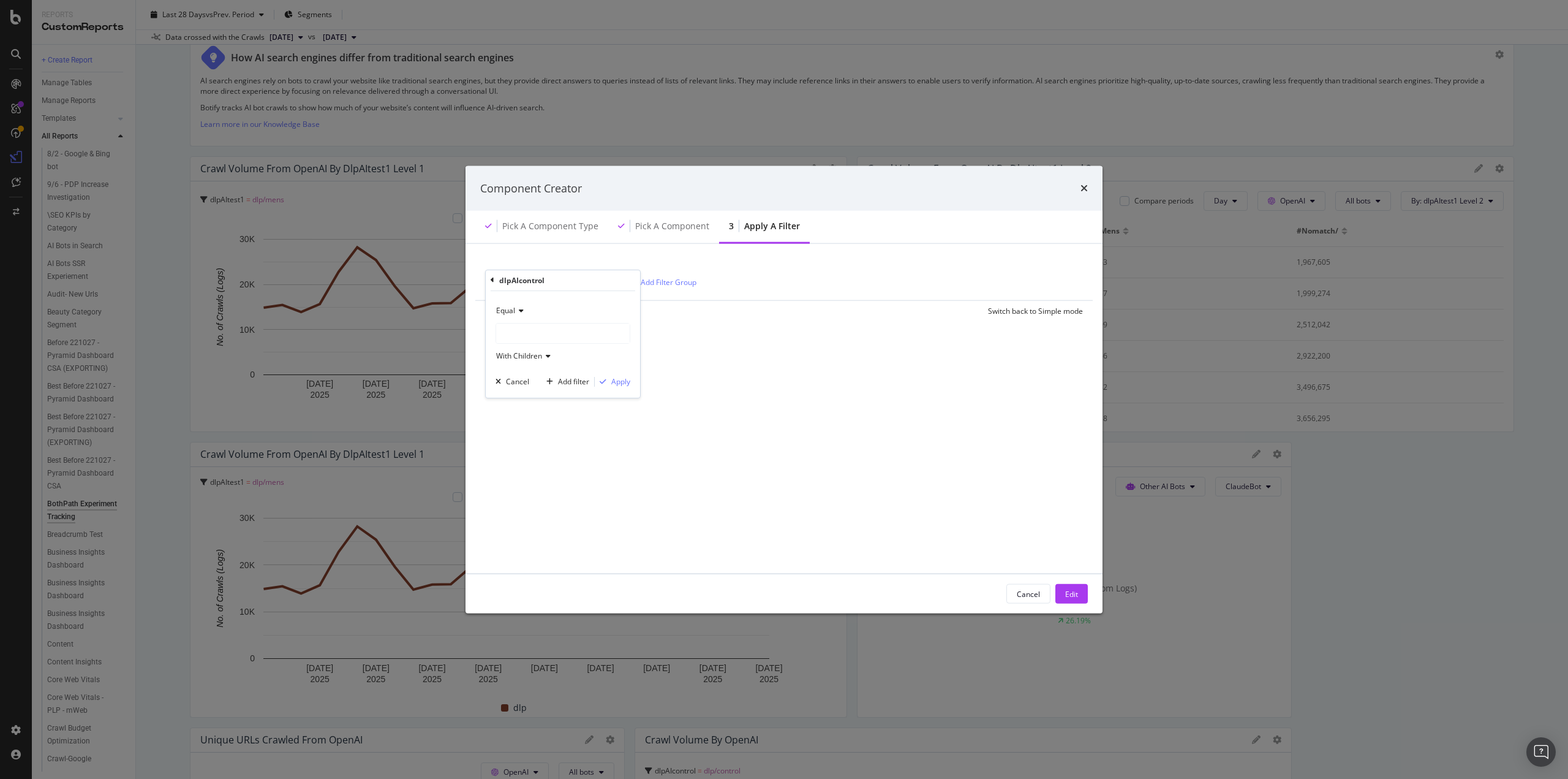
click at [509, 332] on div "modal" at bounding box center [563, 333] width 134 height 20
click at [517, 370] on span "dlp" at bounding box center [513, 372] width 10 height 10
click at [526, 385] on span "control" at bounding box center [527, 387] width 24 height 10
click at [513, 349] on div "With Children" at bounding box center [562, 355] width 135 height 20
click at [530, 394] on span "Without Children" at bounding box center [530, 396] width 57 height 10
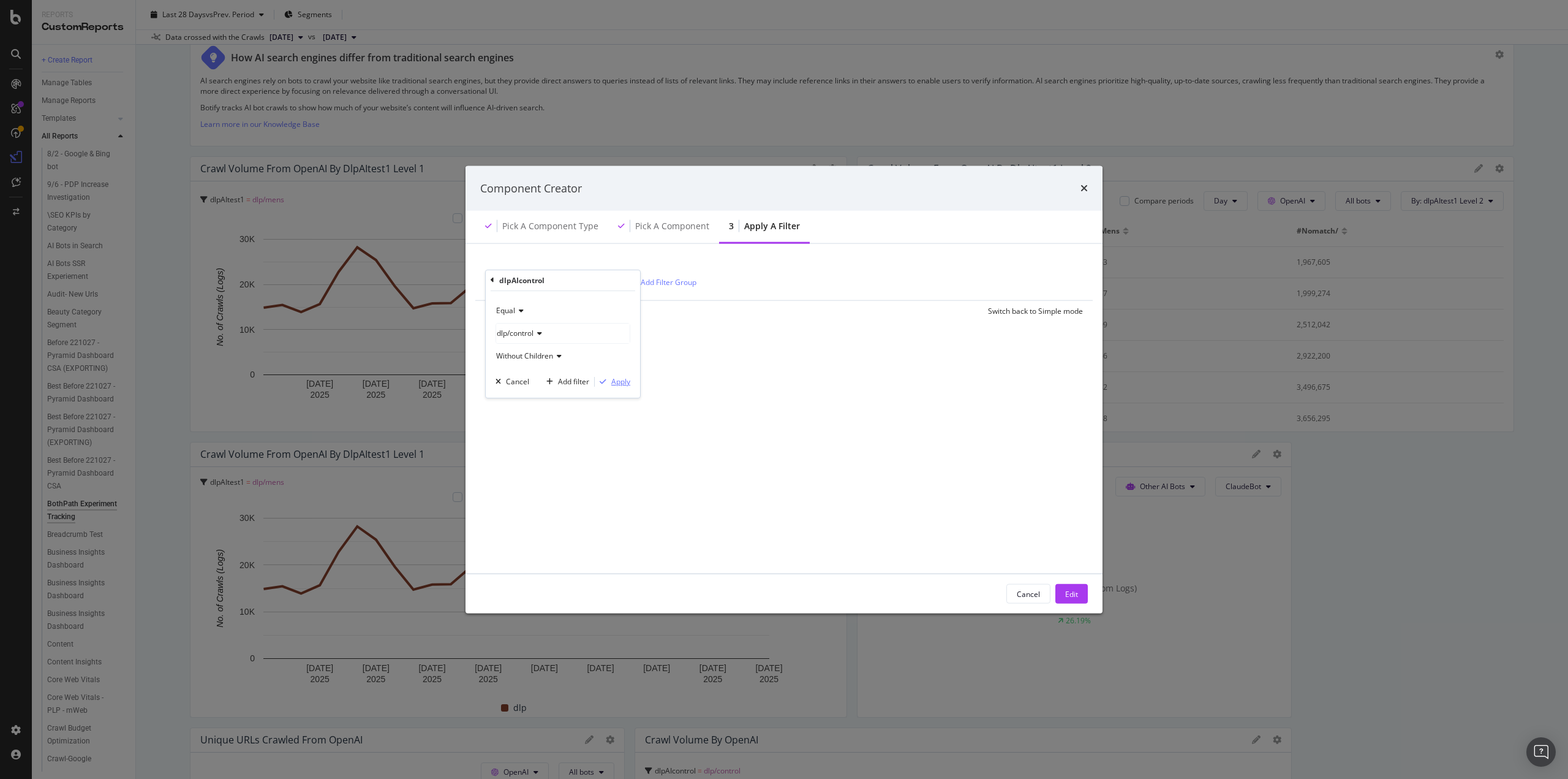
click at [619, 382] on div "Apply" at bounding box center [621, 381] width 19 height 10
click at [1087, 587] on button "Edit" at bounding box center [1071, 593] width 33 height 20
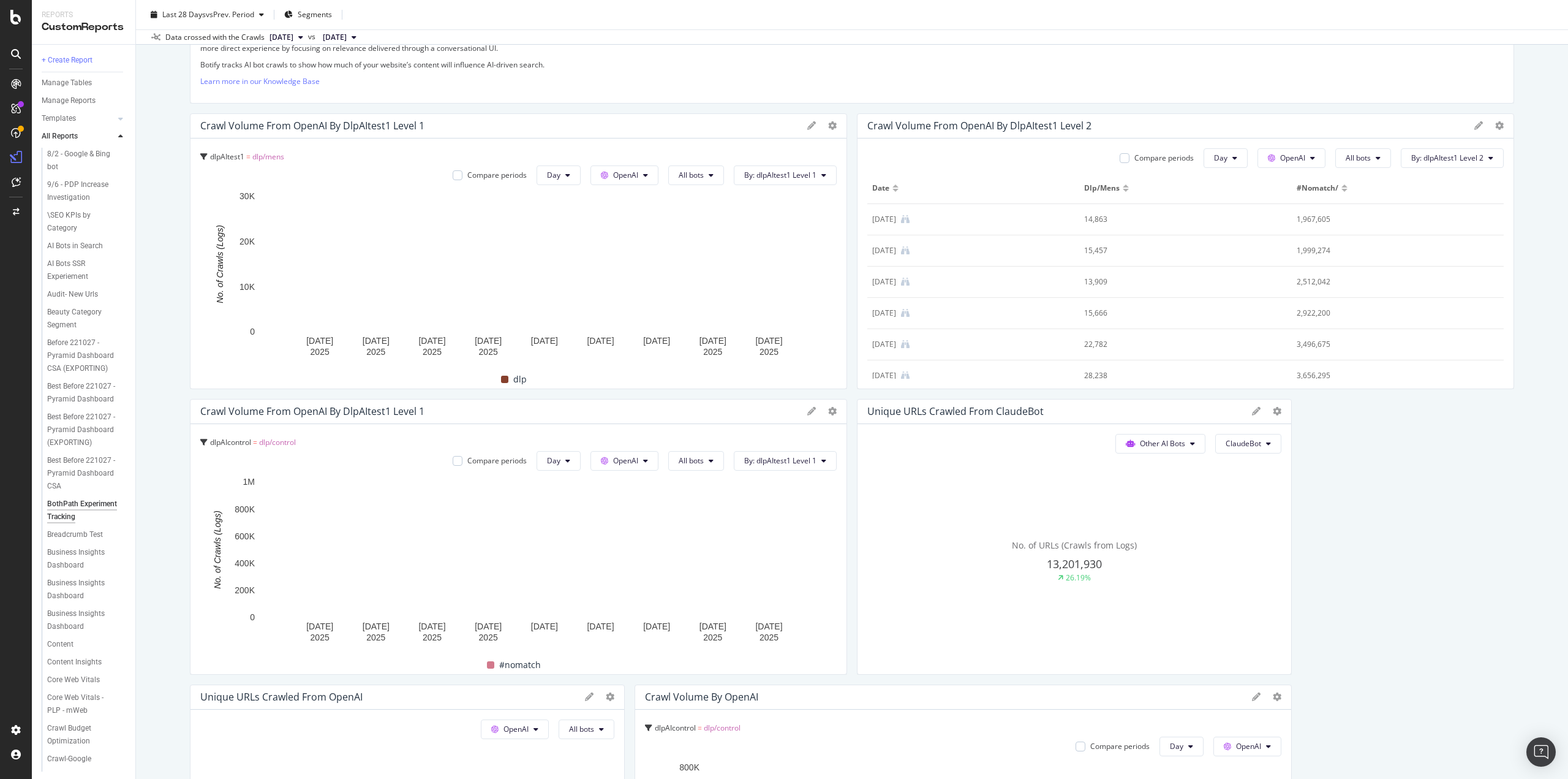
scroll to position [184, 0]
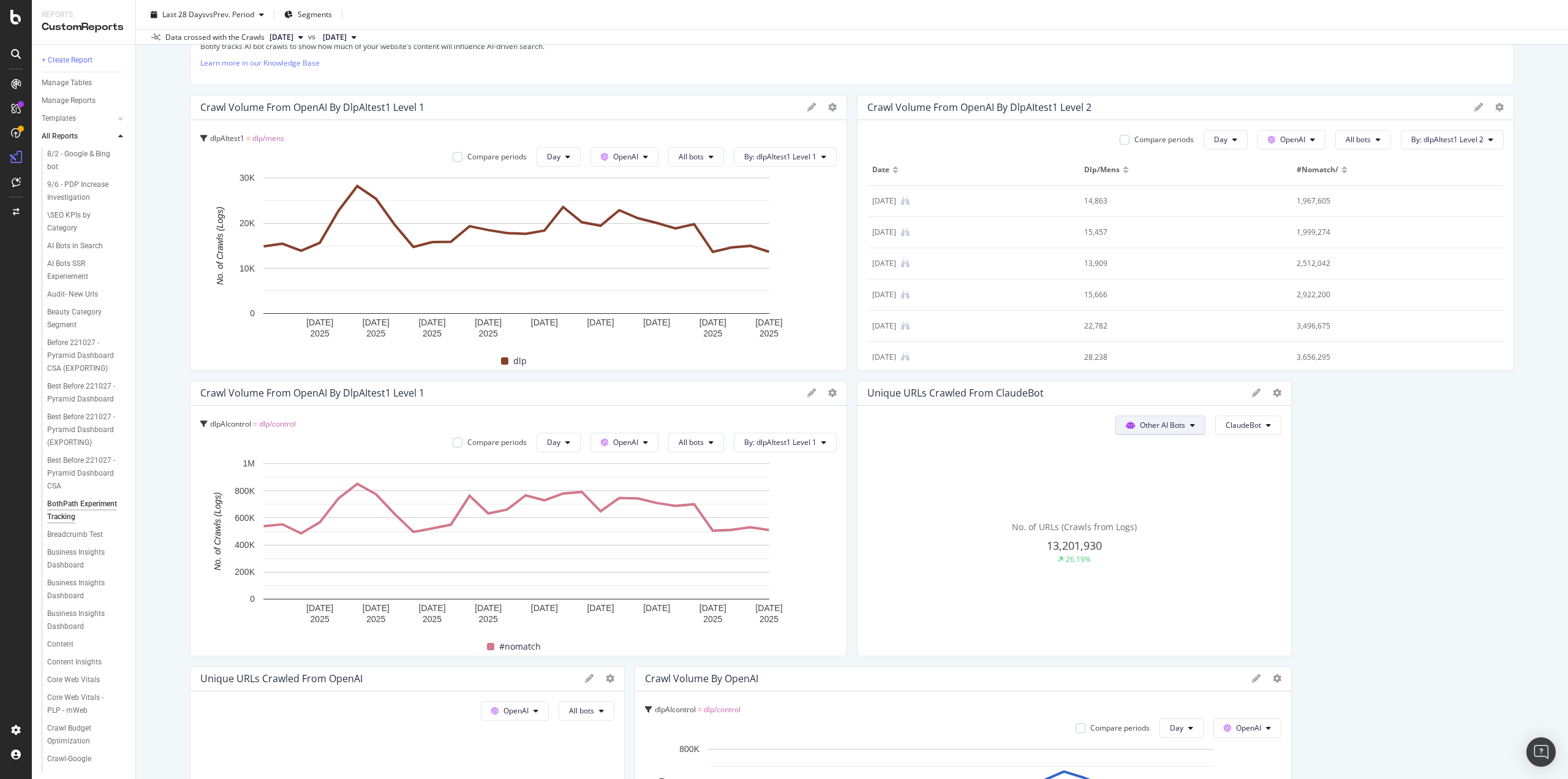
click at [1168, 424] on span "Other AI Bots" at bounding box center [1162, 424] width 46 height 10
click at [1155, 495] on span "OpenAI" at bounding box center [1162, 494] width 47 height 11
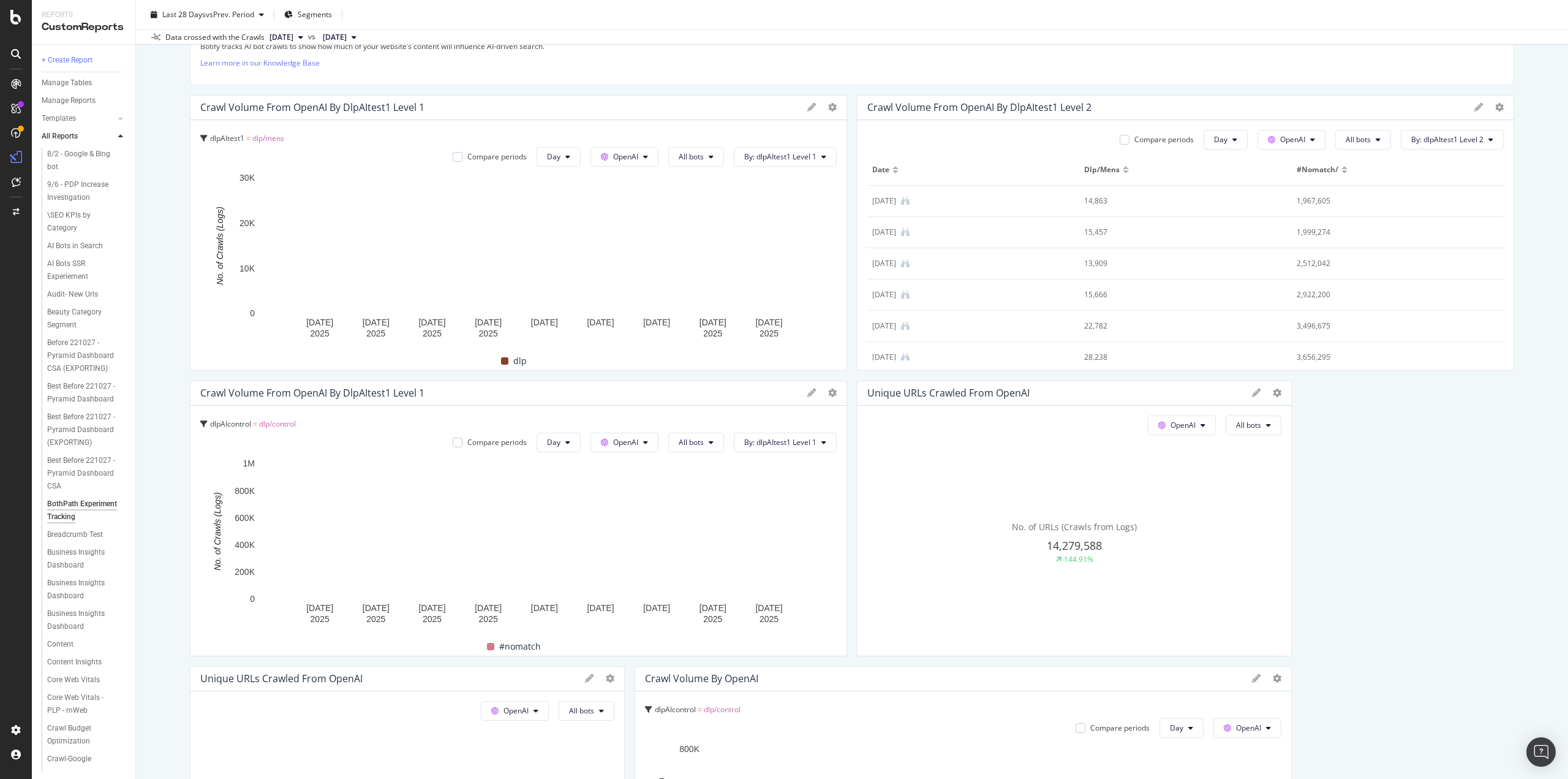
scroll to position [429, 0]
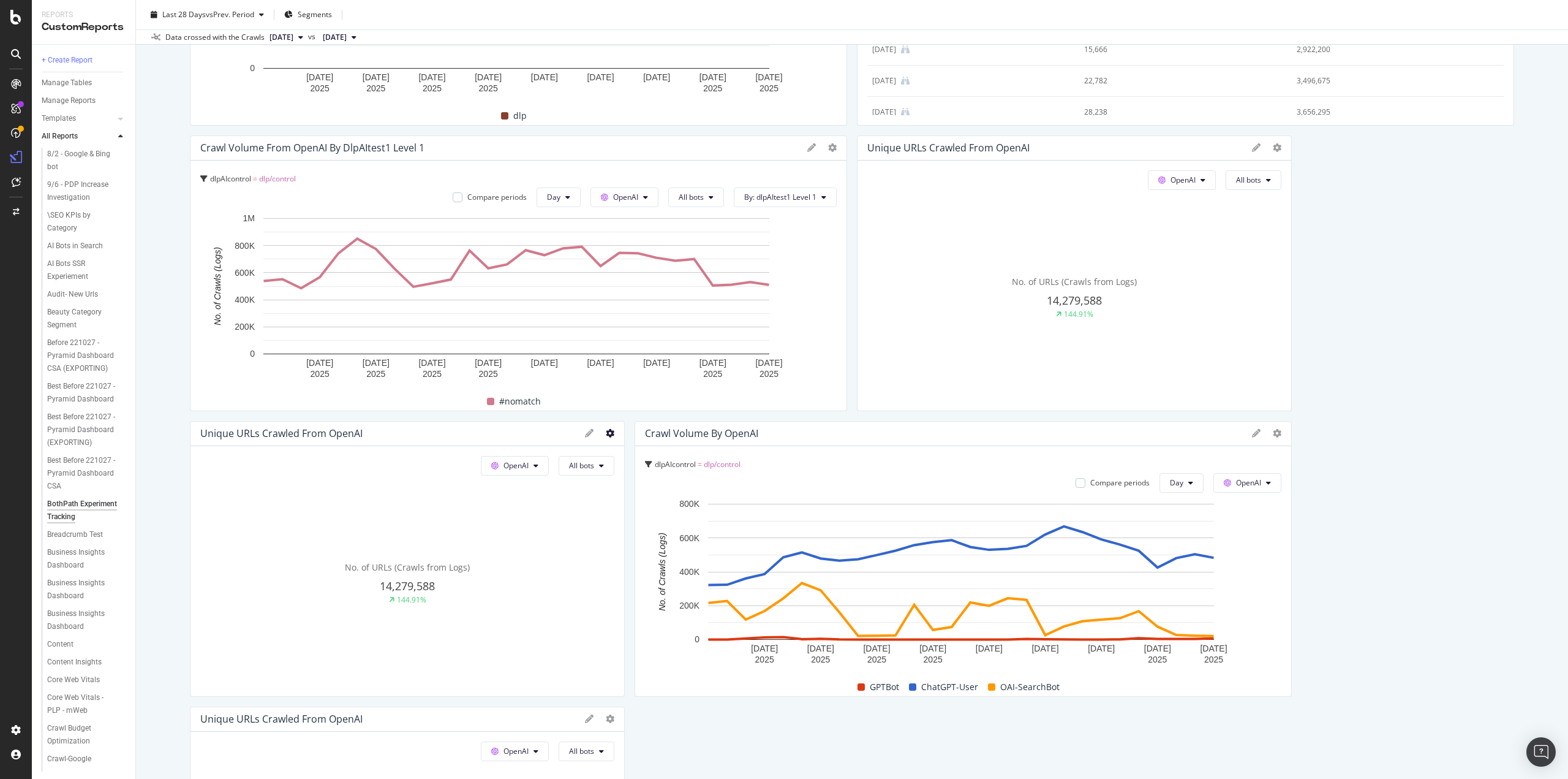
click at [606, 432] on icon at bounding box center [610, 432] width 8 height 8
click at [659, 591] on span "Delete" at bounding box center [679, 588] width 92 height 11
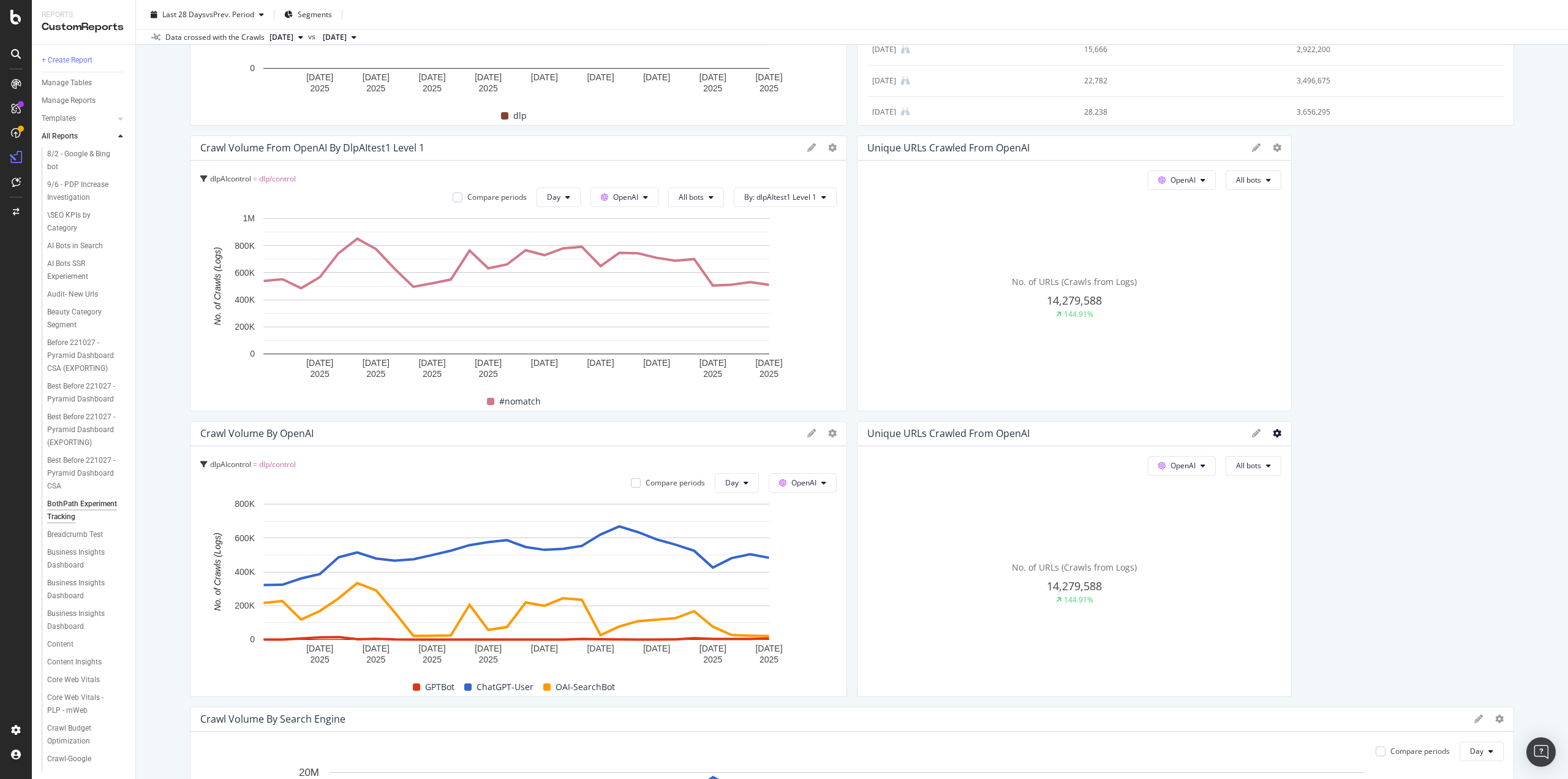
click at [1272, 435] on icon at bounding box center [1276, 432] width 8 height 8
click at [1294, 592] on div "Delete" at bounding box center [1330, 588] width 131 height 18
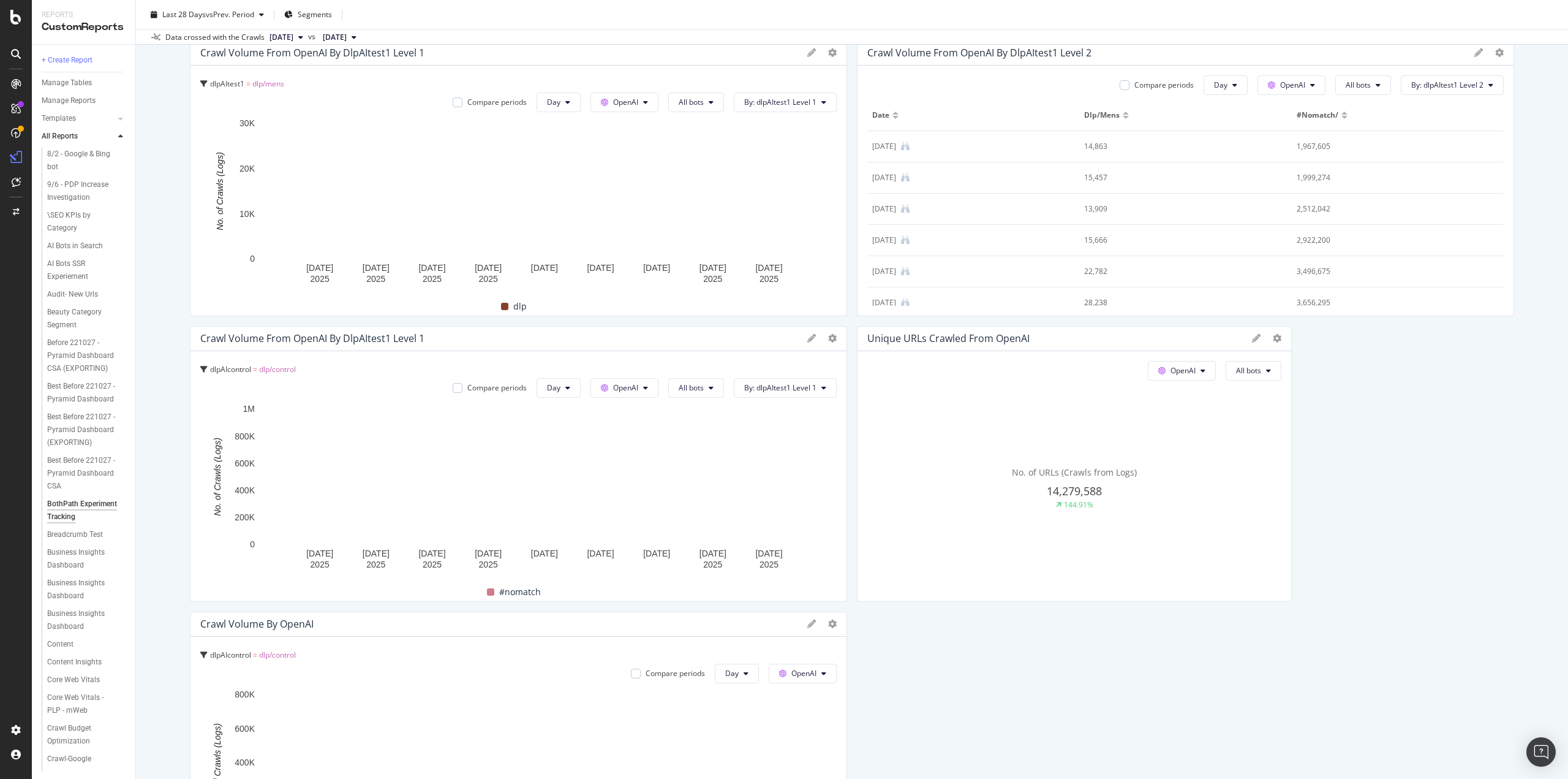
scroll to position [245, 0]
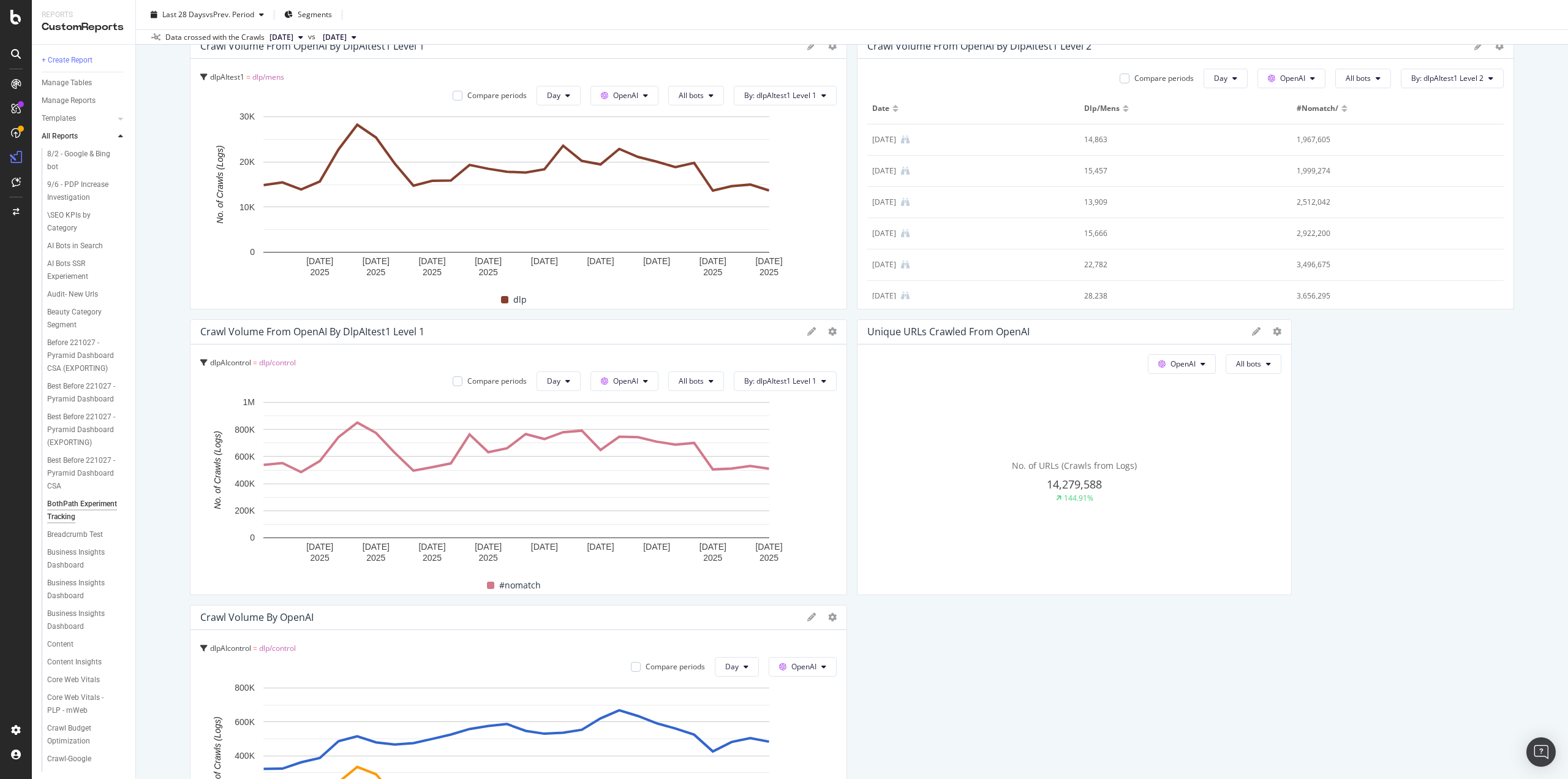
click at [821, 334] on div at bounding box center [823, 331] width 30 height 12
click at [828, 330] on icon at bounding box center [832, 331] width 8 height 8
click at [860, 486] on span "Edit Filter" at bounding box center [900, 486] width 92 height 11
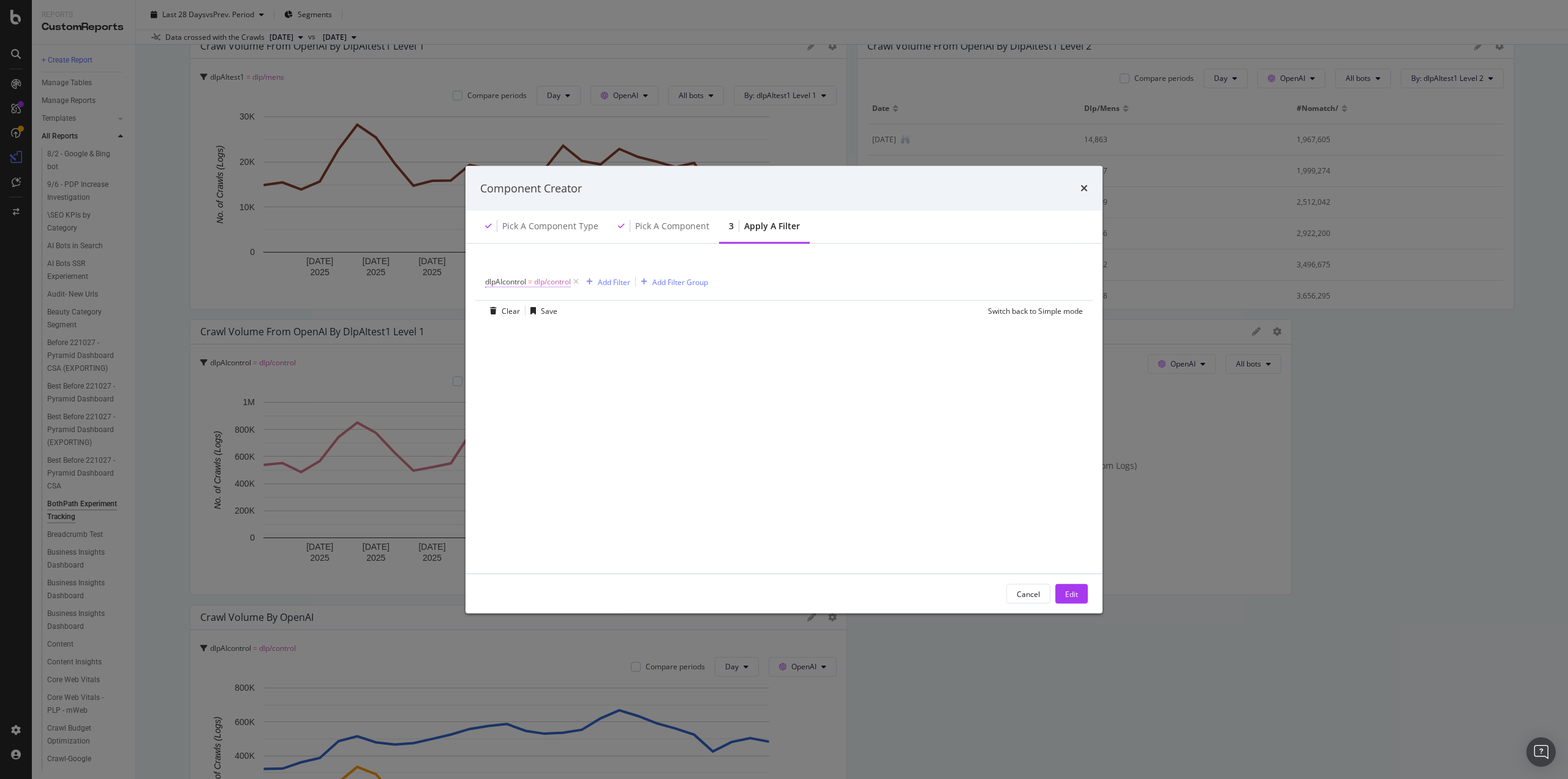
click at [548, 282] on span "dlp/control" at bounding box center [553, 282] width 37 height 17
click at [536, 334] on icon "modal" at bounding box center [537, 334] width 8 height 7
click at [548, 387] on span "31,976,259 URLS" at bounding box center [574, 387] width 62 height 10
click at [613, 382] on div "Apply" at bounding box center [621, 381] width 19 height 10
click at [1076, 598] on div "Edit" at bounding box center [1072, 593] width 13 height 10
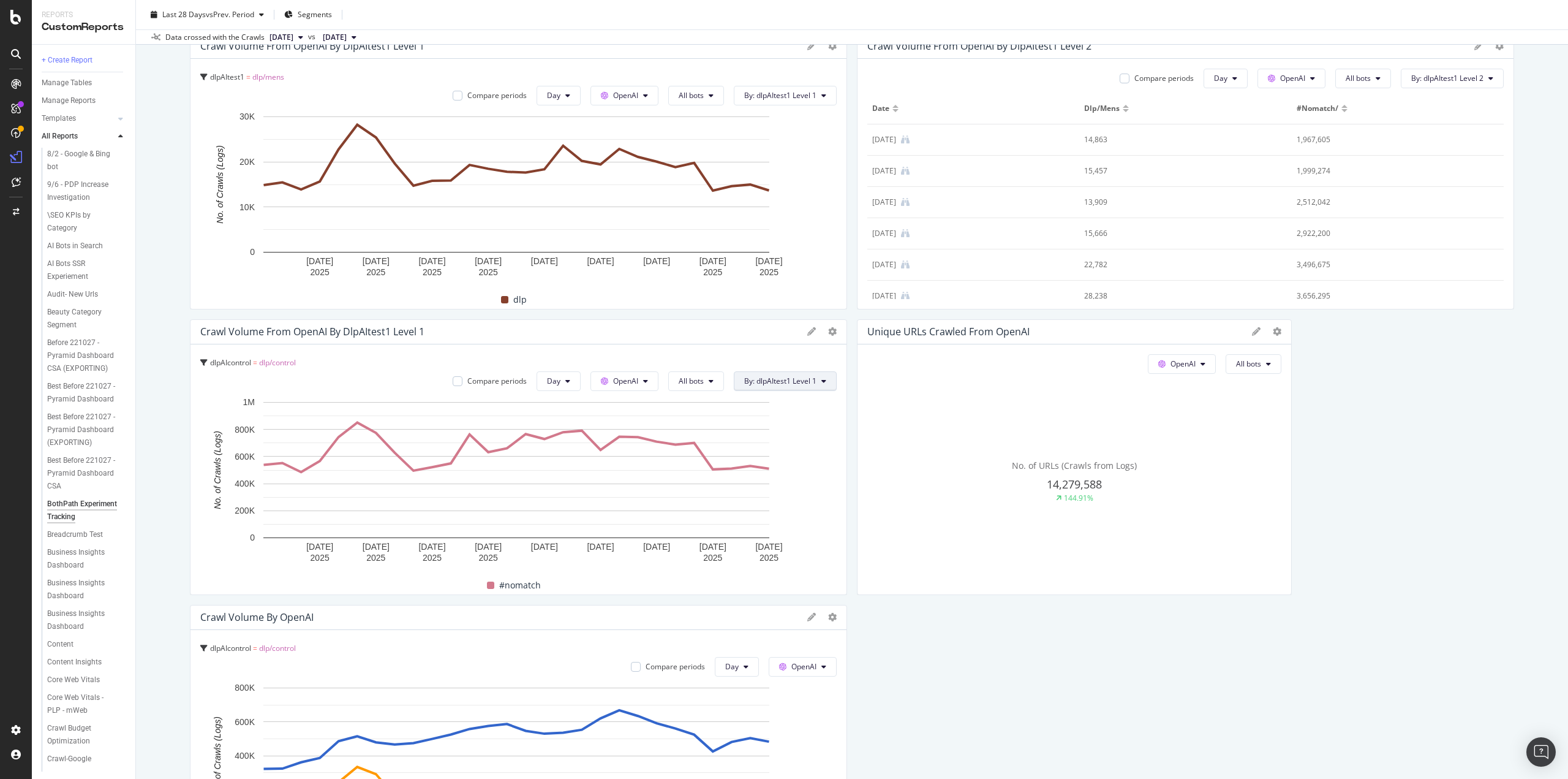
click at [797, 377] on span "By: dlpAItest1 Level 1" at bounding box center [781, 380] width 72 height 10
click at [801, 513] on div "Select a Segment" at bounding box center [805, 511] width 152 height 20
click at [773, 446] on span "Segments" at bounding box center [771, 446] width 34 height 10
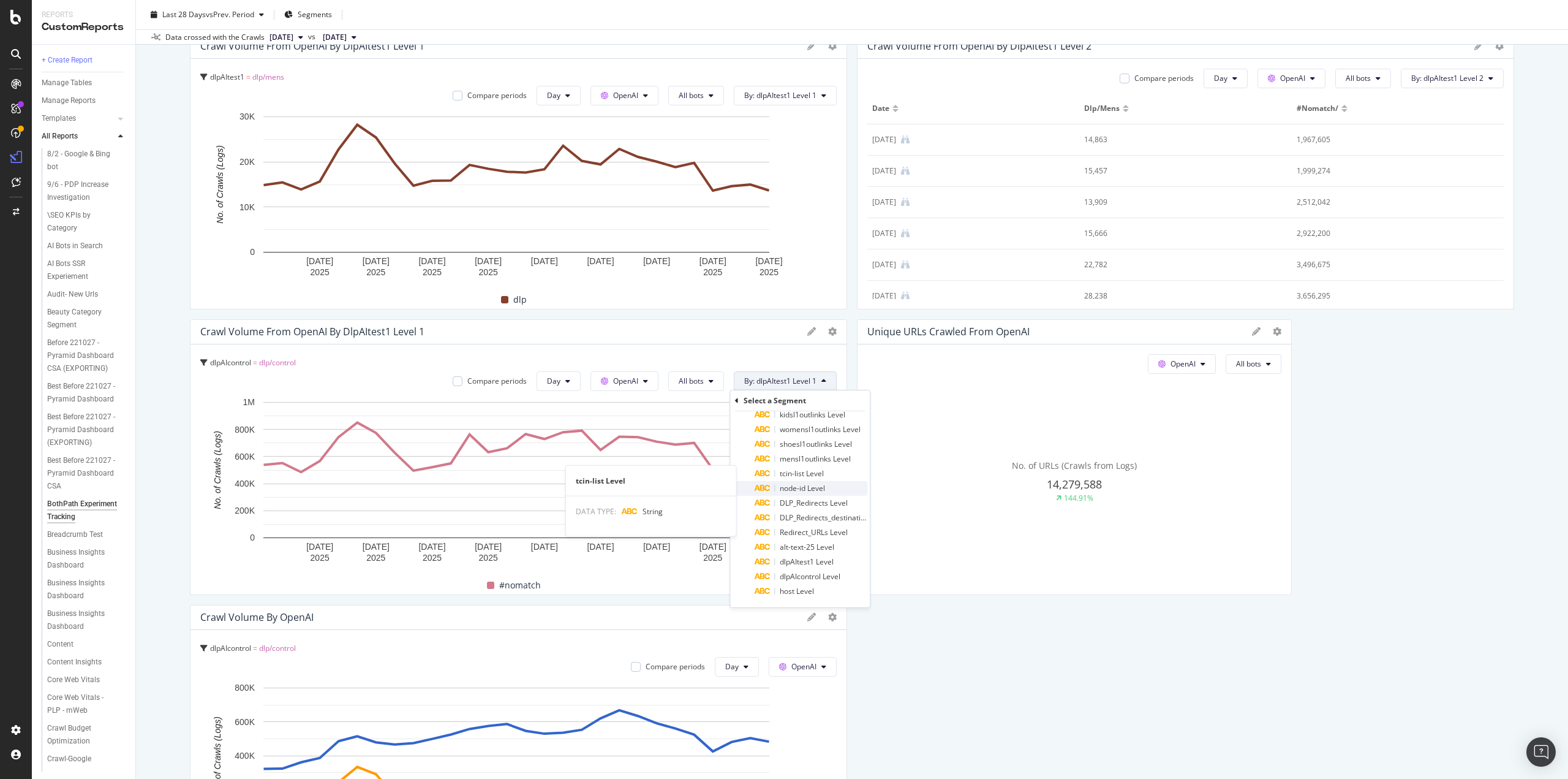
scroll to position [181, 0]
click at [824, 575] on span "dlpAIcontrol Level" at bounding box center [810, 574] width 60 height 10
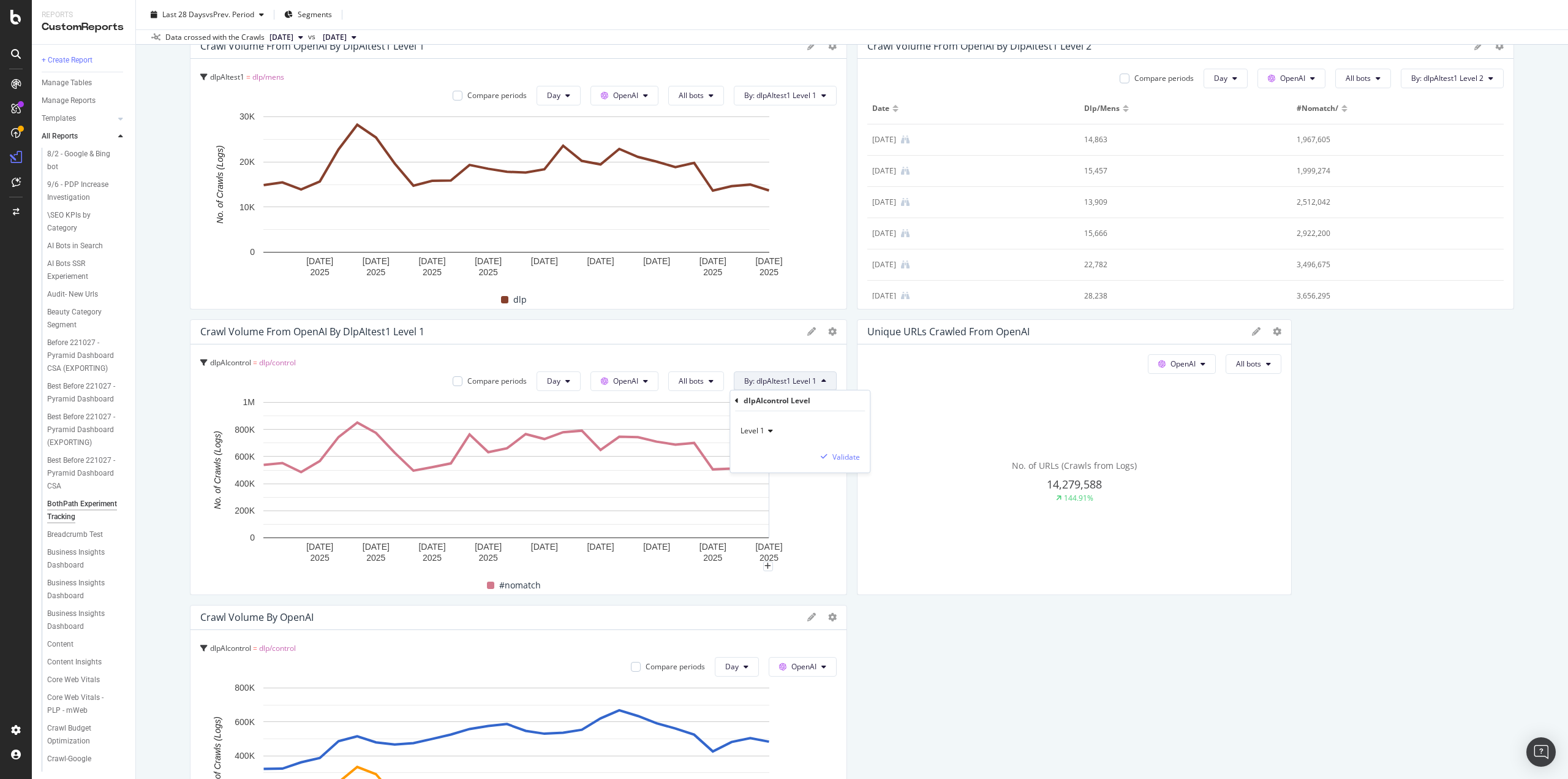
click at [773, 429] on div "Level 1" at bounding box center [799, 430] width 120 height 20
click at [853, 456] on div "Validate" at bounding box center [847, 456] width 28 height 10
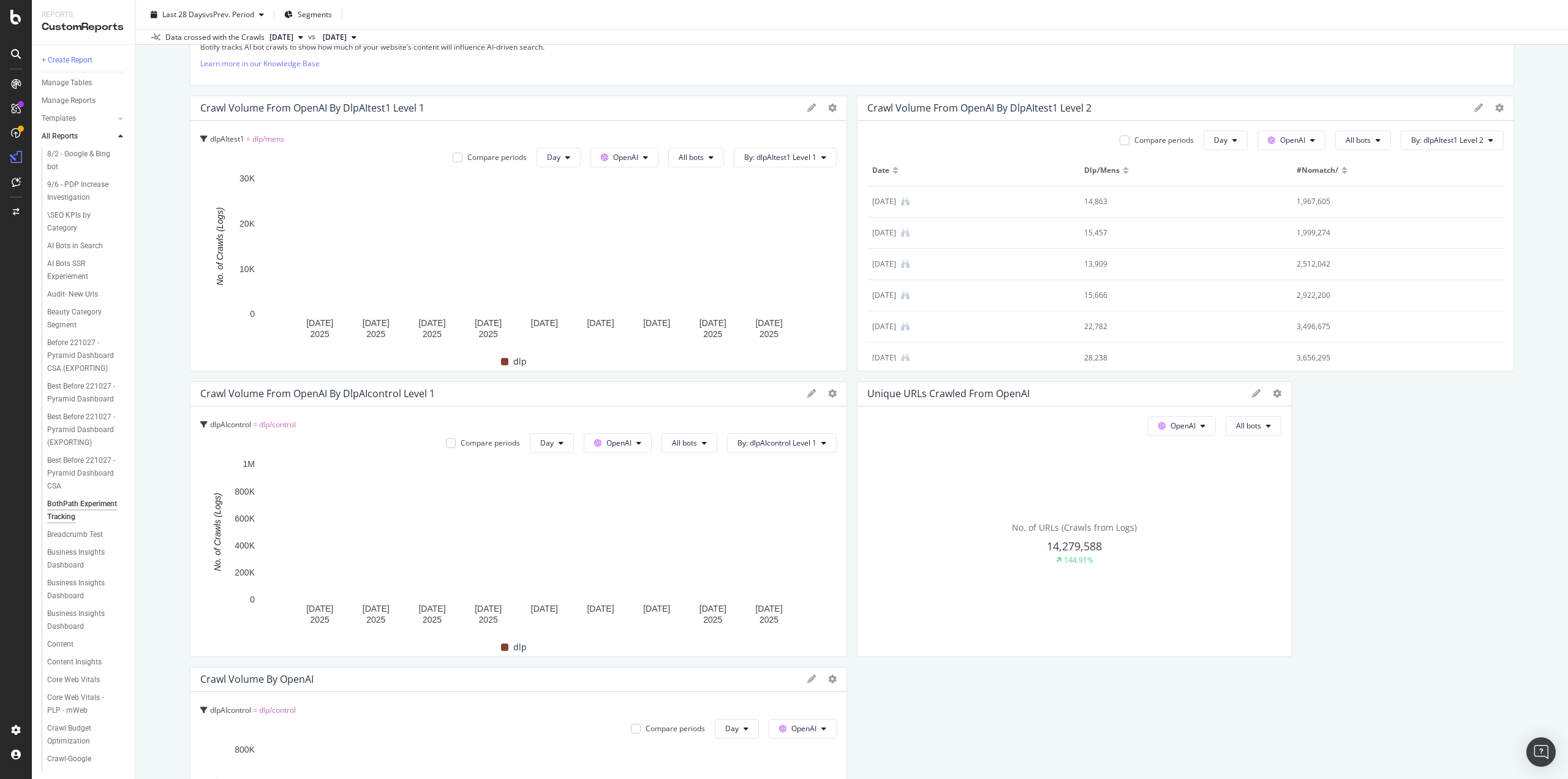
scroll to position [61, 0]
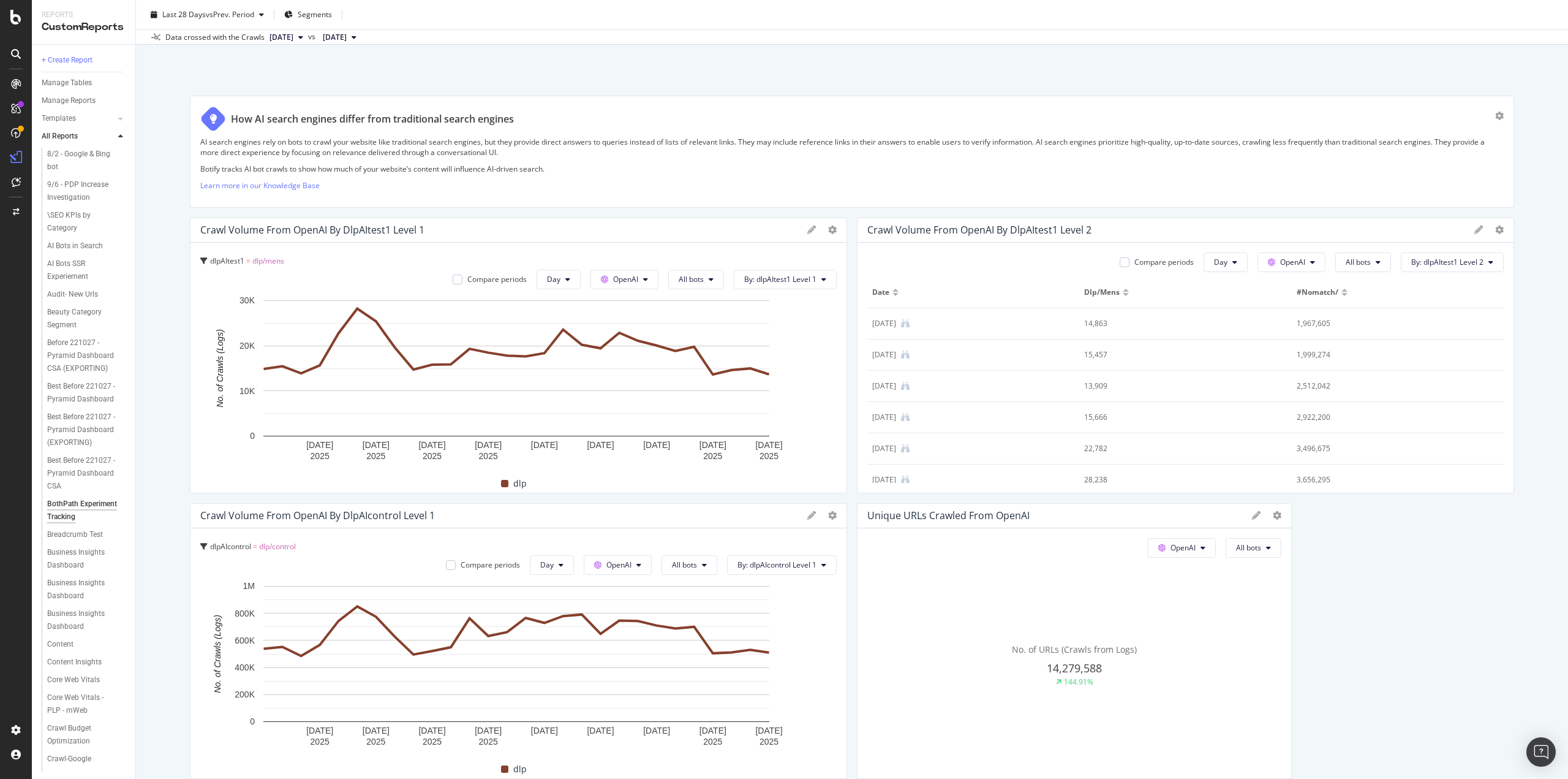
click at [396, 511] on div "Crawl Volume from OpenAI by dlpAIcontrol Level 1" at bounding box center [317, 515] width 234 height 12
click at [808, 517] on icon at bounding box center [811, 515] width 8 height 8
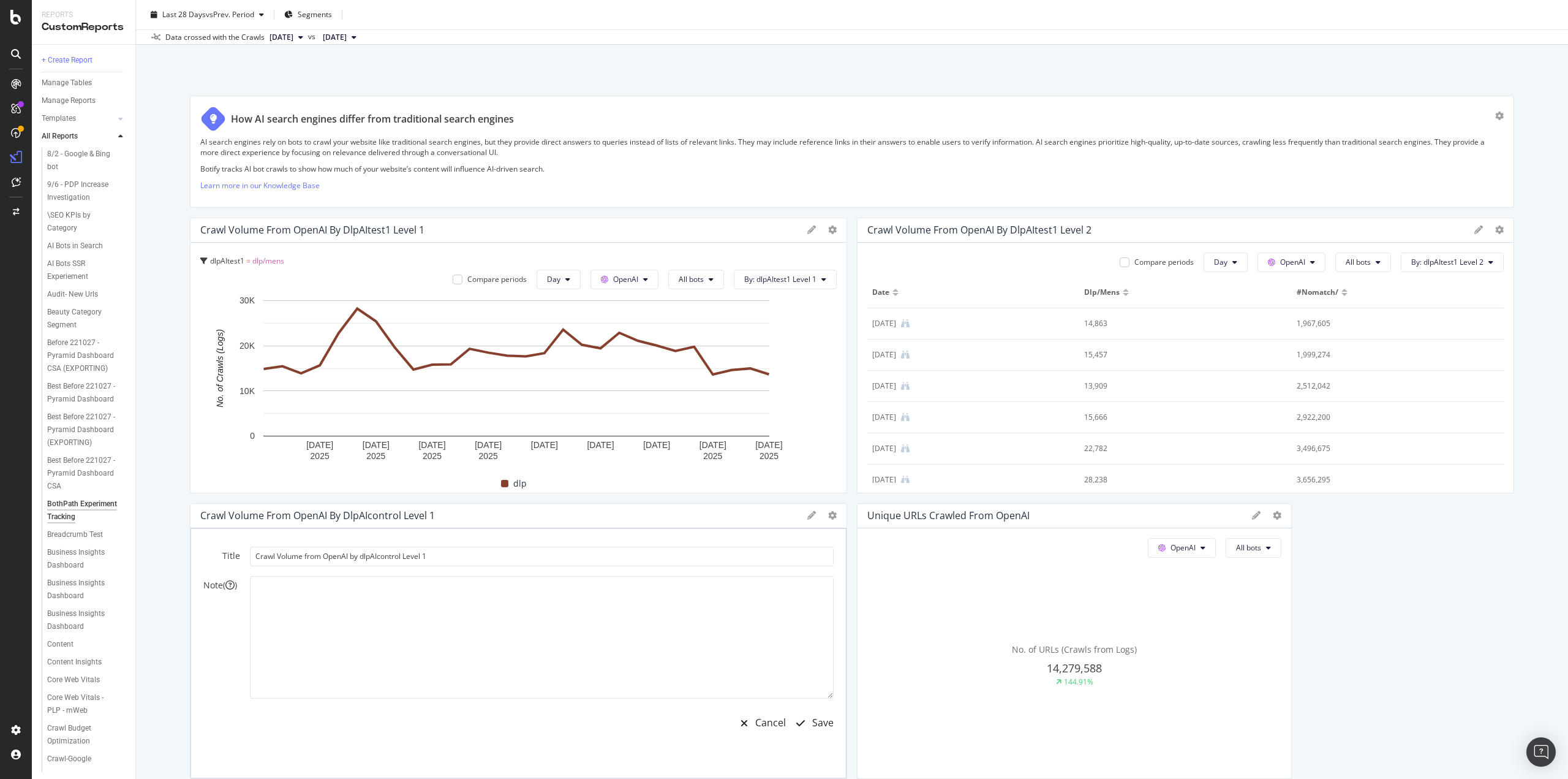
click at [343, 513] on div "Crawl Volume from OpenAI by dlpAIcontrol Level 1" at bounding box center [317, 515] width 234 height 12
click at [407, 517] on div "Crawl Volume from OpenAI by dlpAIcontrol Level 1" at bounding box center [317, 515] width 234 height 12
click at [395, 554] on input "Crawl Volume from OpenAI by dlpAIcontrol Level 1" at bounding box center [542, 556] width 584 height 20
drag, startPoint x: 438, startPoint y: 560, endPoint x: 358, endPoint y: 560, distance: 80.0
click at [358, 560] on input "Crawl Volume from OpenAI by dlpAIcontrol Level 1" at bounding box center [542, 554] width 584 height 20
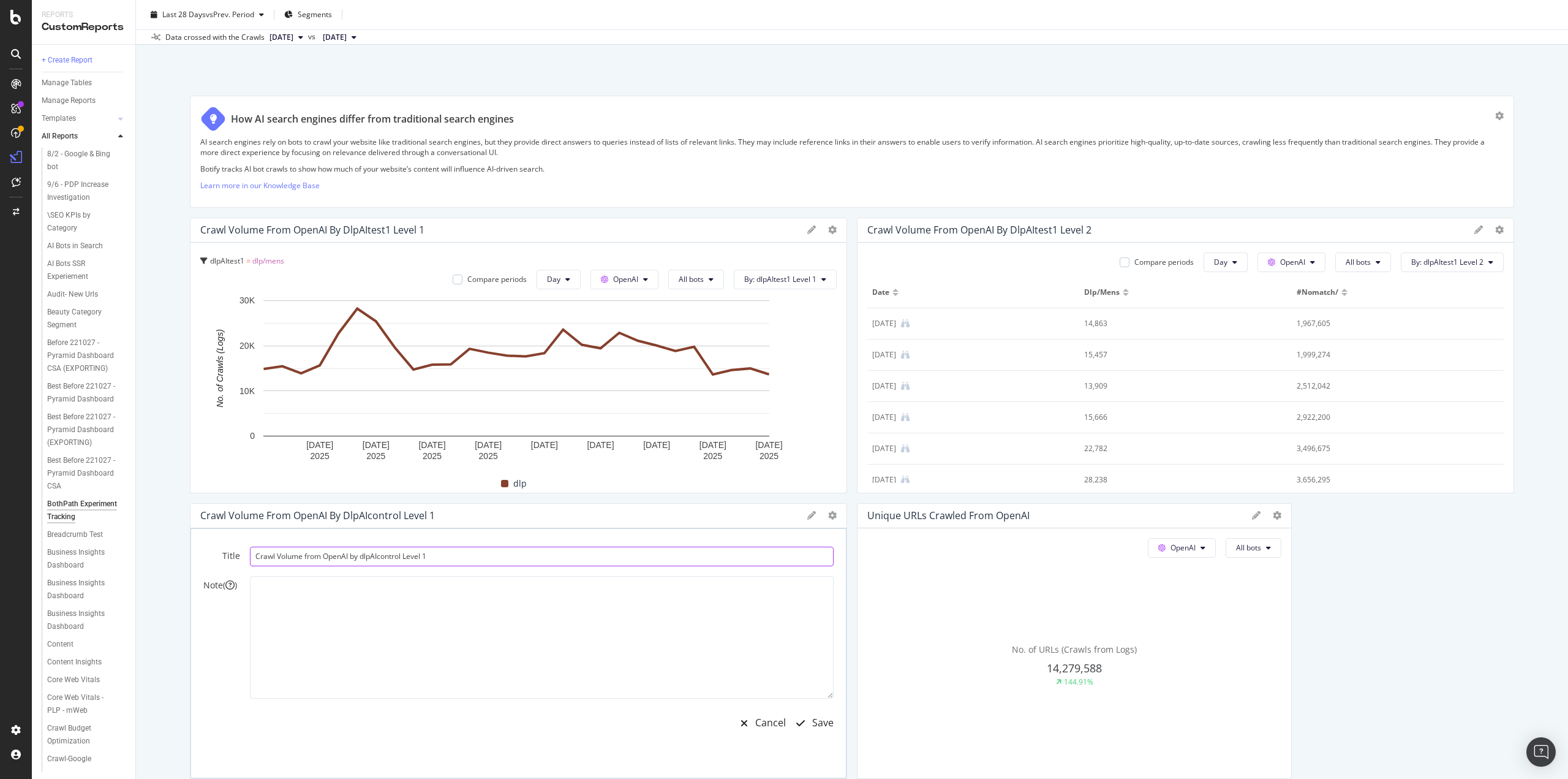
click at [358, 560] on input "Crawl Volume from OpenAI by dlpAIcontrol Level 1" at bounding box center [542, 556] width 584 height 20
click at [358, 559] on input "Crawl Volume from OpenAI by dlpAIcontrol Level 1" at bounding box center [542, 556] width 584 height 20
type input "Control Group DLP Mens Test"
click at [812, 725] on div "Save" at bounding box center [823, 722] width 21 height 14
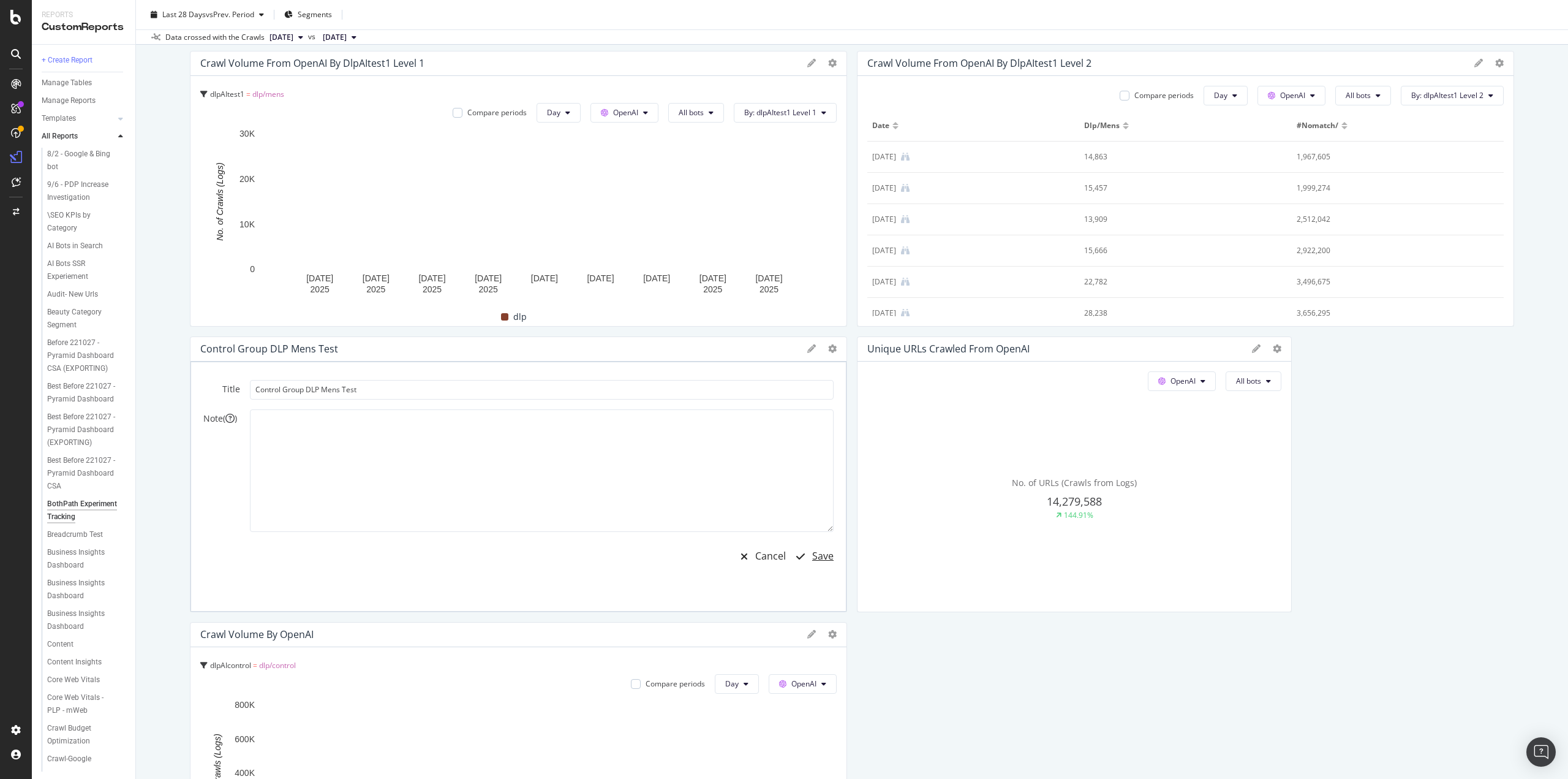
scroll to position [429, 0]
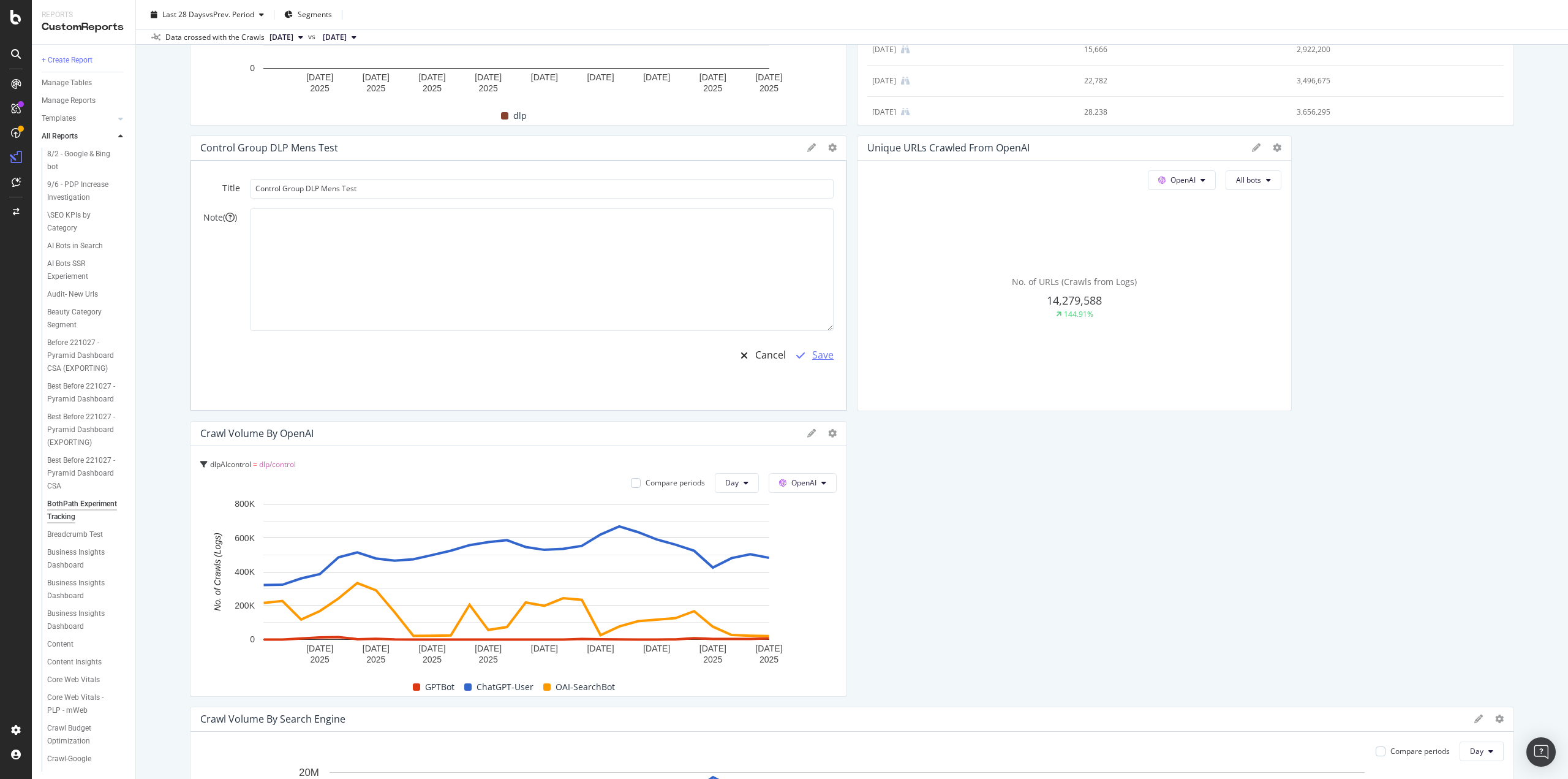
click at [824, 356] on div "Save" at bounding box center [823, 354] width 21 height 14
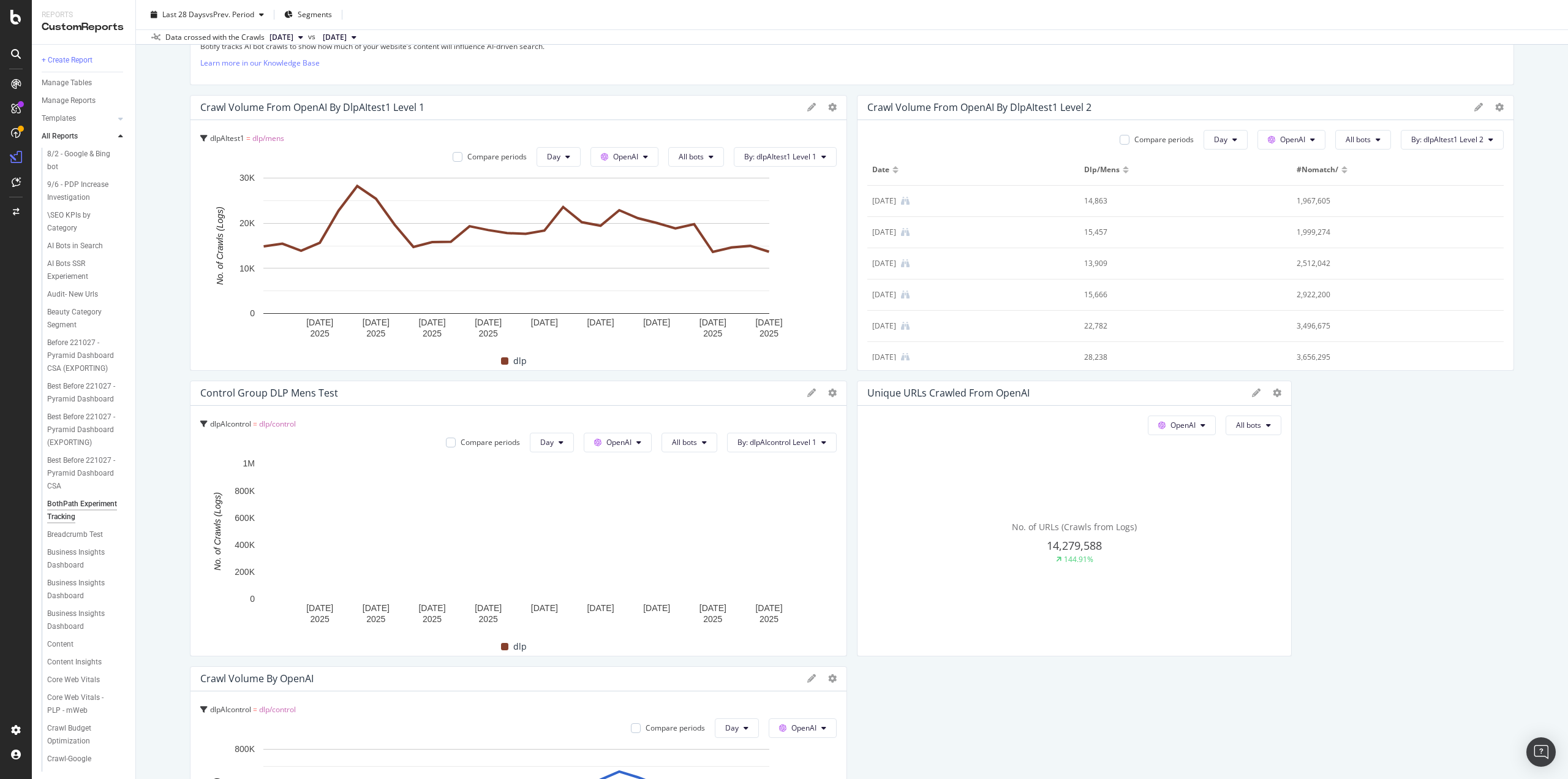
scroll to position [61, 0]
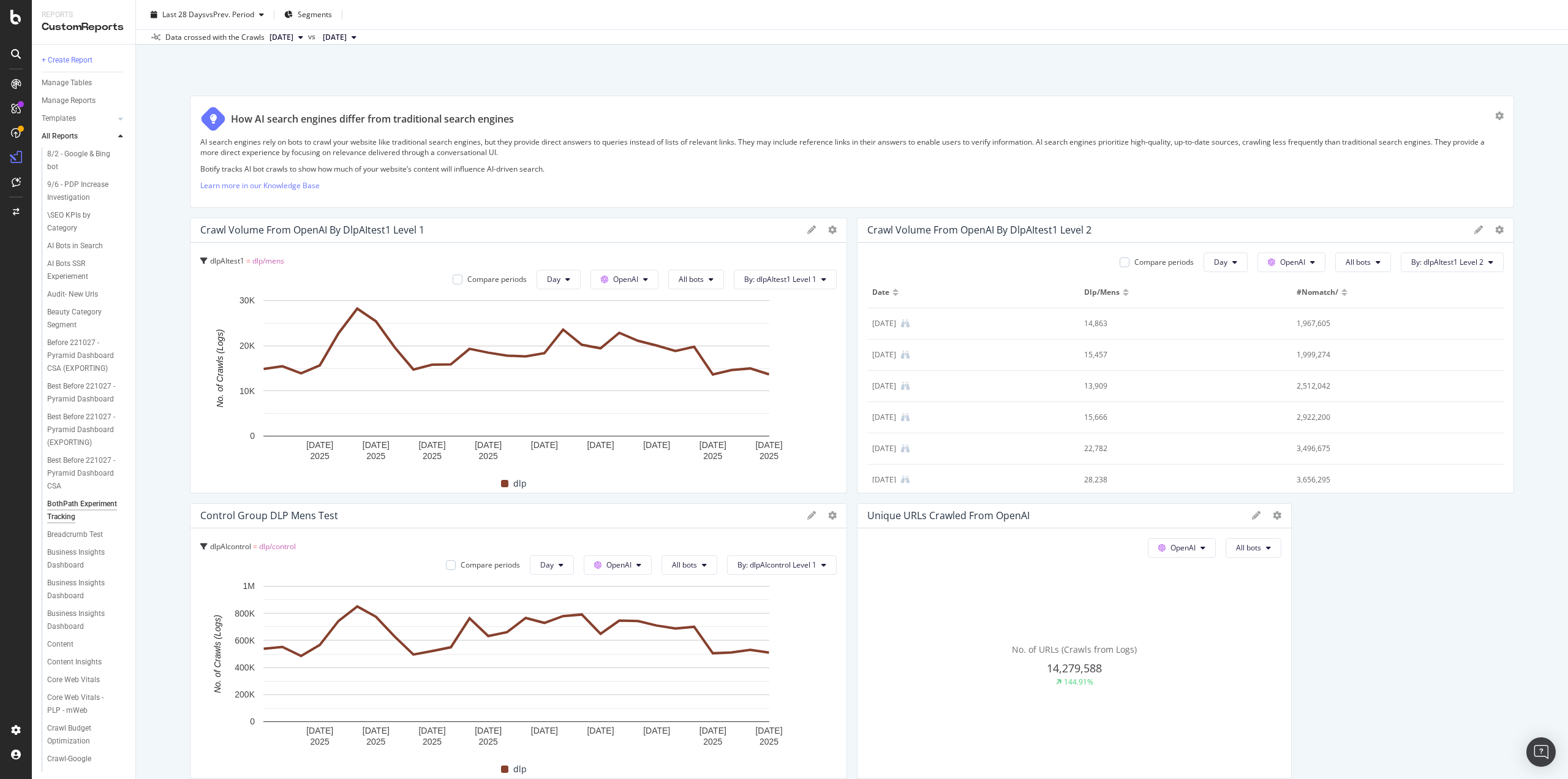
click at [808, 228] on icon at bounding box center [811, 229] width 8 height 8
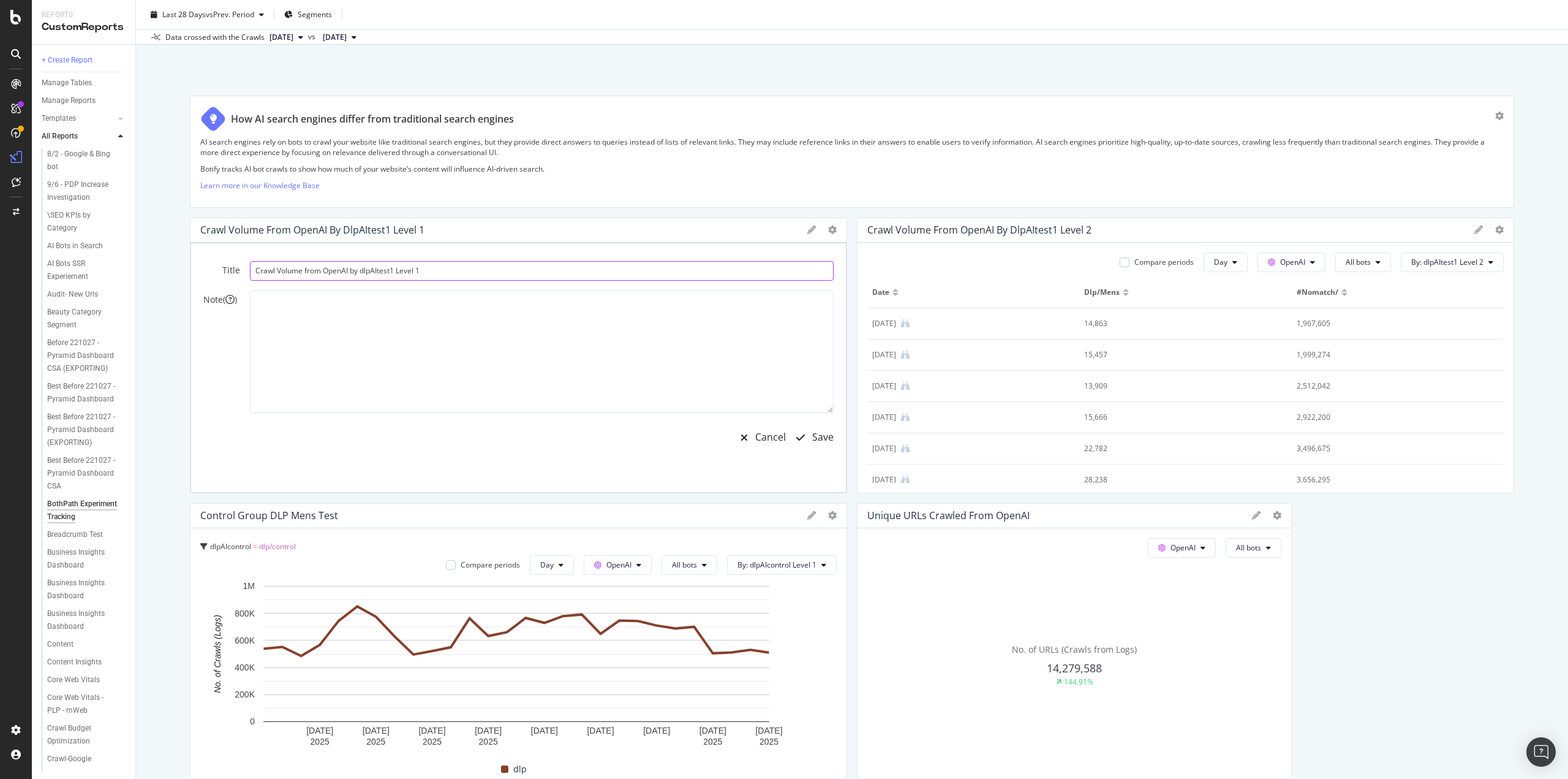
click at [407, 261] on input "Crawl Volume from OpenAI by dlpAItest1 Level 1" at bounding box center [542, 271] width 584 height 20
type input "Test Group DLP Mens Test"
click at [823, 444] on div "Save" at bounding box center [811, 437] width 45 height 28
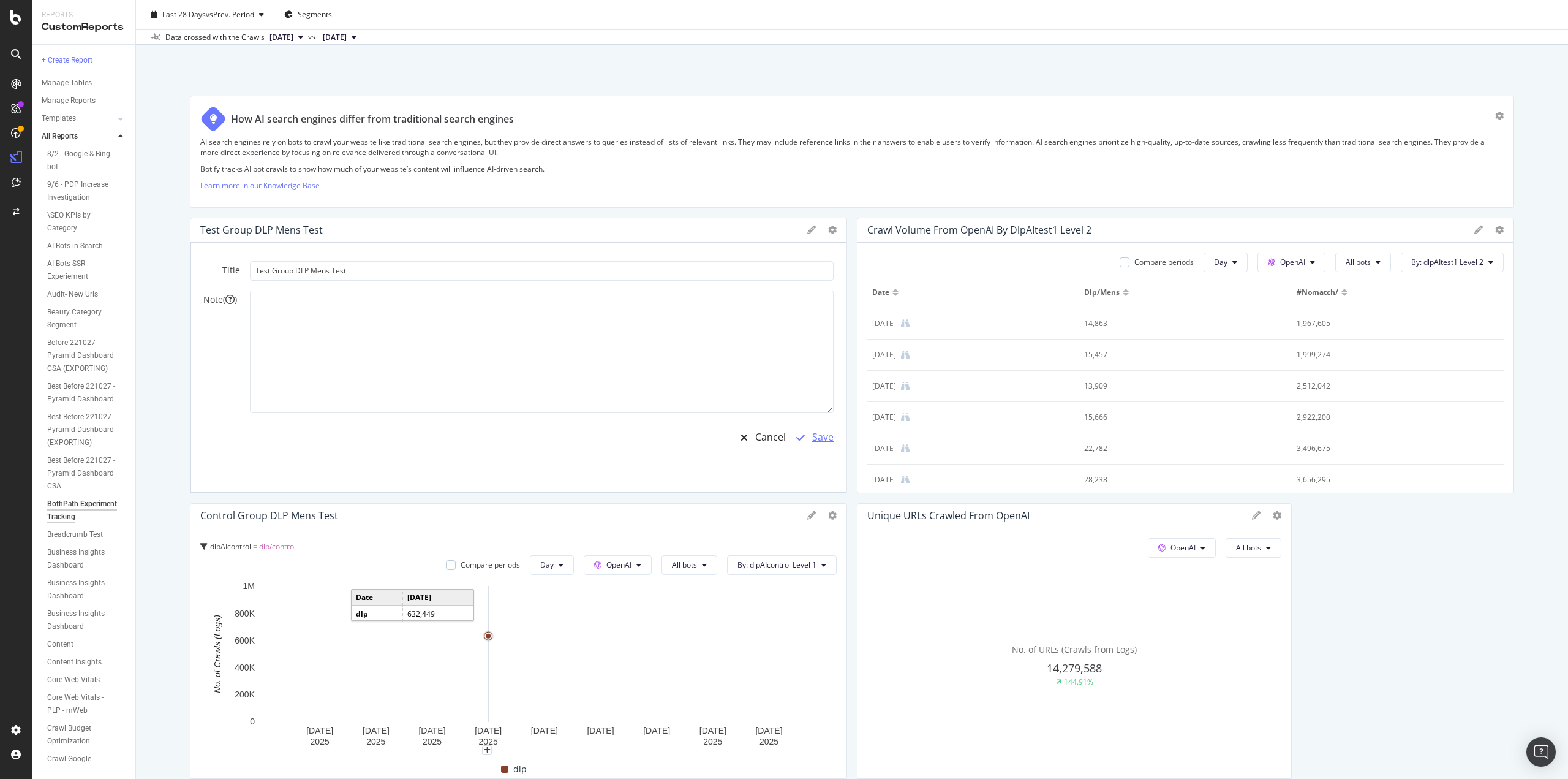
click at [818, 436] on div "Save" at bounding box center [823, 437] width 21 height 14
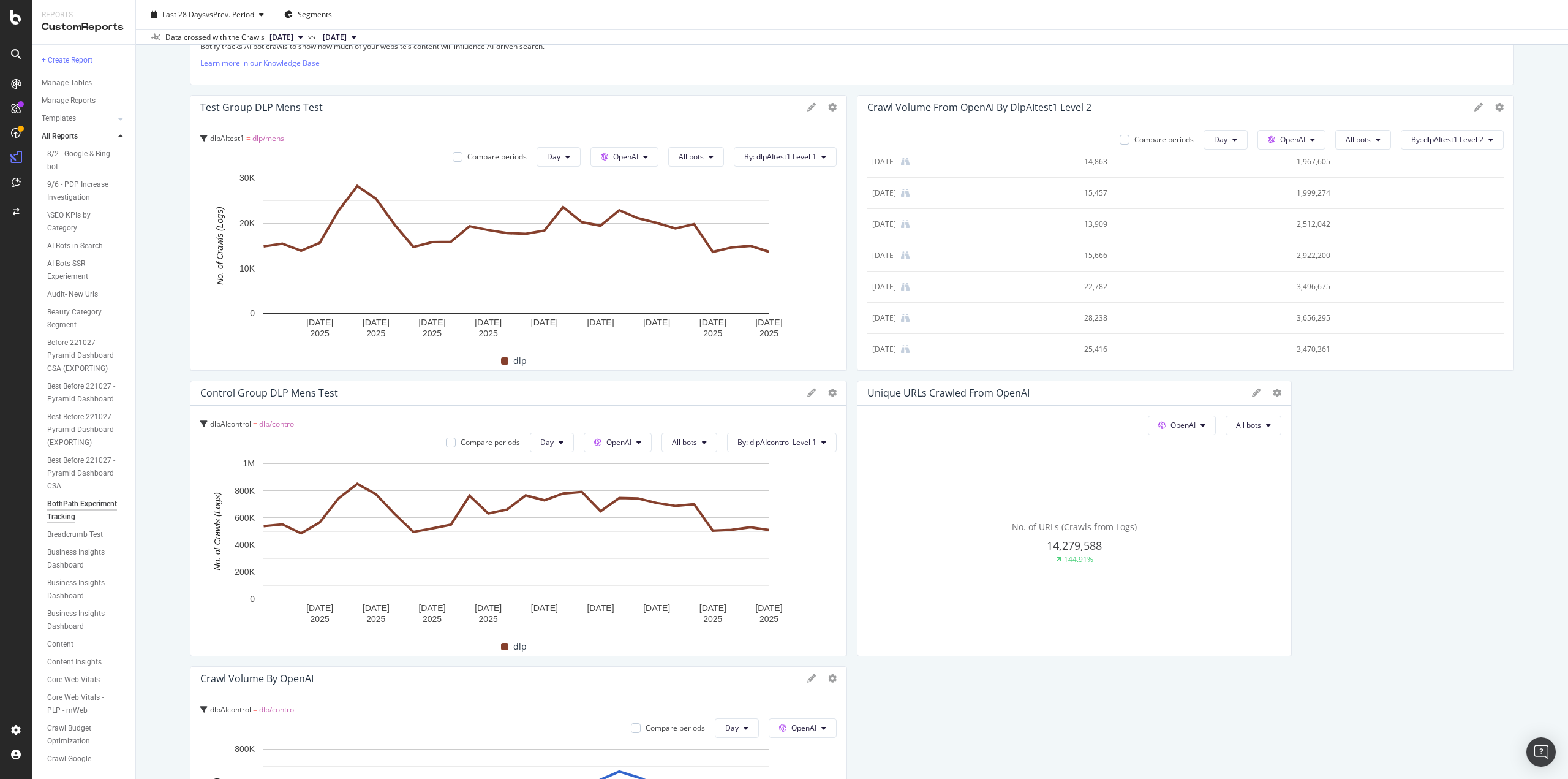
scroll to position [0, 0]
click at [1496, 111] on icon at bounding box center [1499, 107] width 8 height 8
click at [1469, 284] on span "Delete" at bounding box center [1499, 284] width 92 height 11
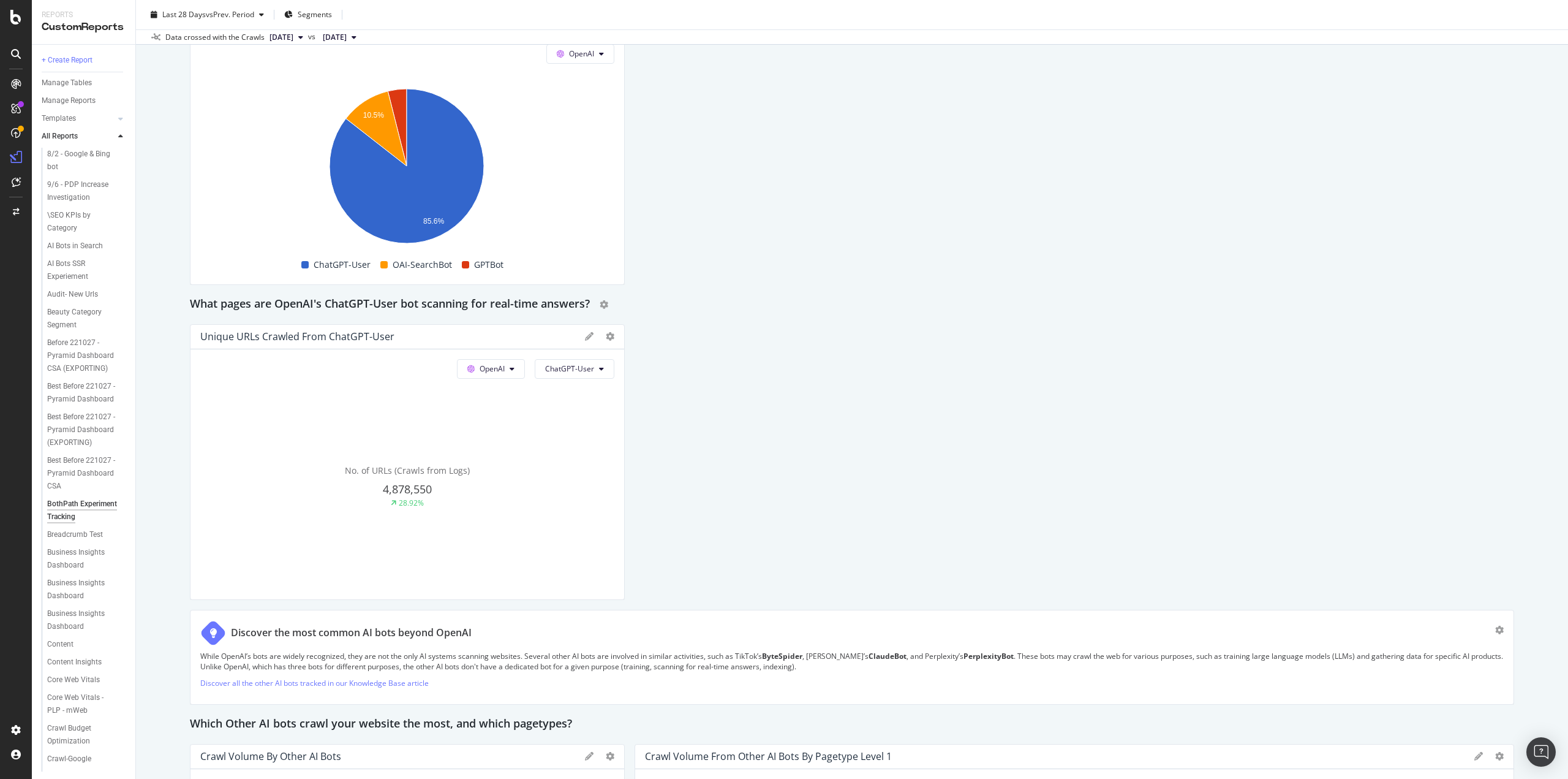
scroll to position [1164, 0]
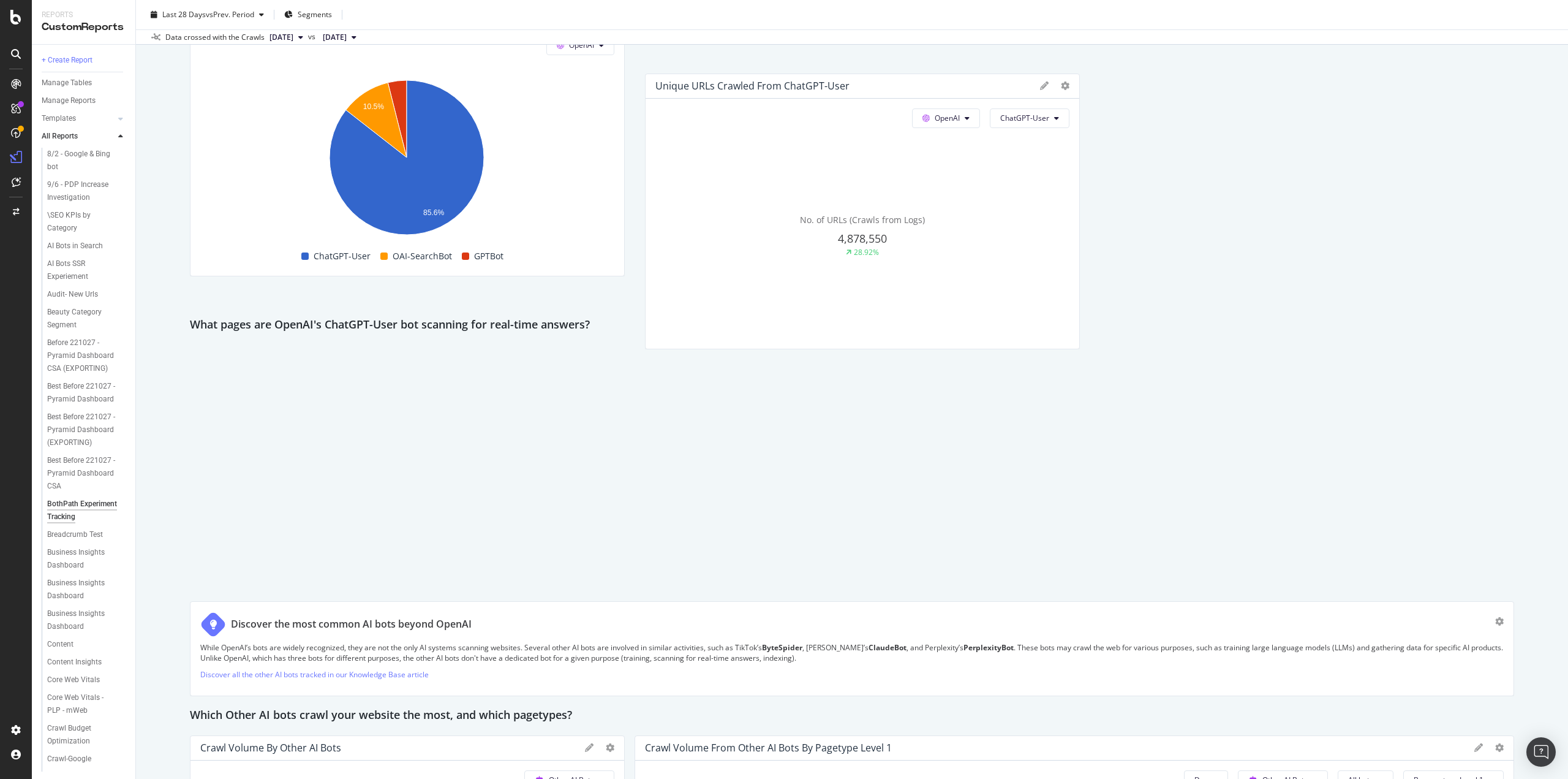
drag, startPoint x: 574, startPoint y: 507, endPoint x: 1029, endPoint y: 265, distance: 515.4
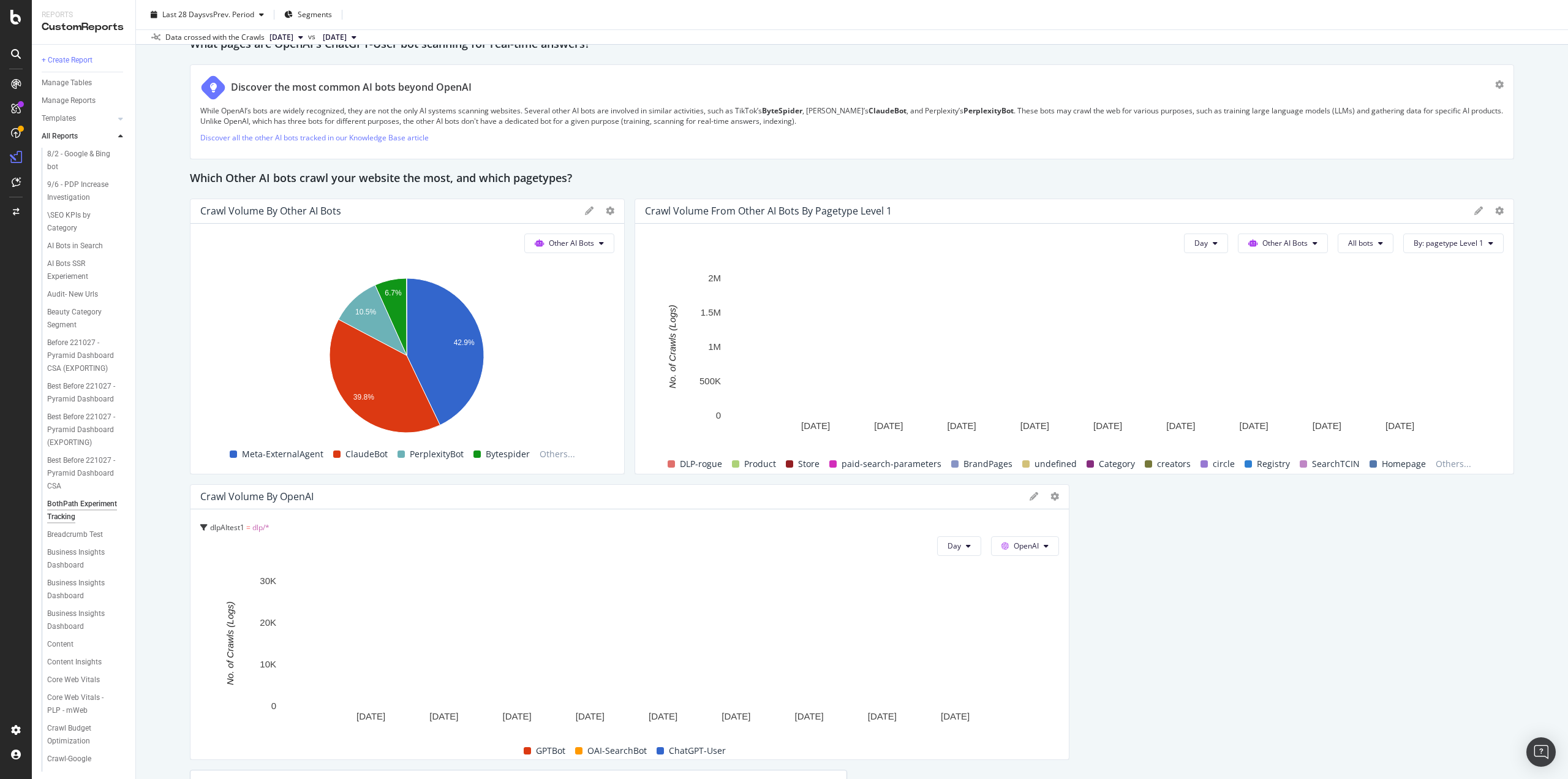
scroll to position [1348, 0]
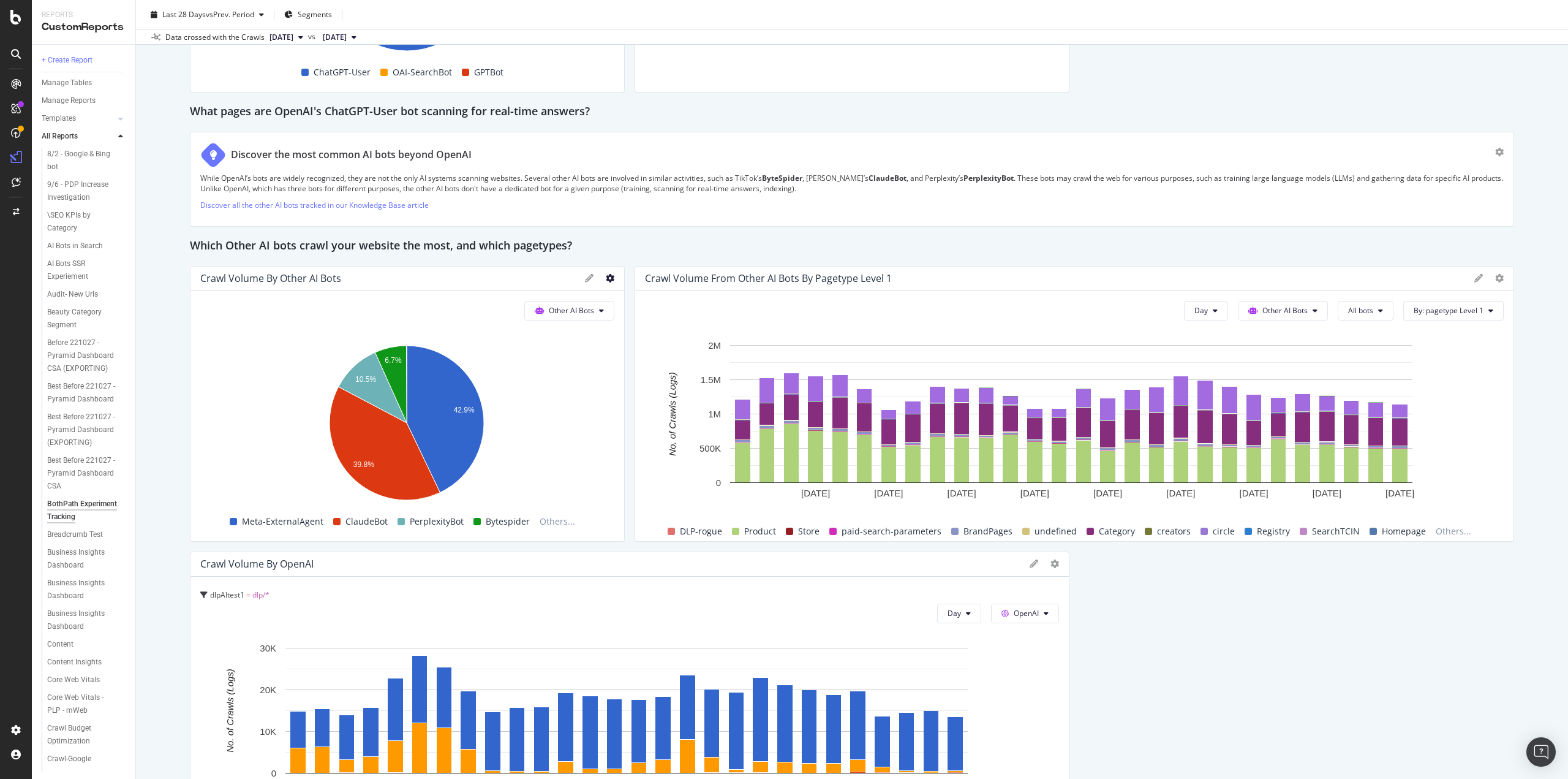
click at [606, 279] on icon at bounding box center [610, 278] width 8 height 8
click at [650, 457] on span "Delete" at bounding box center [679, 456] width 92 height 11
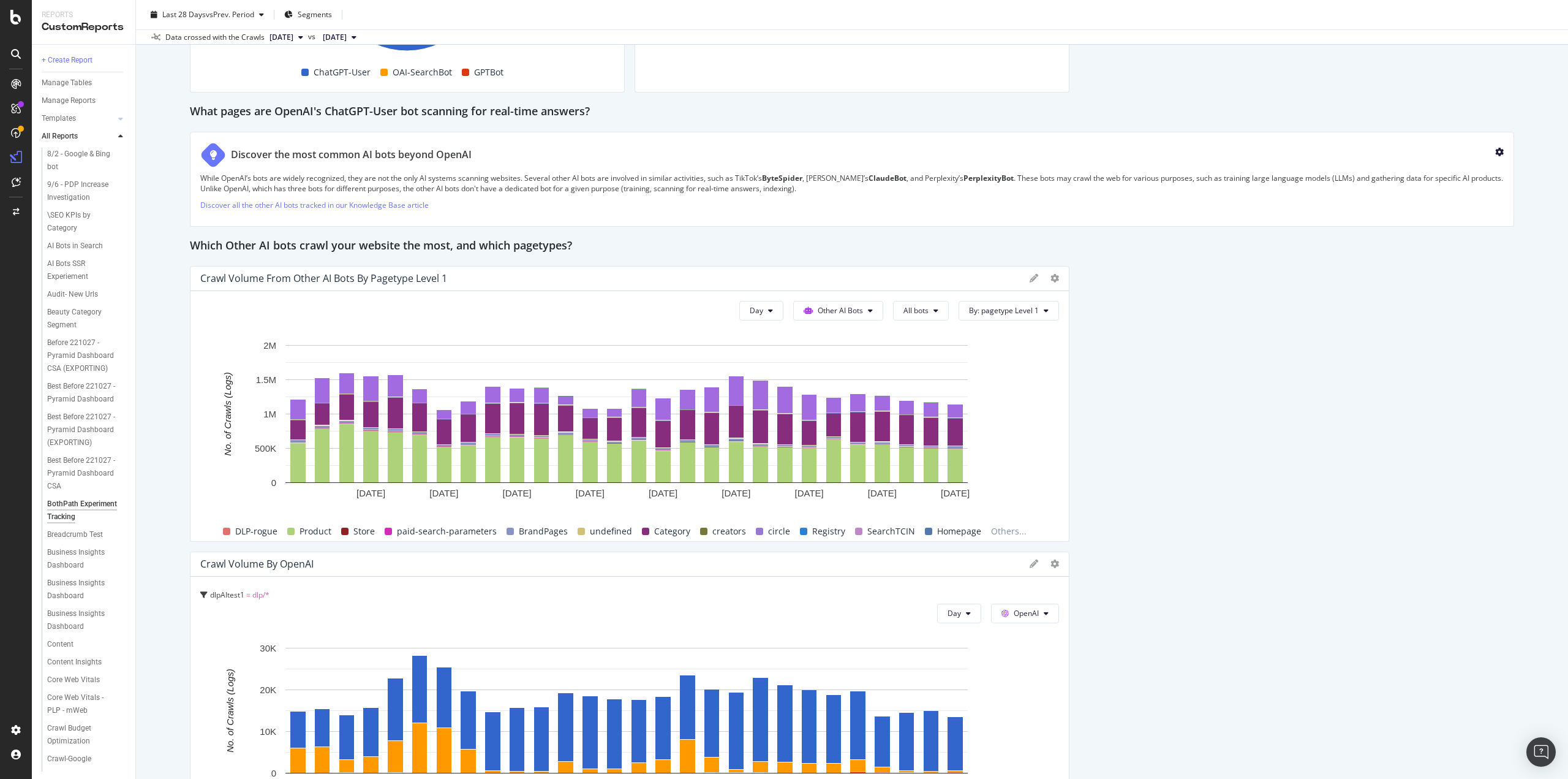
click at [1496, 152] on icon "gear" at bounding box center [1499, 152] width 8 height 8
drag, startPoint x: 1446, startPoint y: 156, endPoint x: 1259, endPoint y: 346, distance: 266.6
click at [1446, 156] on div "Delete" at bounding box center [1463, 156] width 57 height 15
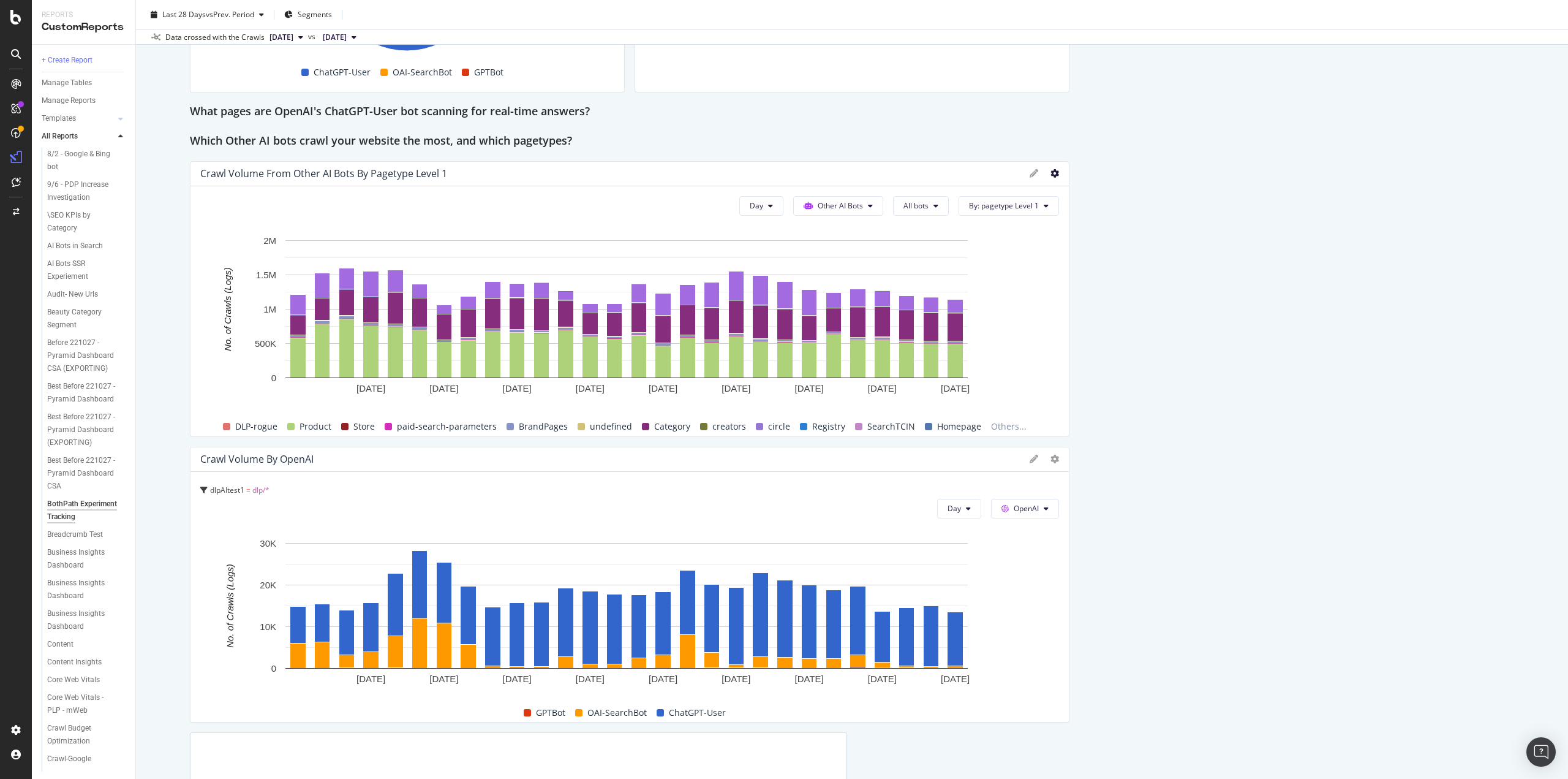
click at [1050, 177] on icon at bounding box center [1054, 173] width 8 height 8
click at [1090, 351] on span "Delete" at bounding box center [1120, 351] width 92 height 11
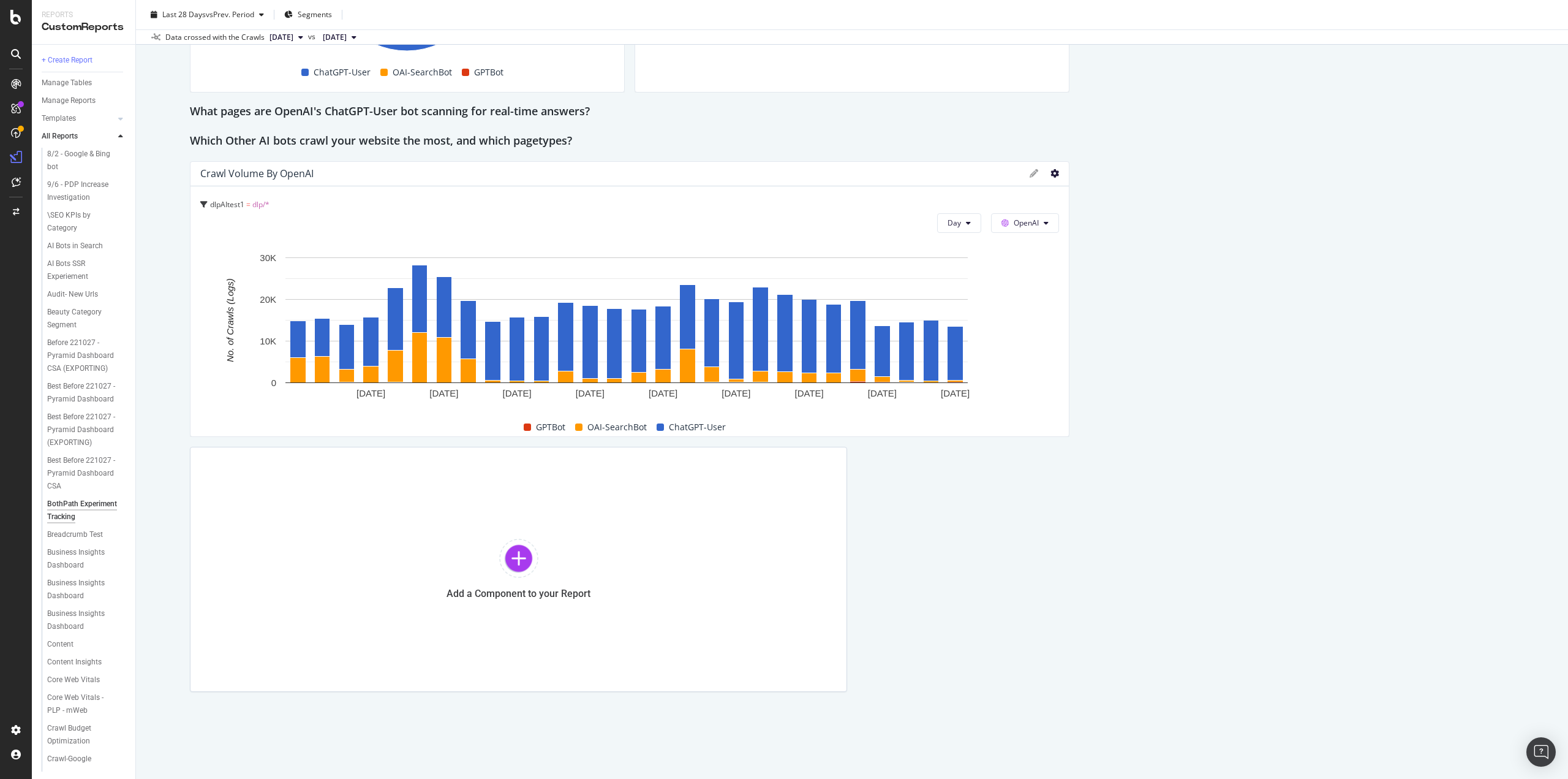
click at [1050, 177] on div at bounding box center [1054, 173] width 8 height 12
click at [1050, 176] on icon at bounding box center [1054, 173] width 8 height 8
click at [1076, 352] on span "Delete" at bounding box center [1120, 351] width 92 height 11
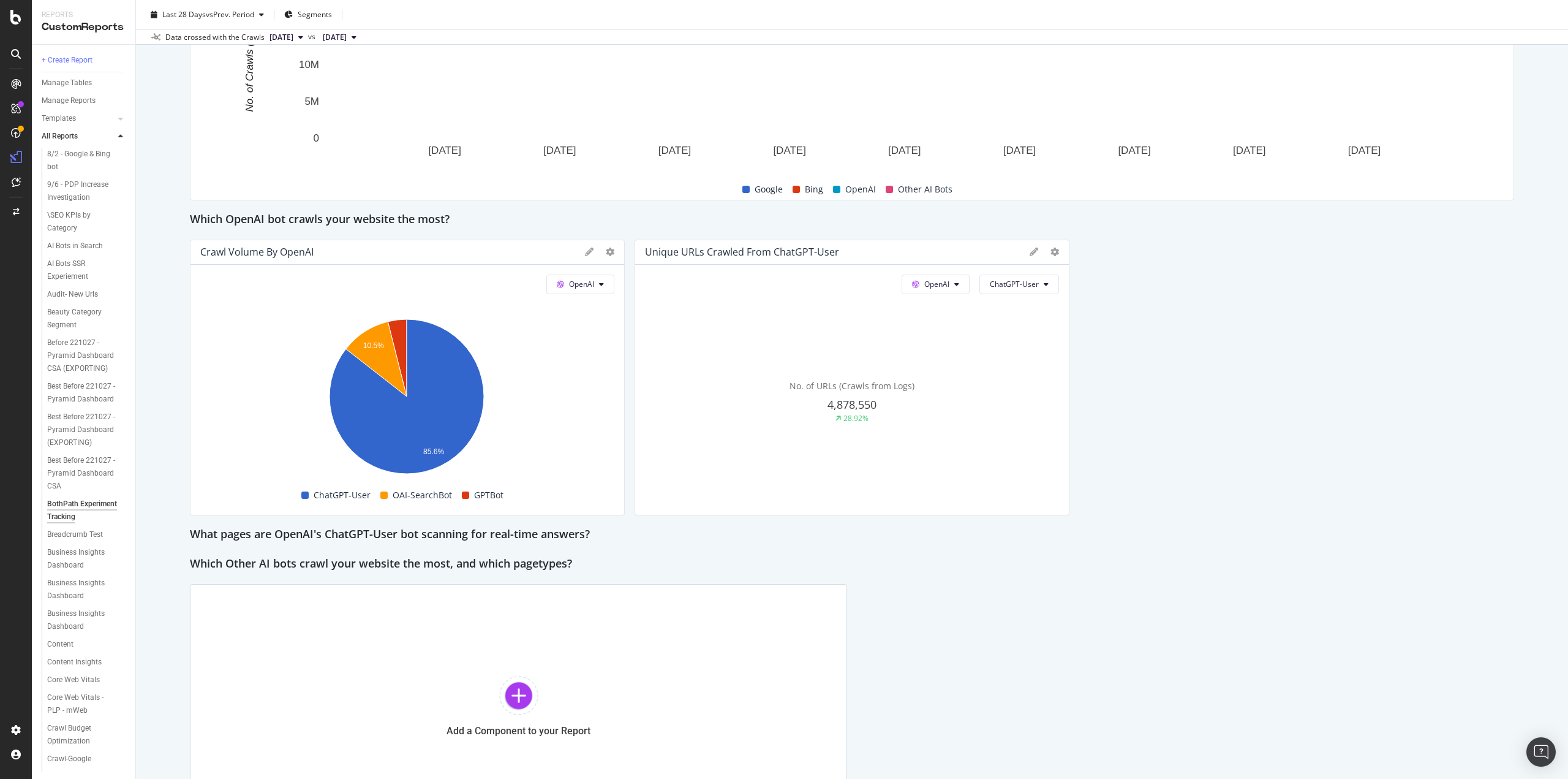
scroll to position [948, 0]
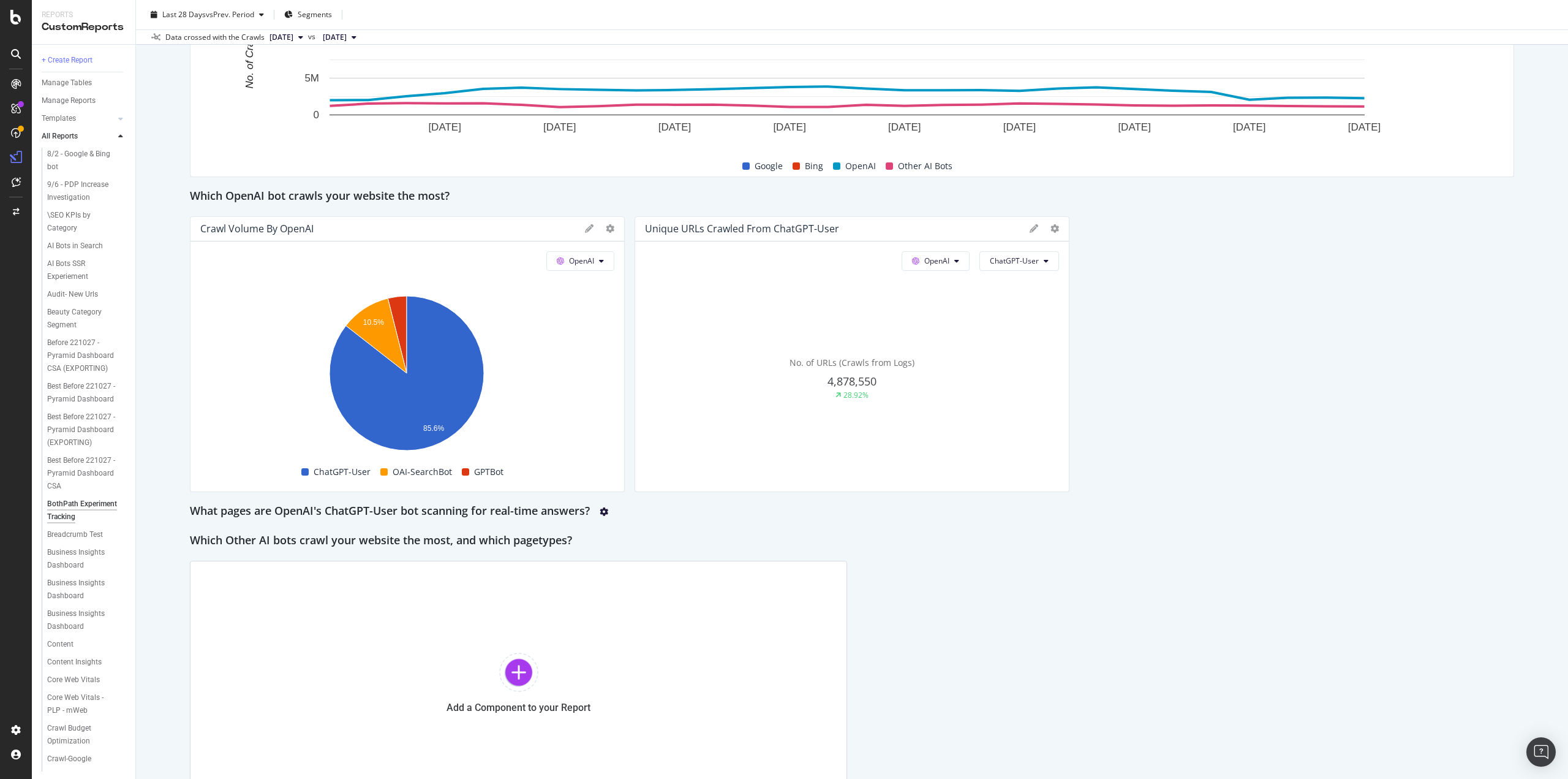
click at [608, 509] on icon "gear" at bounding box center [603, 511] width 8 height 8
click at [577, 515] on div "Delete" at bounding box center [578, 515] width 22 height 10
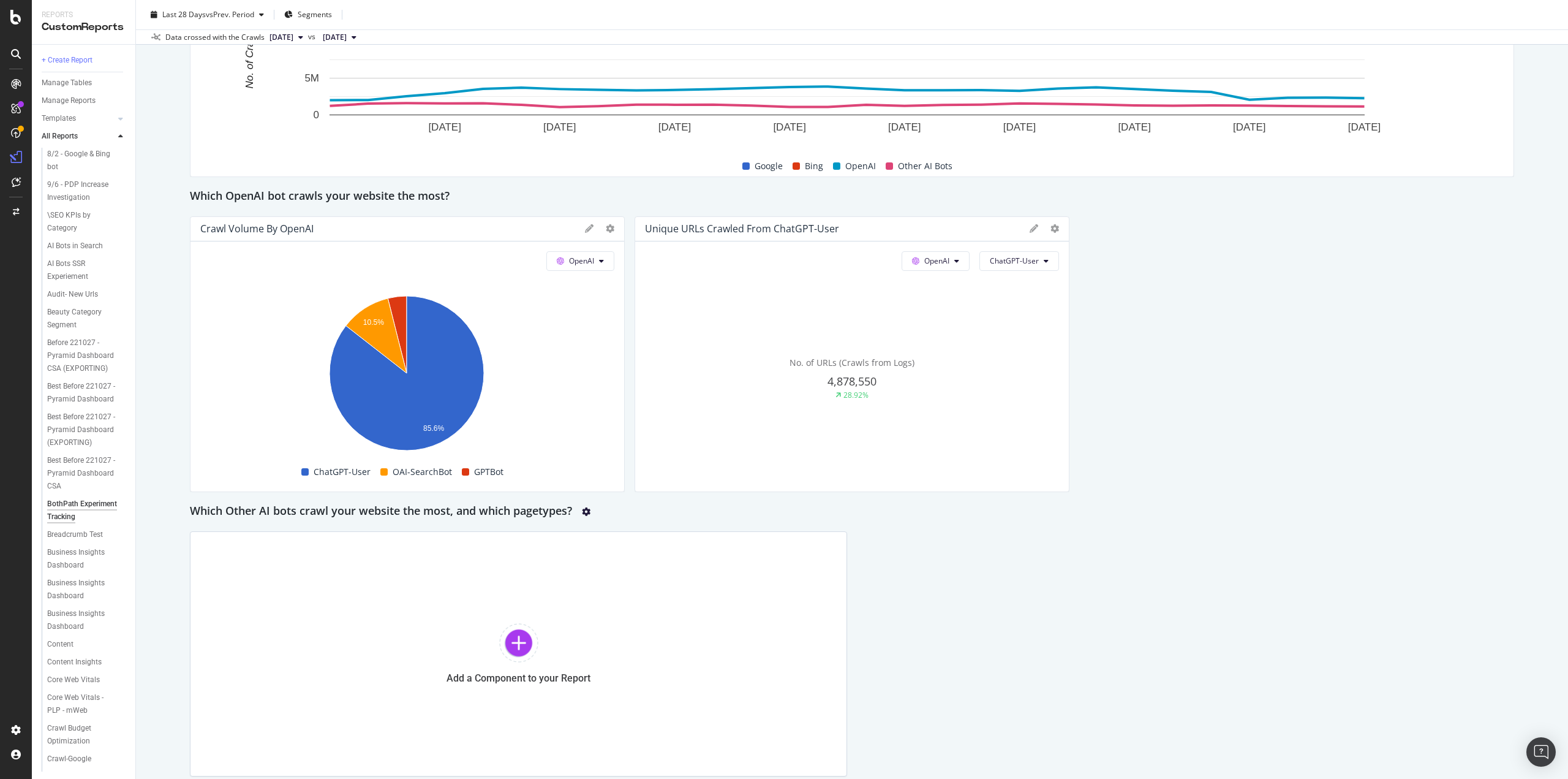
click at [588, 509] on icon "gear" at bounding box center [586, 511] width 8 height 8
click at [570, 513] on div "Delete" at bounding box center [550, 515] width 57 height 15
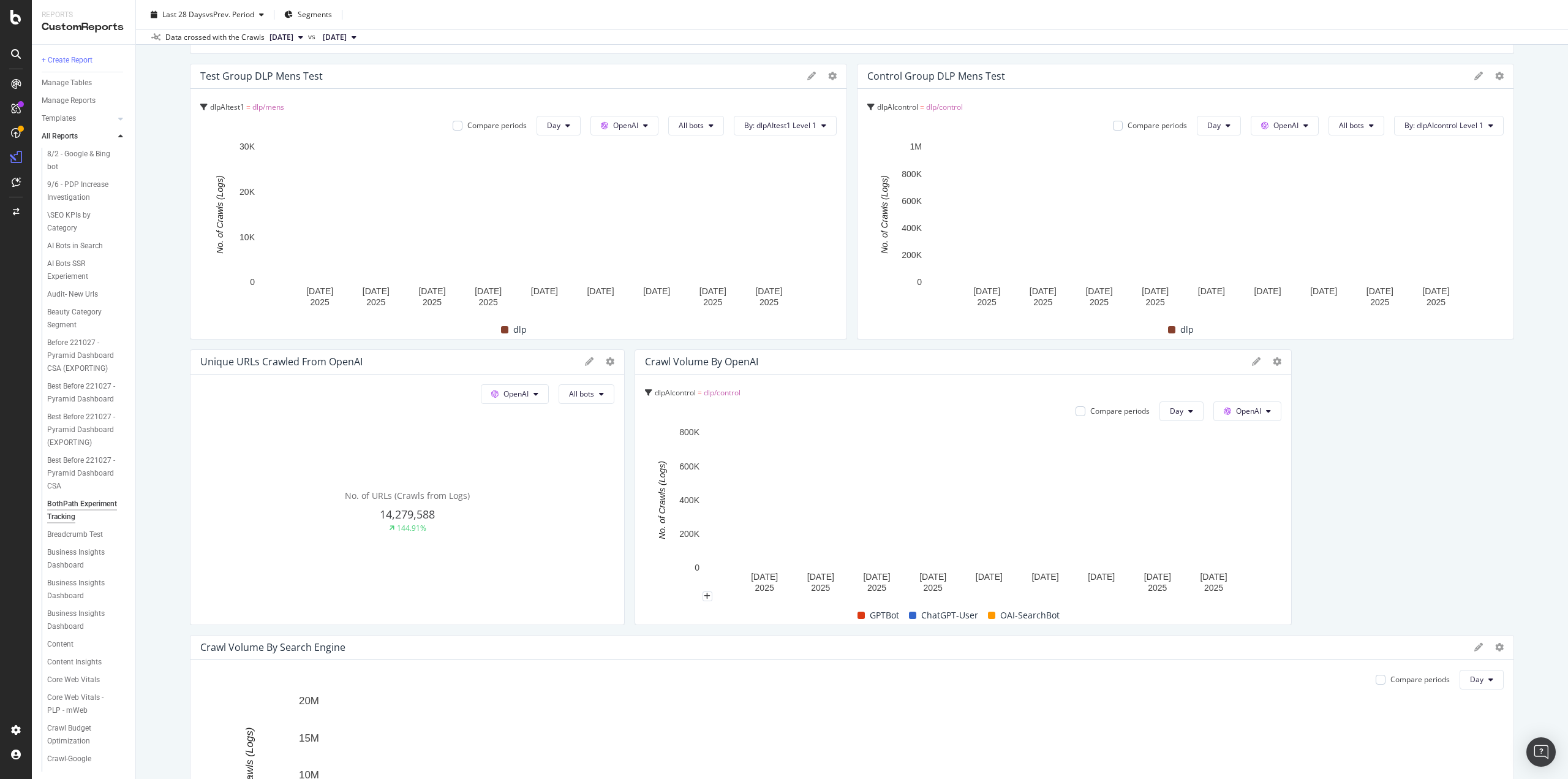
scroll to position [0, 0]
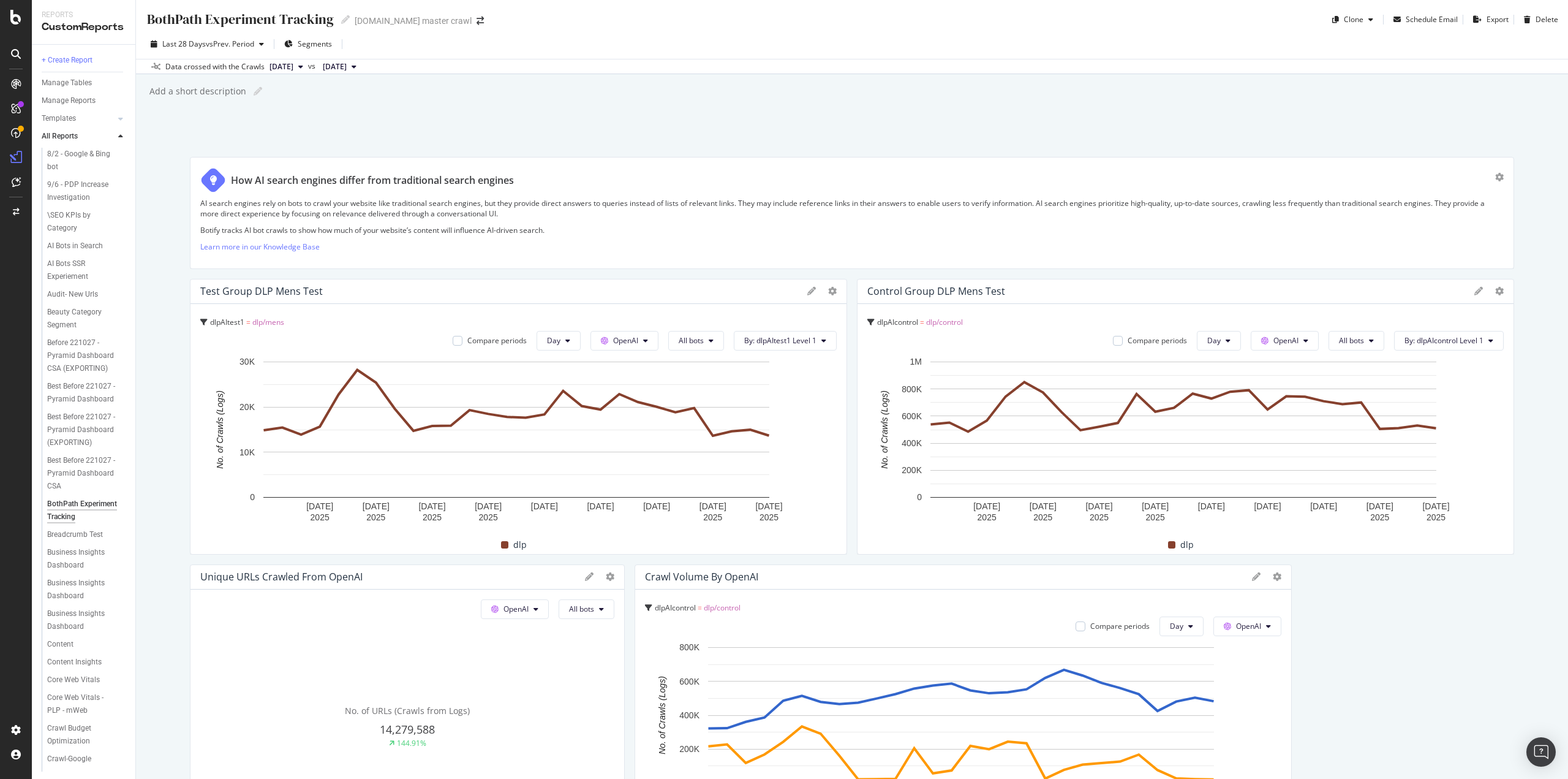
click at [188, 94] on div "Add a short description" at bounding box center [196, 91] width 98 height 12
type input "Dashboard to monitor our DLP"
click at [301, 99] on div "BothPath Experiment Tracking BothPath Experiment Tracking [DOMAIN_NAME] master …" at bounding box center [851, 390] width 1432 height 779
click at [282, 90] on icon at bounding box center [285, 91] width 8 height 8
type input "Dashboard to monitor our DLP markdown HTML test"
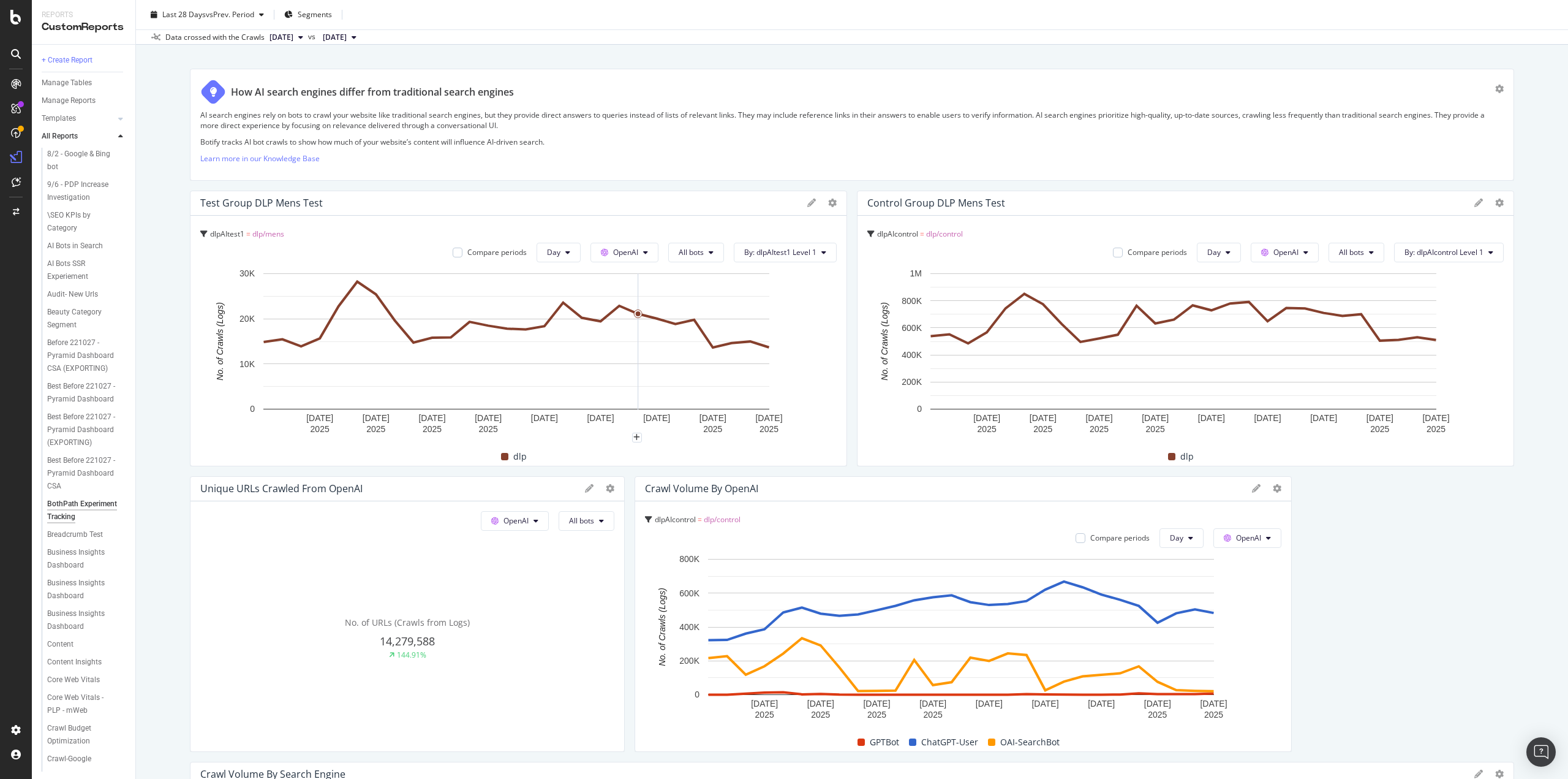
scroll to position [184, 0]
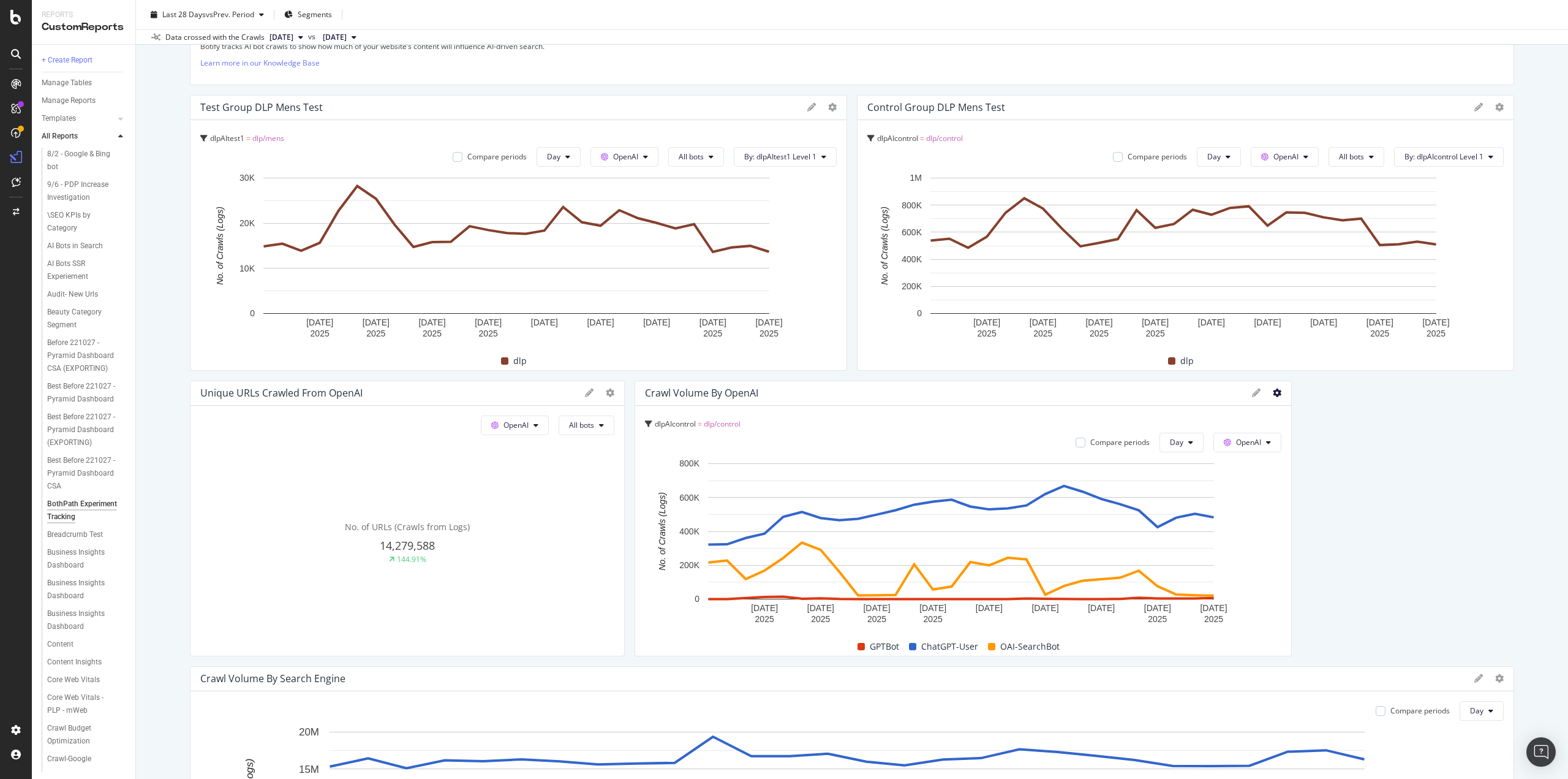
click at [1272, 390] on icon at bounding box center [1276, 392] width 8 height 8
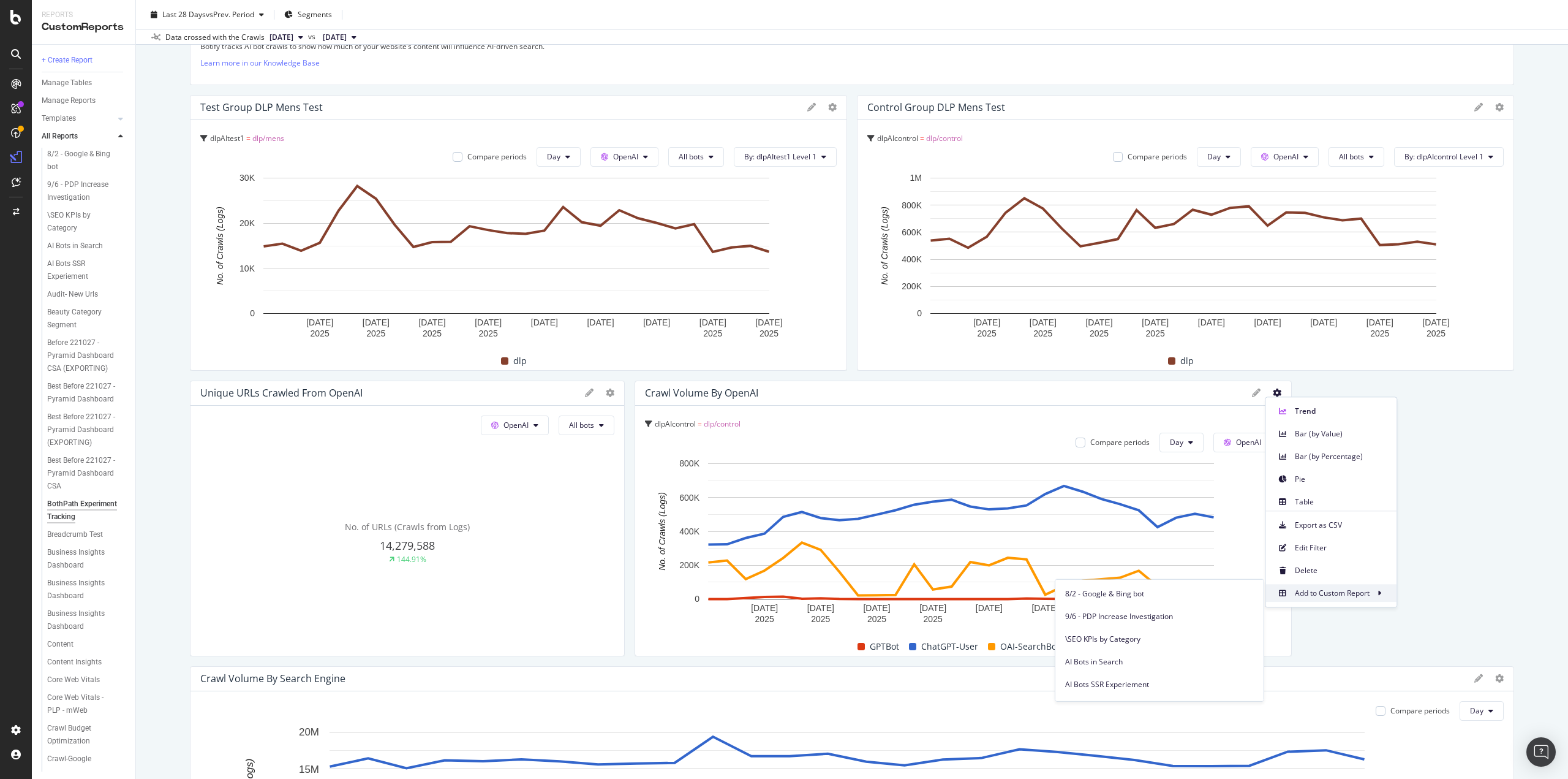
click at [1342, 597] on span "Add to Custom Report" at bounding box center [1332, 593] width 74 height 11
click at [1381, 589] on icon at bounding box center [1379, 593] width 4 height 7
click at [1364, 595] on span "Add to Custom Report" at bounding box center [1332, 593] width 74 height 11
click at [1383, 592] on span at bounding box center [1379, 593] width 15 height 15
click at [1120, 660] on span "BothPath Experiment Tracking" at bounding box center [1159, 658] width 189 height 11
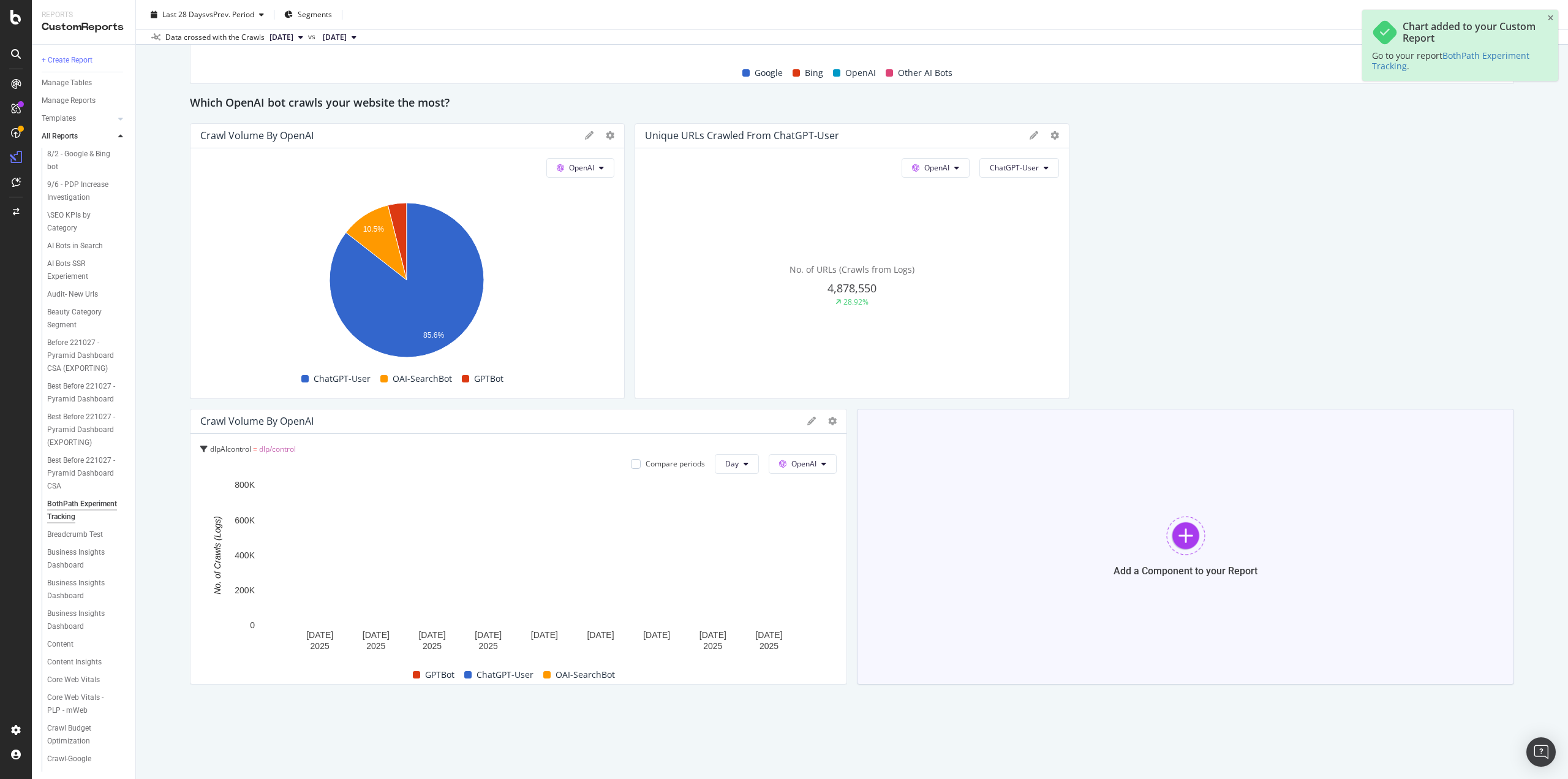
scroll to position [1043, 0]
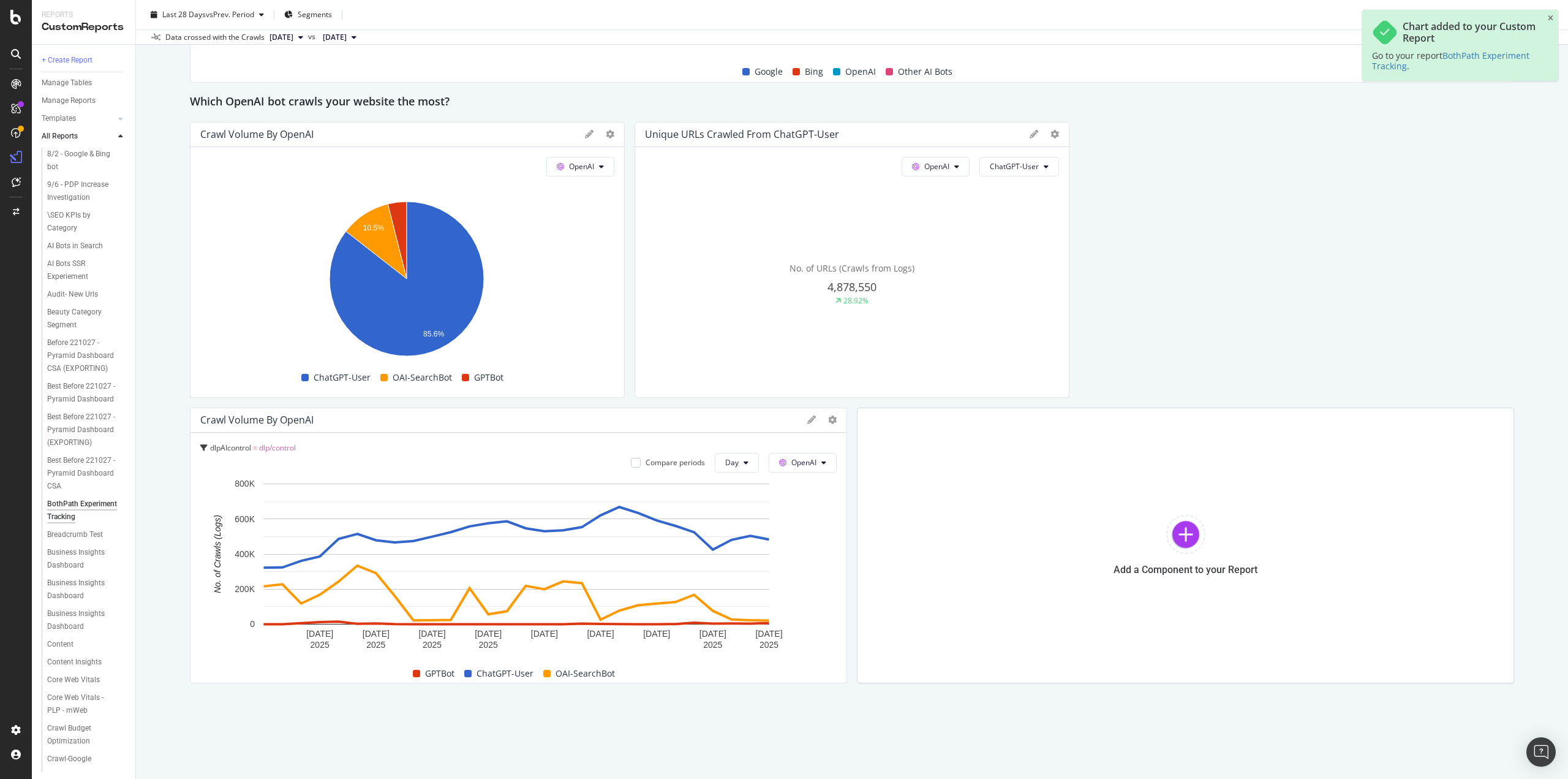
click at [283, 447] on span "dlp/control" at bounding box center [278, 447] width 37 height 10
click at [810, 419] on icon at bounding box center [811, 419] width 8 height 8
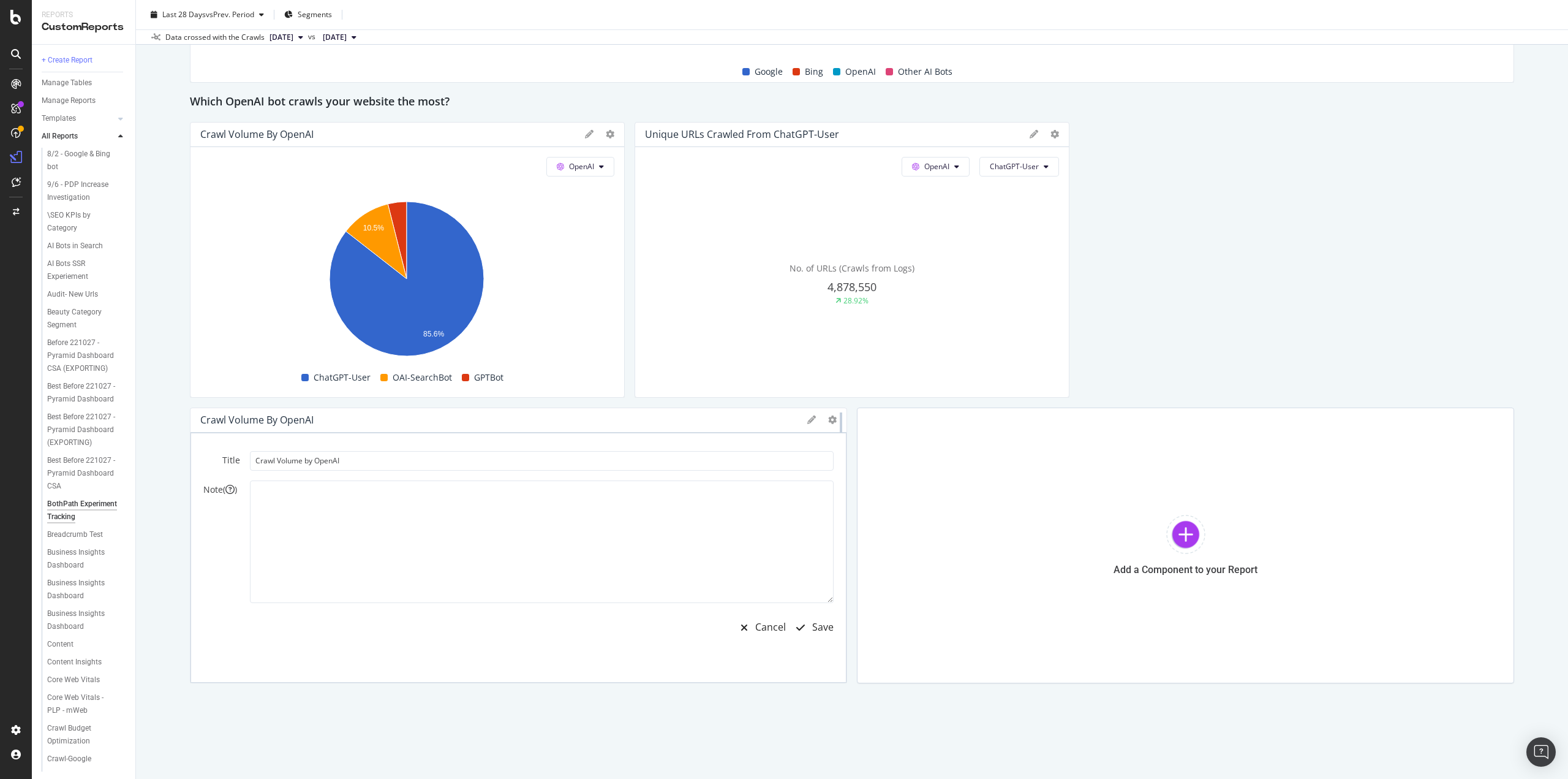
click at [835, 421] on div at bounding box center [840, 545] width 12 height 276
click at [828, 421] on icon at bounding box center [832, 419] width 8 height 8
click at [885, 574] on span "Edit Filter" at bounding box center [900, 574] width 92 height 11
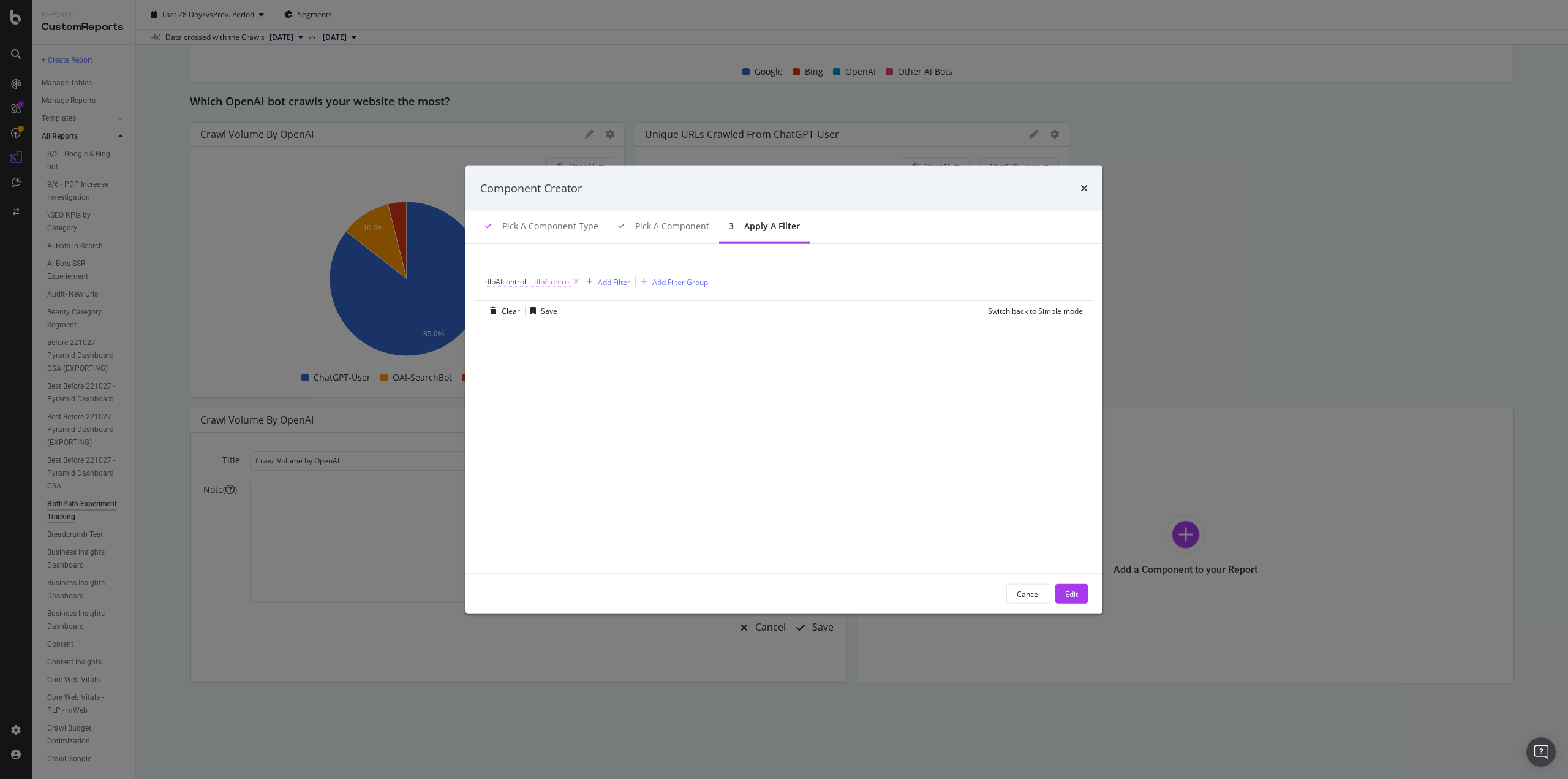
click at [548, 282] on span "dlp/control" at bounding box center [553, 282] width 37 height 17
click at [491, 279] on icon "modal" at bounding box center [493, 280] width 4 height 7
click at [508, 385] on span "Logs" at bounding box center [510, 385] width 16 height 10
click at [515, 400] on span "Segments" at bounding box center [527, 403] width 34 height 10
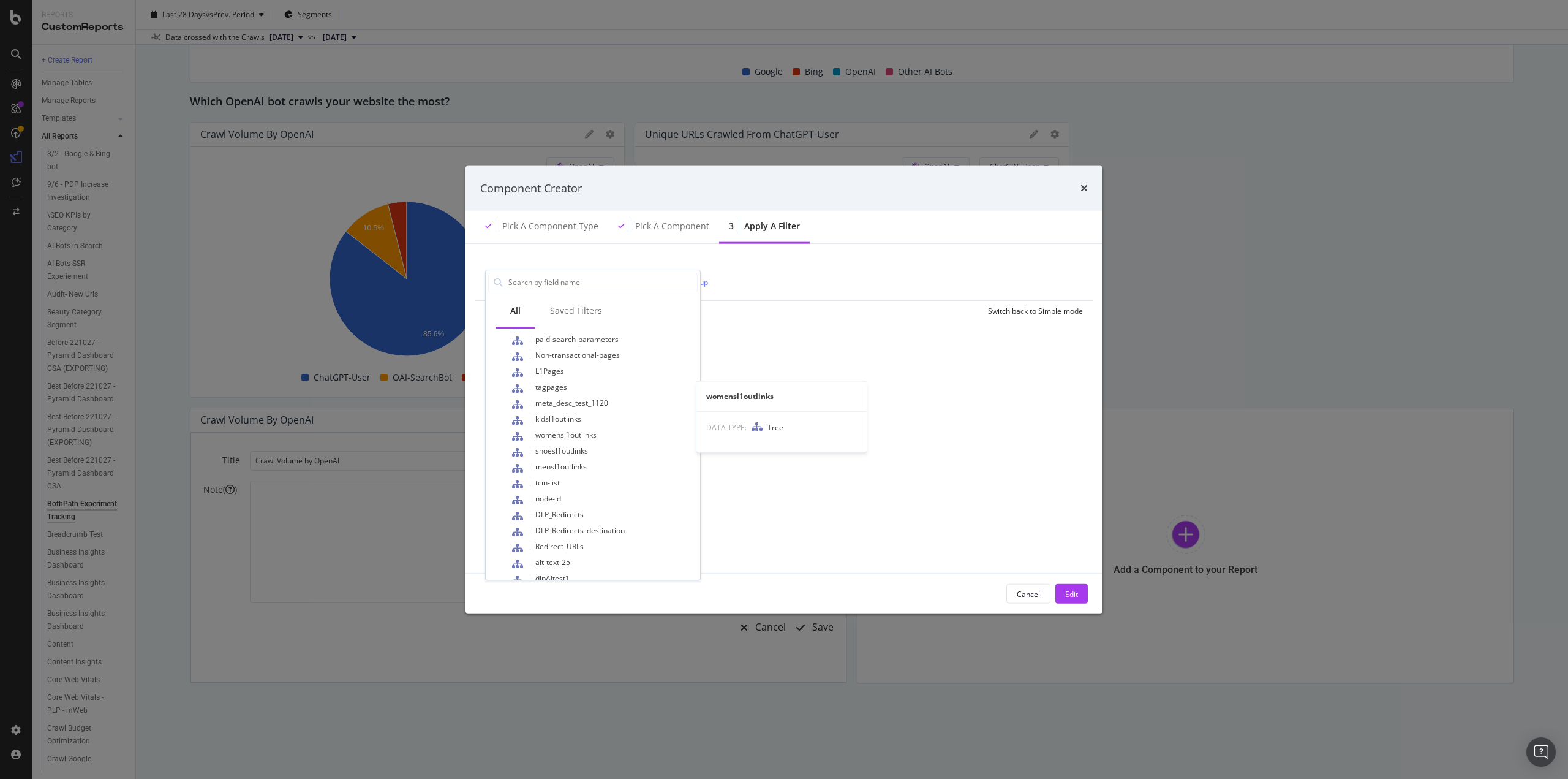
scroll to position [515, 0]
click at [560, 531] on span "dlpAItest1" at bounding box center [552, 529] width 34 height 10
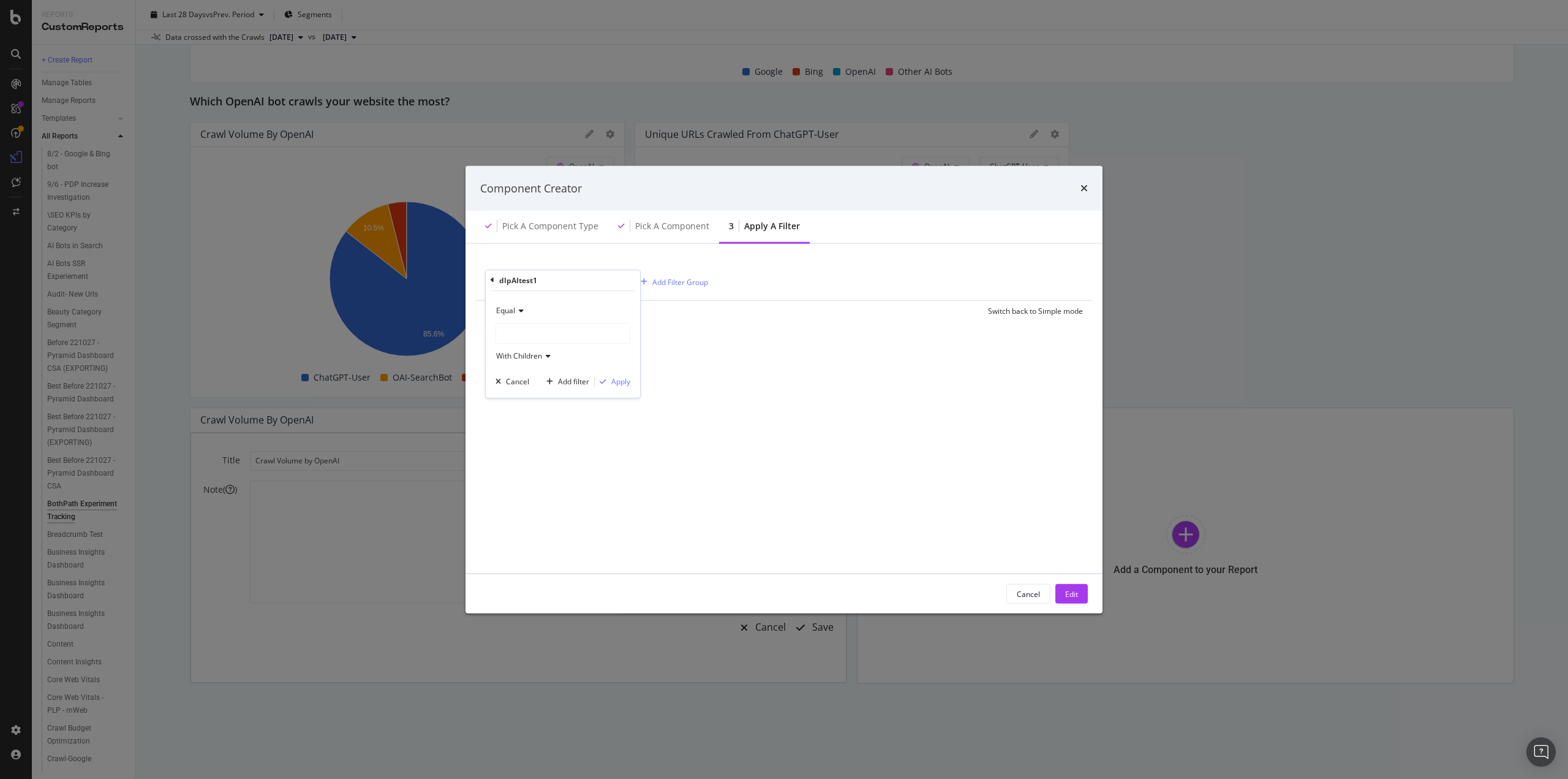
click at [509, 328] on div "modal" at bounding box center [563, 333] width 134 height 20
click at [505, 372] on icon "modal" at bounding box center [504, 373] width 5 height 7
click at [524, 385] on span "mens" at bounding box center [524, 387] width 19 height 10
click at [623, 381] on div "Apply" at bounding box center [621, 381] width 19 height 10
click at [1071, 596] on div "Edit" at bounding box center [1072, 593] width 13 height 10
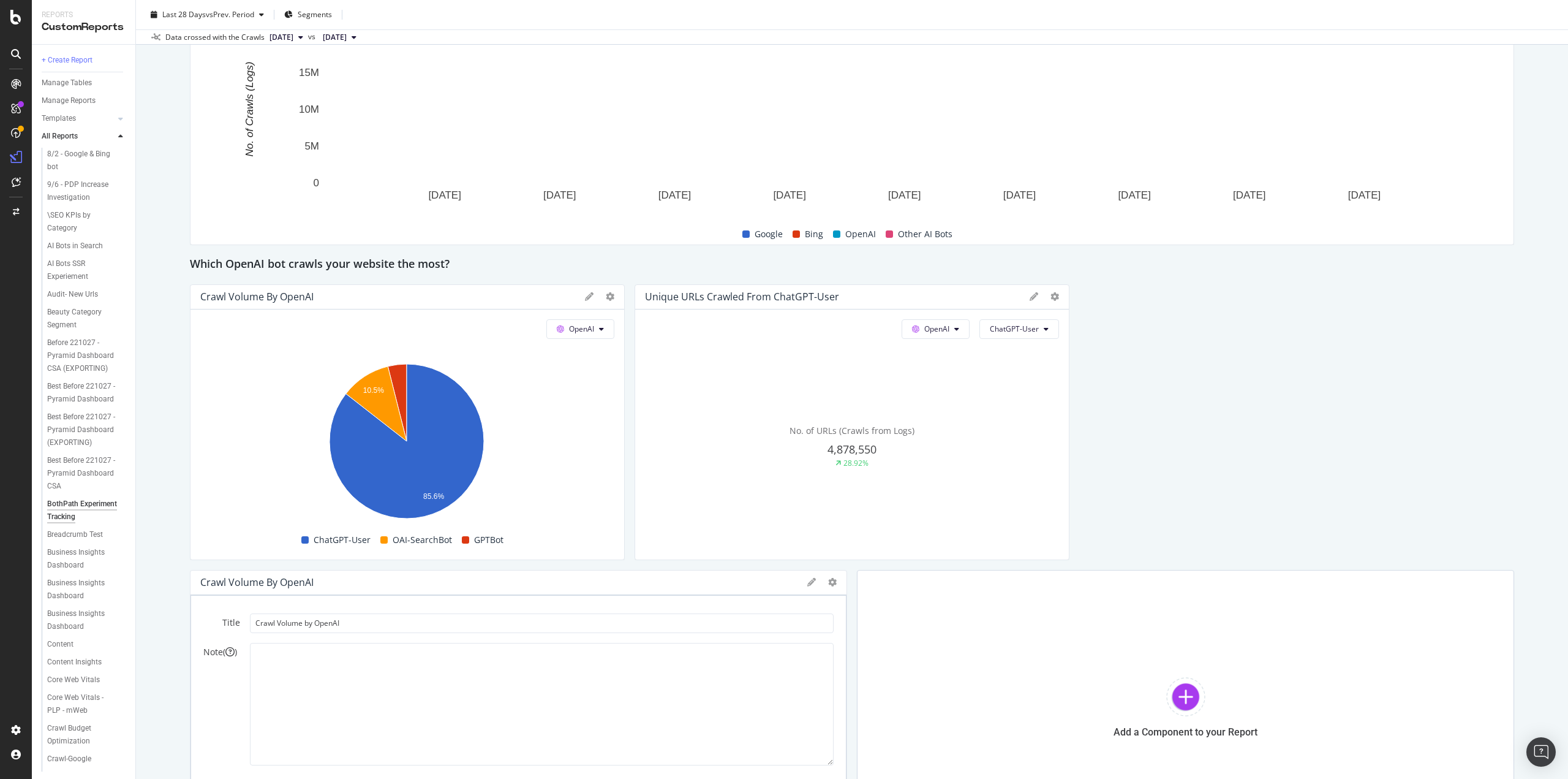
scroll to position [1043, 0]
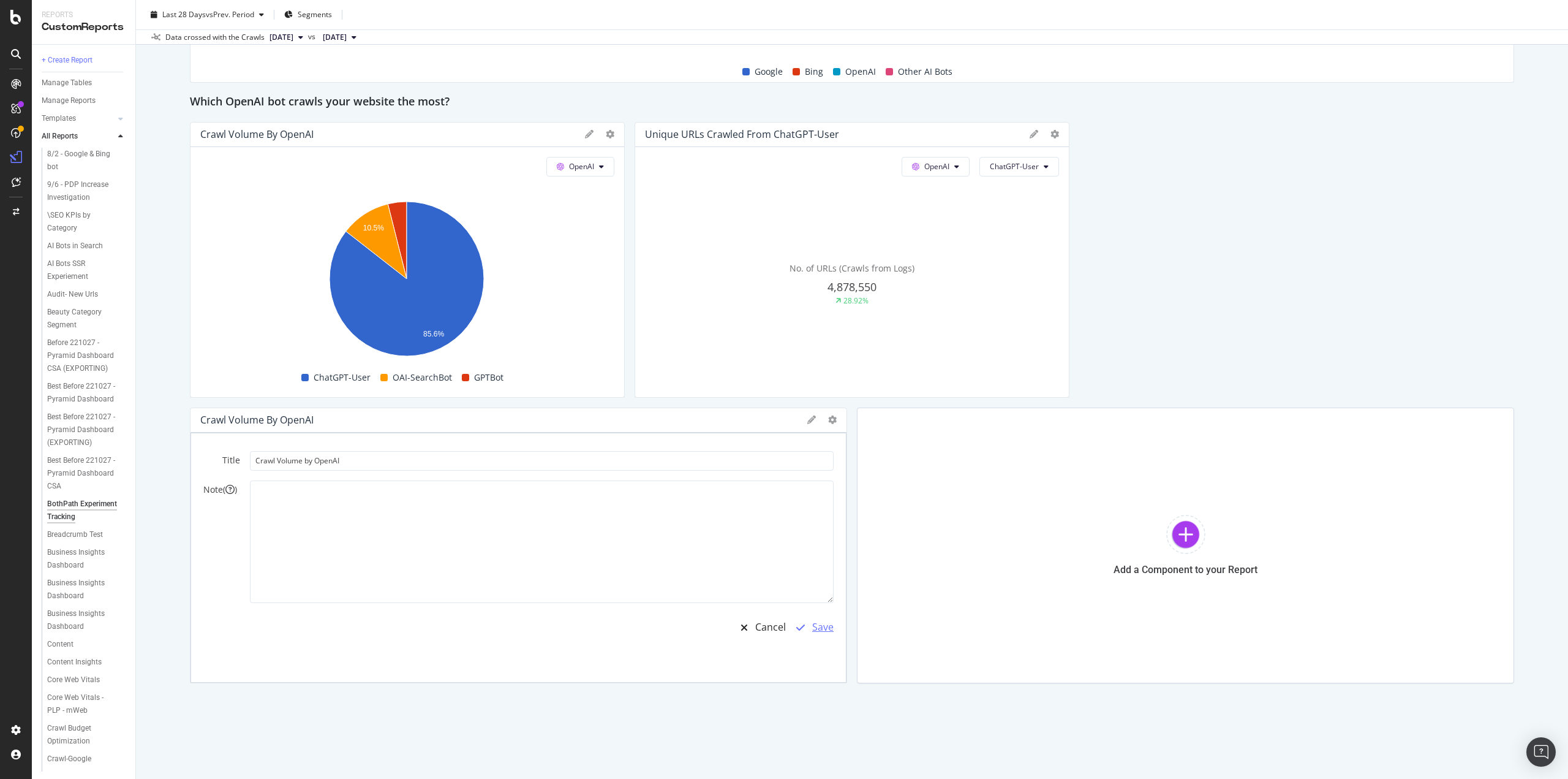
click at [812, 630] on div "Save" at bounding box center [823, 627] width 21 height 14
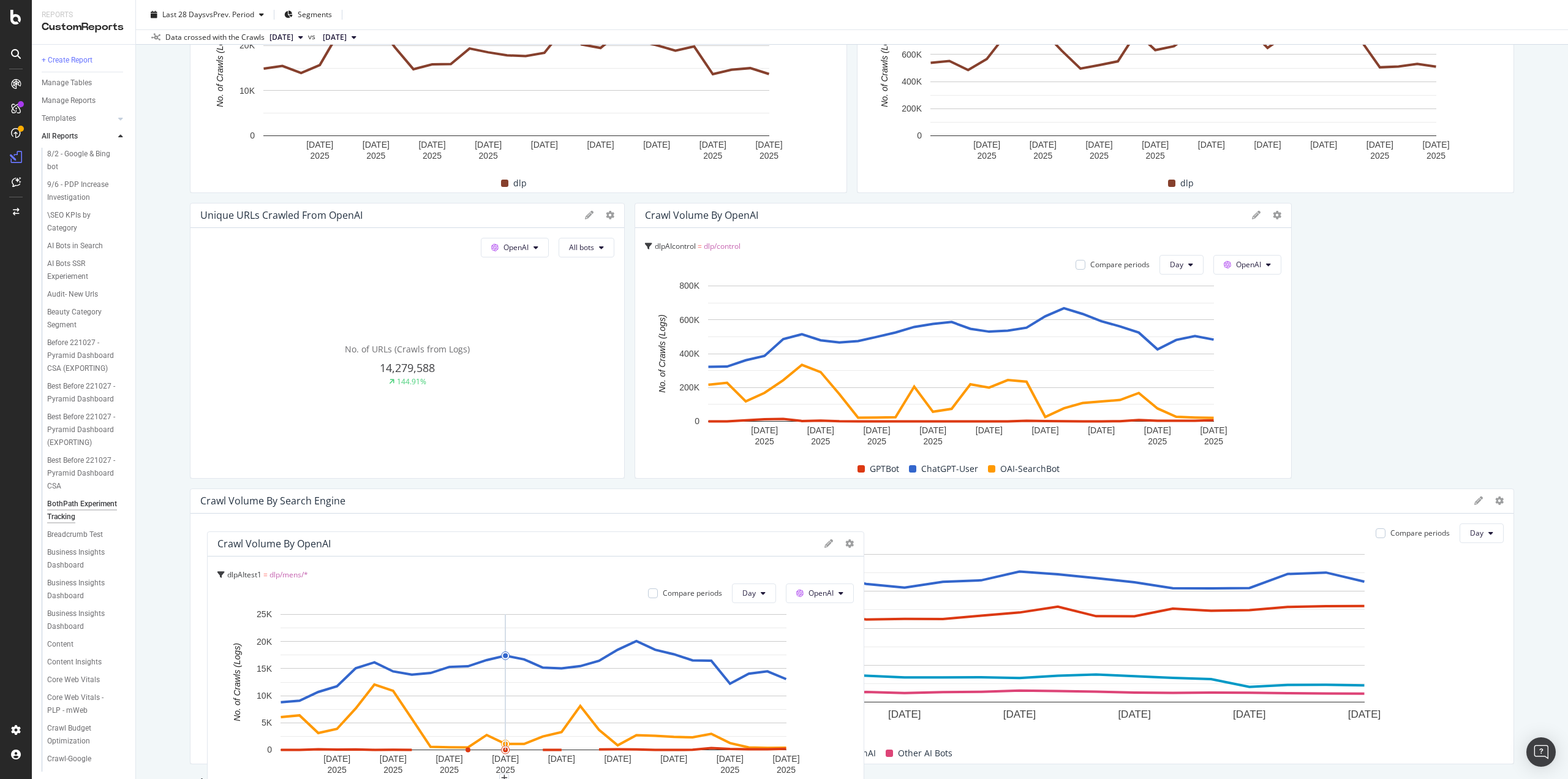
scroll to position [362, 0]
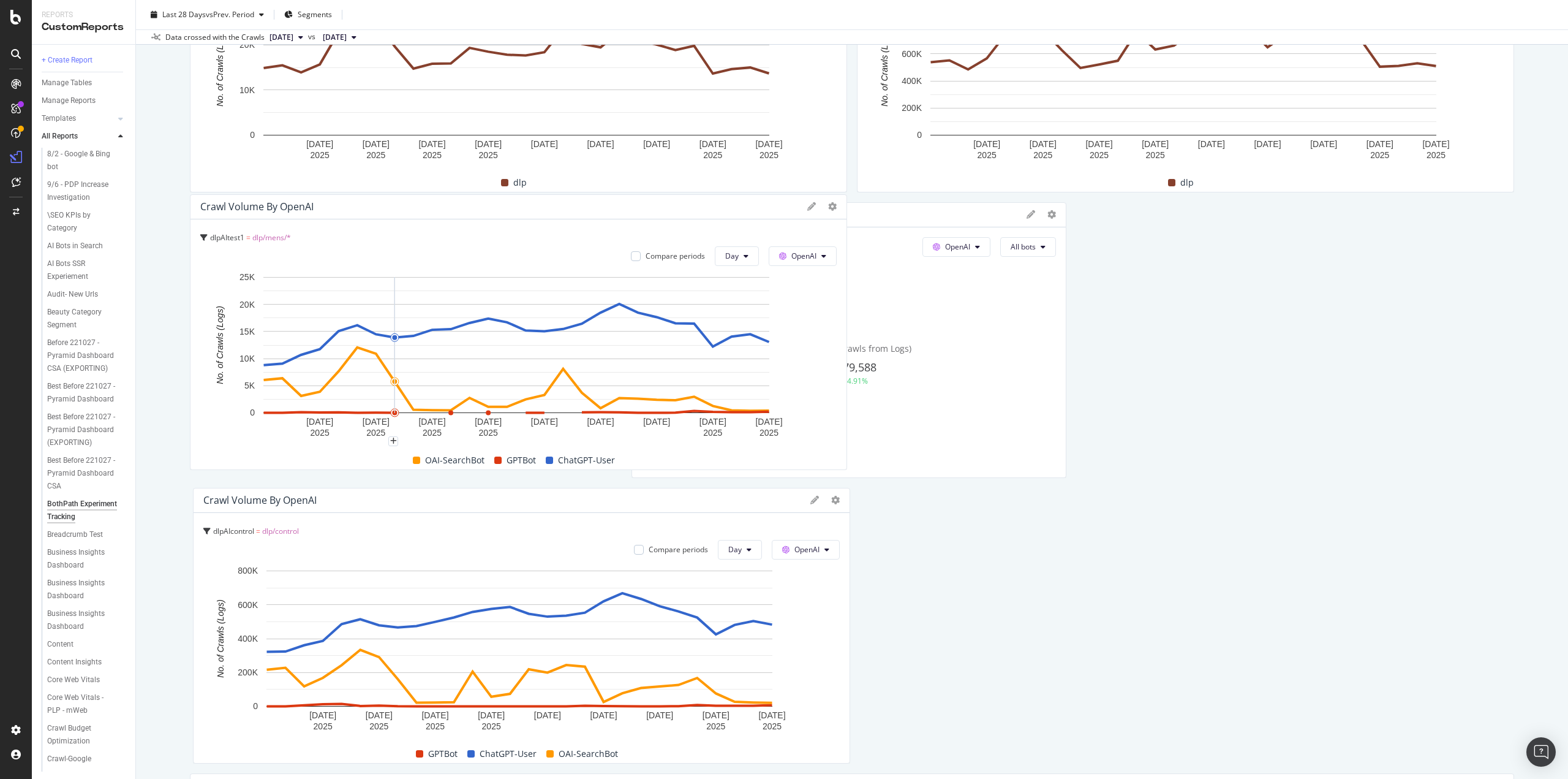
drag, startPoint x: 498, startPoint y: 527, endPoint x: 402, endPoint y: 314, distance: 233.6
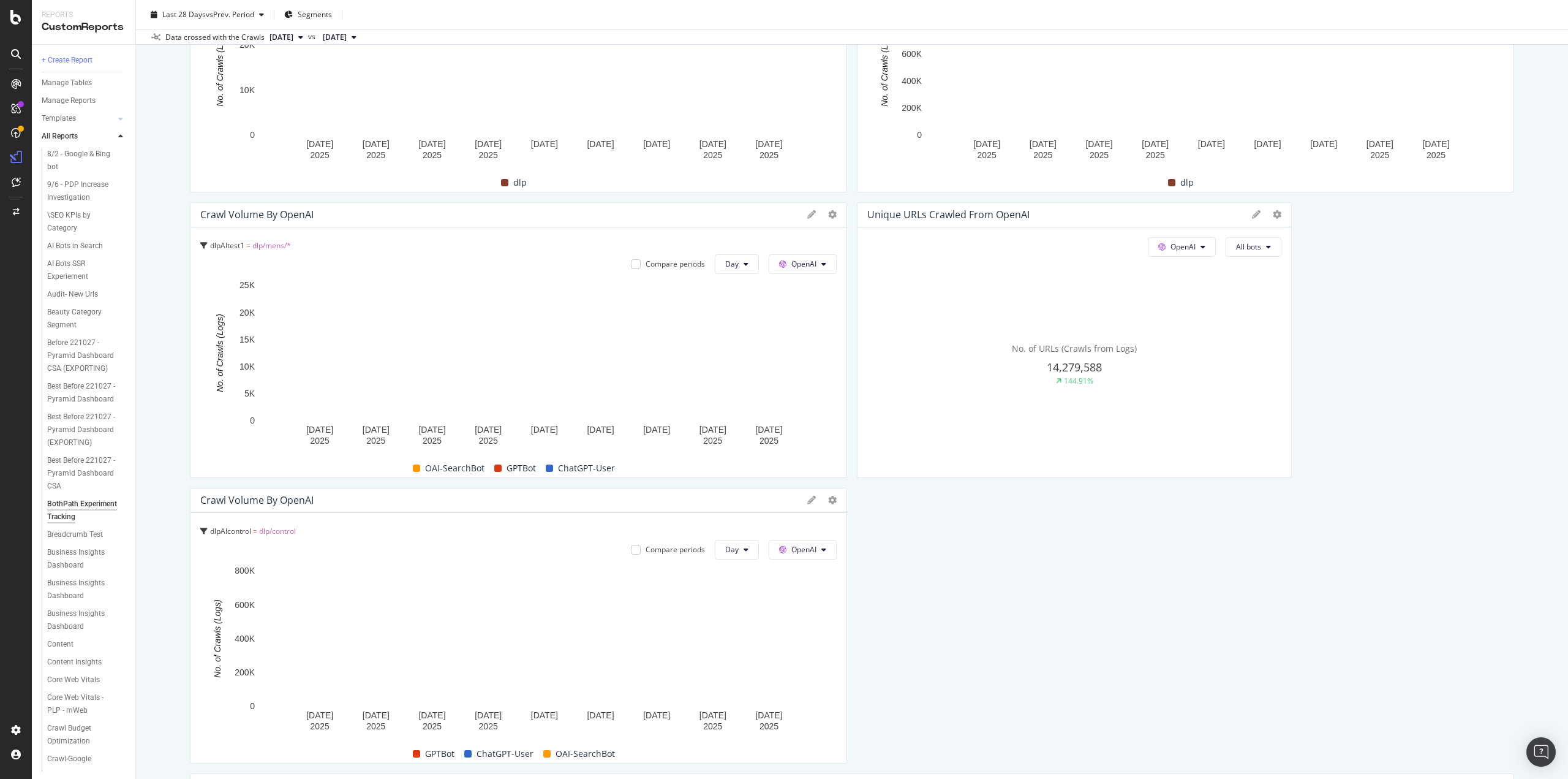
click at [289, 215] on div "Crawl Volume by OpenAI" at bounding box center [257, 214] width 113 height 12
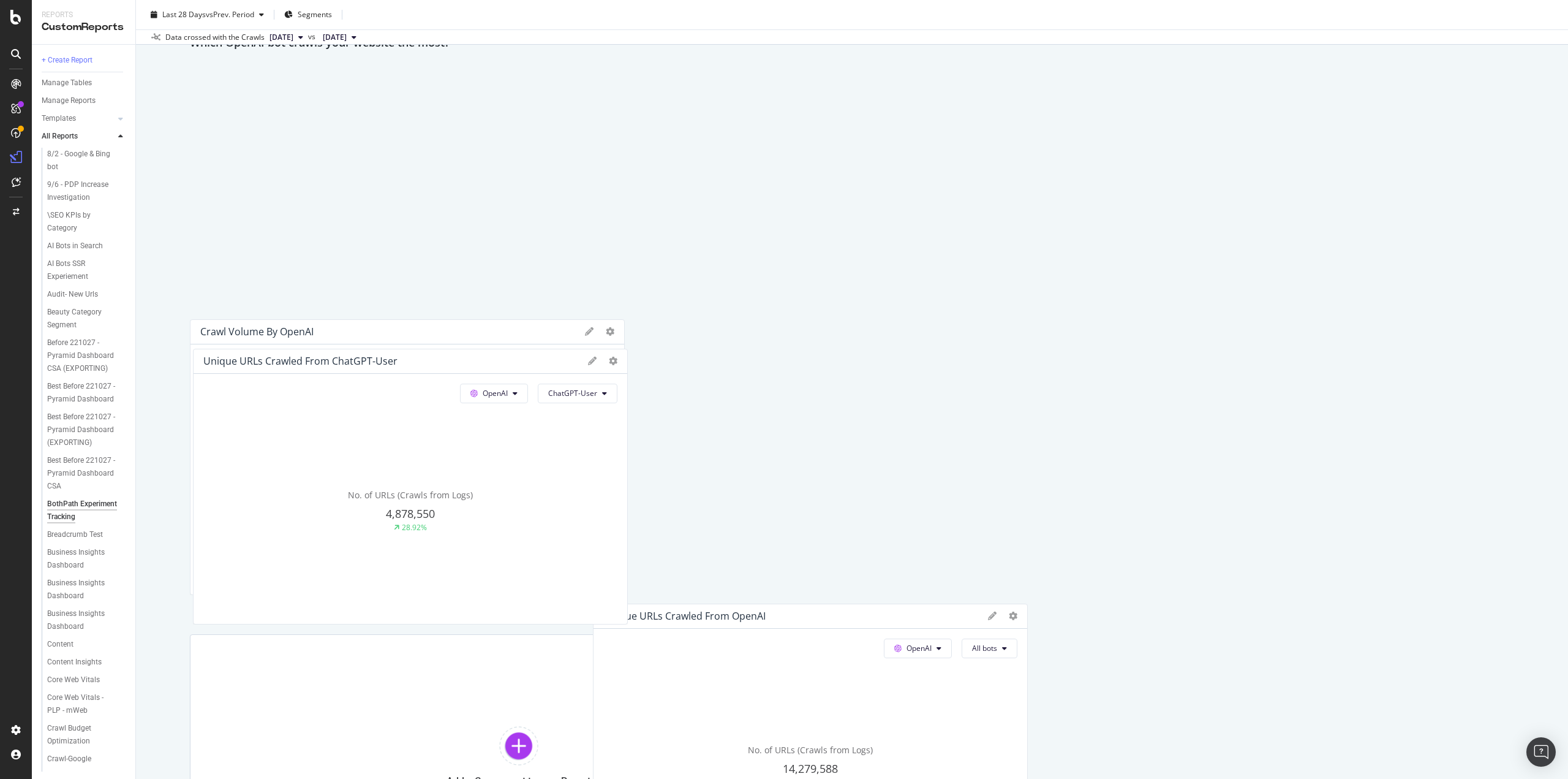
scroll to position [1215, 0]
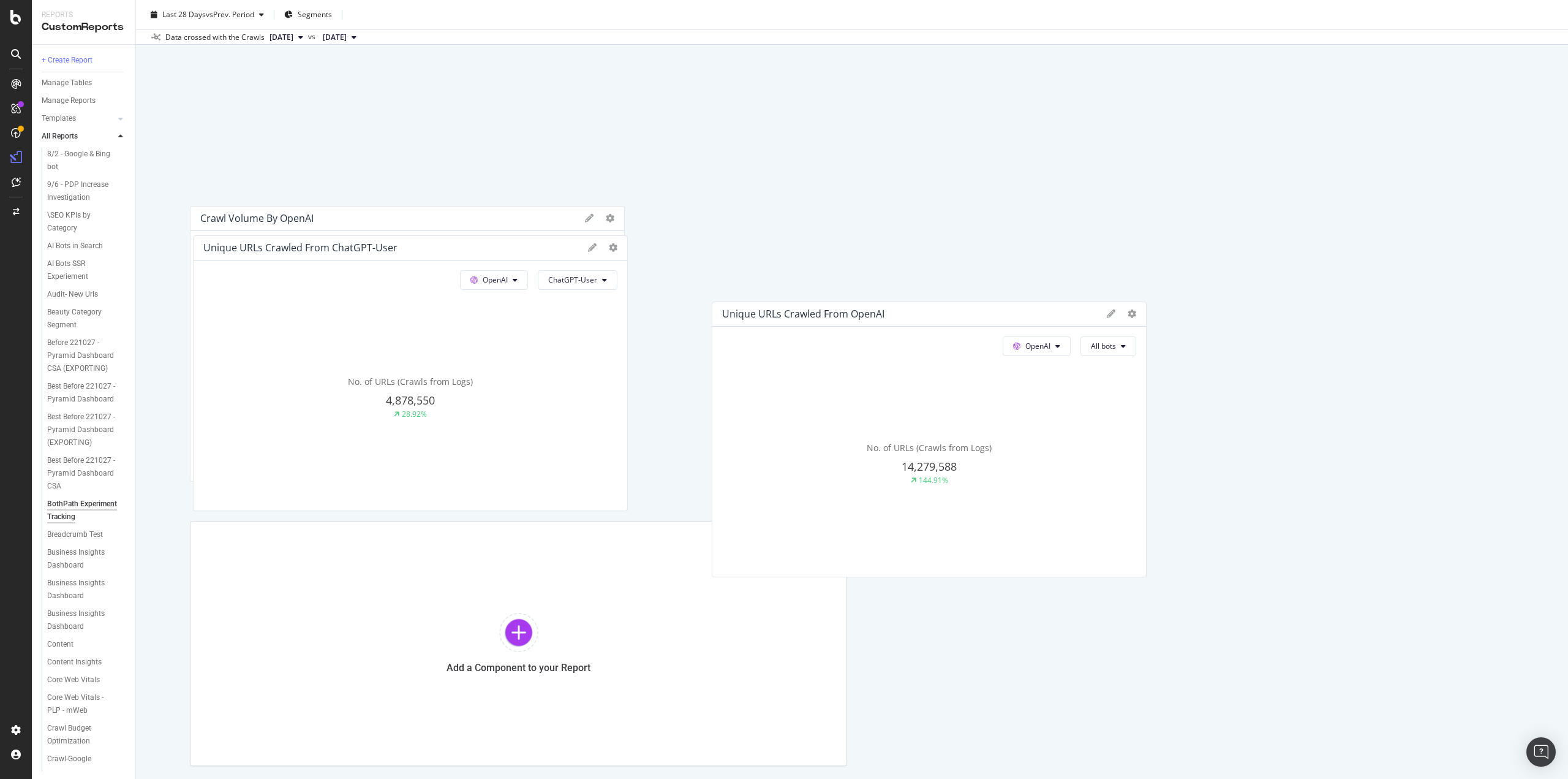
drag, startPoint x: 1033, startPoint y: 213, endPoint x: 888, endPoint y: 311, distance: 175.0
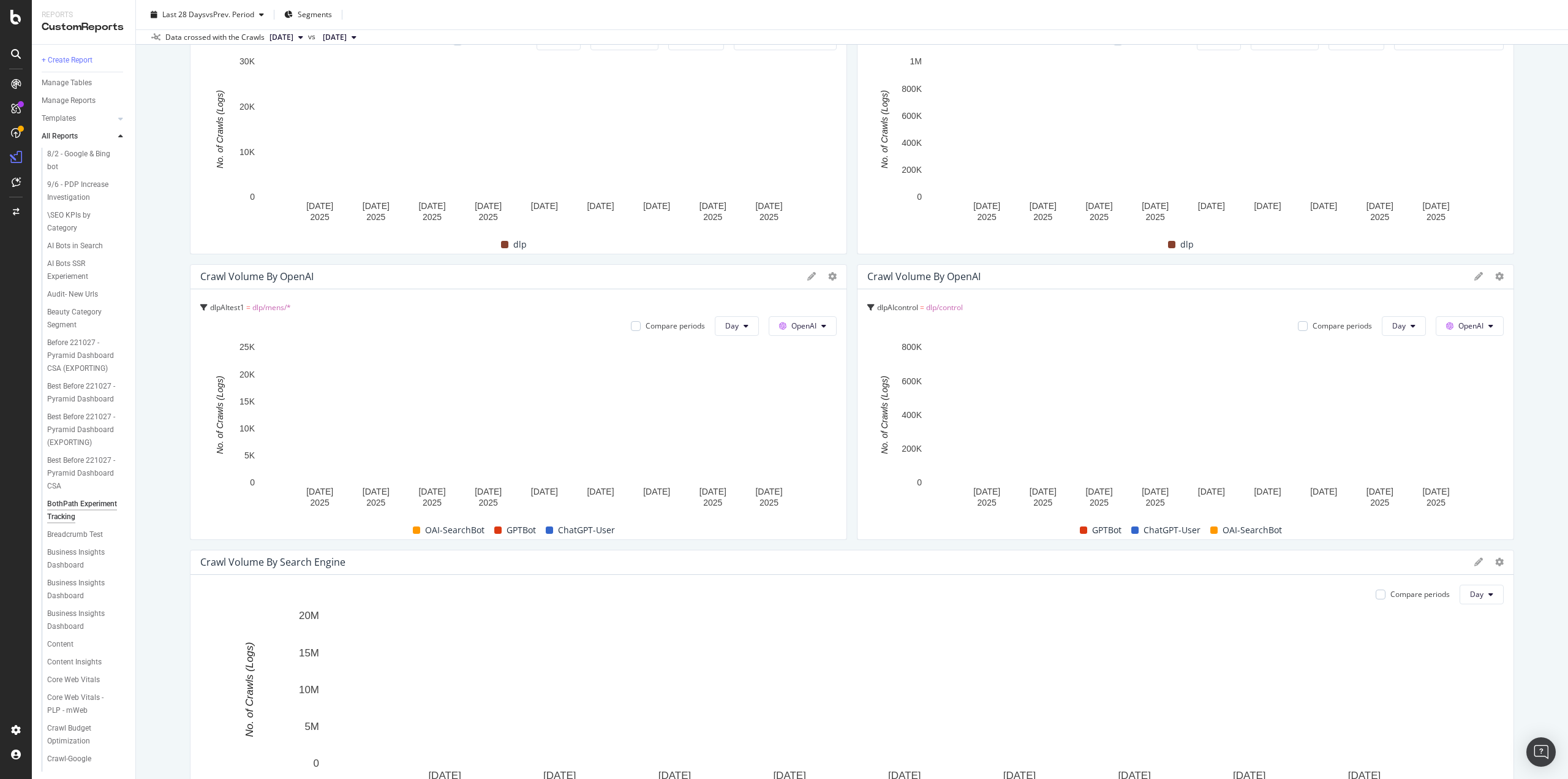
scroll to position [154, 0]
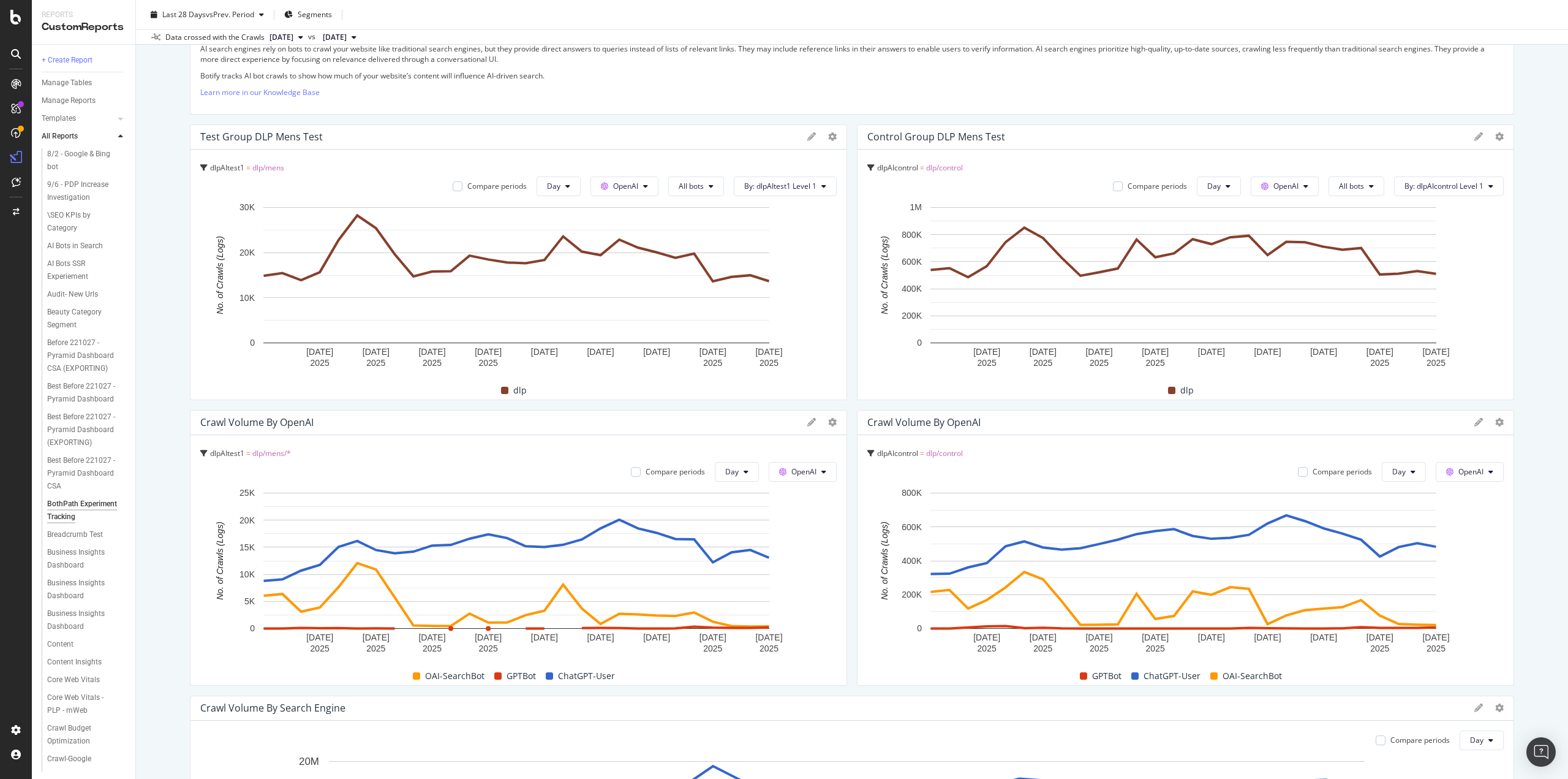
click at [254, 416] on div "Crawl Volume by OpenAI" at bounding box center [257, 421] width 113 height 12
click at [808, 423] on icon at bounding box center [811, 421] width 8 height 8
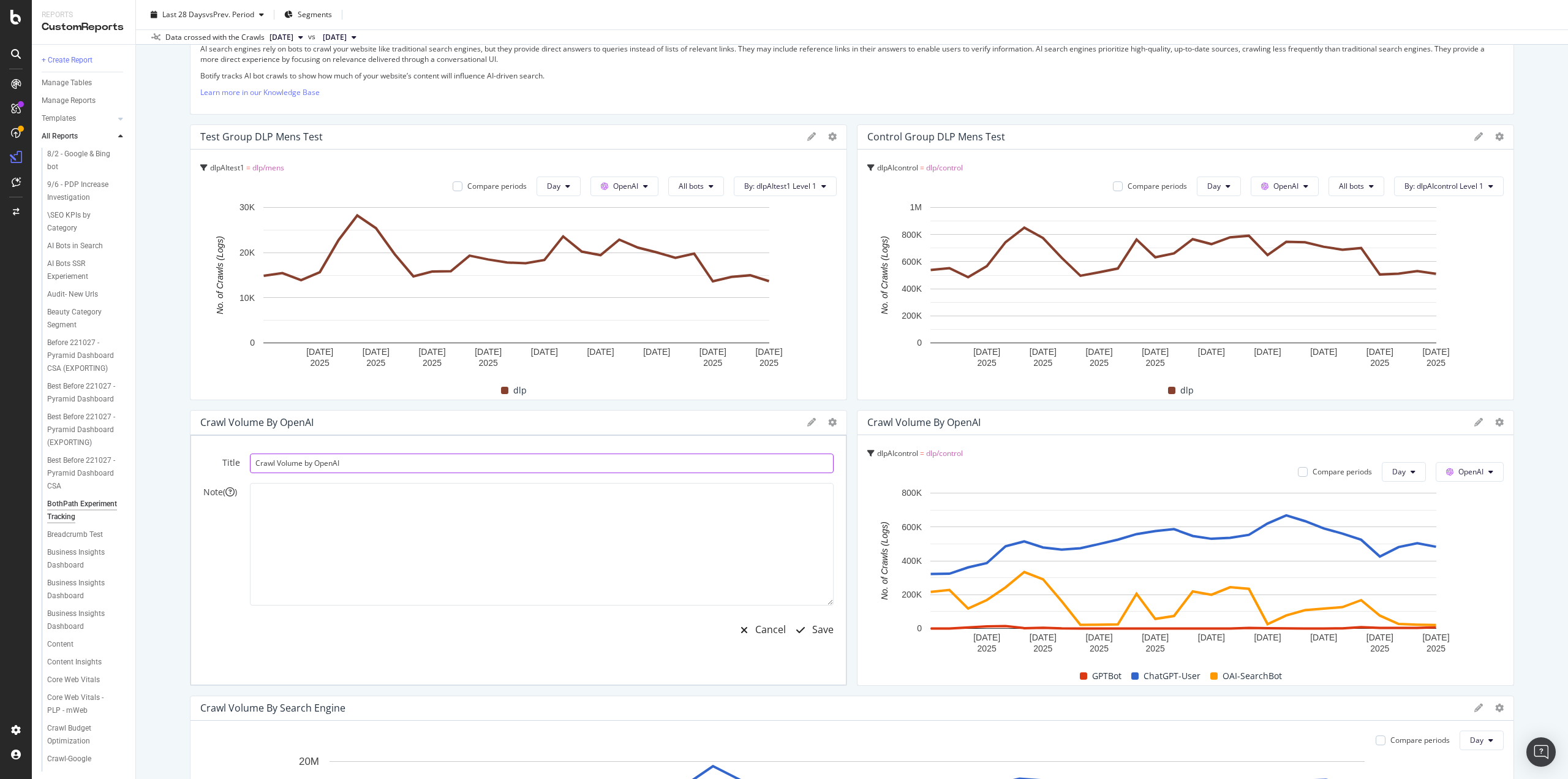
click at [315, 456] on input "Crawl Volume by OpenAI" at bounding box center [542, 463] width 584 height 20
type input "Test Group Crawls by Specific User Agent"
click at [813, 627] on div "Save" at bounding box center [823, 629] width 21 height 14
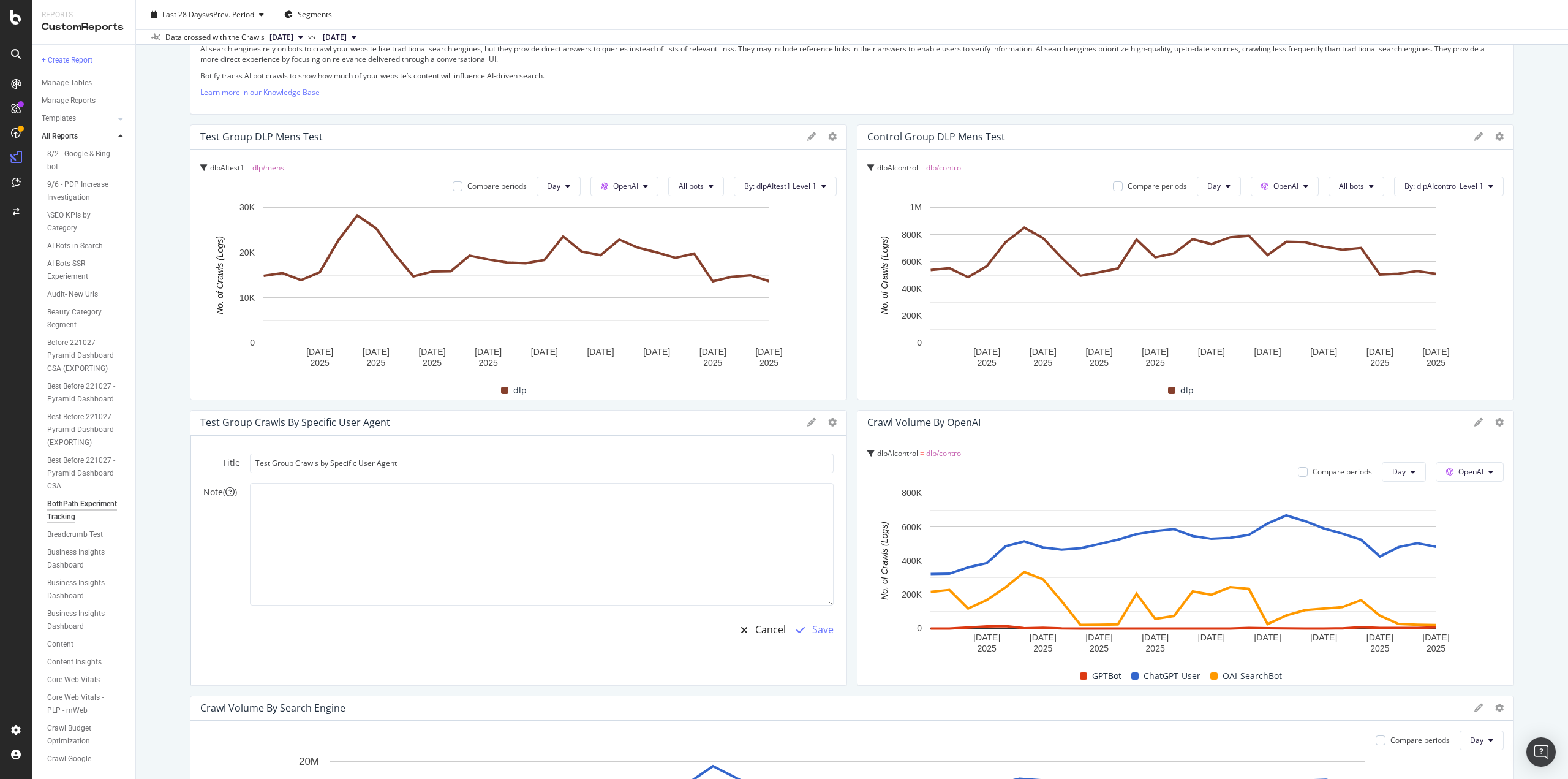
click at [813, 627] on div "Save" at bounding box center [823, 629] width 21 height 14
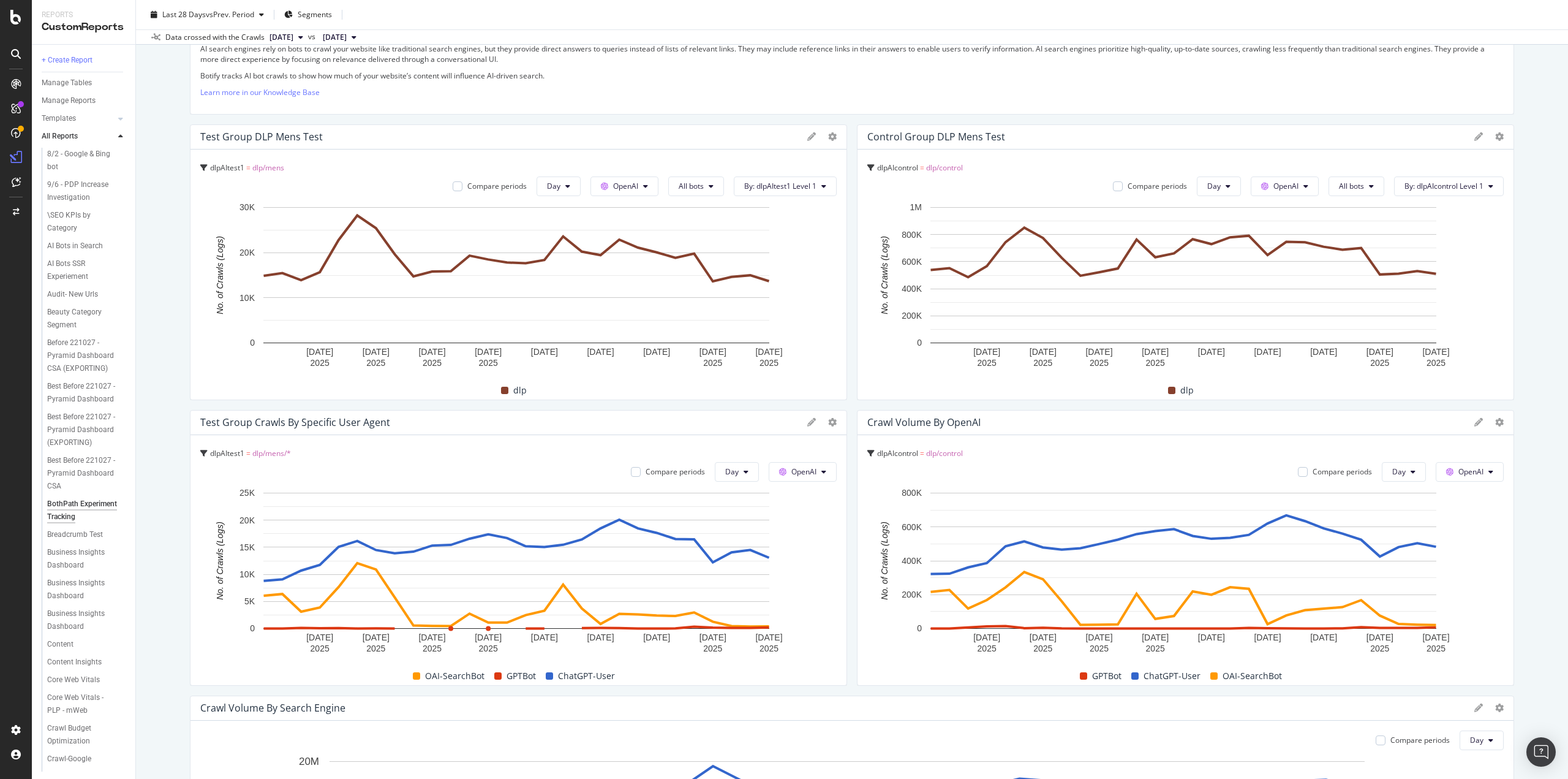
click at [1469, 429] on div "Crawl Volume by OpenAI" at bounding box center [1186, 423] width 656 height 24
click at [1474, 419] on icon at bounding box center [1478, 421] width 8 height 8
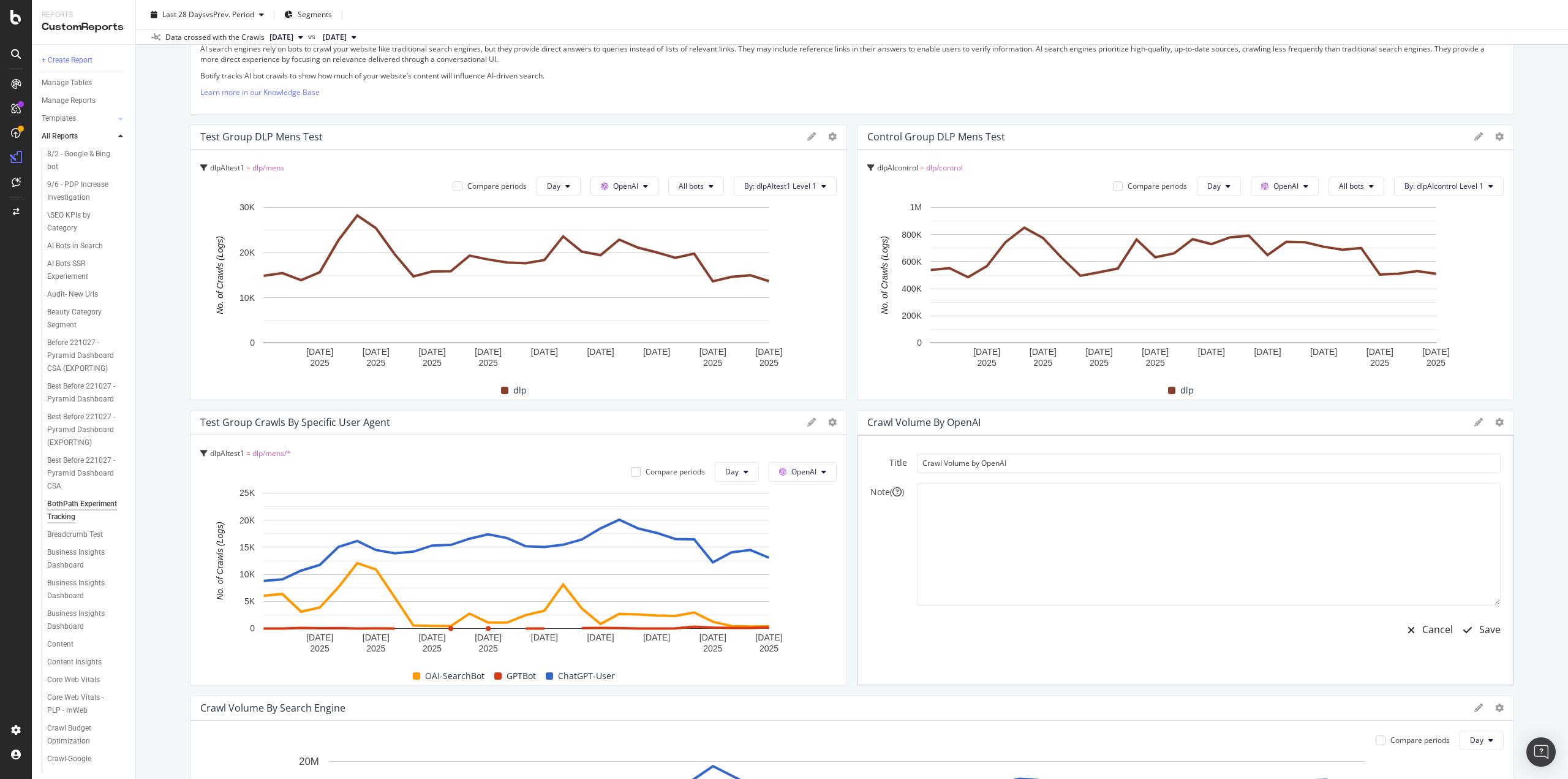
click at [906, 419] on div "Crawl Volume by OpenAI" at bounding box center [924, 421] width 113 height 12
click at [1474, 418] on div at bounding box center [1489, 421] width 30 height 12
click at [966, 462] on input "Crawl Volume by OpenAI" at bounding box center [1208, 463] width 584 height 20
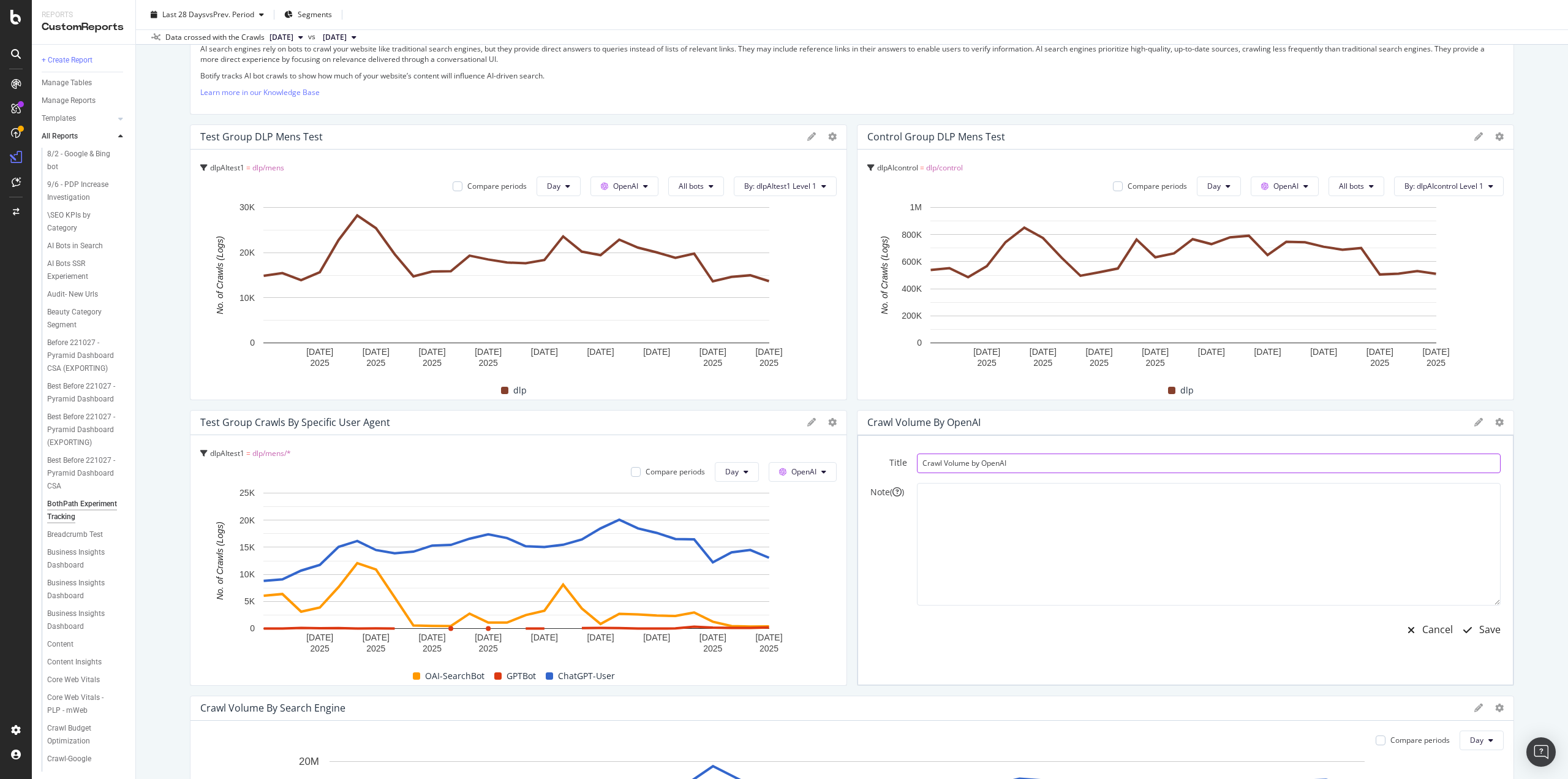
click at [966, 462] on input "Crawl Volume by OpenAI" at bounding box center [1208, 463] width 584 height 20
type input "Control Group Crawl by Specific User Agent"
click at [1482, 627] on div "Save" at bounding box center [1489, 629] width 21 height 14
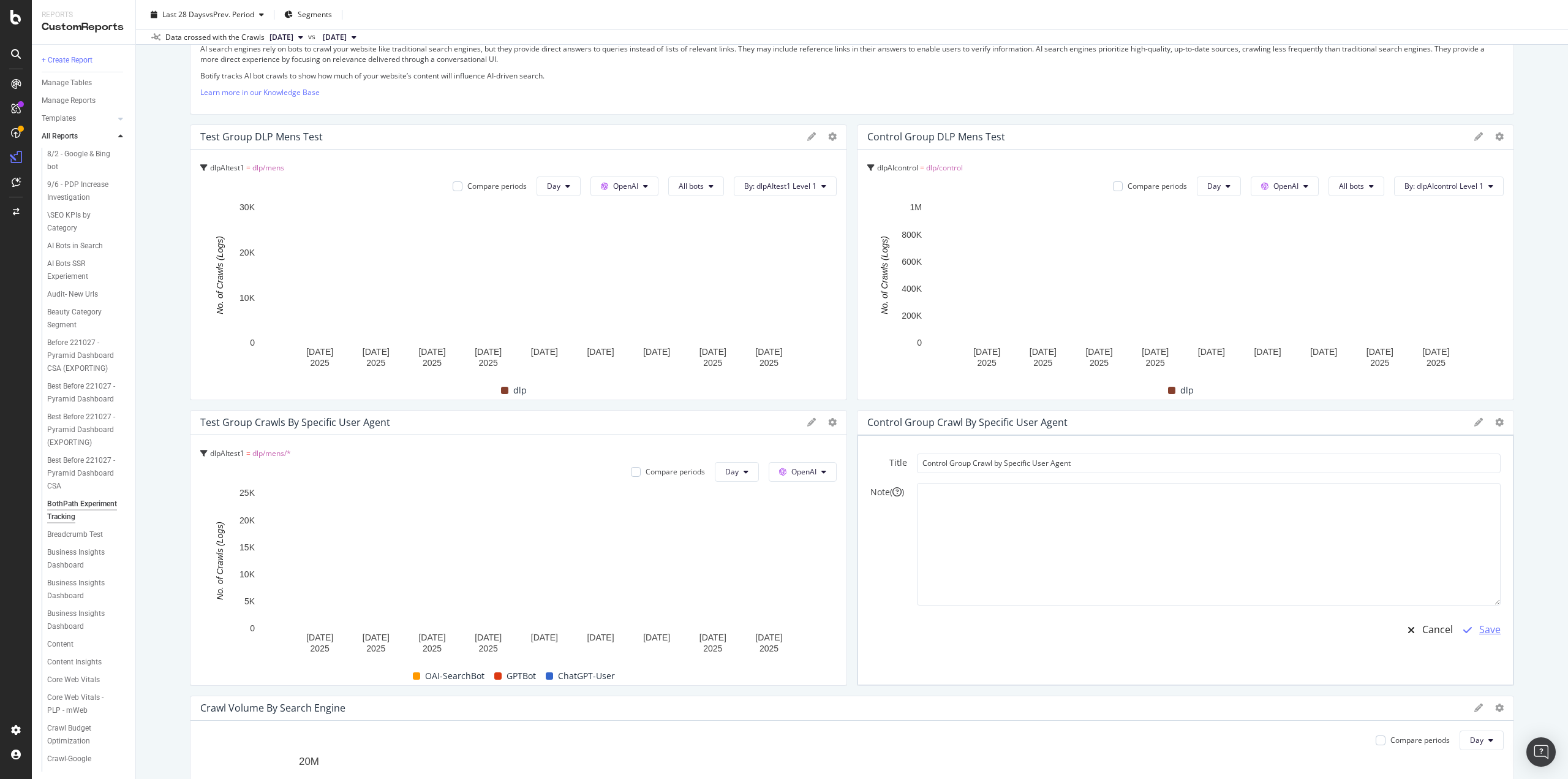
click at [1485, 628] on div "Save" at bounding box center [1489, 629] width 21 height 14
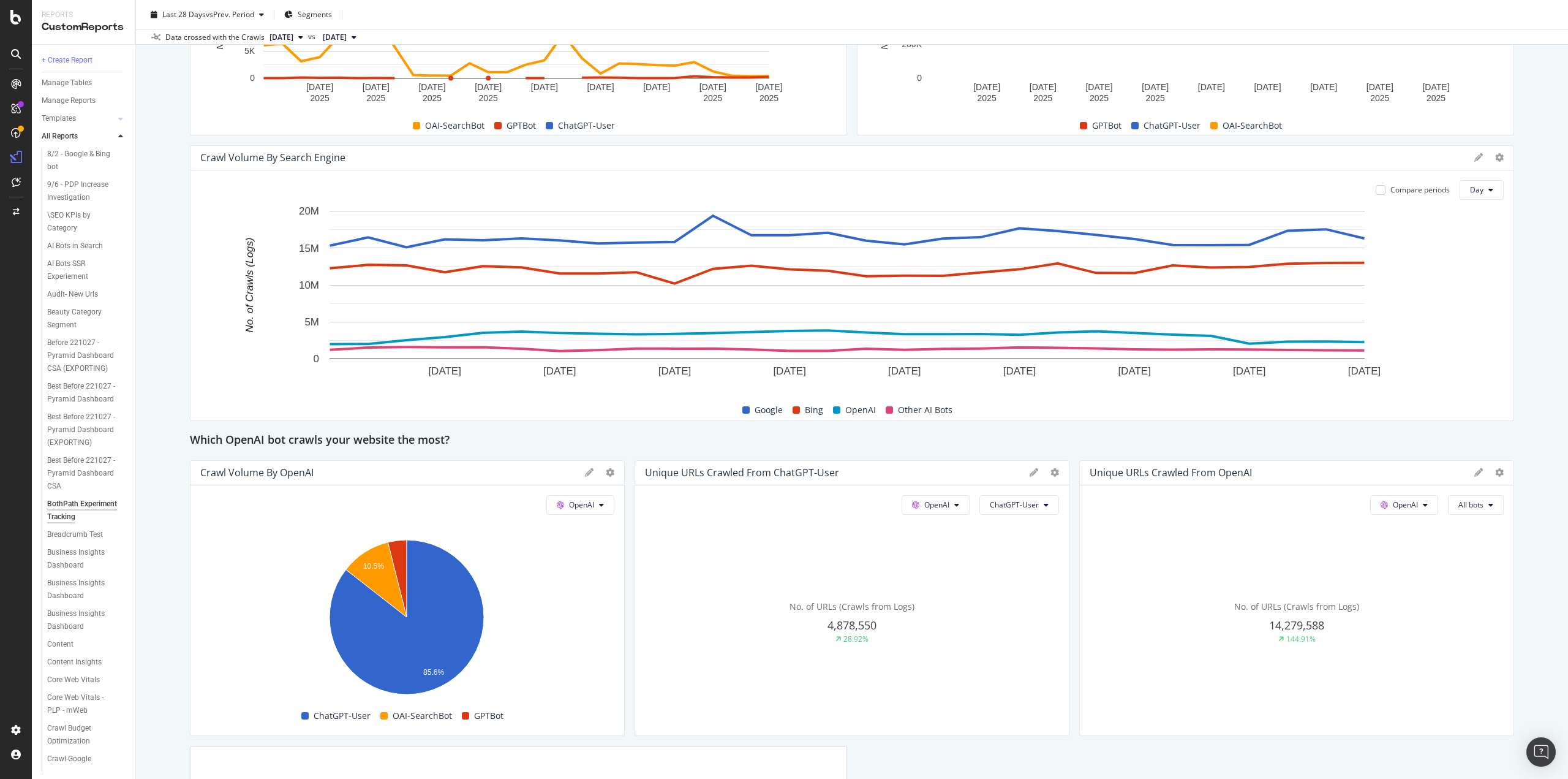
scroll to position [644, 0]
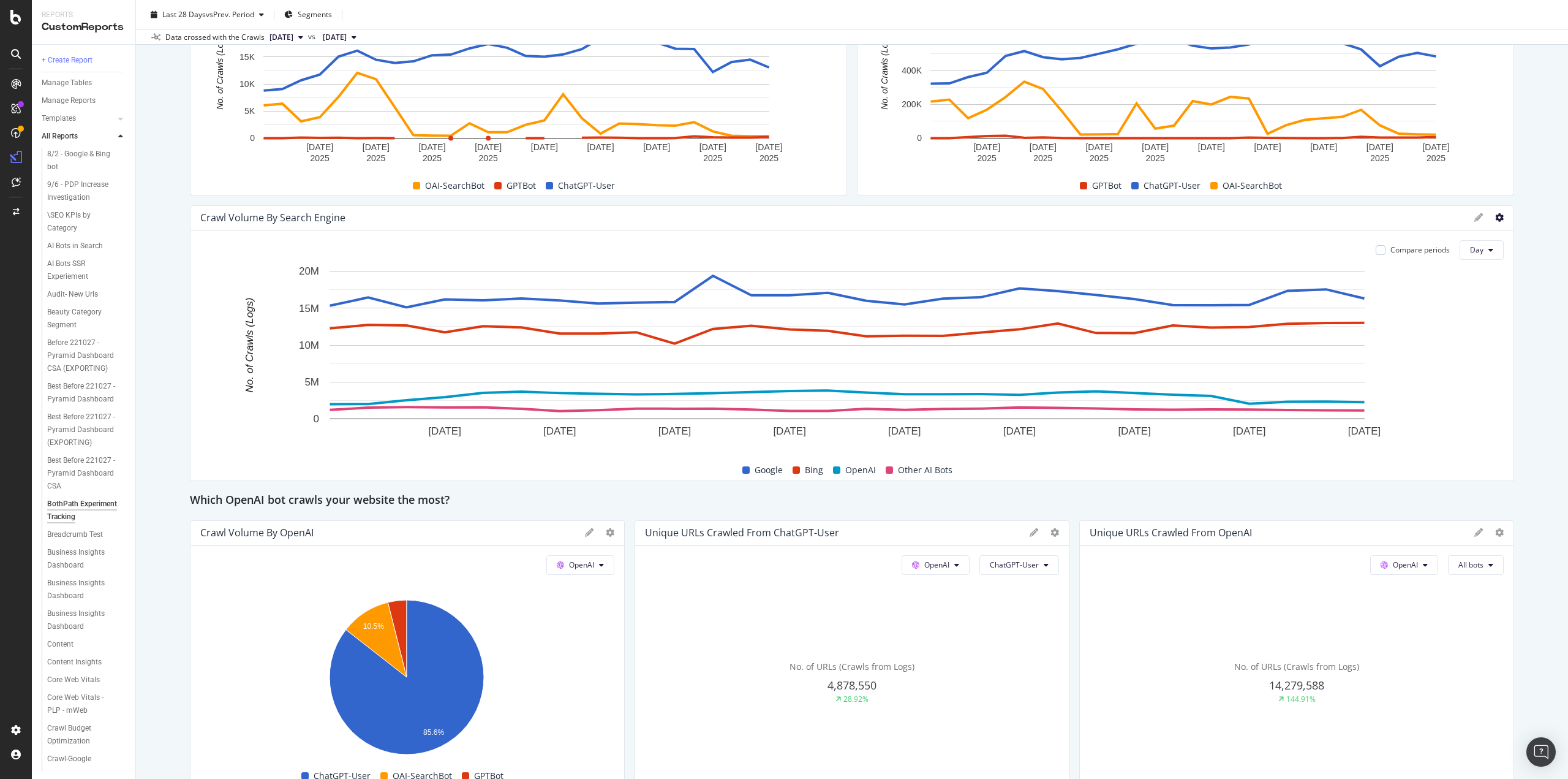
click at [1496, 220] on icon at bounding box center [1499, 217] width 8 height 8
click at [1392, 281] on span "Delete" at bounding box center [1430, 285] width 92 height 11
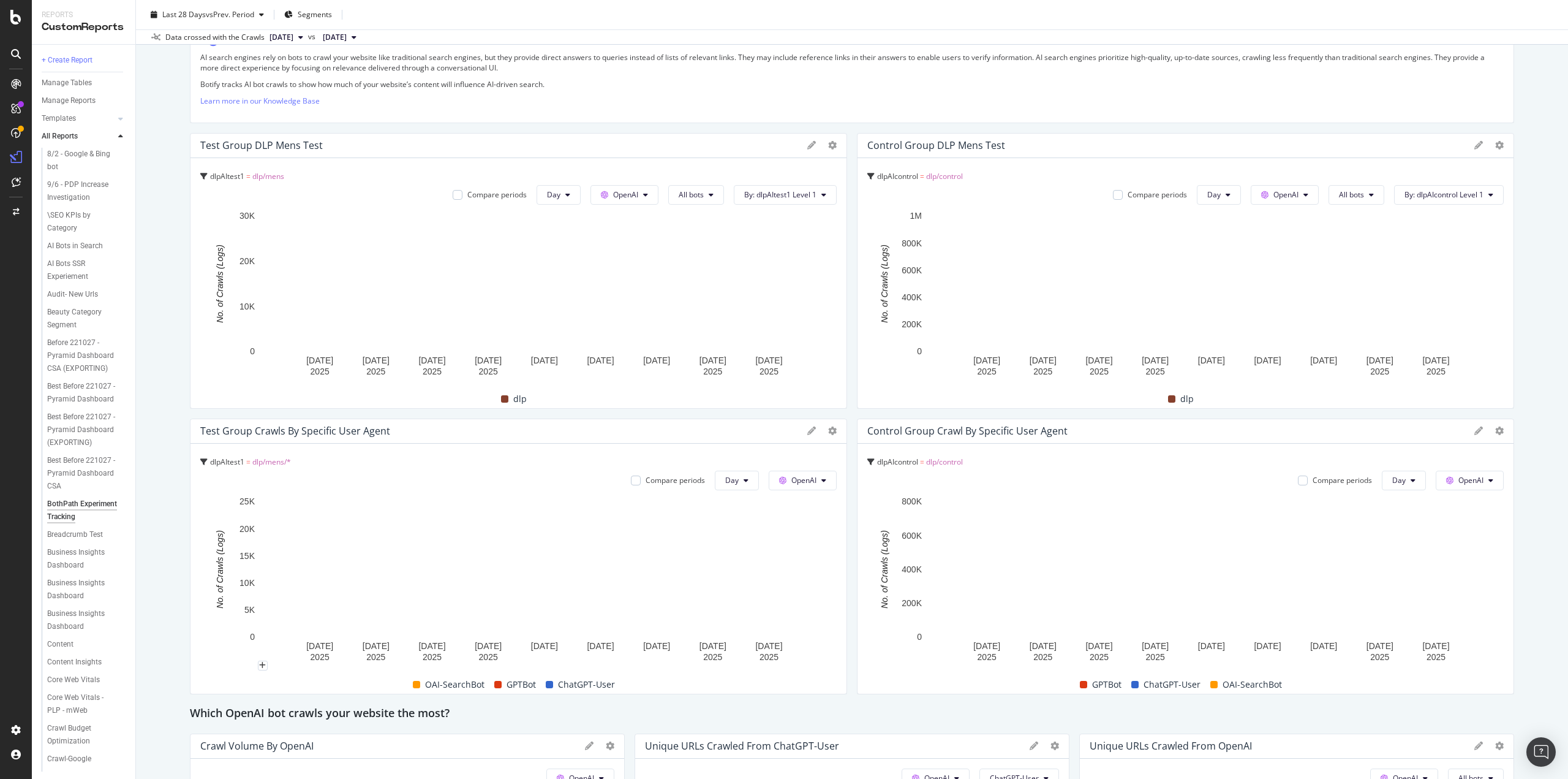
scroll to position [0, 0]
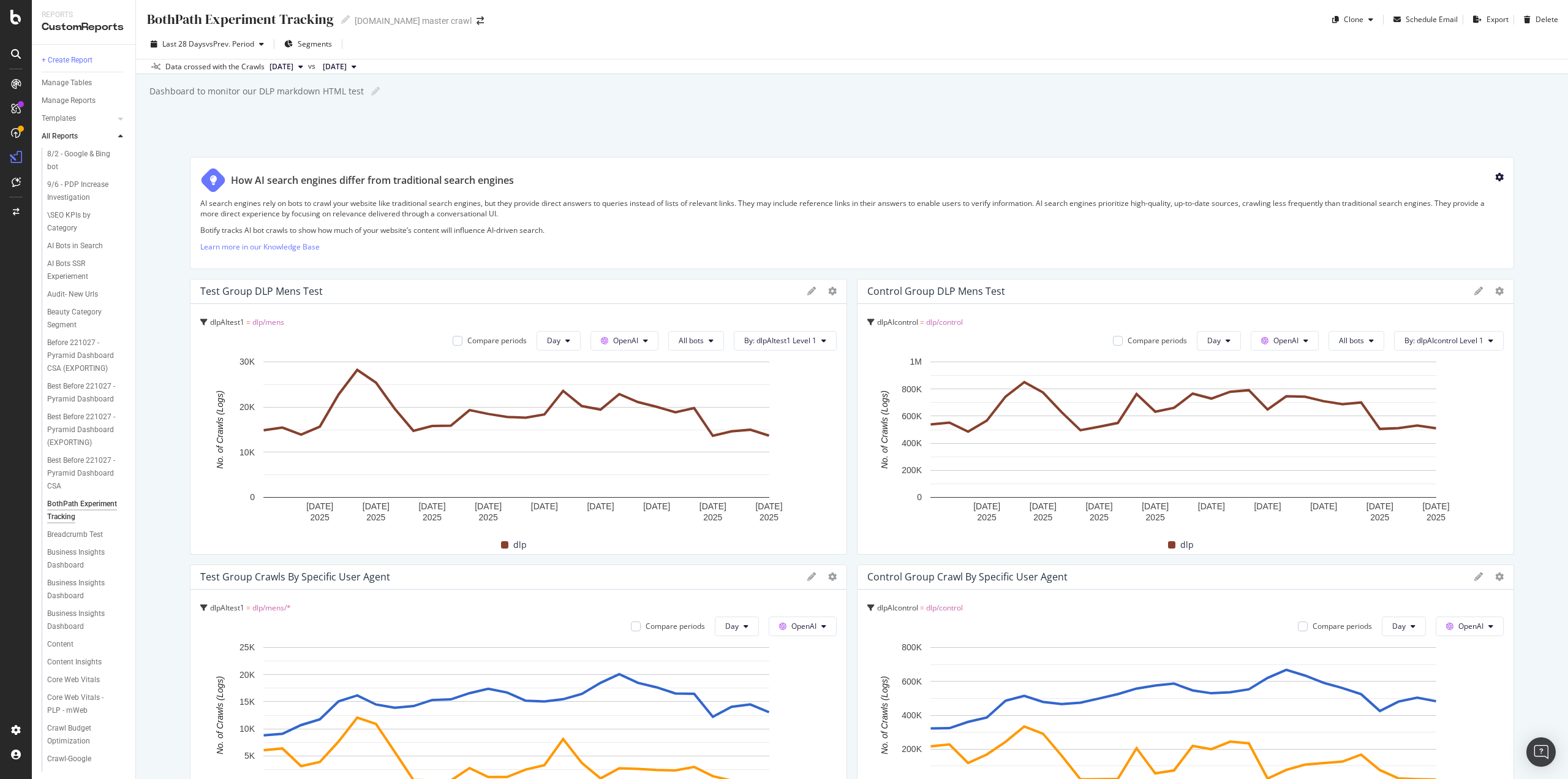
click at [1496, 178] on icon "gear" at bounding box center [1499, 177] width 8 height 8
click at [1446, 178] on div "Delete" at bounding box center [1463, 181] width 57 height 15
